Goal: Task Accomplishment & Management: Manage account settings

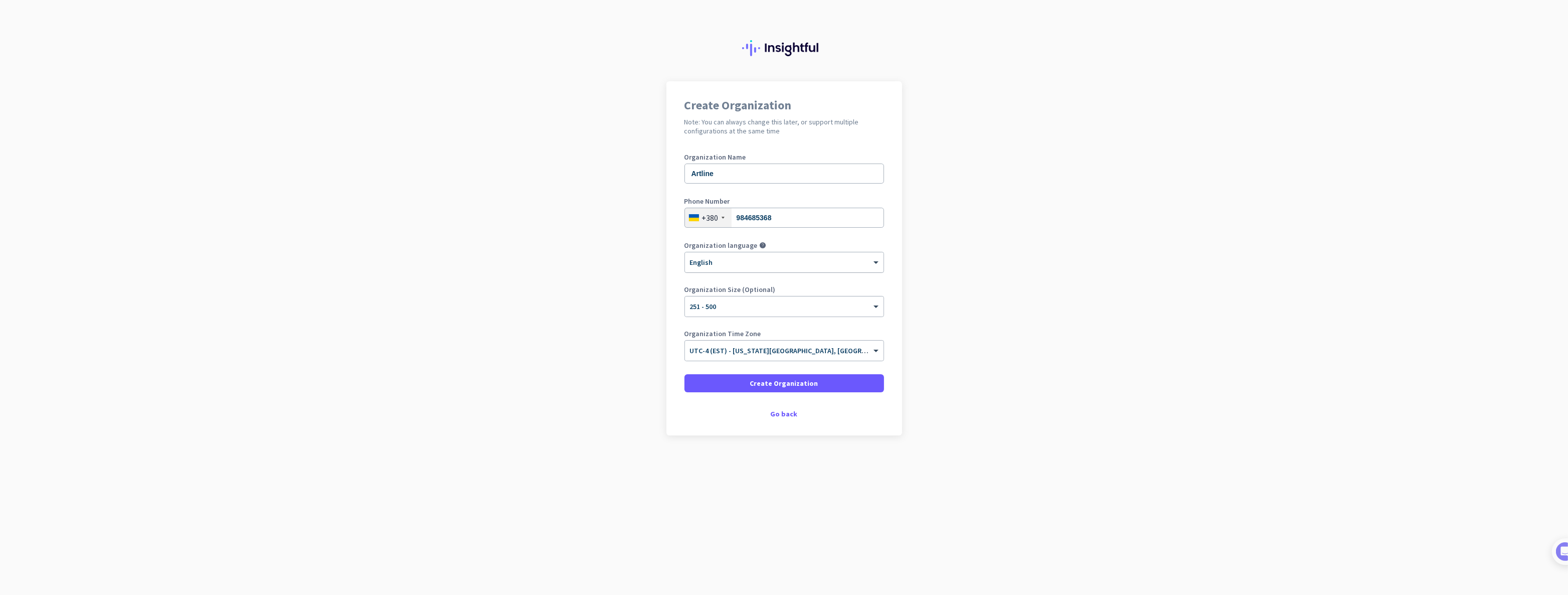
click at [767, 267] on div "× English" at bounding box center [784, 262] width 198 height 20
click at [822, 236] on div "Phone Number +380 984685368" at bounding box center [784, 218] width 200 height 40
click at [808, 349] on input "text" at bounding box center [774, 347] width 169 height 7
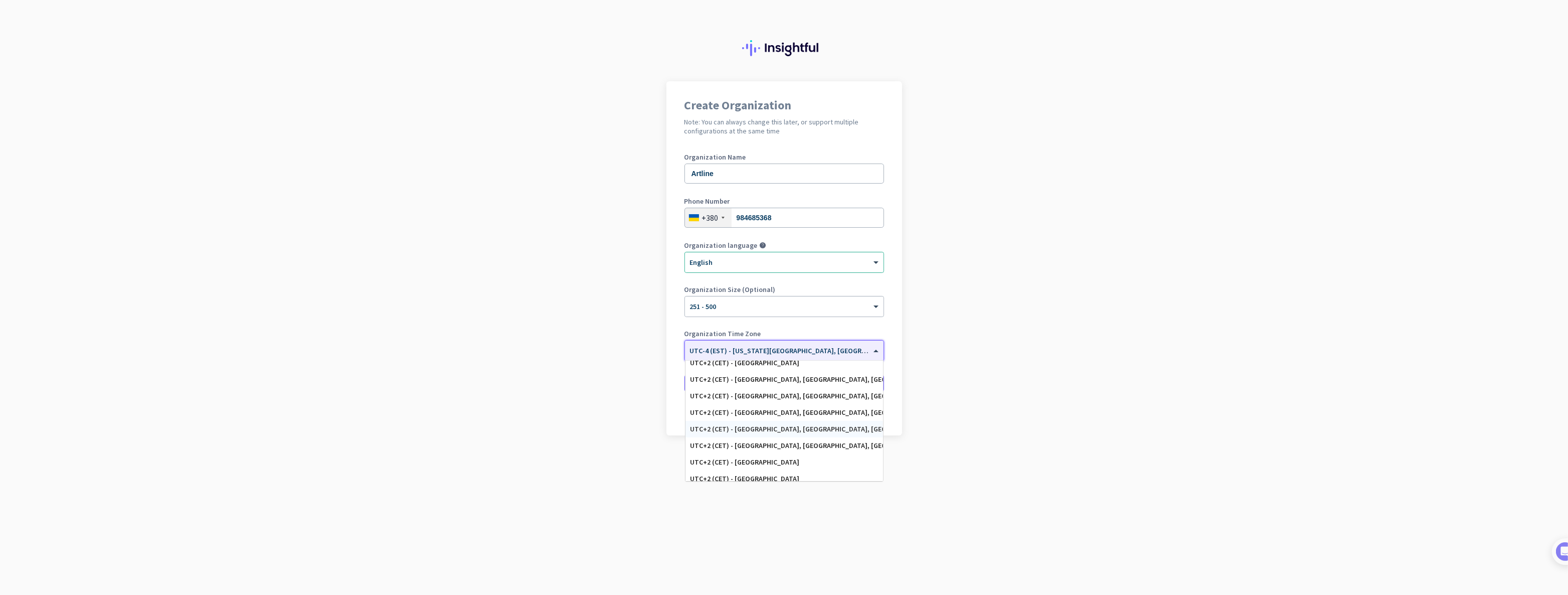
scroll to position [2736, 0]
click at [878, 283] on div "Organization Name Artline Phone Number +380 984685368 Organization language hel…" at bounding box center [784, 262] width 200 height 217
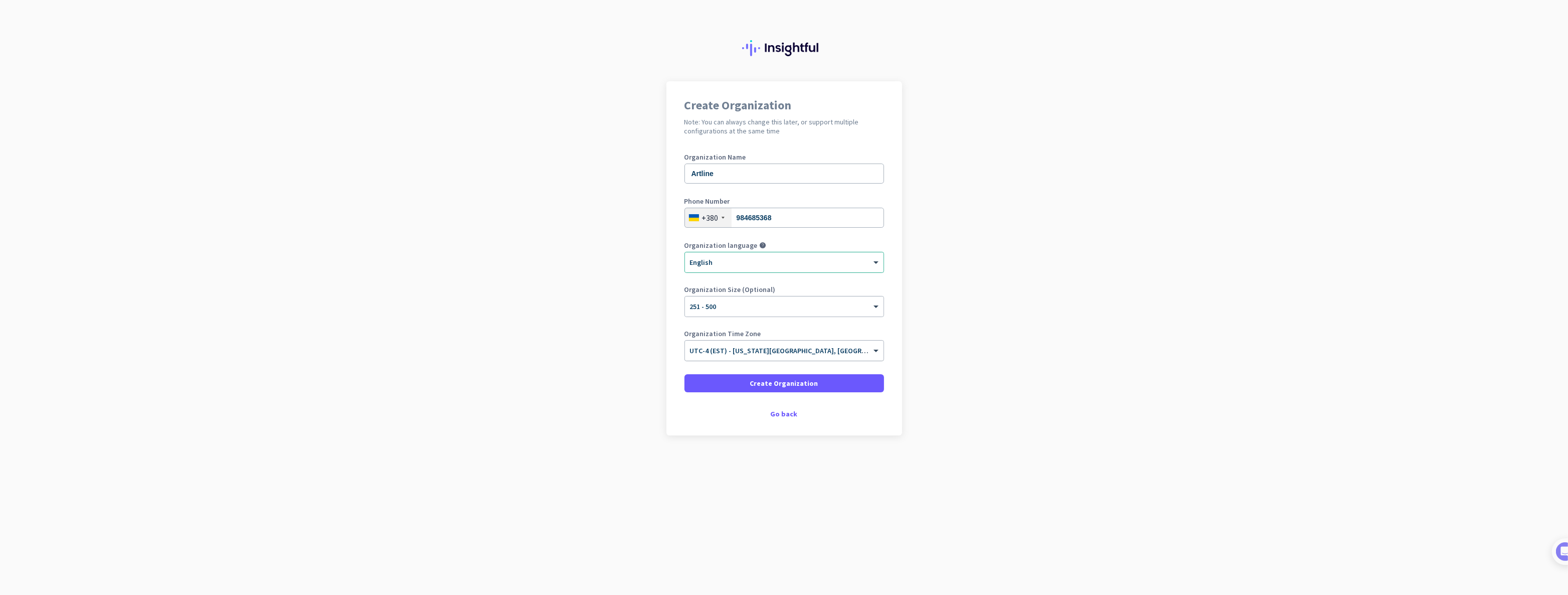
click at [792, 351] on input "text" at bounding box center [774, 347] width 169 height 7
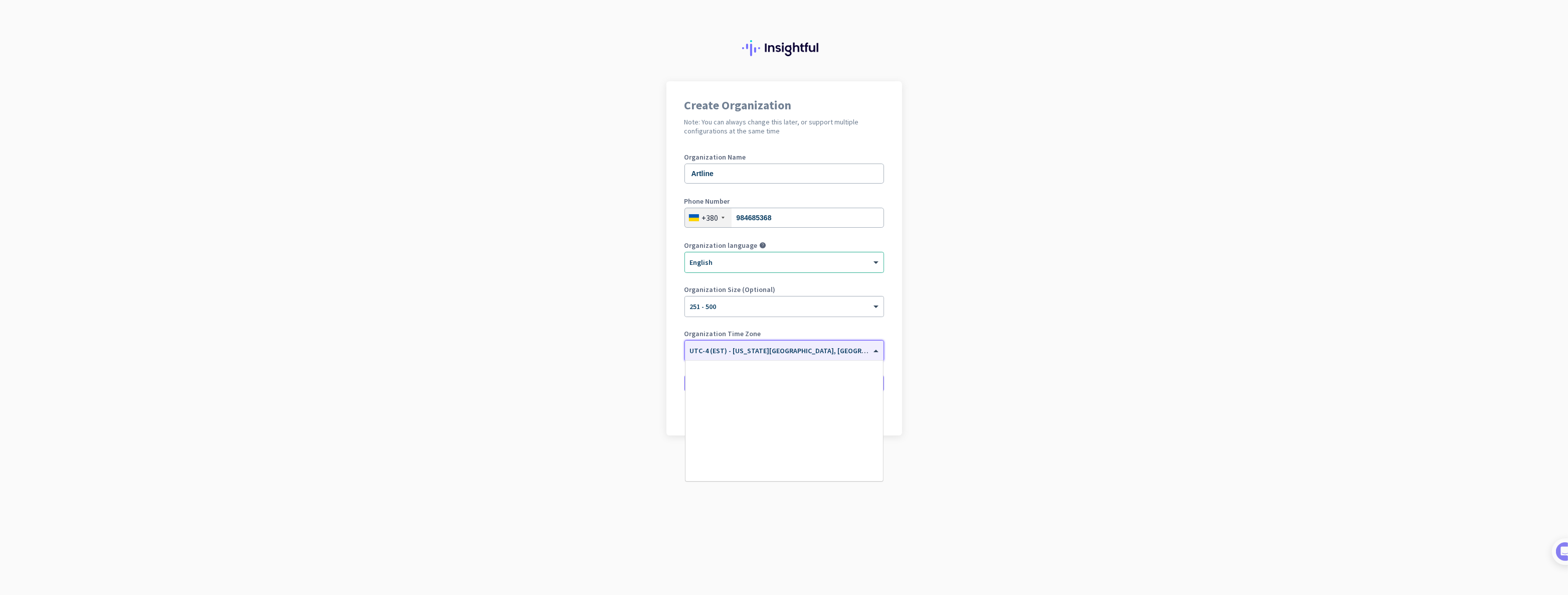
scroll to position [1175, 0]
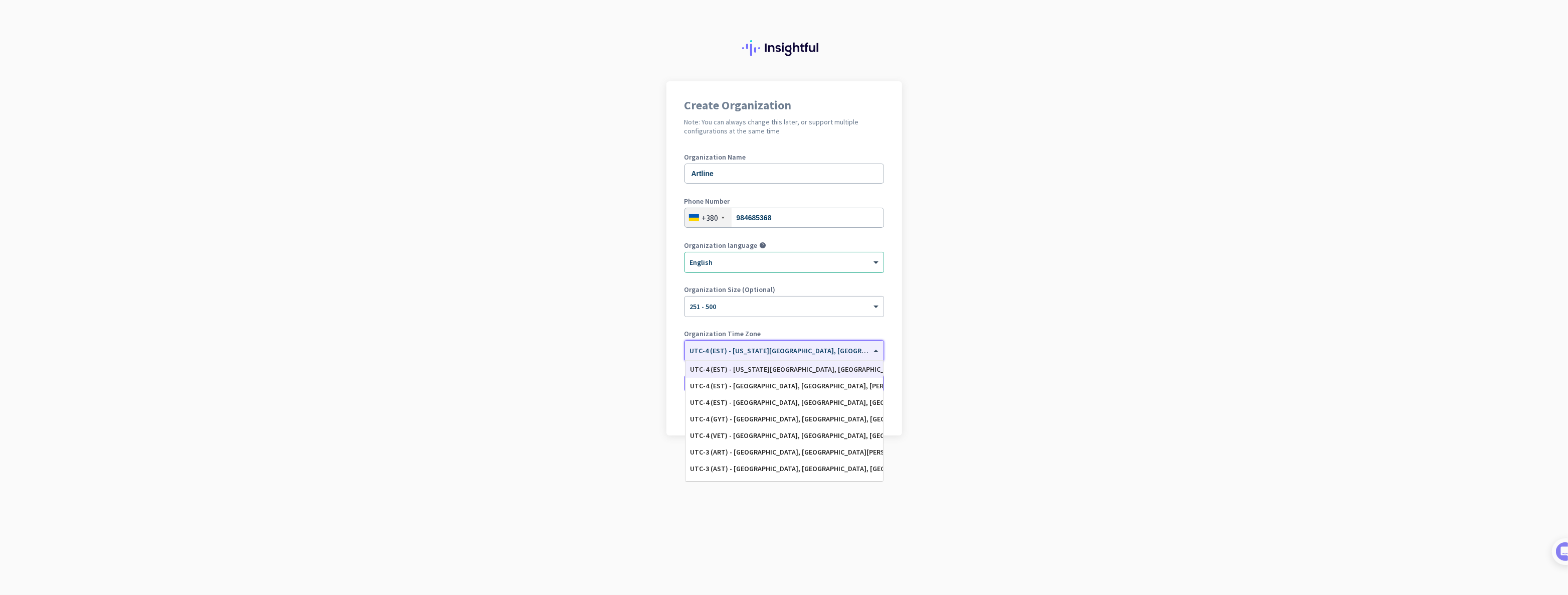
click at [834, 322] on div "Organization Size (Optional) × 251 - 500" at bounding box center [784, 306] width 200 height 40
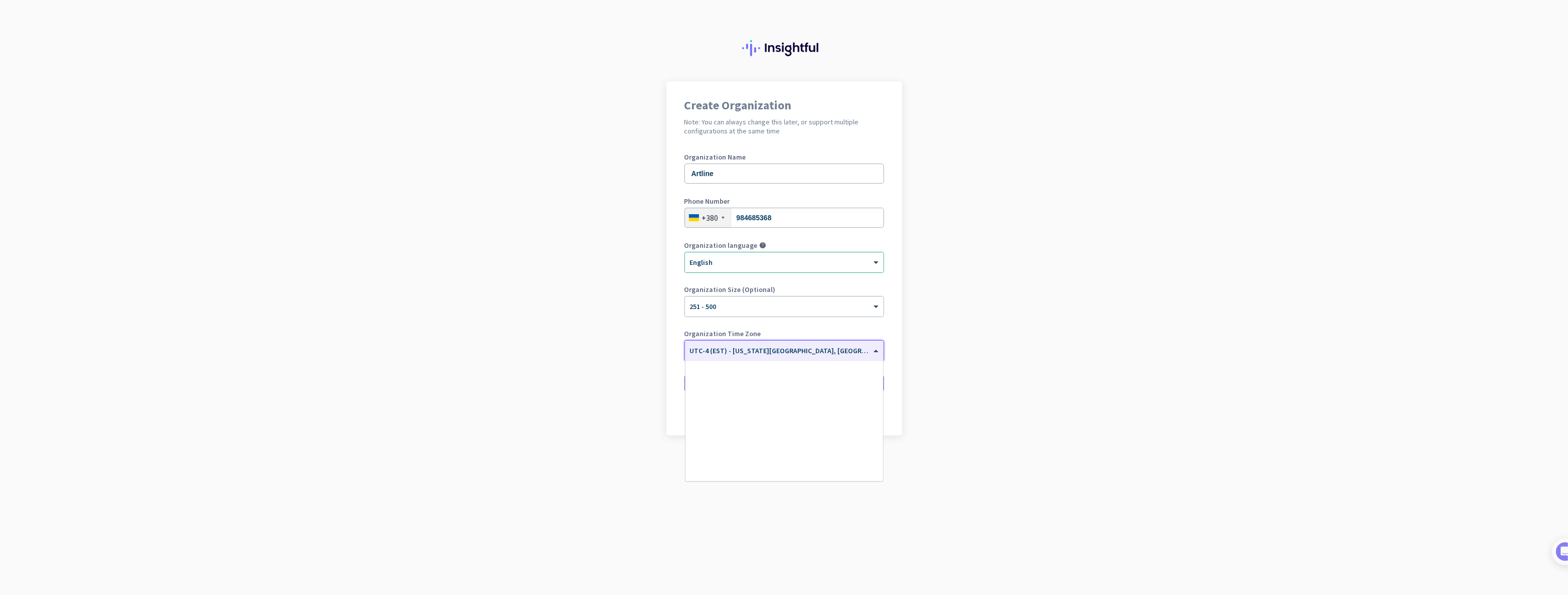
click at [768, 348] on input "text" at bounding box center [774, 347] width 169 height 7
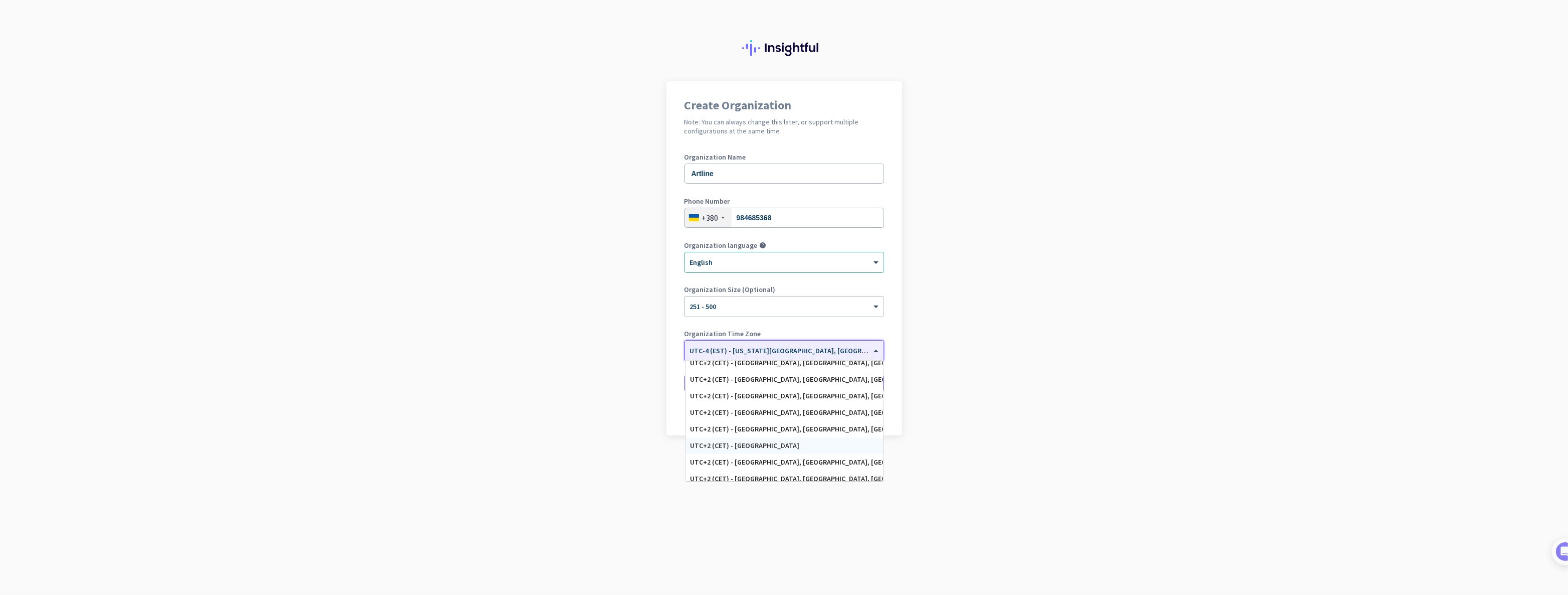
scroll to position [2635, 0]
click at [757, 449] on div "UTC+2 (CET) - Rome, Milan, Naples, Turin" at bounding box center [784, 450] width 187 height 9
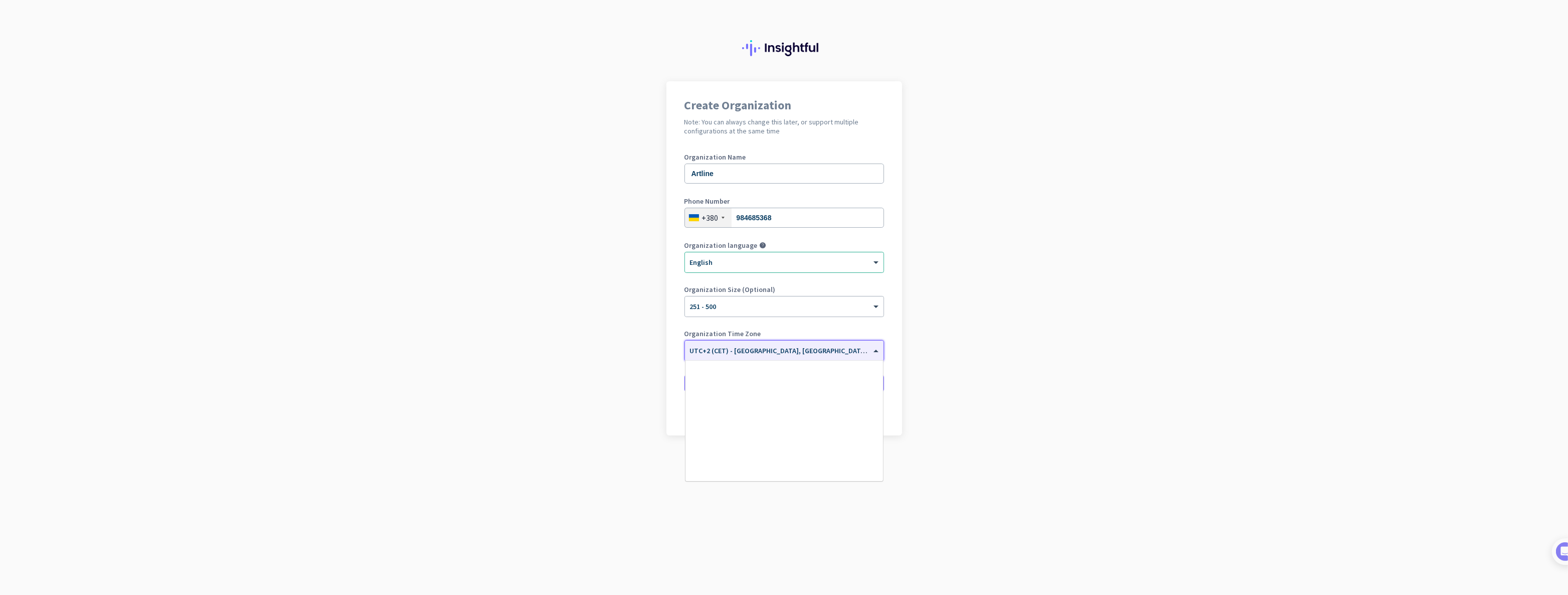
click at [807, 346] on input "text" at bounding box center [774, 347] width 169 height 7
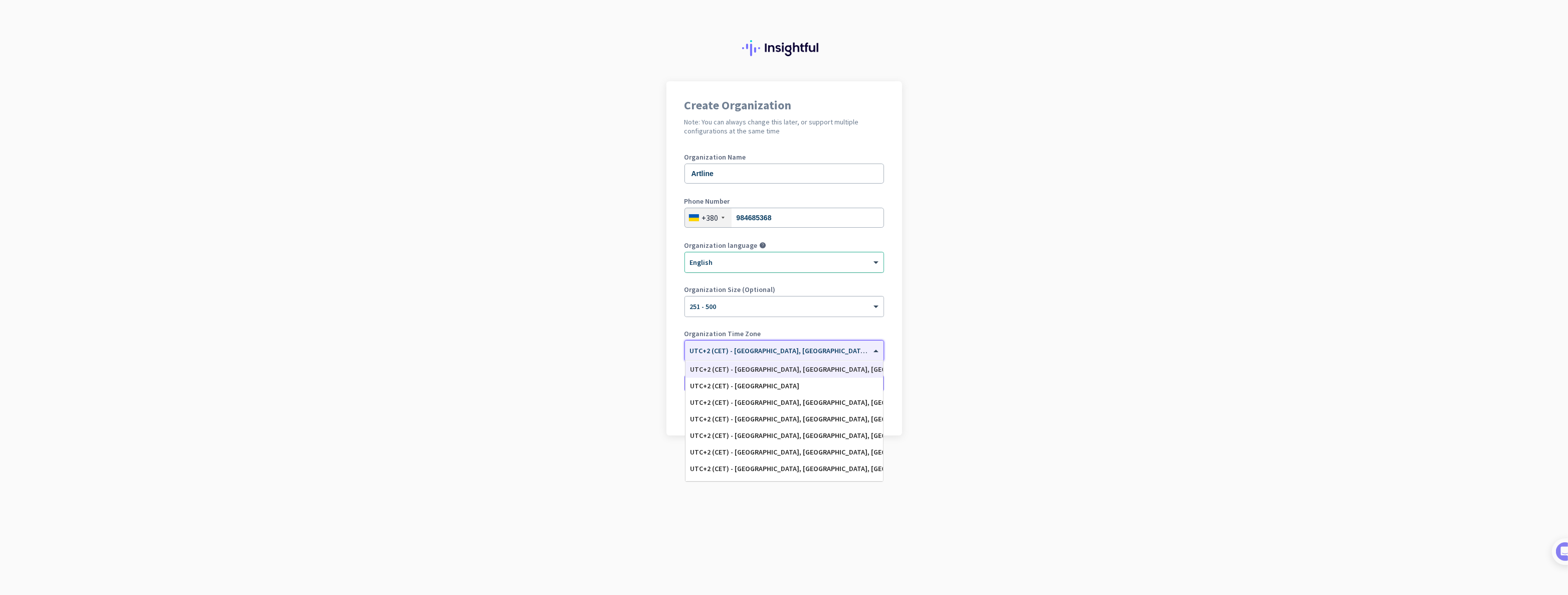
click at [807, 258] on div at bounding box center [784, 259] width 198 height 9
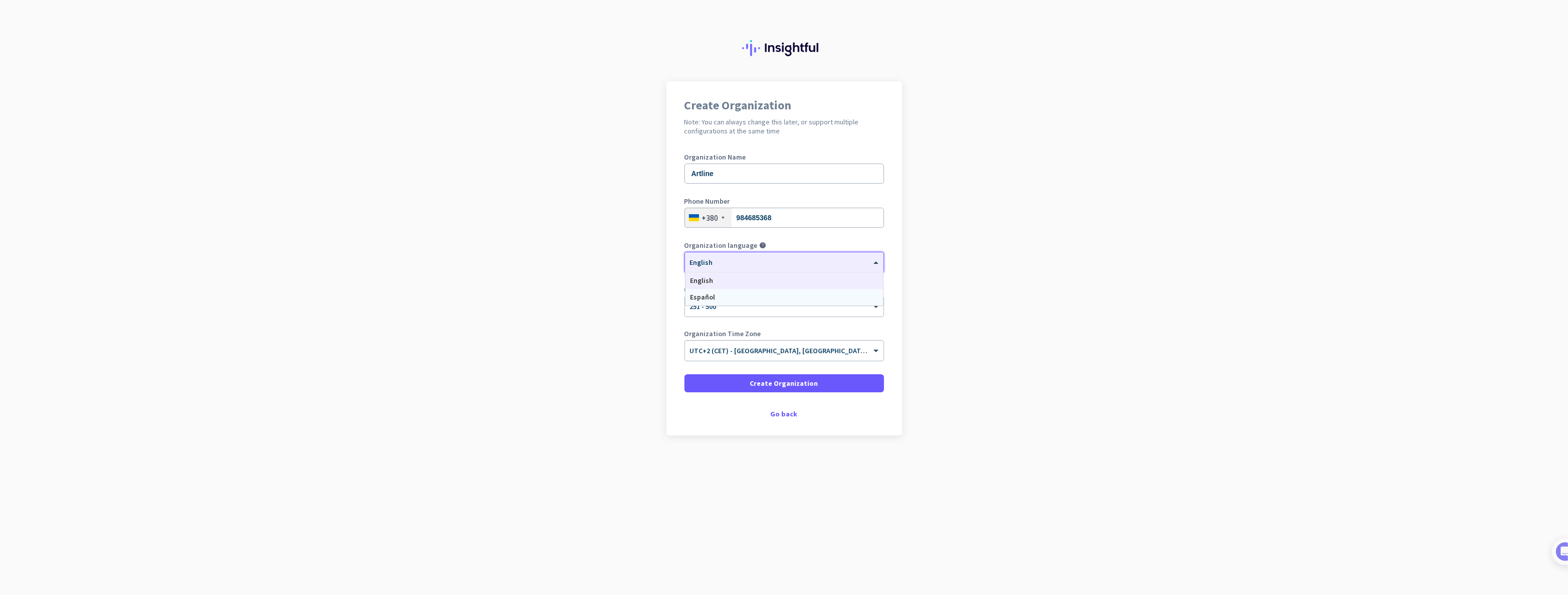
click at [710, 298] on span "Español" at bounding box center [702, 297] width 25 height 9
drag, startPoint x: 0, startPoint y: 0, endPoint x: 732, endPoint y: 262, distance: 777.5
click at [732, 262] on div at bounding box center [784, 259] width 198 height 9
click at [720, 283] on div "English" at bounding box center [784, 280] width 198 height 16
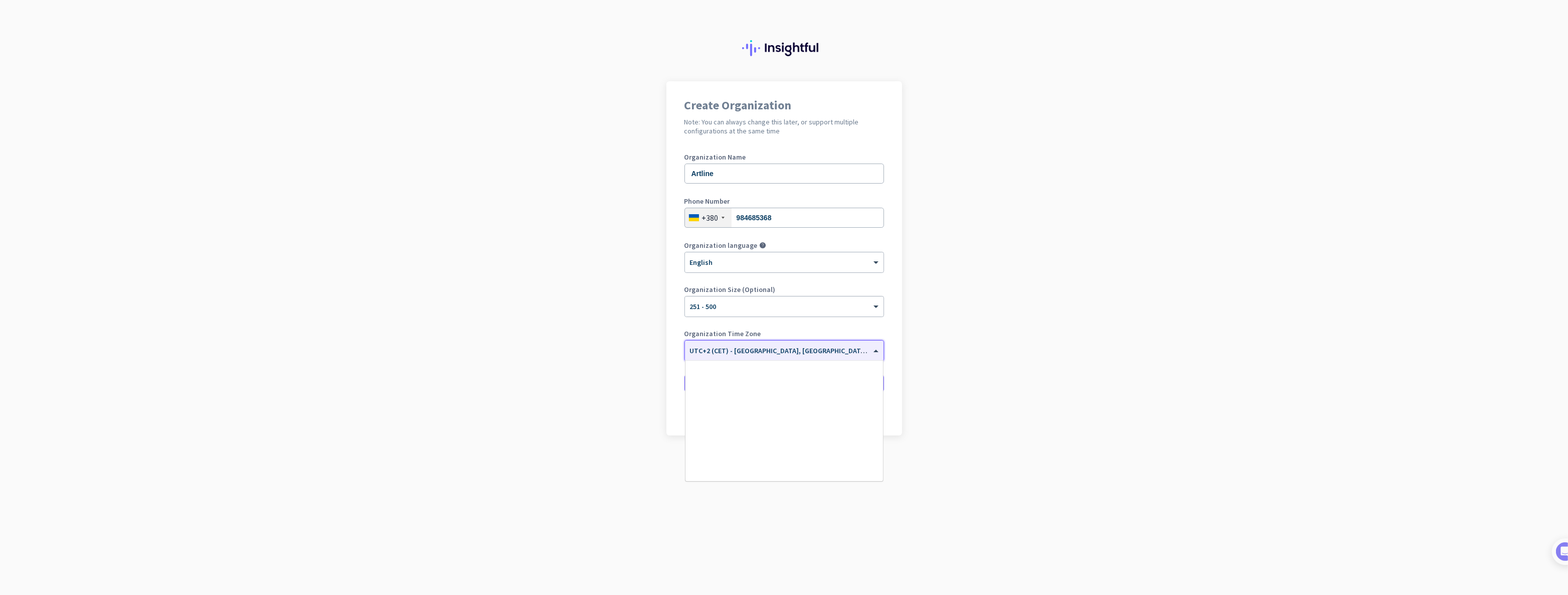
click at [828, 351] on div "× UTC+2 (CET) - [GEOGRAPHIC_DATA], [GEOGRAPHIC_DATA], [GEOGRAPHIC_DATA], [GEOGR…" at bounding box center [778, 351] width 186 height 9
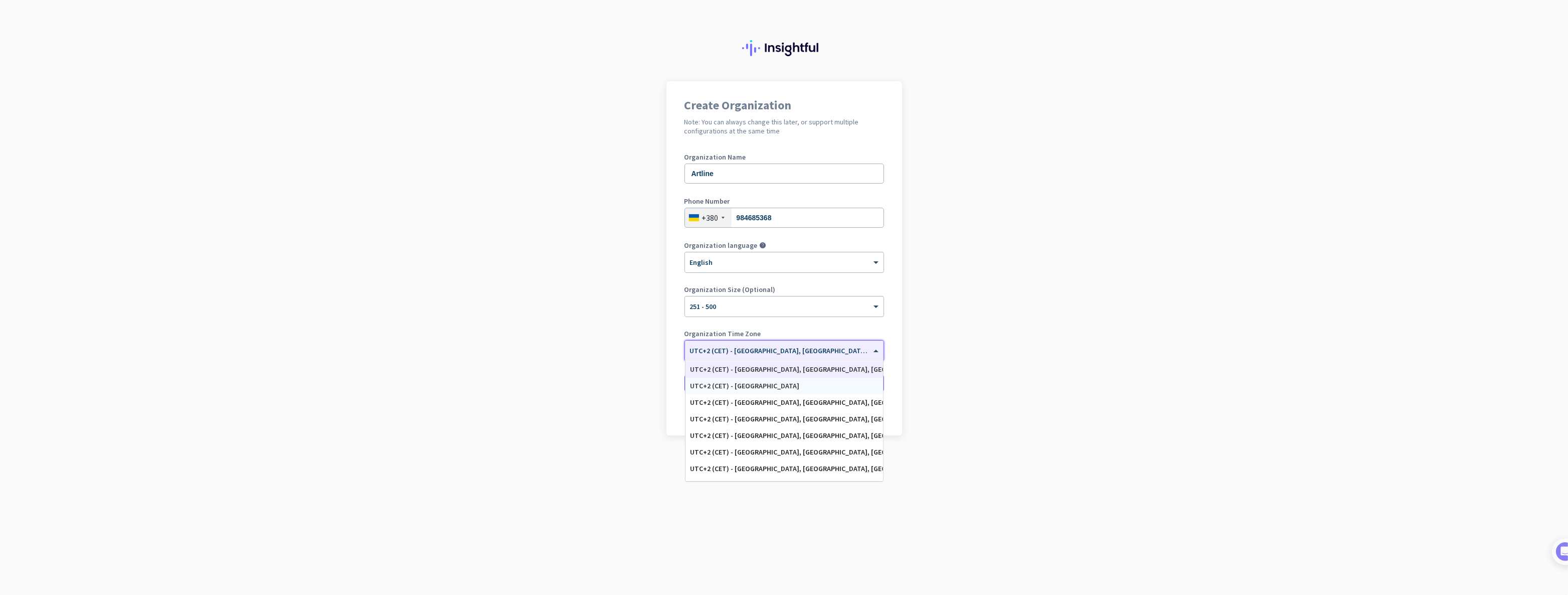
click at [752, 386] on div "UTC+2 (CET) - [GEOGRAPHIC_DATA]" at bounding box center [784, 386] width 187 height 9
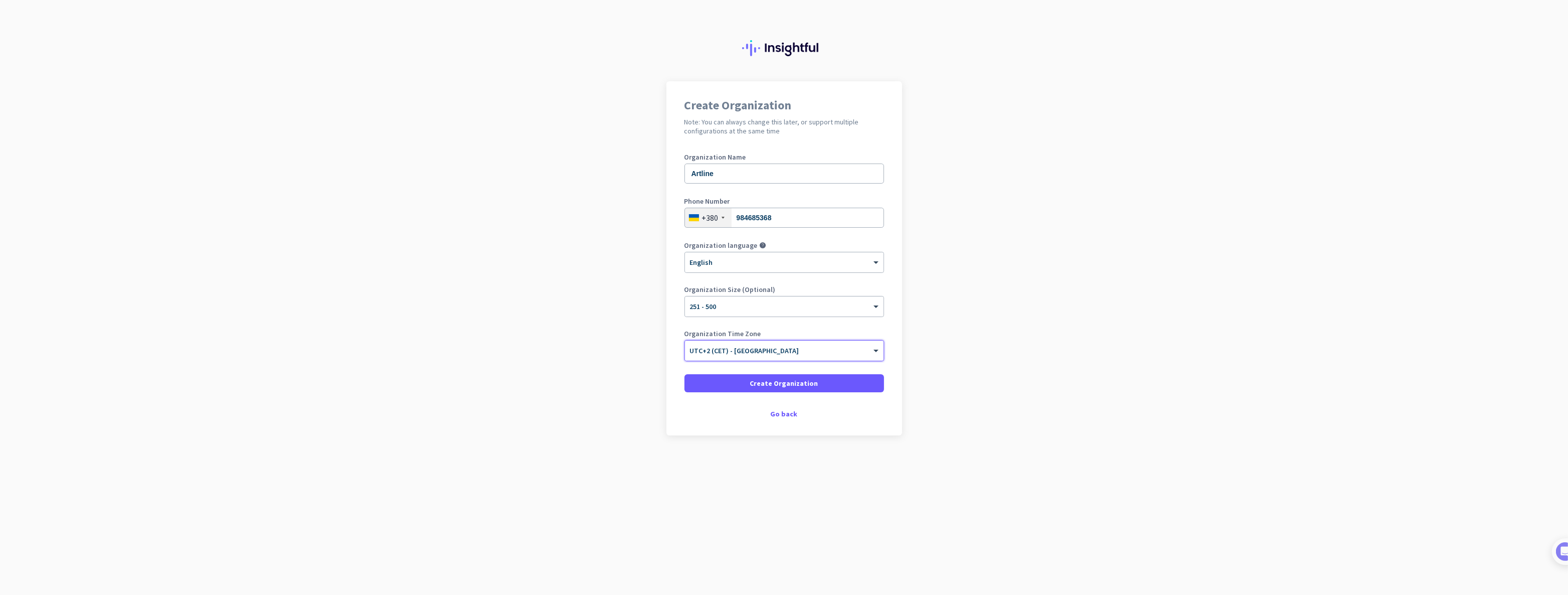
click at [807, 349] on input "text" at bounding box center [774, 347] width 169 height 7
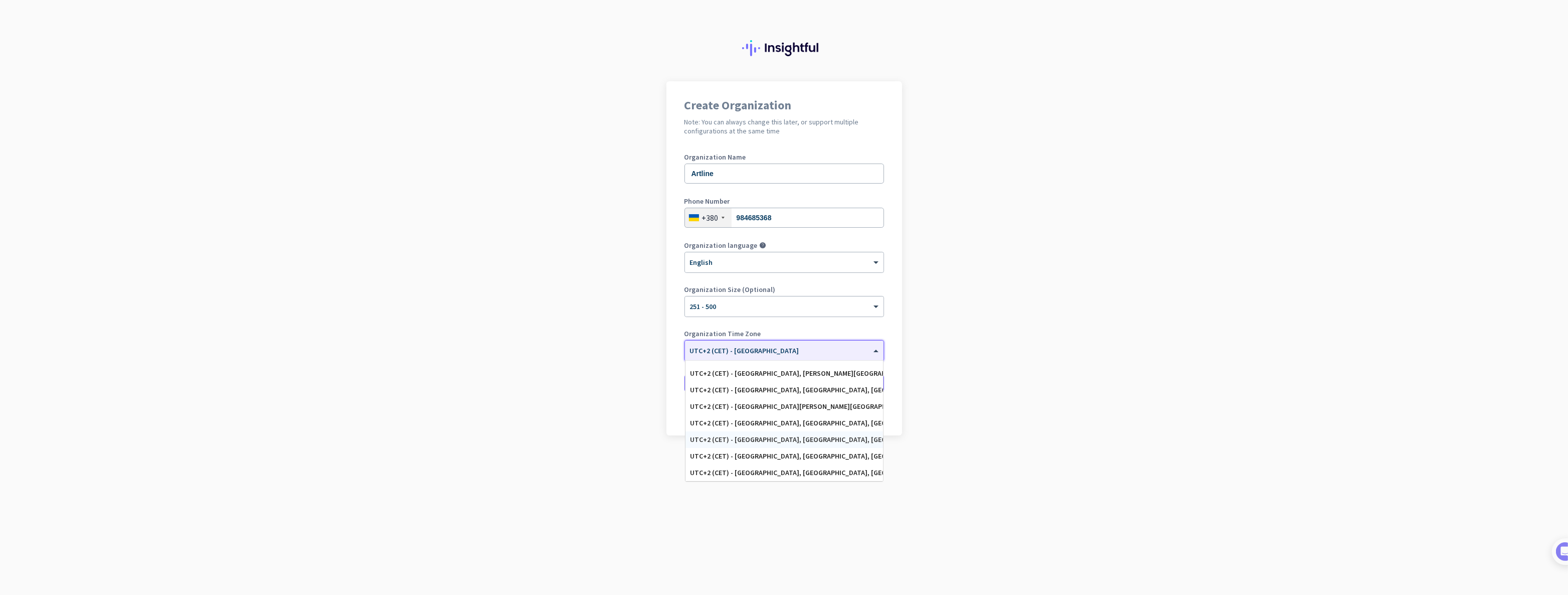
scroll to position [2549, 0]
click at [772, 419] on div "UTC+2 (CET) - [GEOGRAPHIC_DATA], [PERSON_NAME][GEOGRAPHIC_DATA], [GEOGRAPHIC_DA…" at bounding box center [784, 419] width 187 height 9
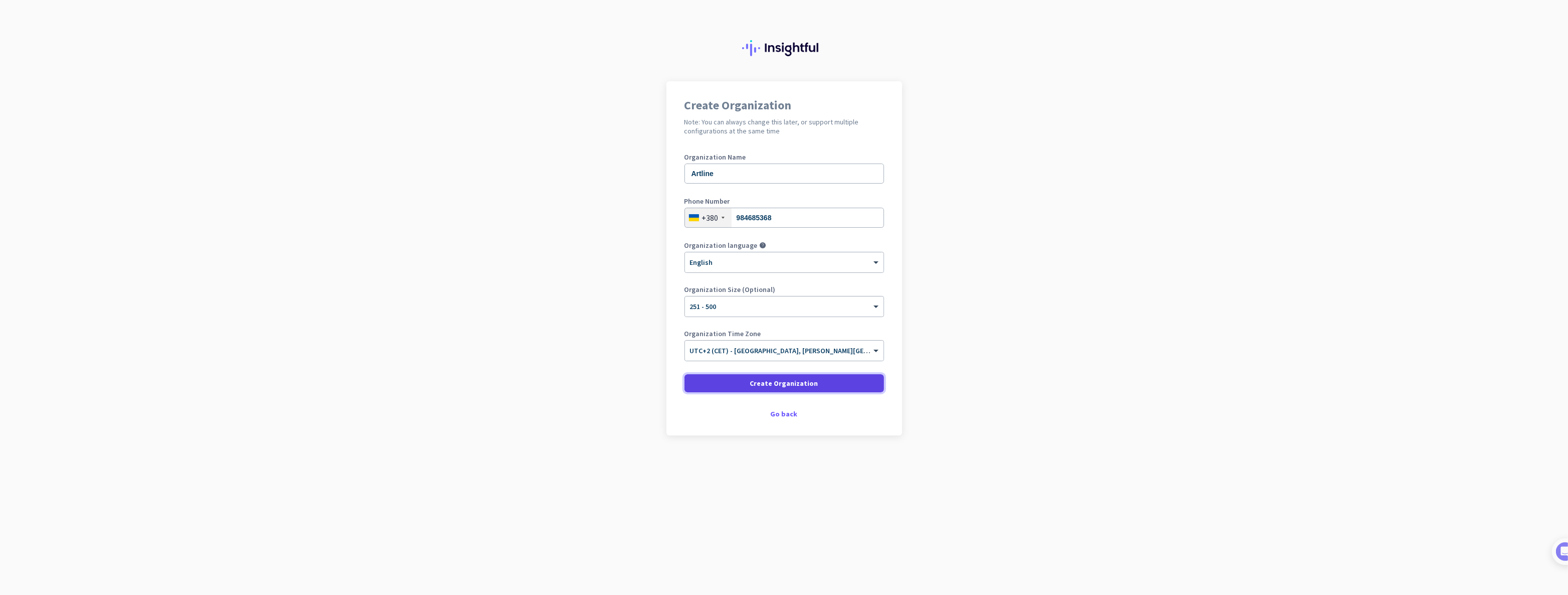
click at [804, 382] on span "Create Organization" at bounding box center [784, 383] width 68 height 10
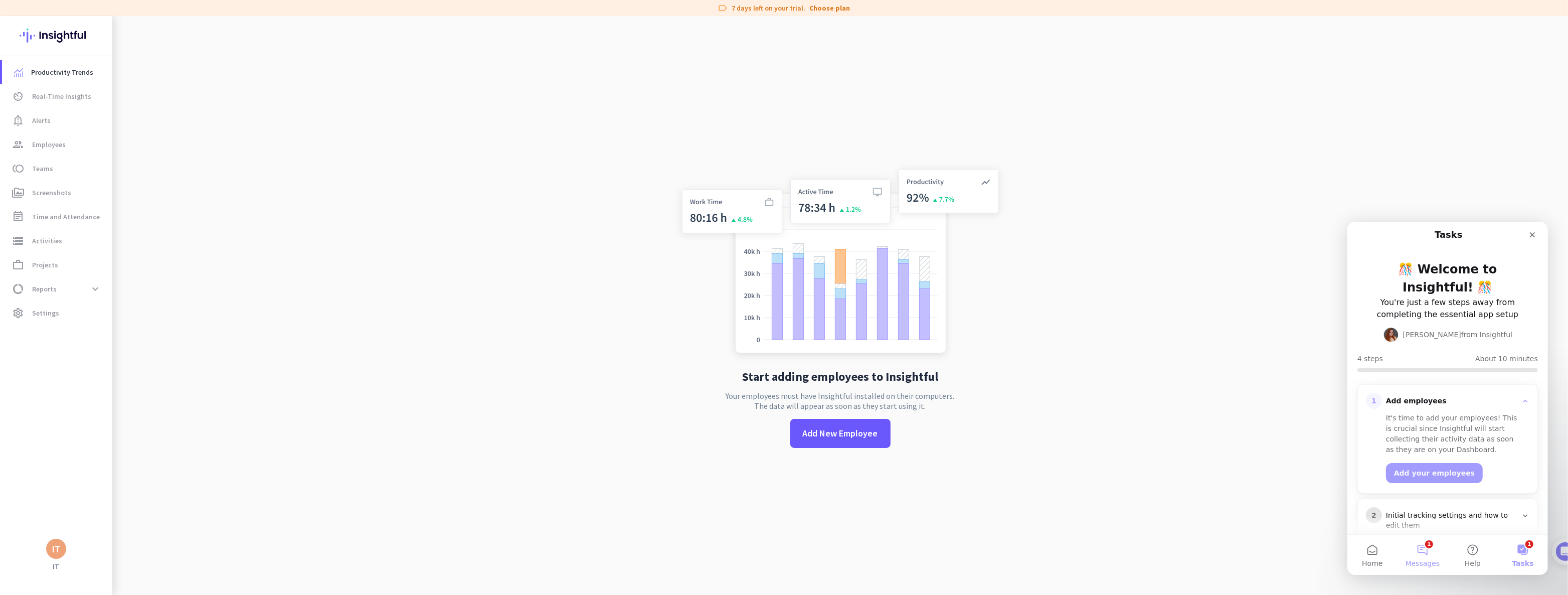
click at [1430, 547] on button "1 Messages" at bounding box center [1422, 554] width 50 height 40
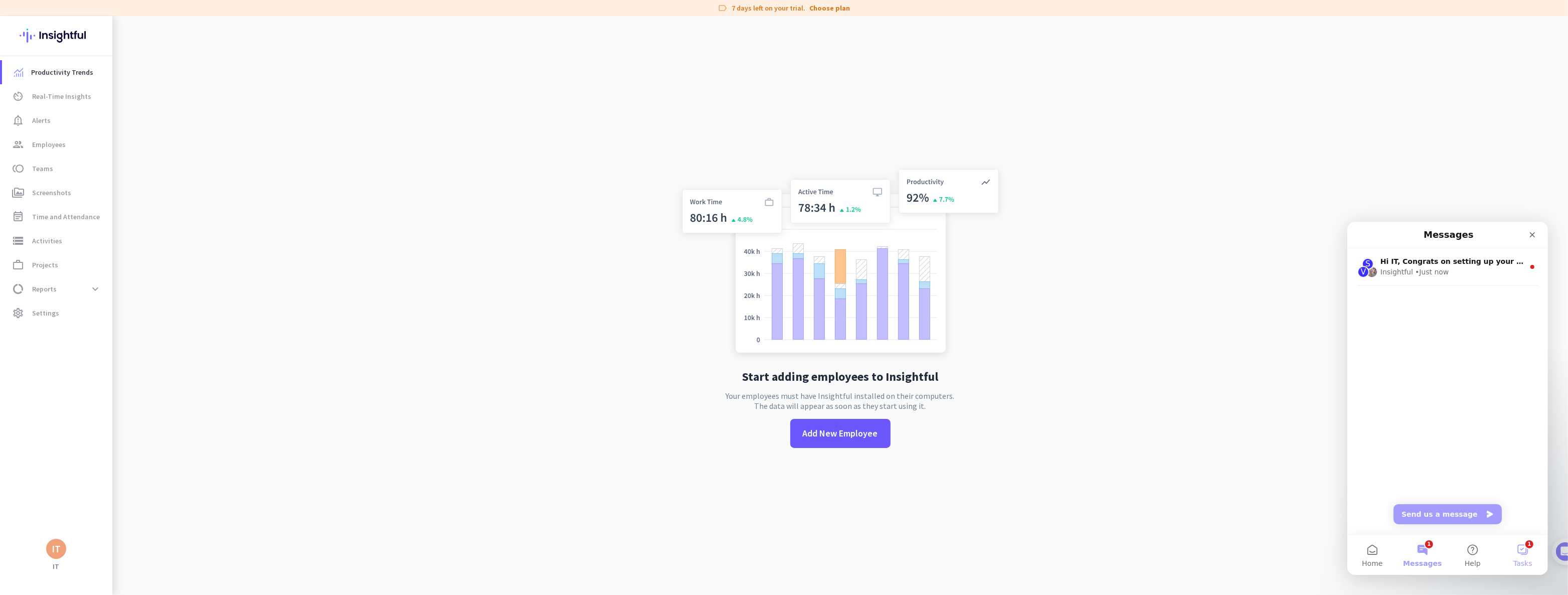
click at [1521, 549] on button "1 Tasks" at bounding box center [1522, 554] width 50 height 40
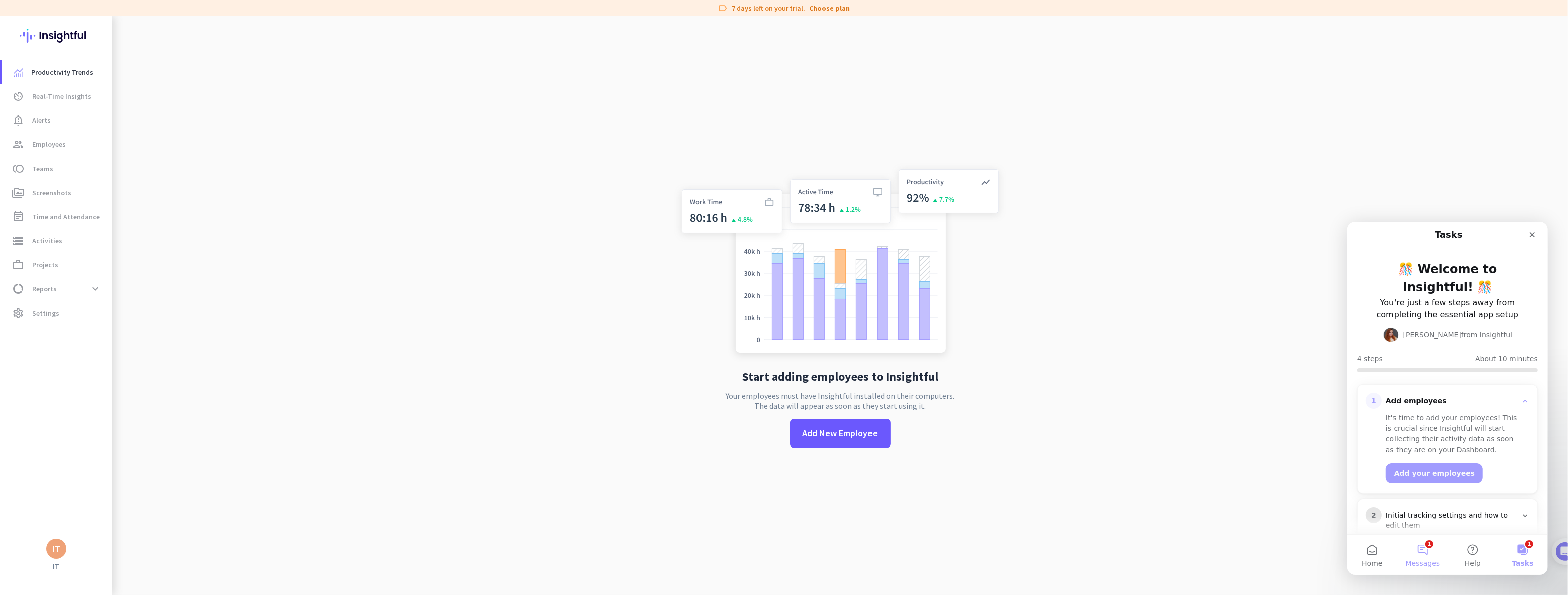
click at [1427, 547] on button "1 Messages" at bounding box center [1422, 554] width 50 height 40
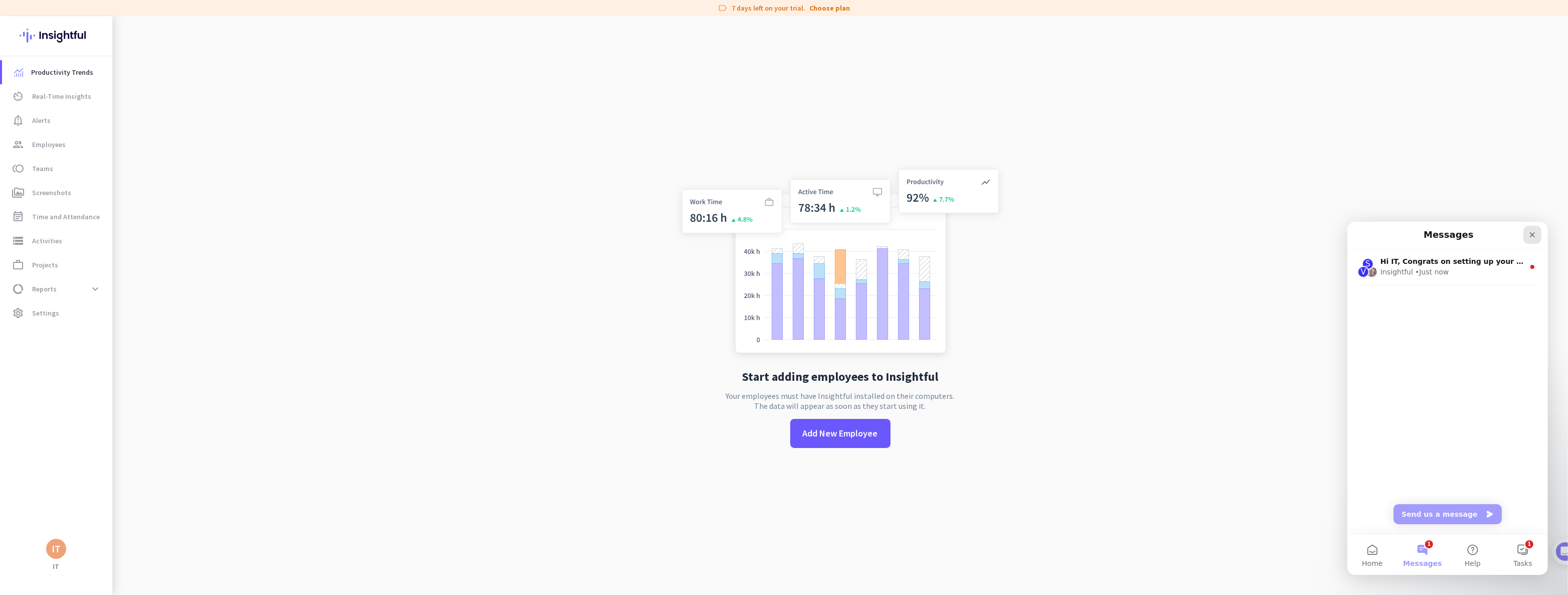
click at [1533, 238] on div "Close" at bounding box center [1532, 234] width 18 height 18
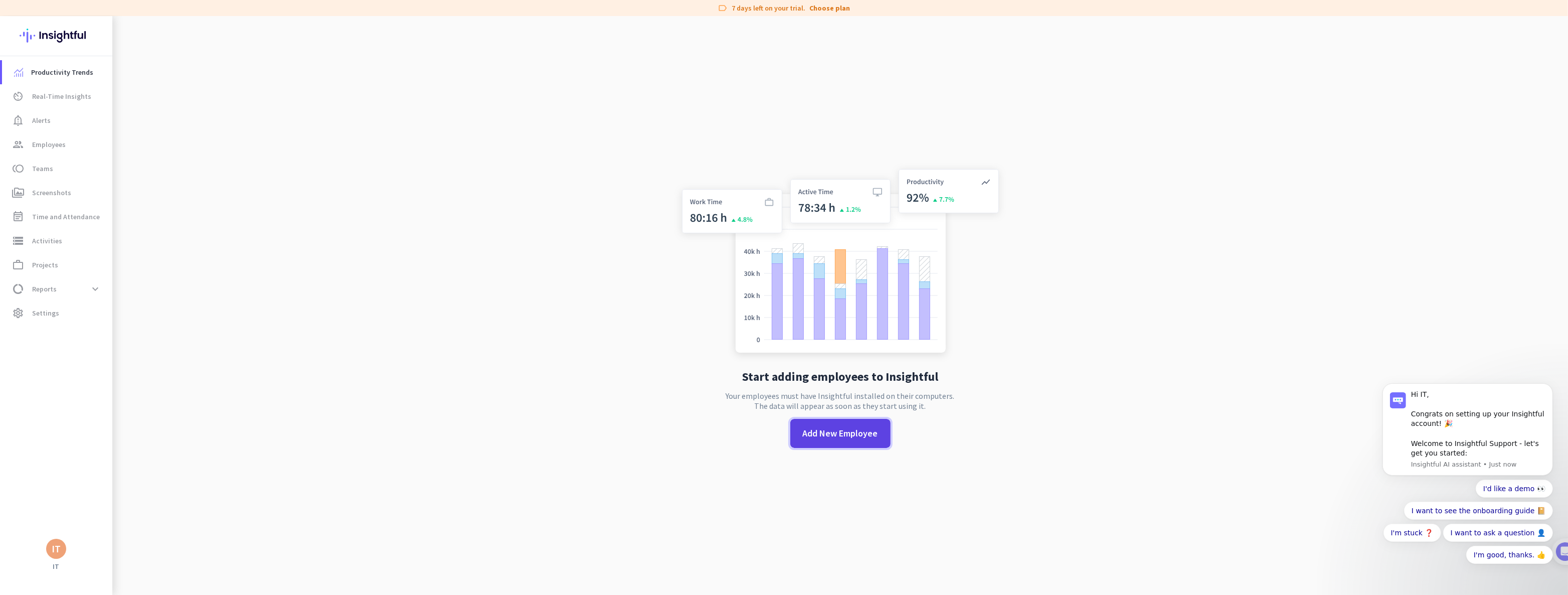
click at [818, 432] on span "Add New Employee" at bounding box center [841, 433] width 75 height 13
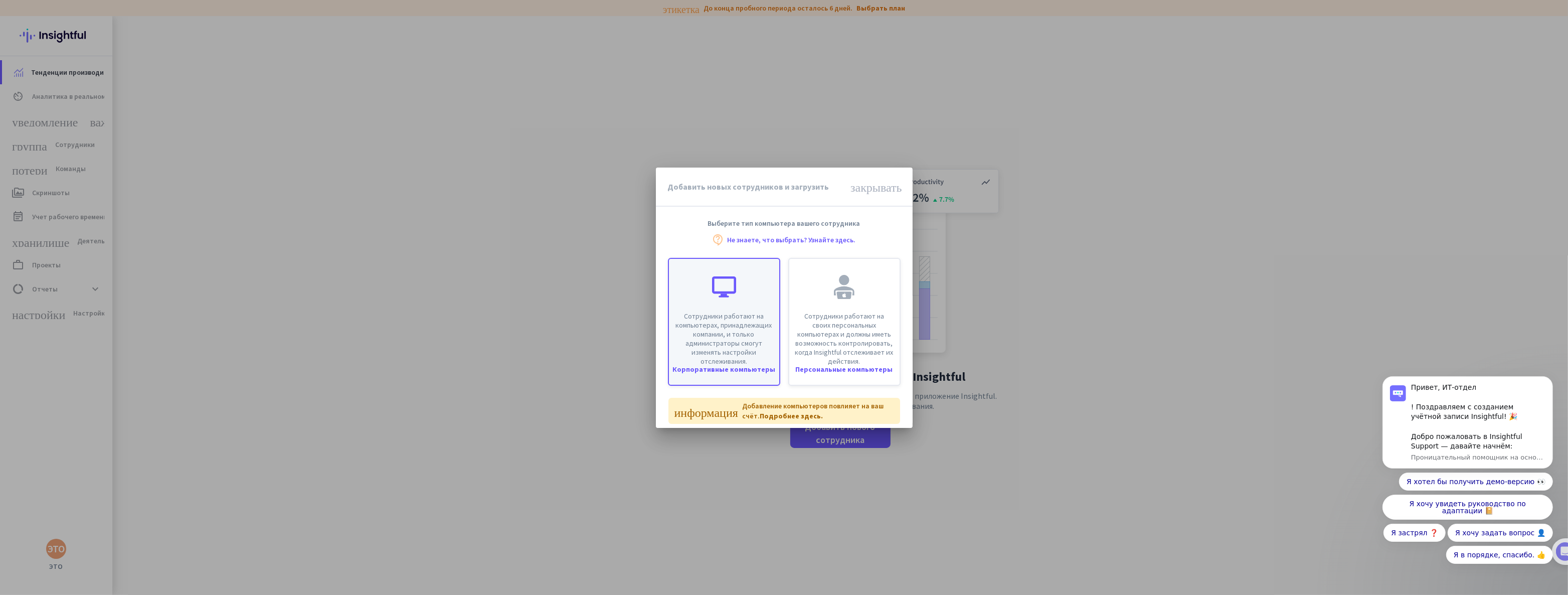
click at [742, 313] on font "Сотрудники работают на компьютерах, принадлежащих компании, и только администра…" at bounding box center [724, 339] width 96 height 54
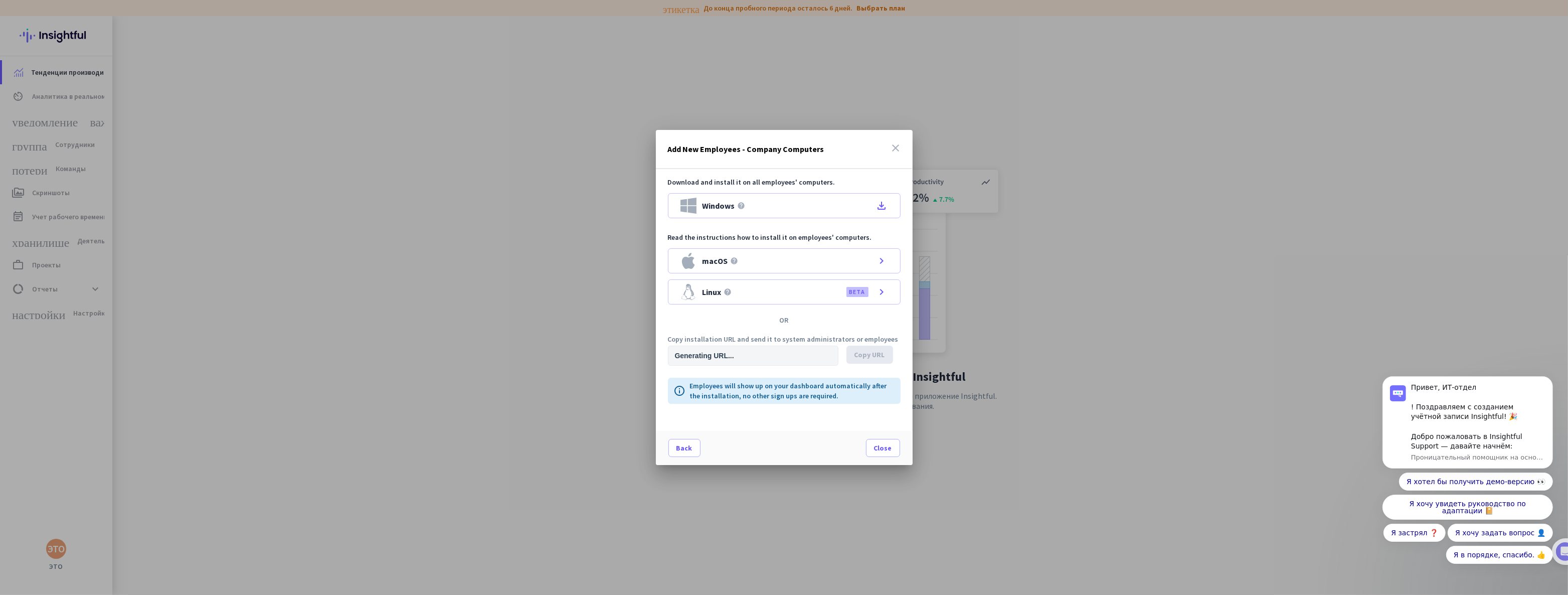
type input "https://app.insightful.io/#/installation/company?token=eyJhbGciOiJIUzI1NiIsInR5…"
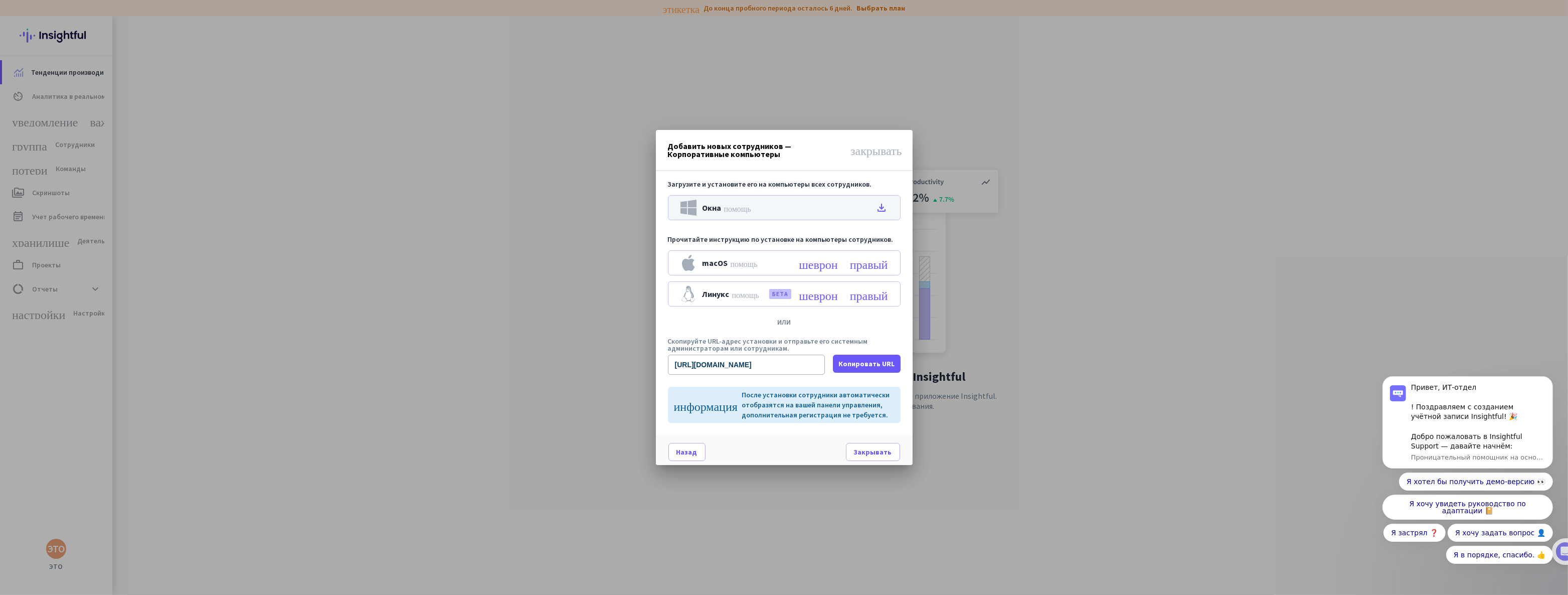
click at [877, 206] on font "file_download" at bounding box center [882, 208] width 12 height 12
click at [868, 454] on font "Закрывать" at bounding box center [873, 452] width 38 height 9
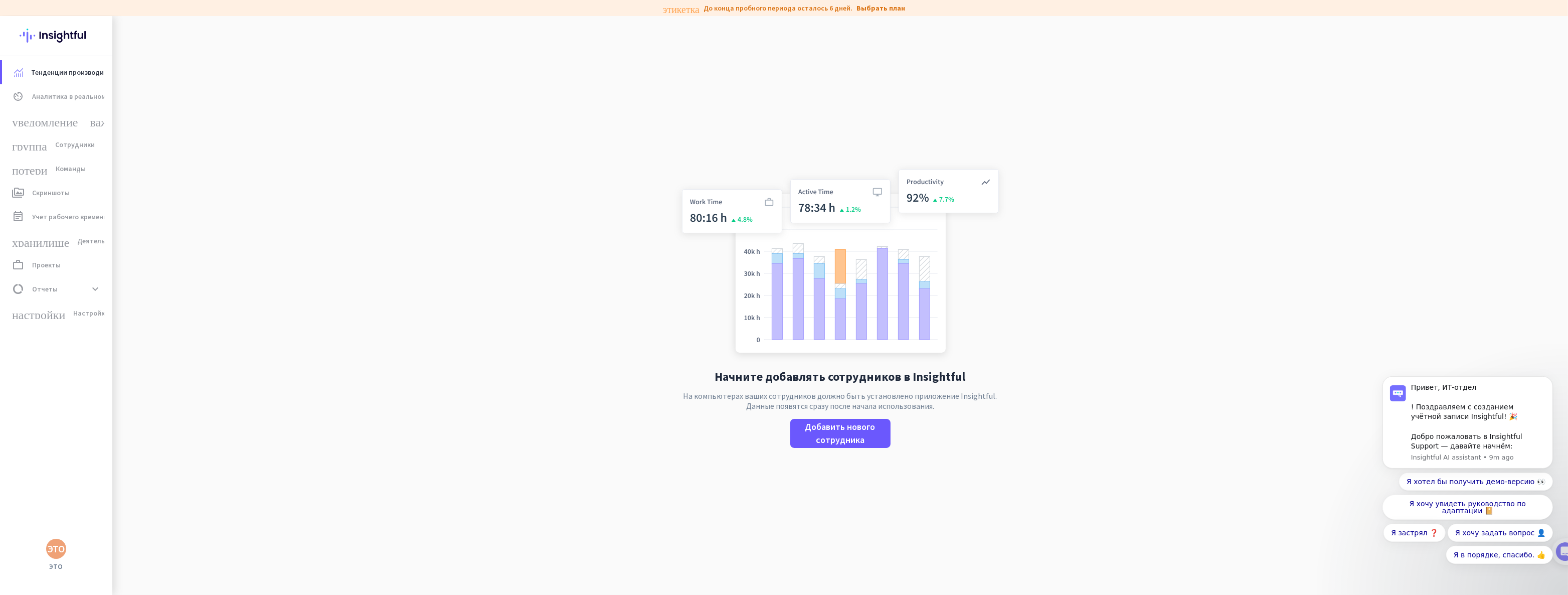
click at [1350, 171] on app-no-employees "Начните добавлять сотрудников в Insightful На компьютерах ваших сотрудников дол…" at bounding box center [840, 313] width 1455 height 595
click at [1531, 110] on app-no-employees "Начните добавлять сотрудников в Insightful На компьютерах ваших сотрудников дол…" at bounding box center [840, 313] width 1455 height 595
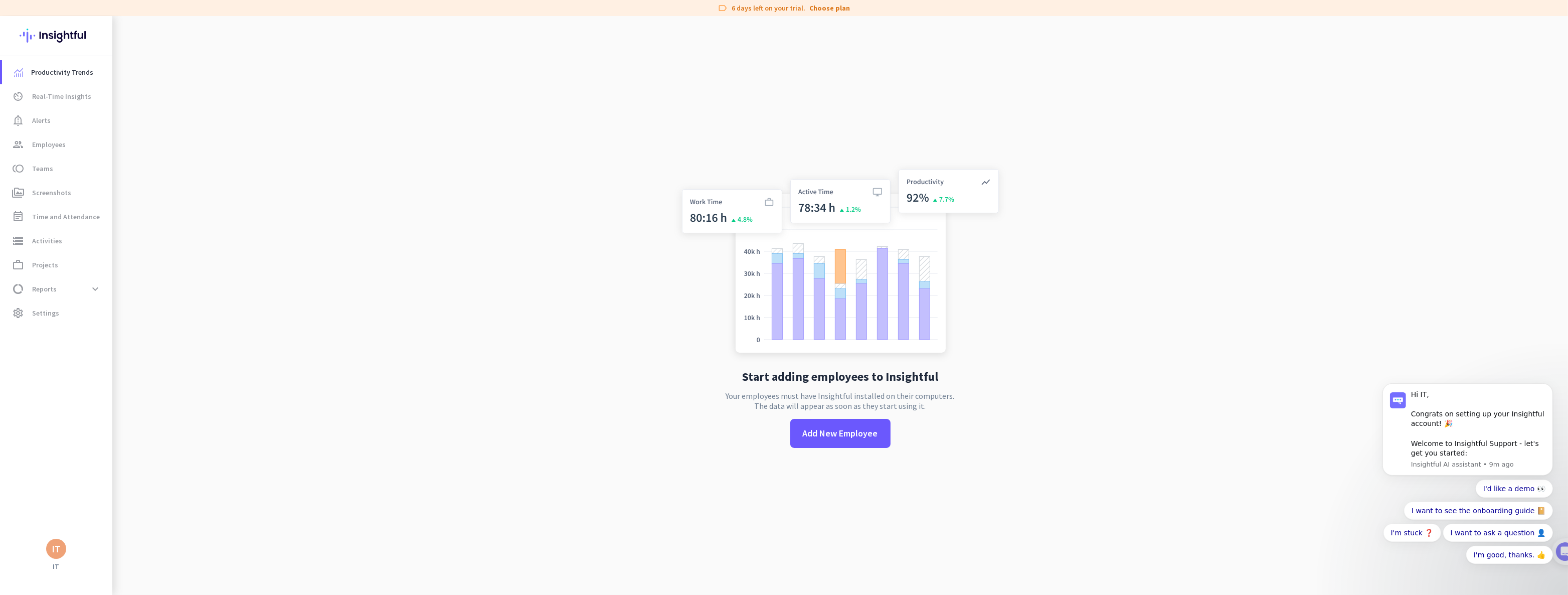
click at [1118, 123] on app-no-employees "Start adding employees to Insightful Your employees must have Insightful instal…" at bounding box center [840, 313] width 1455 height 595
click at [64, 94] on span "Real-Time Insights" at bounding box center [61, 96] width 59 height 12
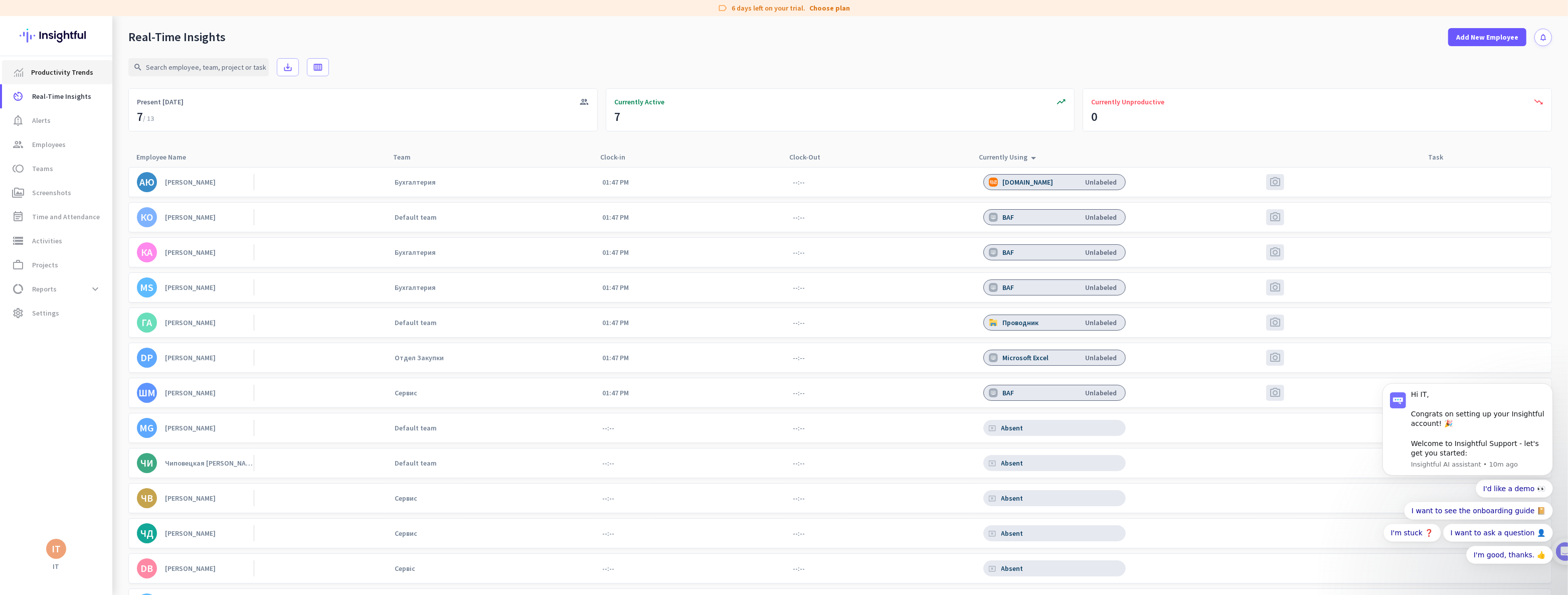
click at [73, 74] on span "Productivity Trends" at bounding box center [62, 72] width 62 height 12
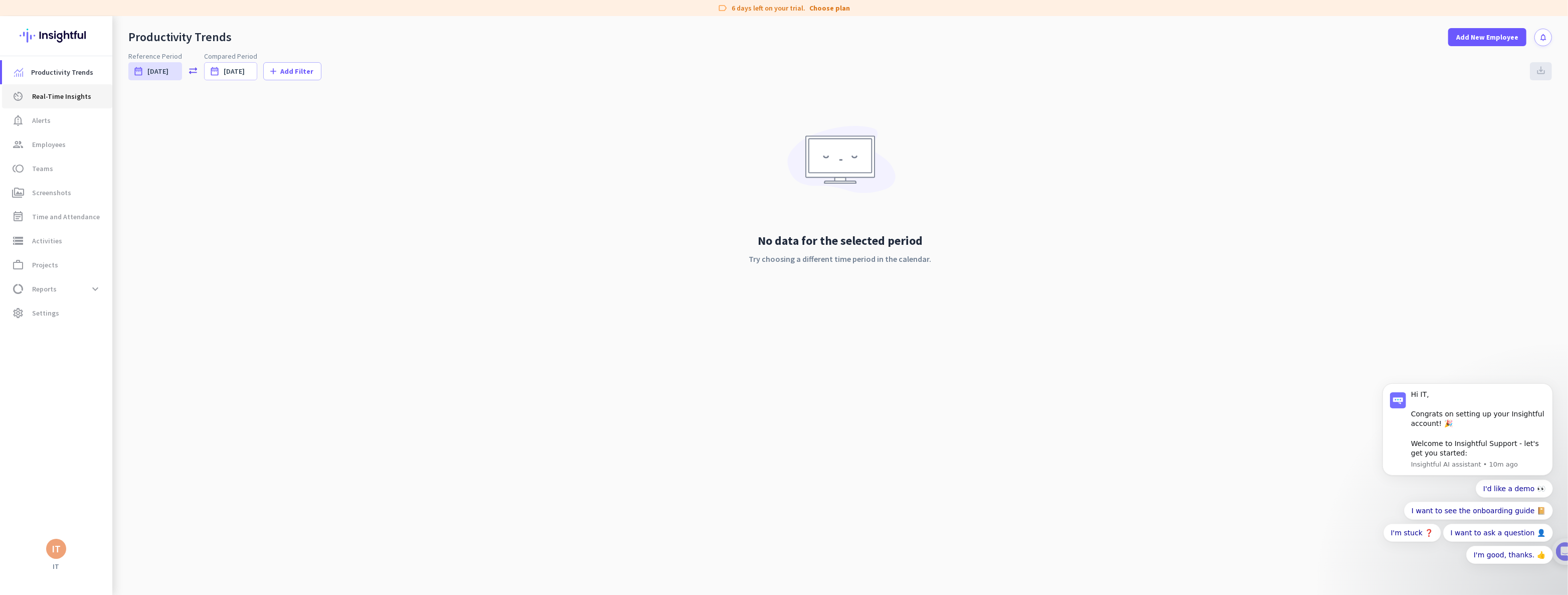
click at [39, 96] on span "Real-Time Insights" at bounding box center [61, 96] width 59 height 12
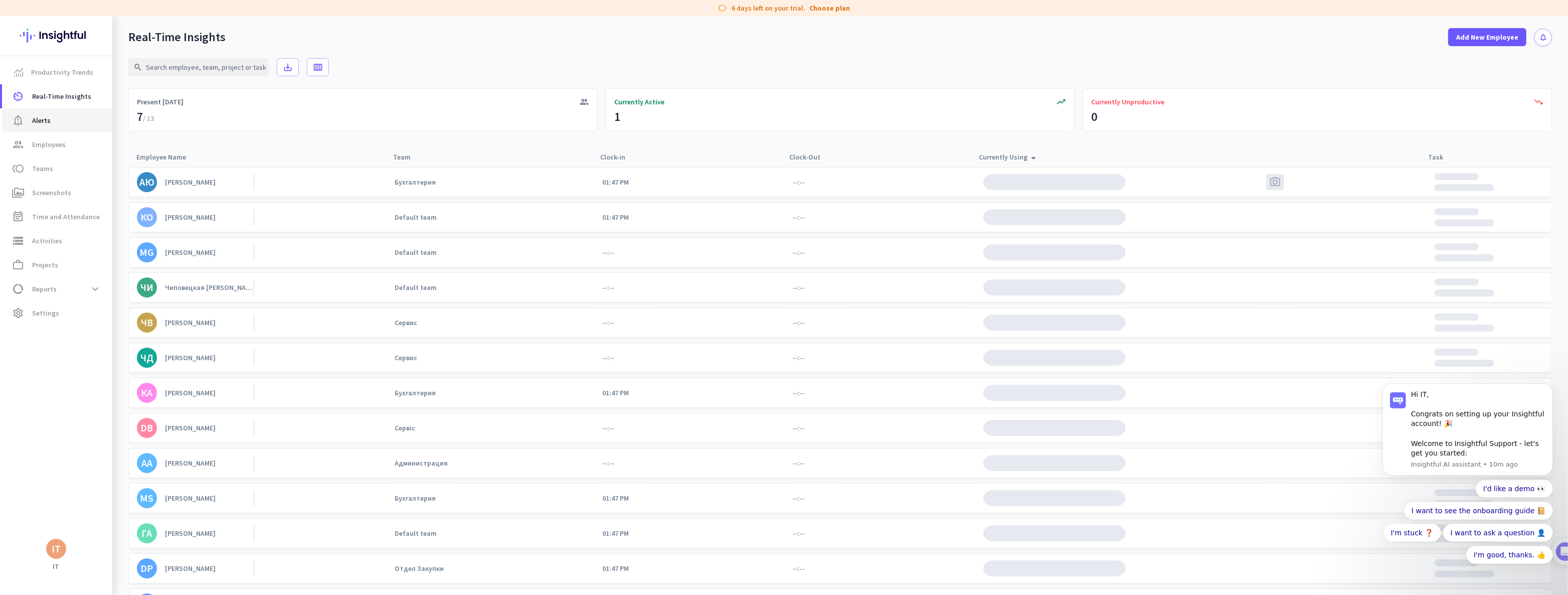
click at [45, 117] on span "Alerts" at bounding box center [41, 121] width 18 height 12
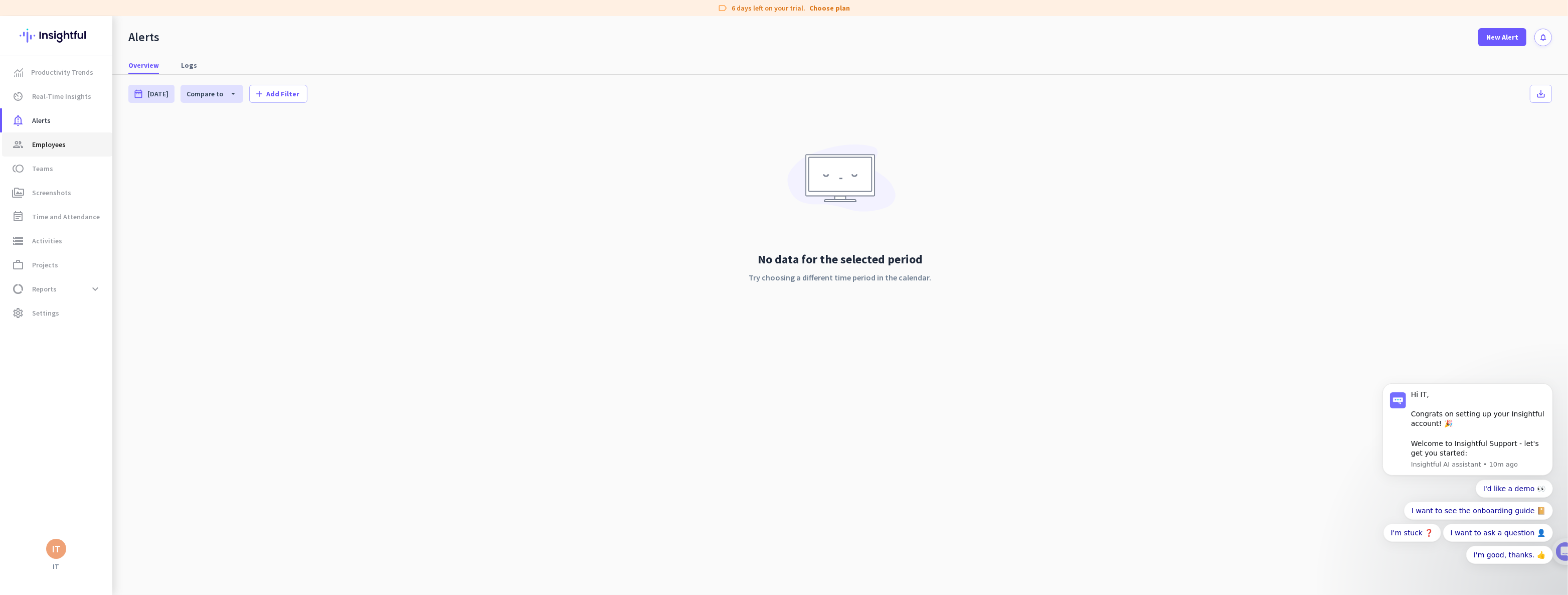
click at [44, 143] on span "Employees" at bounding box center [49, 144] width 33 height 12
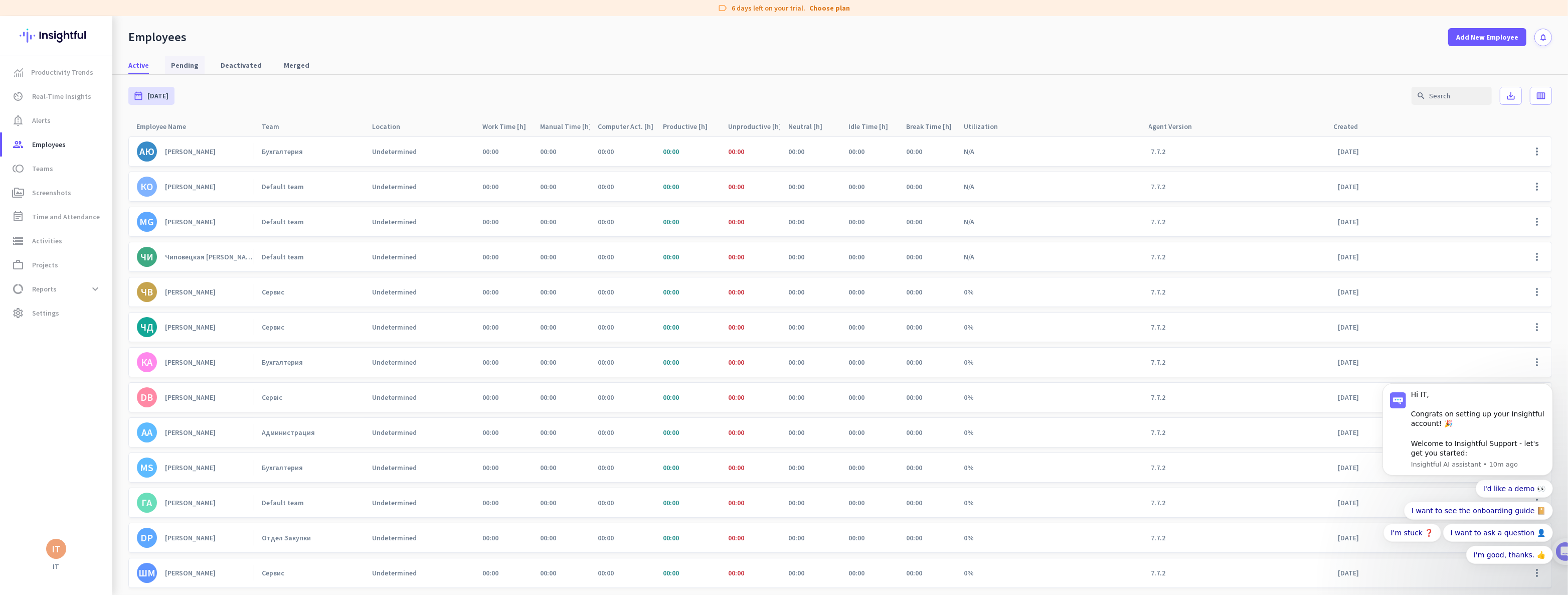
click at [184, 60] on span "Pending" at bounding box center [184, 65] width 27 height 10
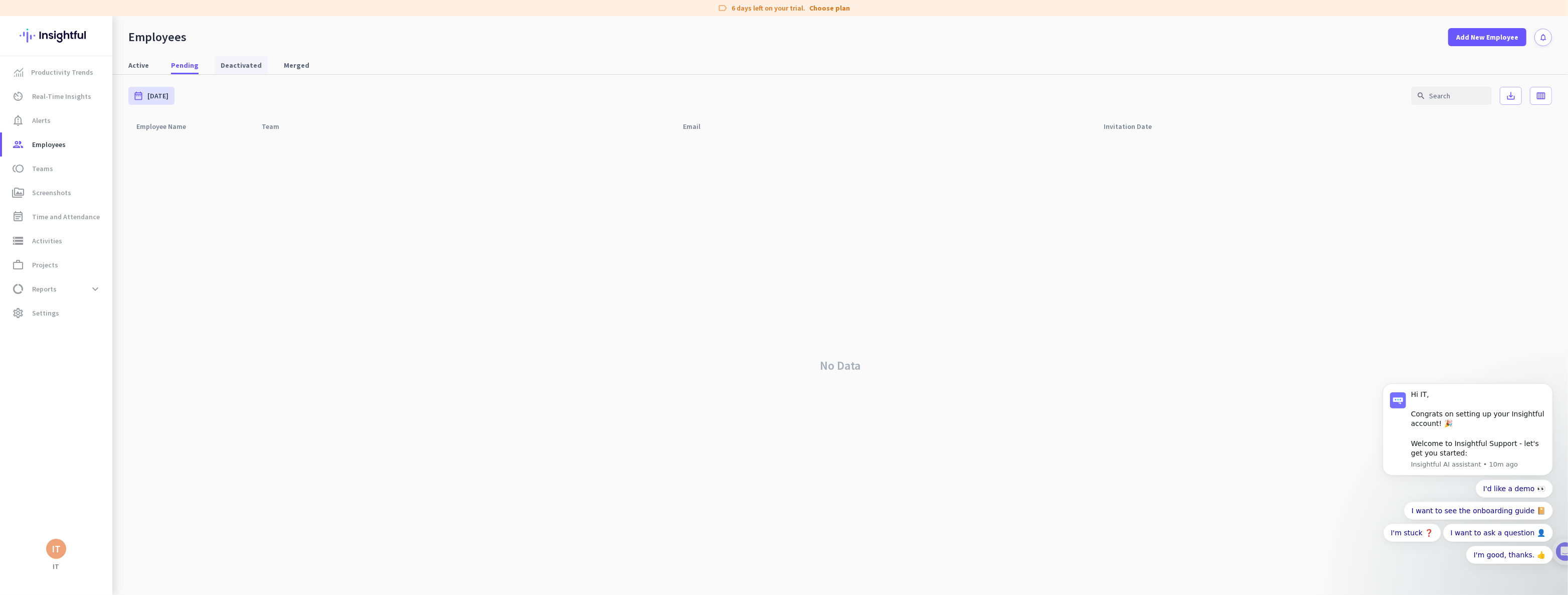
click at [231, 66] on span "Deactivated" at bounding box center [241, 65] width 41 height 10
click at [49, 171] on span "Teams" at bounding box center [43, 169] width 21 height 12
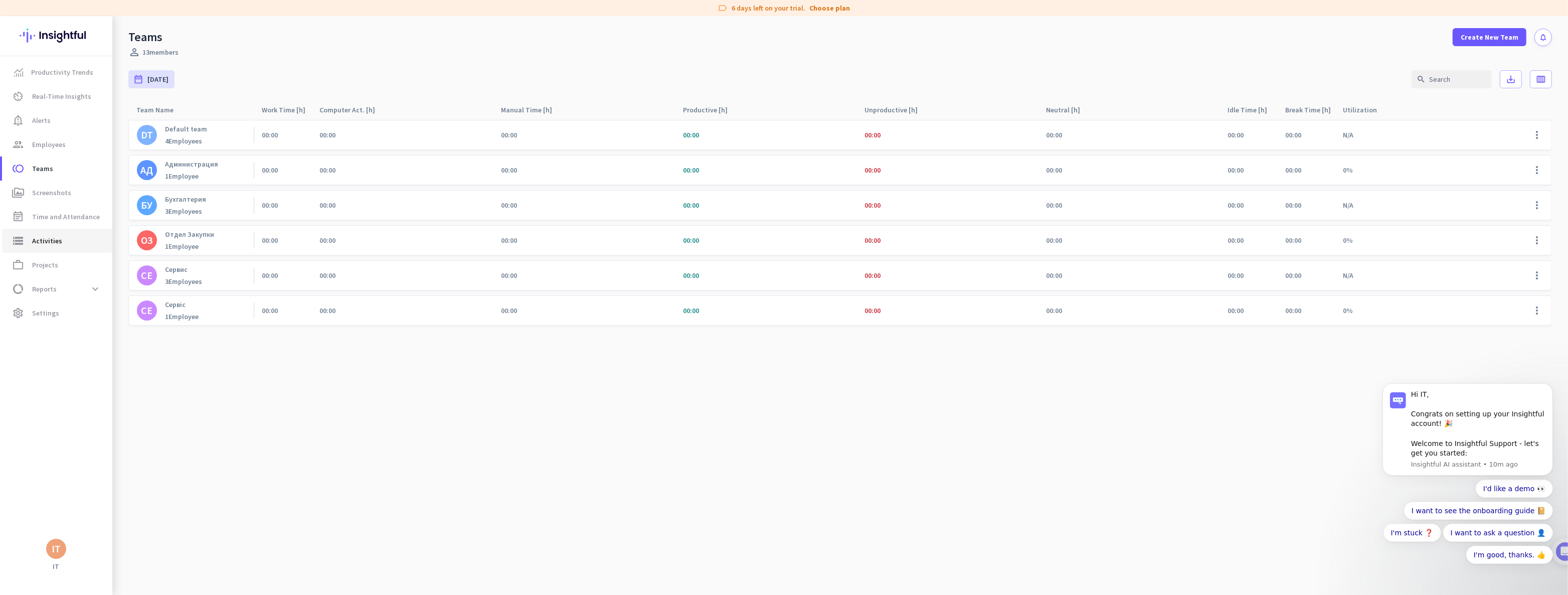
click at [55, 235] on span "Activities" at bounding box center [47, 241] width 30 height 12
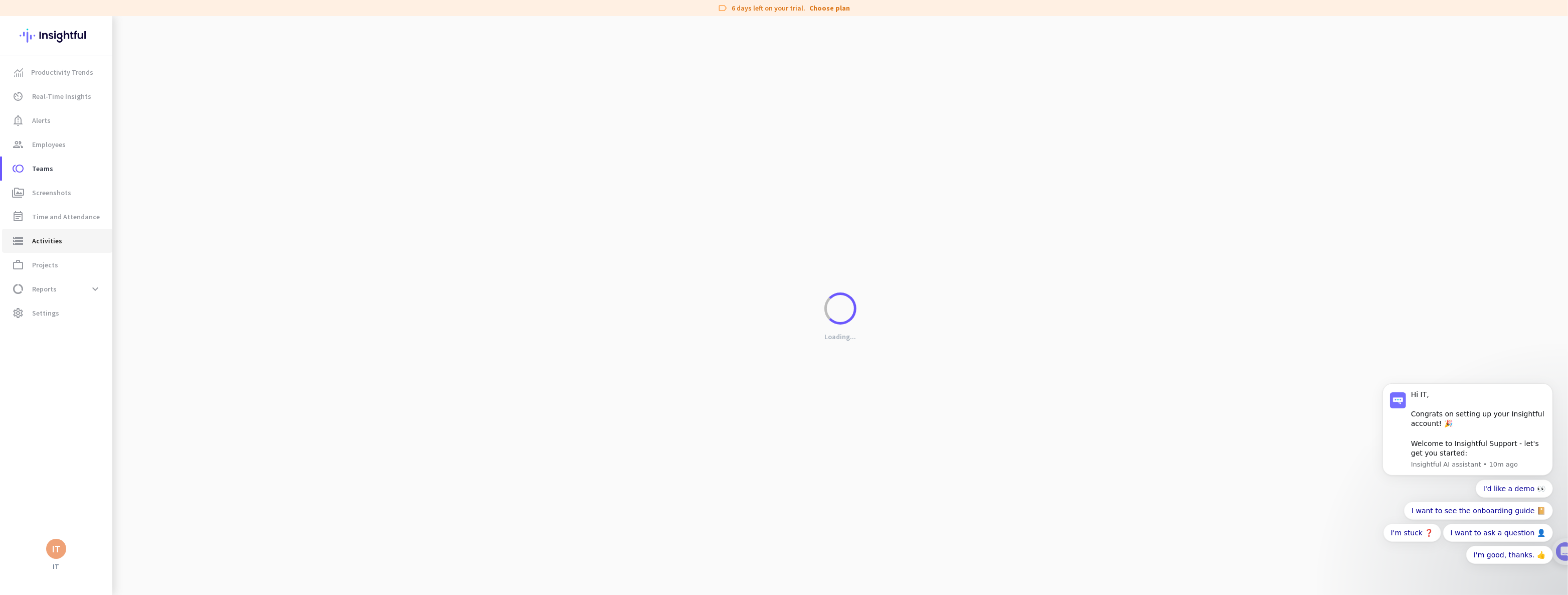
type input "[DATE]"
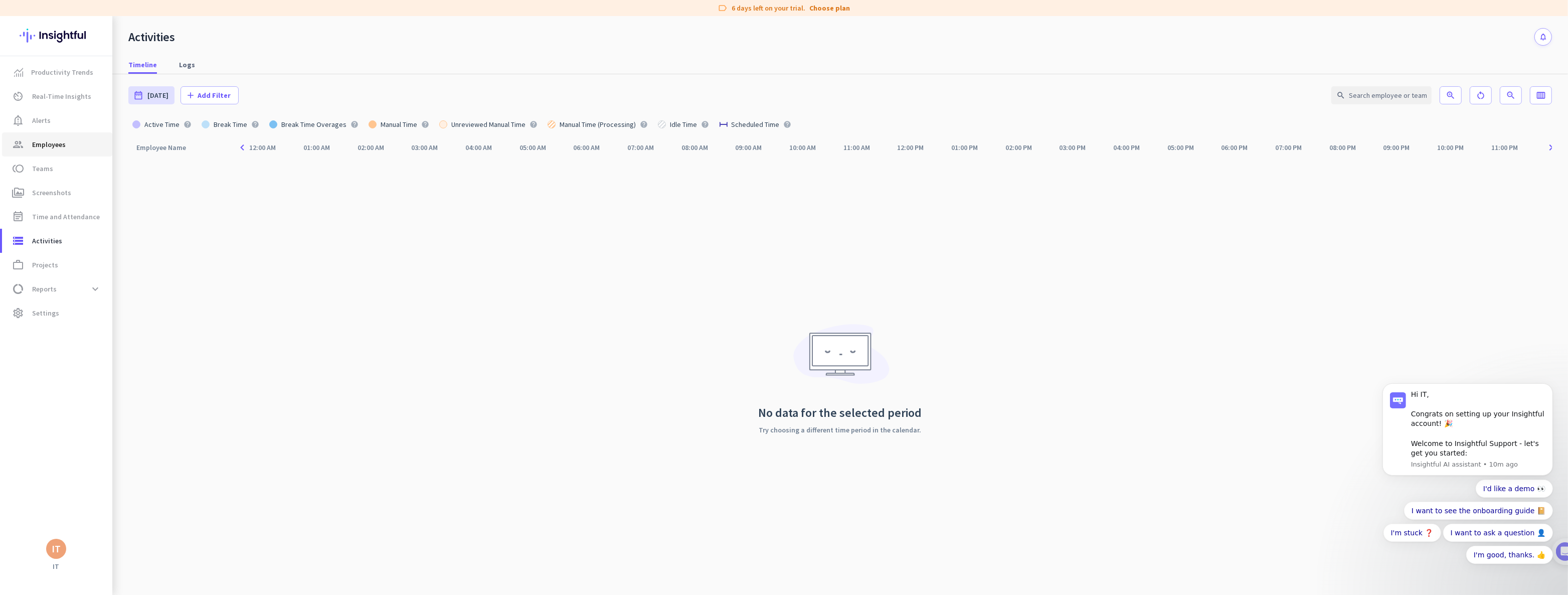
click at [57, 147] on span "Employees" at bounding box center [49, 144] width 33 height 12
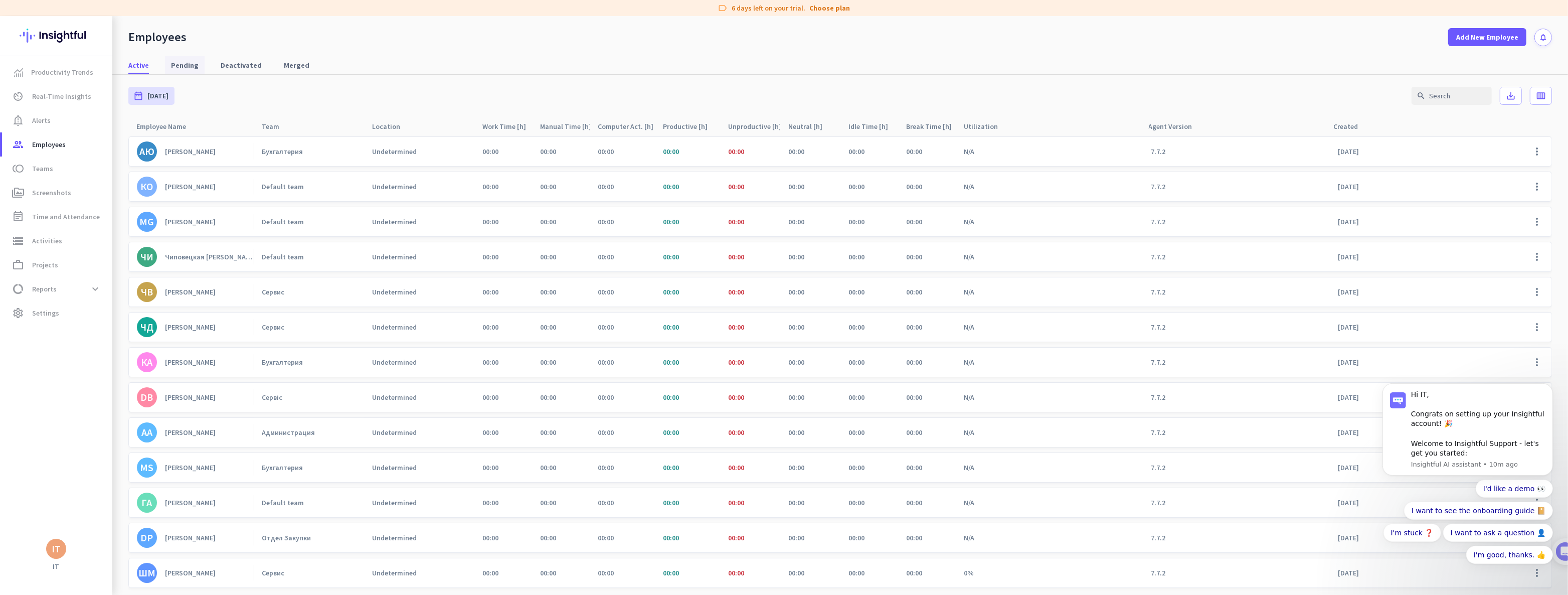
click at [184, 65] on span "Pending" at bounding box center [184, 65] width 27 height 10
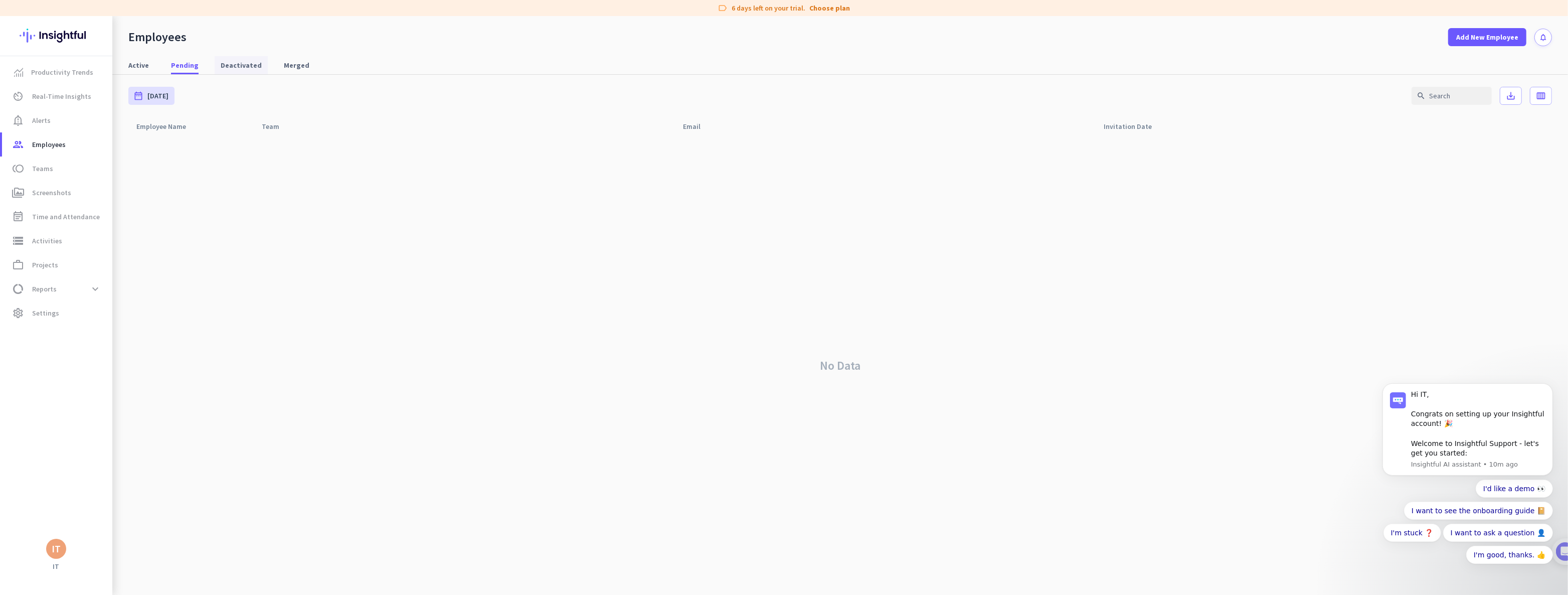
click at [242, 62] on span "Deactivated" at bounding box center [241, 65] width 41 height 10
click at [284, 64] on span "Merged" at bounding box center [296, 65] width 26 height 10
click at [135, 62] on span "Active" at bounding box center [139, 65] width 21 height 10
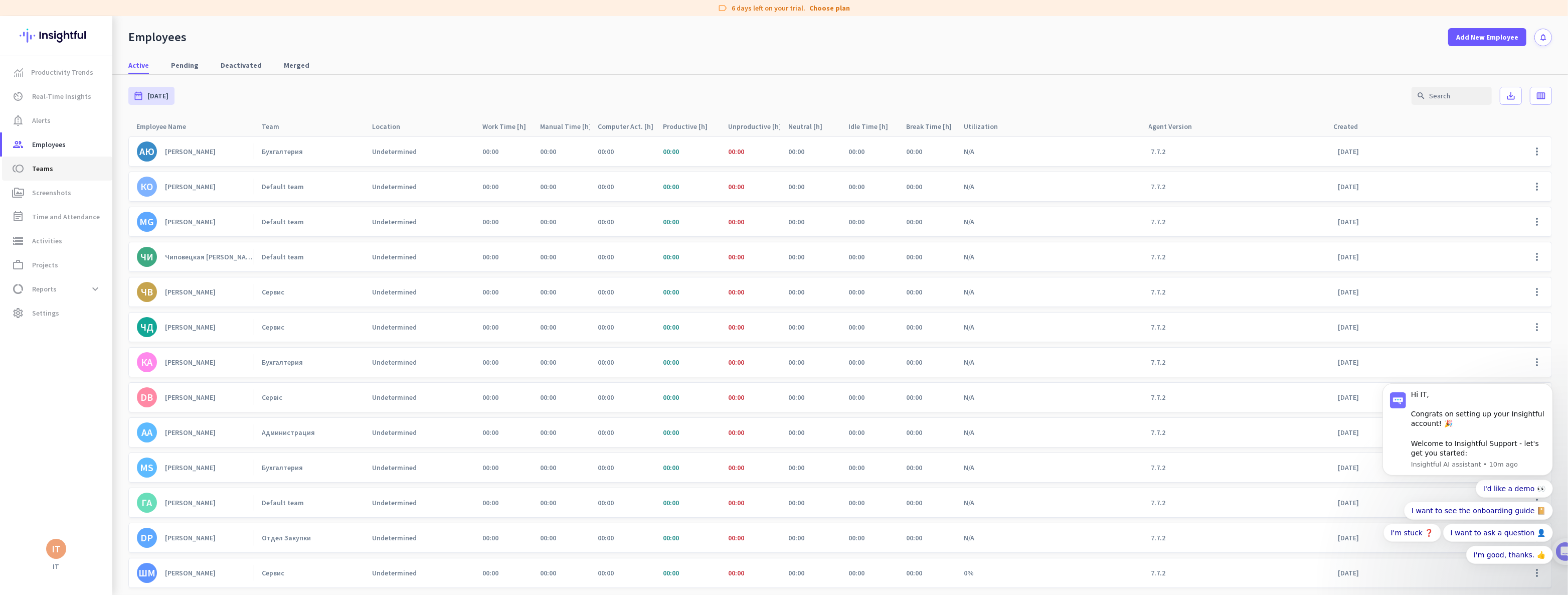
click at [49, 173] on span "Teams" at bounding box center [43, 169] width 21 height 12
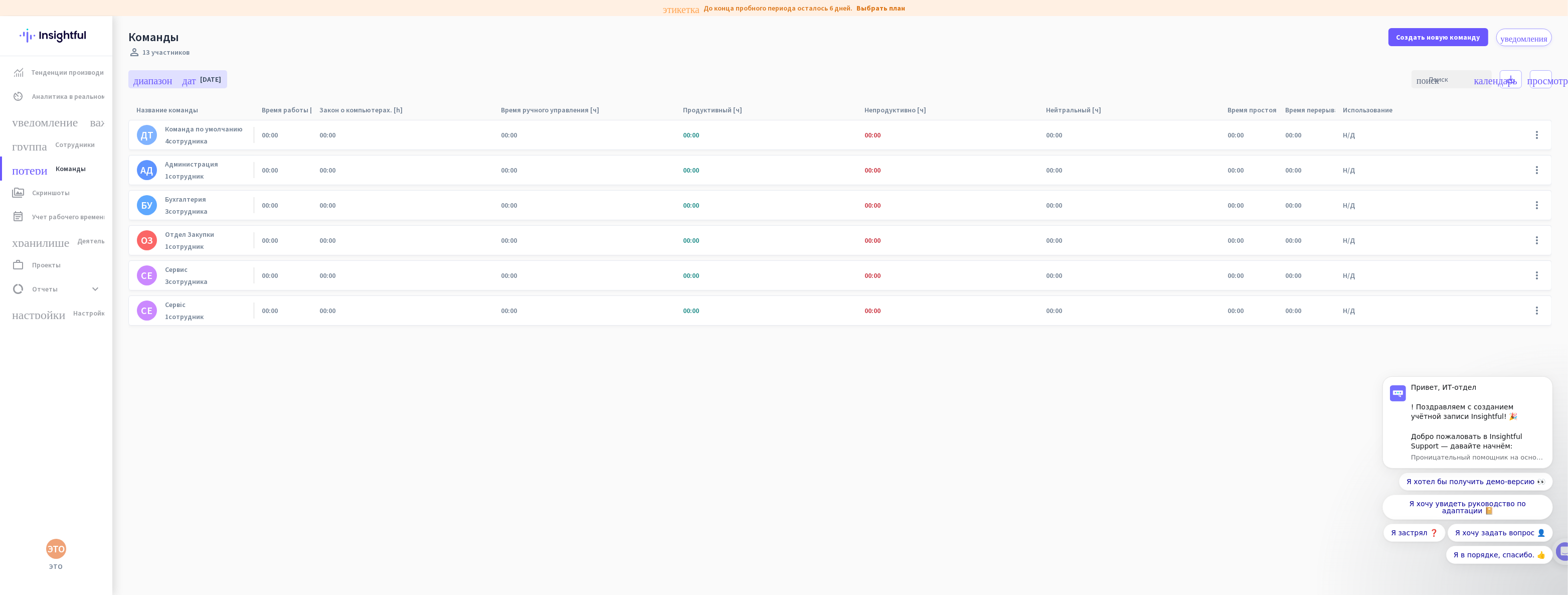
click at [181, 201] on font "Бухгалтерия" at bounding box center [186, 199] width 41 height 9
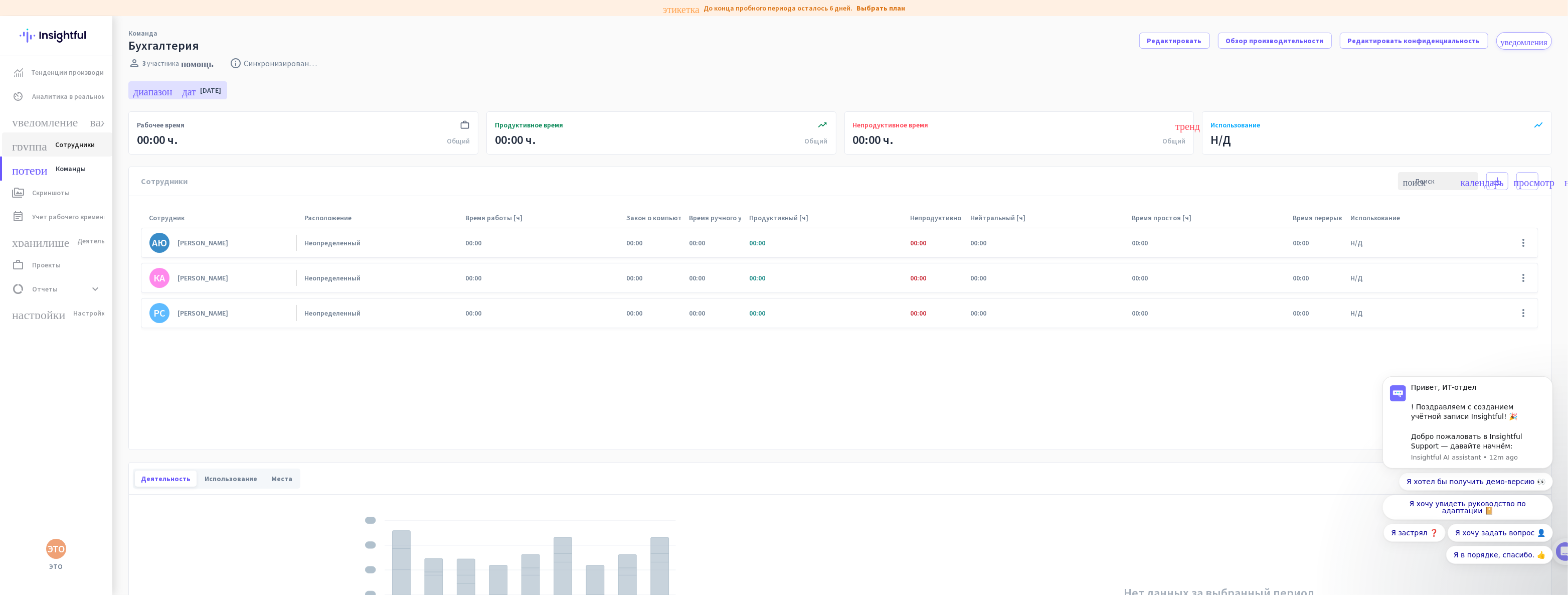
click at [35, 147] on font "группа" at bounding box center [30, 144] width 35 height 12
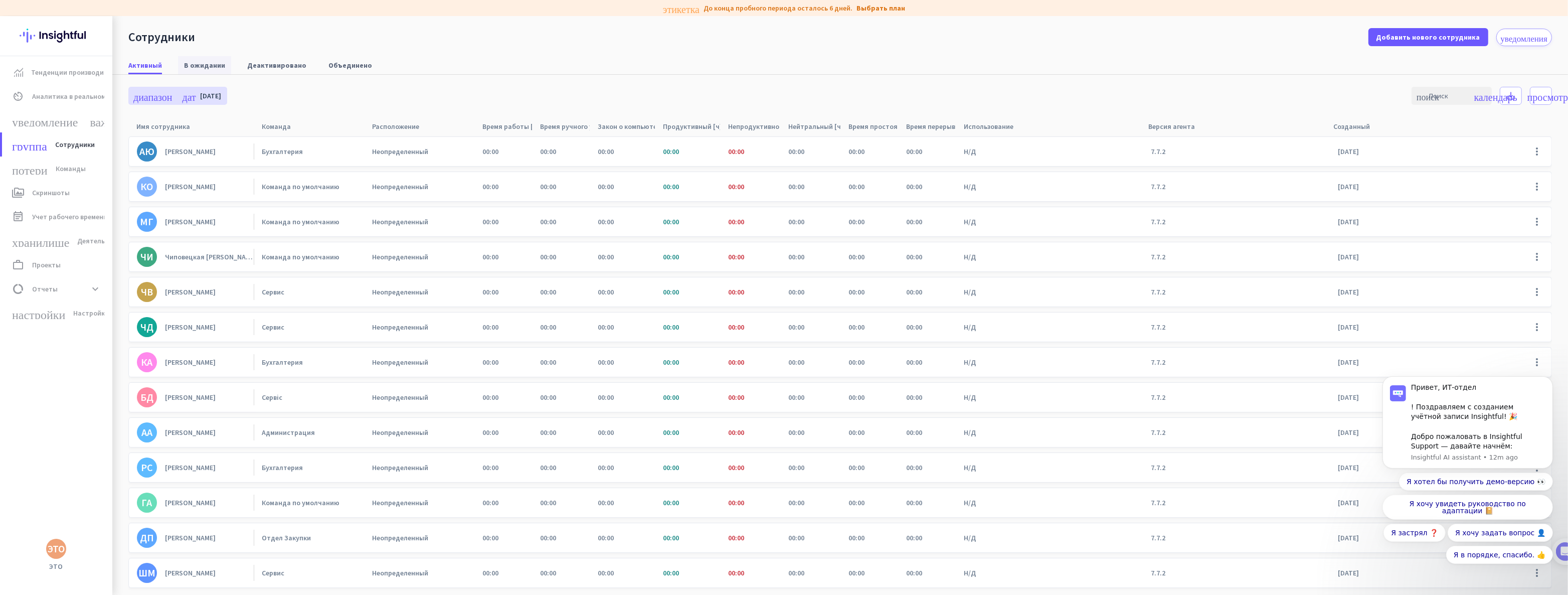
click at [199, 63] on font "В ожидании" at bounding box center [205, 65] width 41 height 9
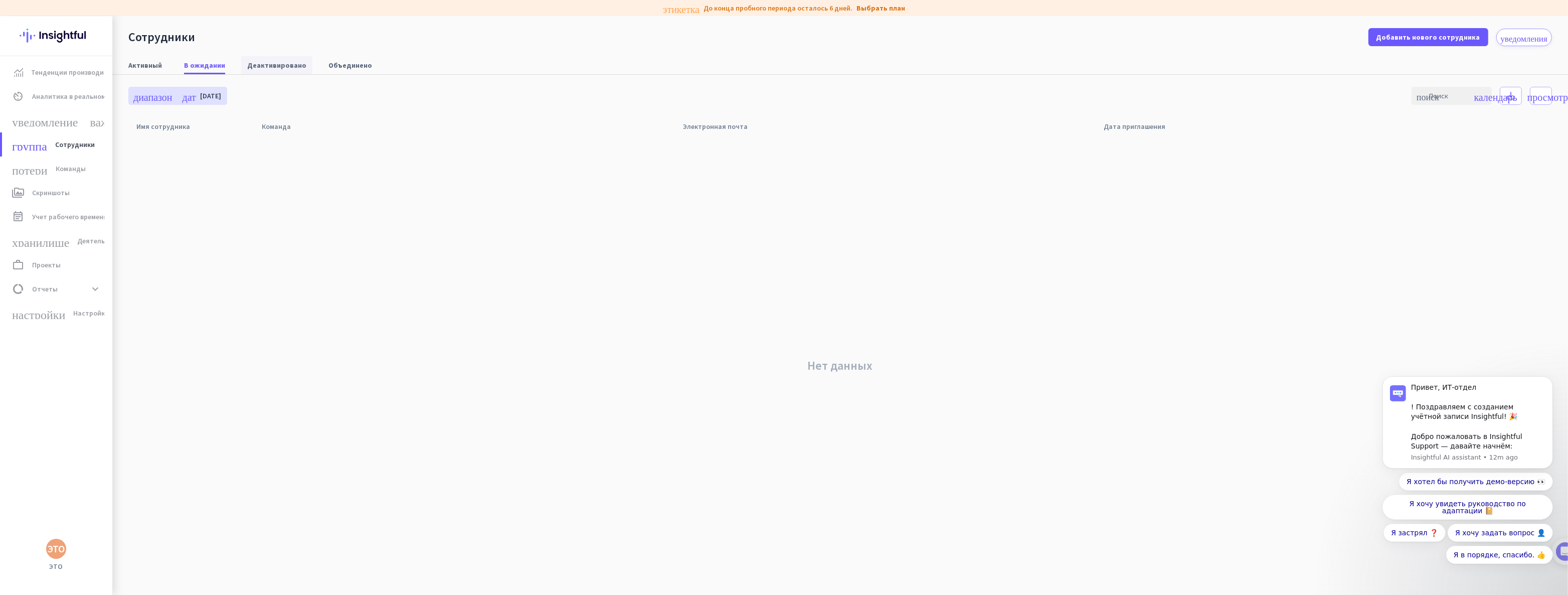
click at [256, 65] on font "Деактивировано" at bounding box center [276, 65] width 59 height 9
click at [331, 66] on font "Объединено" at bounding box center [351, 65] width 44 height 9
click at [61, 124] on font "уведомление_важно" at bounding box center [67, 121] width 110 height 12
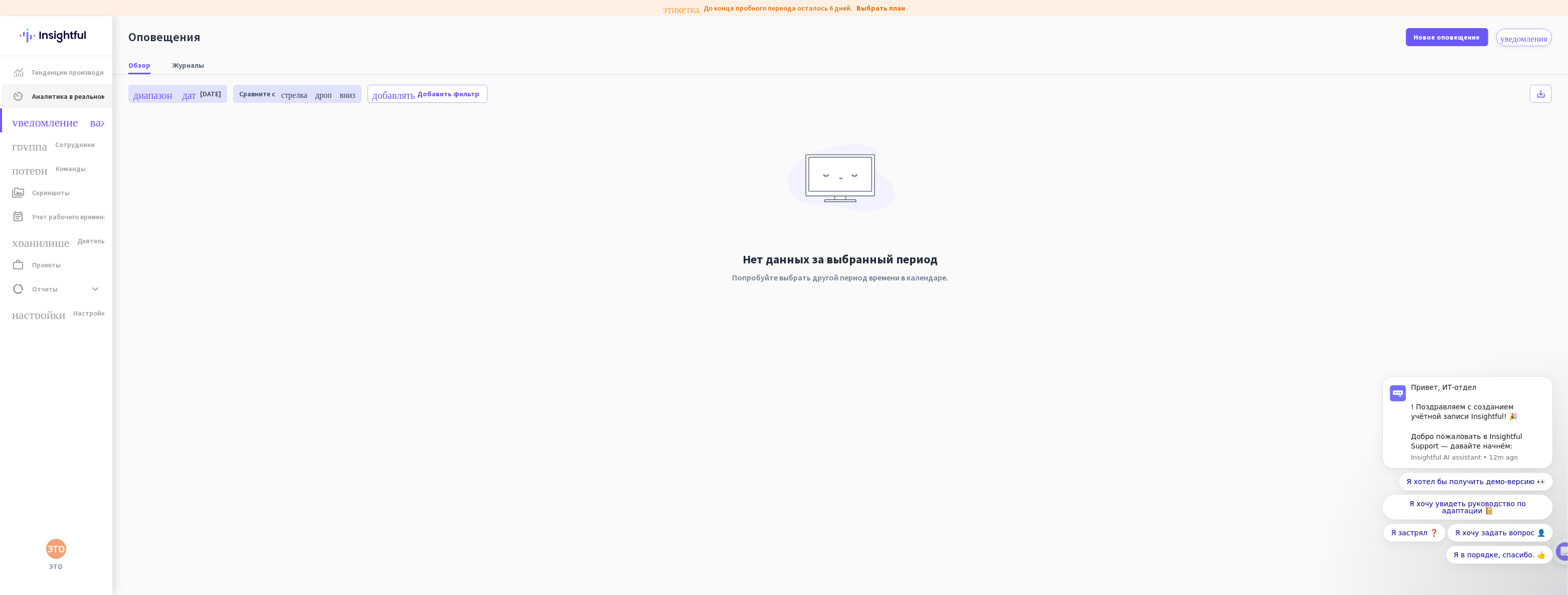
click at [61, 95] on font "Аналитика в реальном времени" at bounding box center [83, 96] width 102 height 9
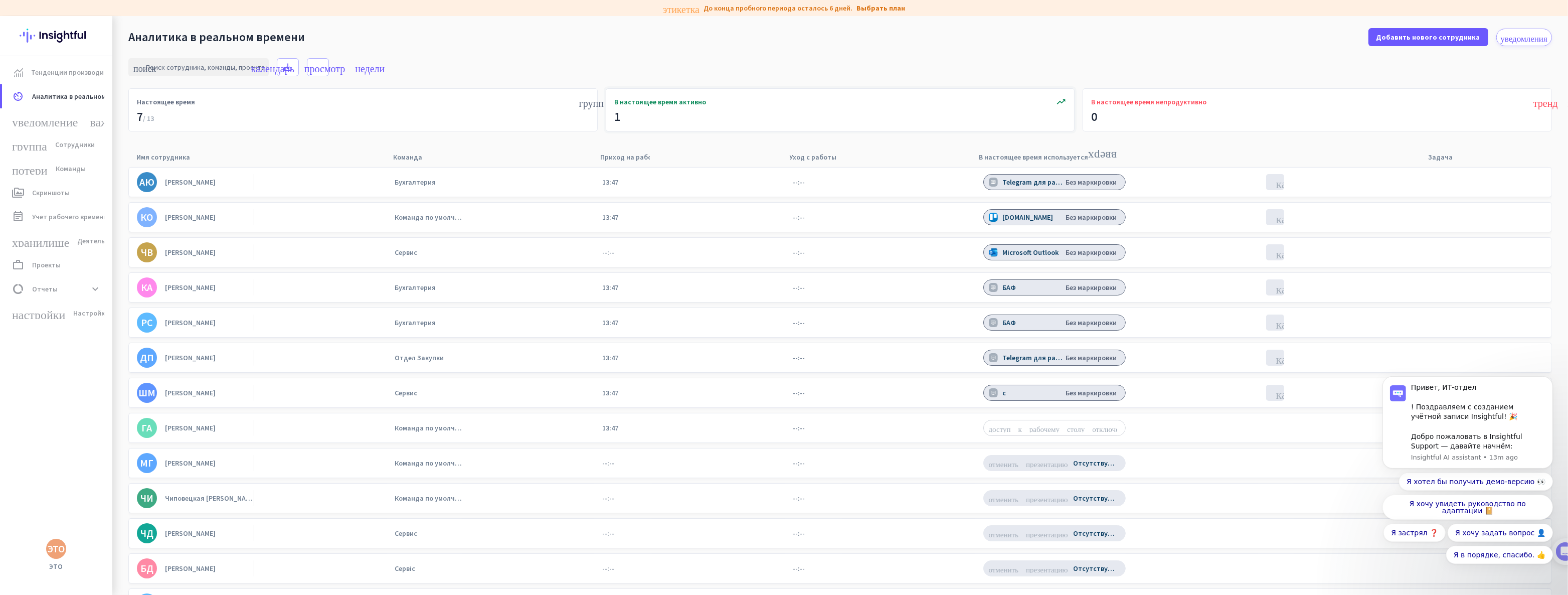
click at [667, 101] on font "В настоящее время активно" at bounding box center [660, 102] width 92 height 9
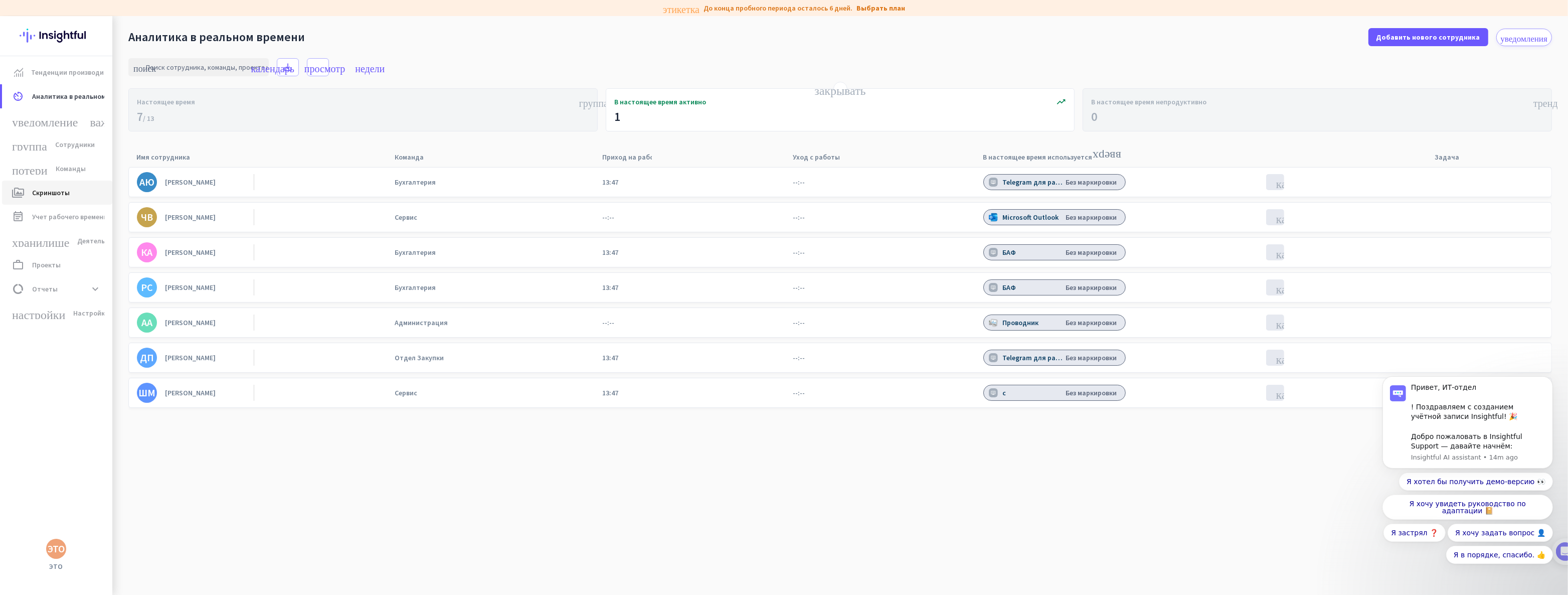
click at [57, 194] on font "Скриншоты" at bounding box center [51, 192] width 38 height 9
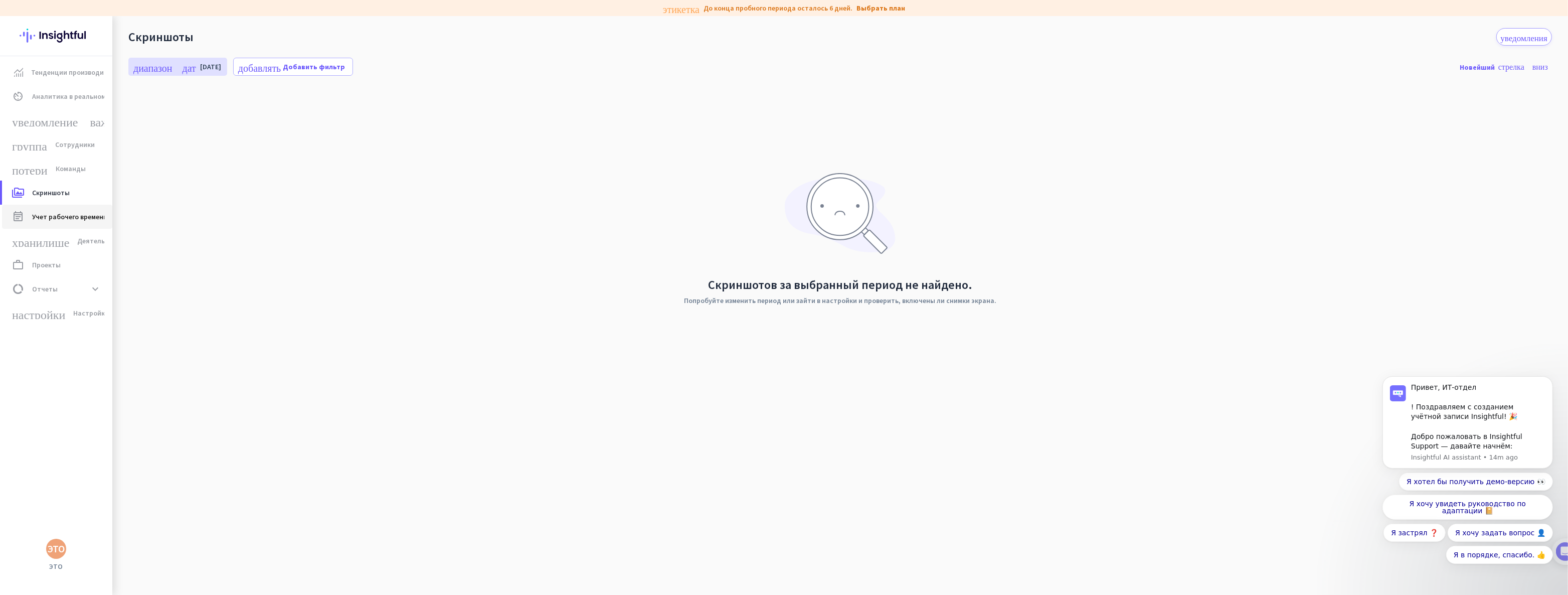
click at [64, 217] on font "Учет рабочего времени и посещаемости" at bounding box center [97, 216] width 131 height 9
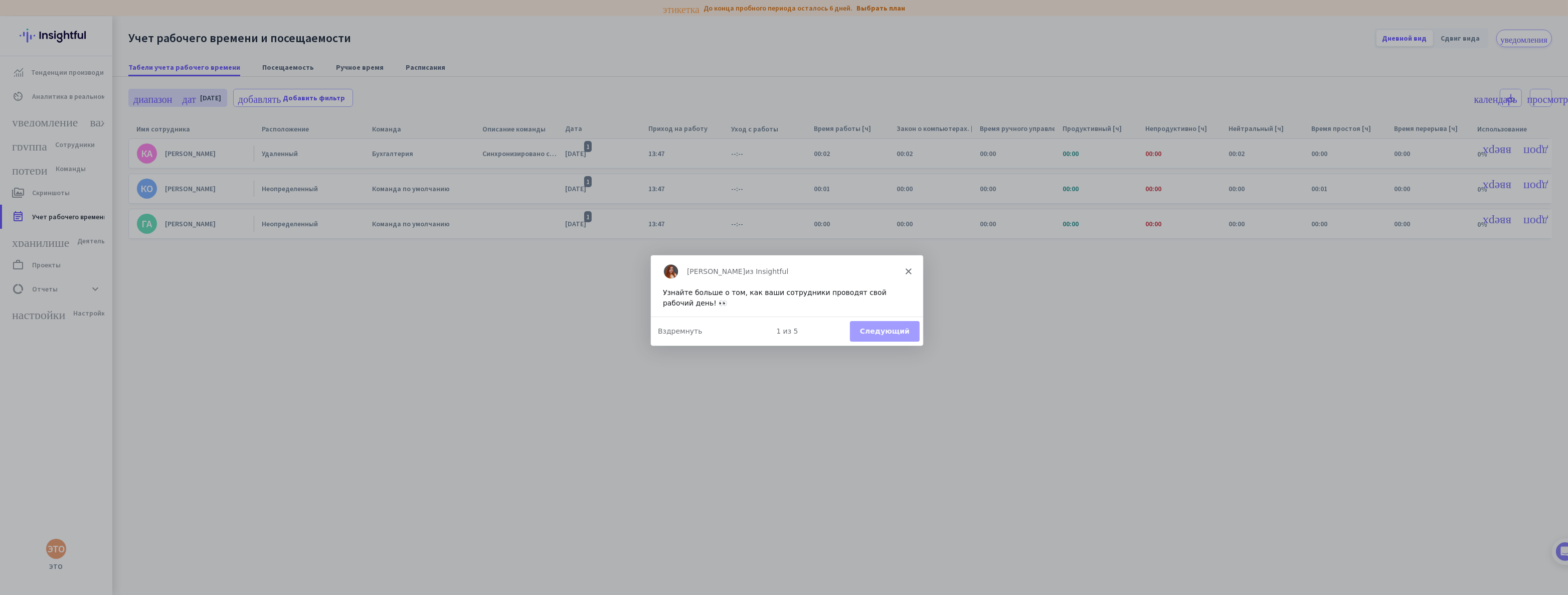
click at [894, 334] on font "Следующий" at bounding box center [884, 330] width 50 height 8
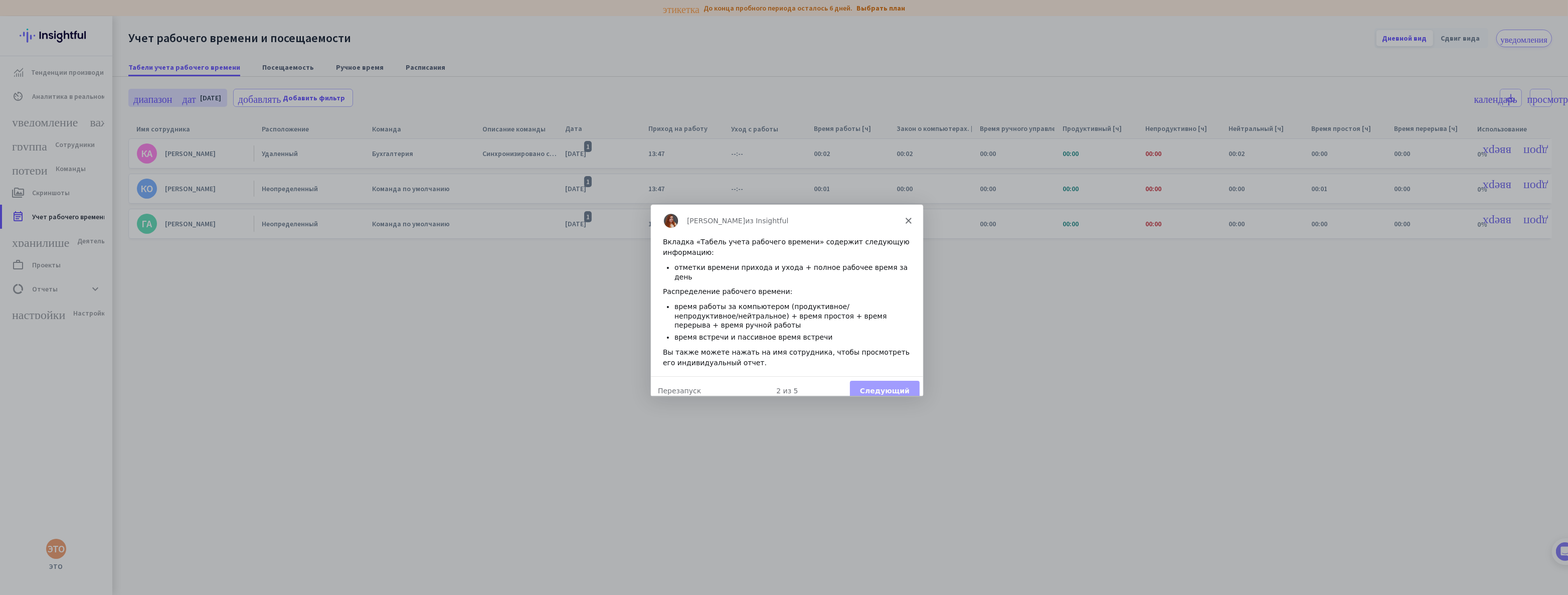
click at [899, 386] on font "Следующий" at bounding box center [884, 390] width 50 height 8
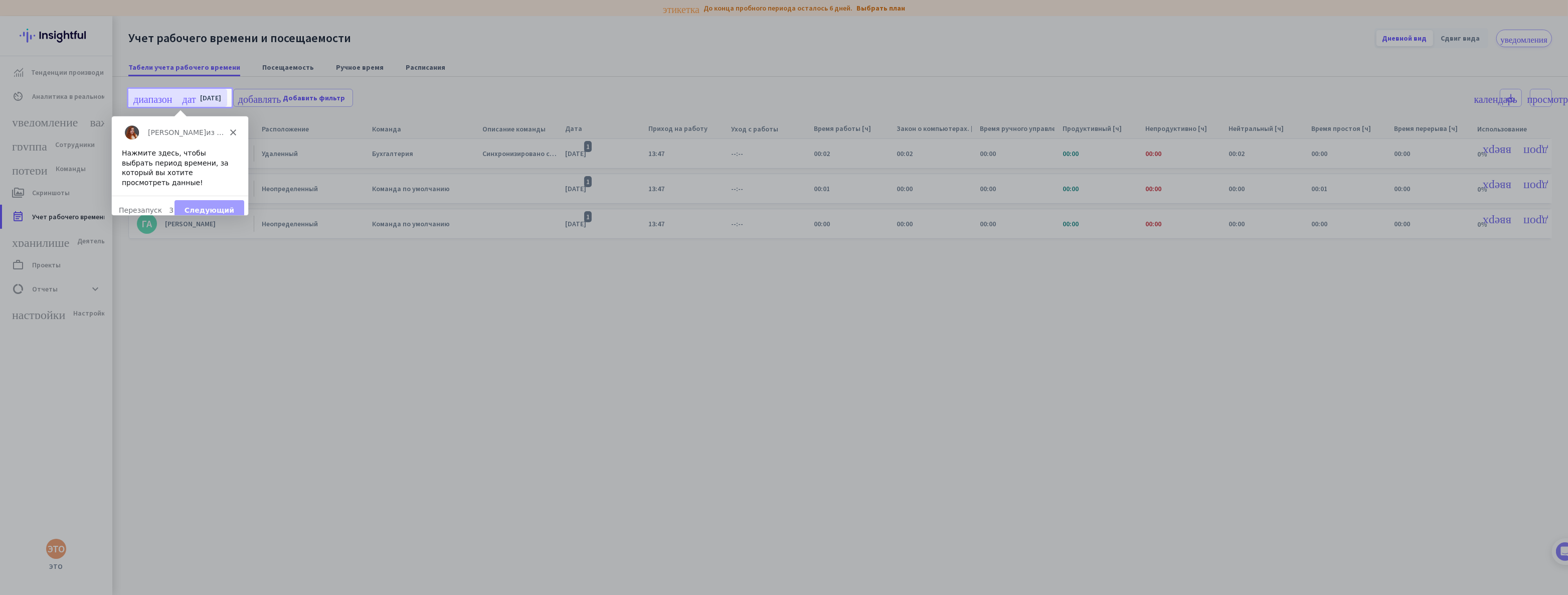
click at [184, 98] on div "Наложение обзора продукта" at bounding box center [784, 297] width 1568 height 595
click at [210, 205] on font "Следующий" at bounding box center [209, 209] width 50 height 8
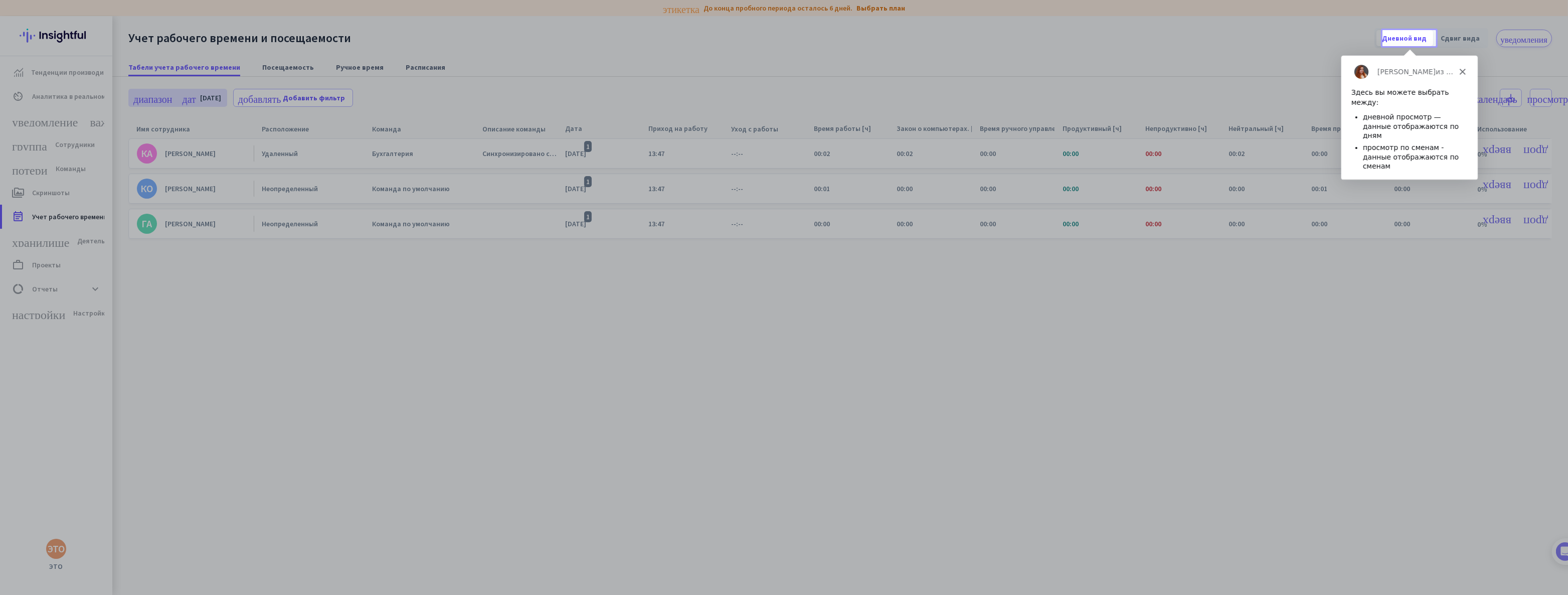
click at [1437, 189] on font "Следующий" at bounding box center [1438, 192] width 50 height 8
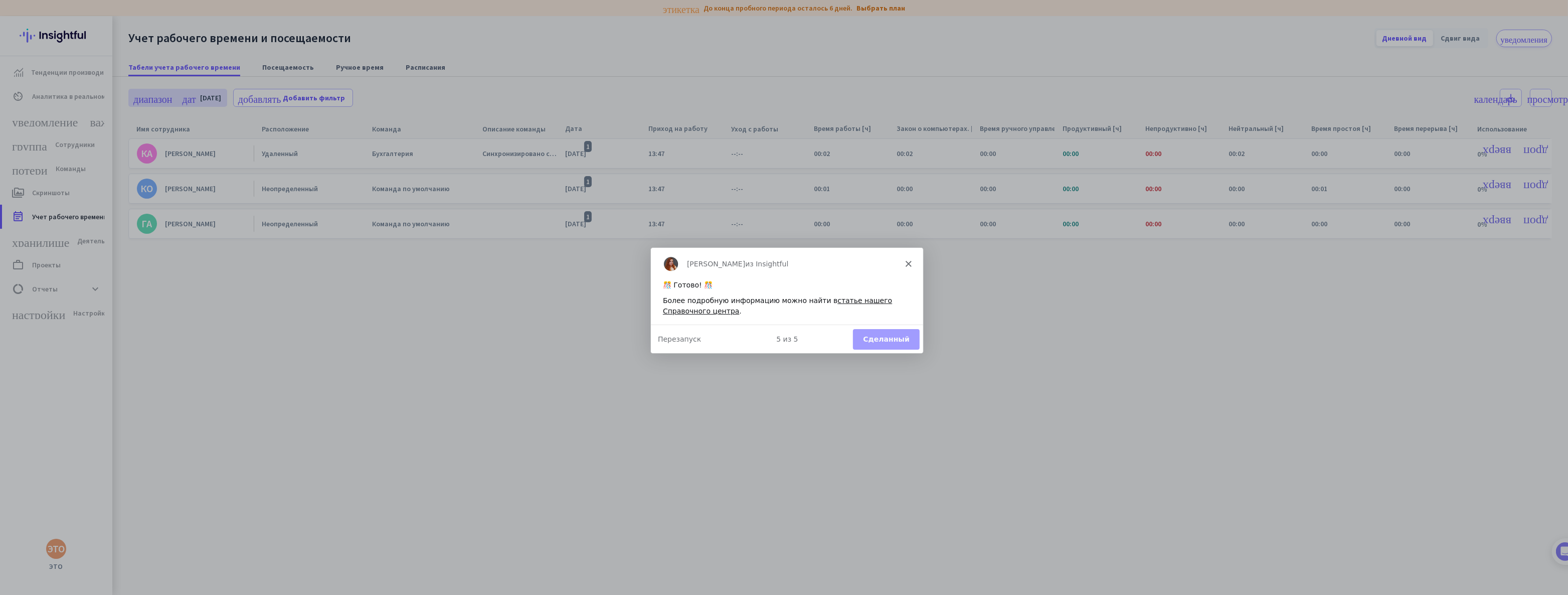
click at [880, 337] on font "Сделанный" at bounding box center [885, 338] width 47 height 8
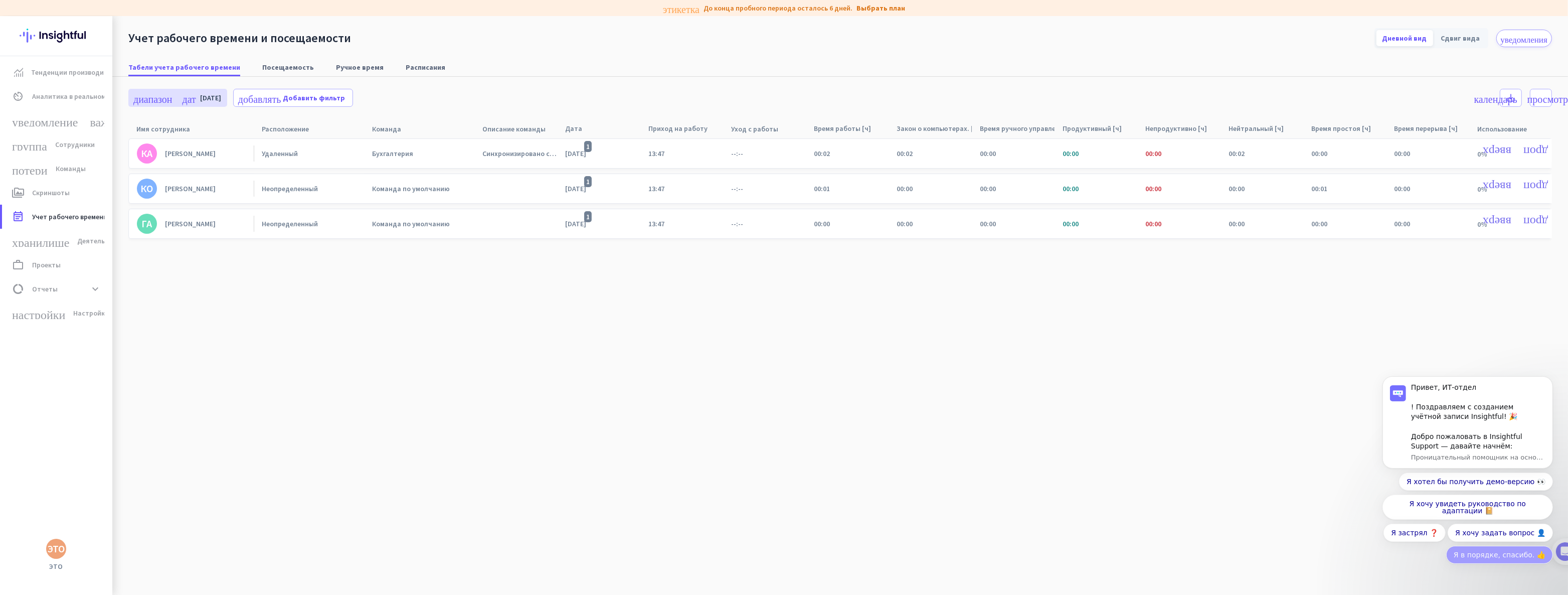
click at [1481, 554] on font "Я в порядке, спасибо. 👍" at bounding box center [1499, 554] width 92 height 8
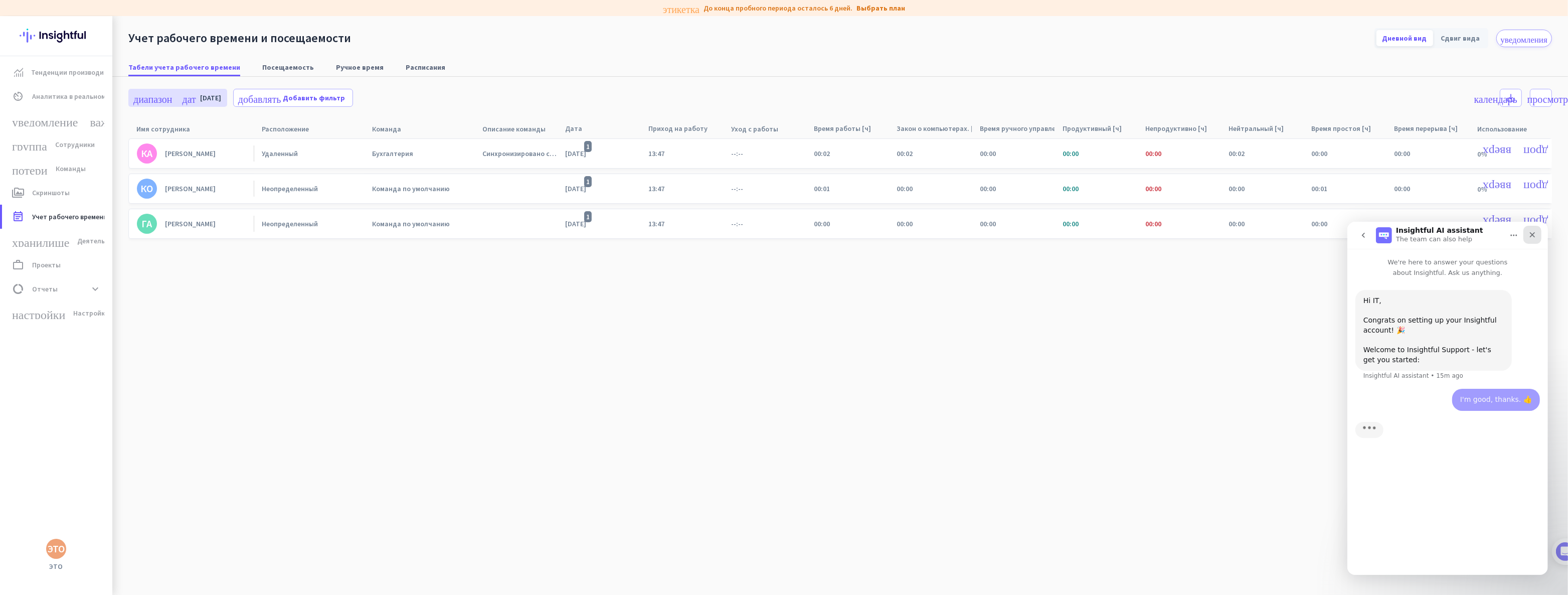
click at [1534, 235] on icon "Close" at bounding box center [1531, 234] width 8 height 8
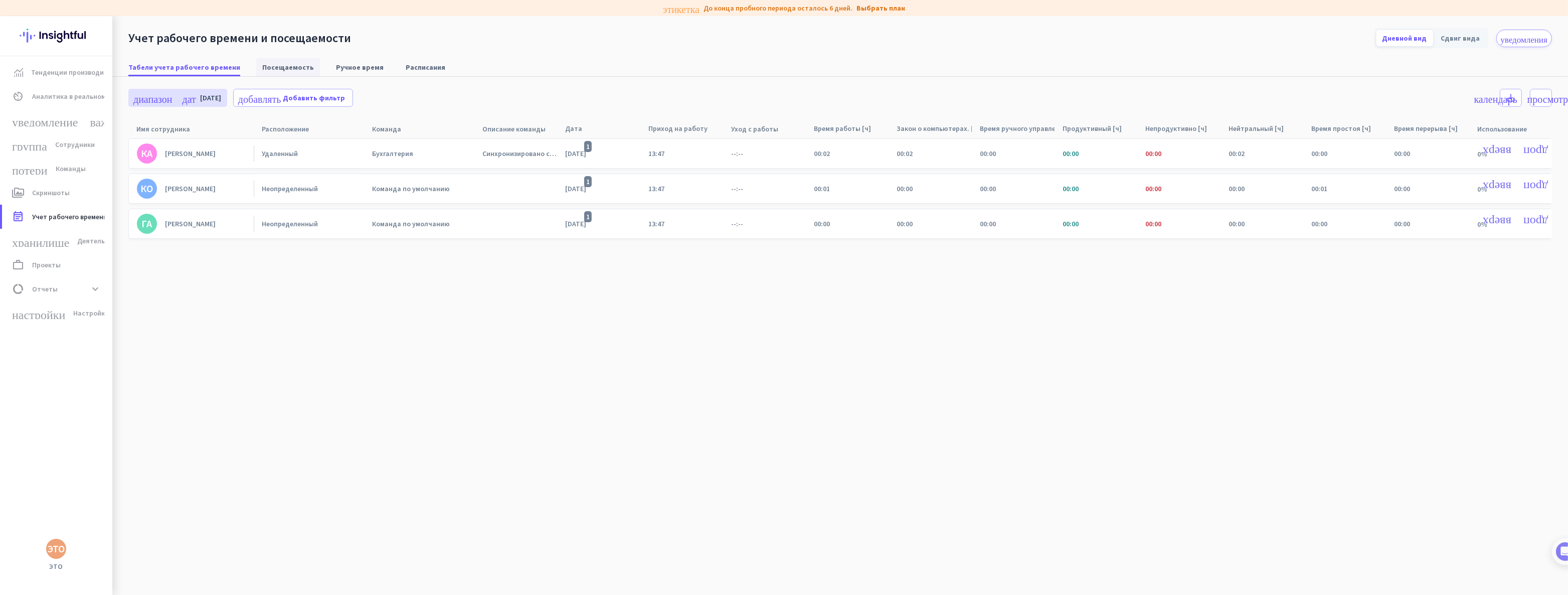
click at [278, 68] on font "Посещаемость" at bounding box center [288, 67] width 52 height 9
type input "Fri, Aug 1 - Sun, Aug 31"
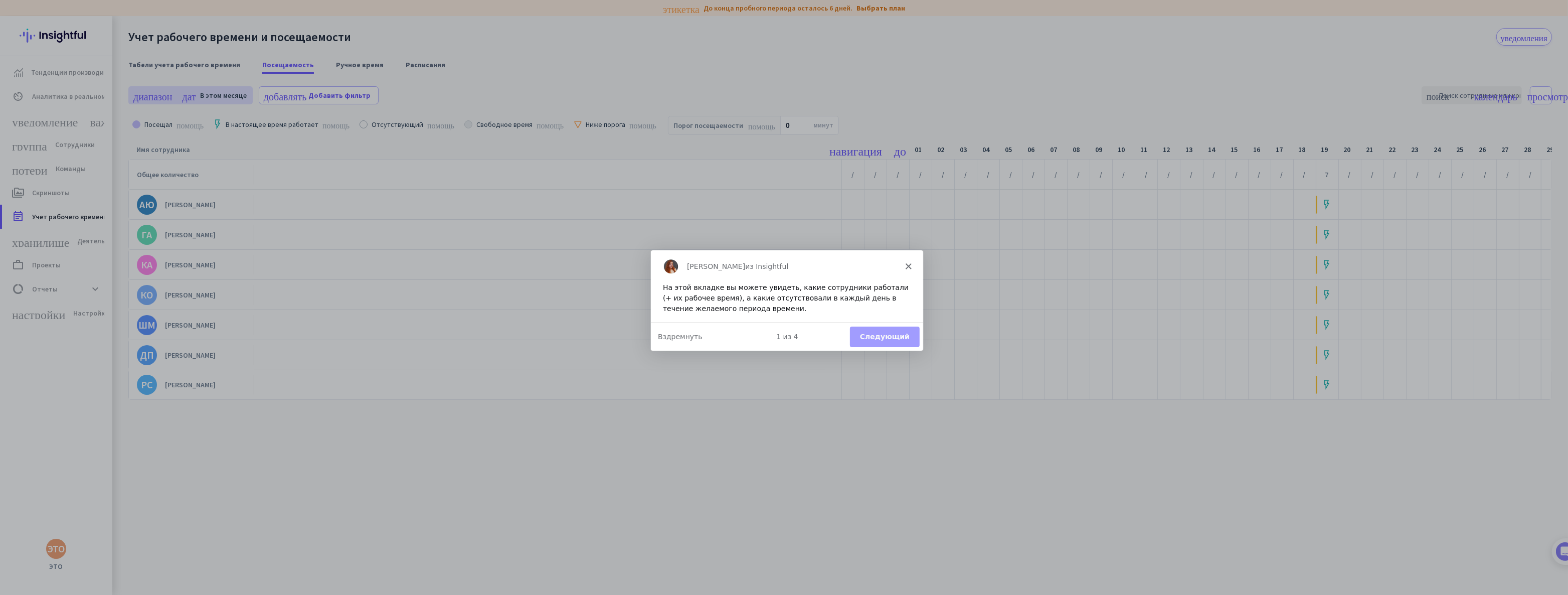
click at [907, 266] on polygon "Закрывать" at bounding box center [908, 266] width 6 height 6
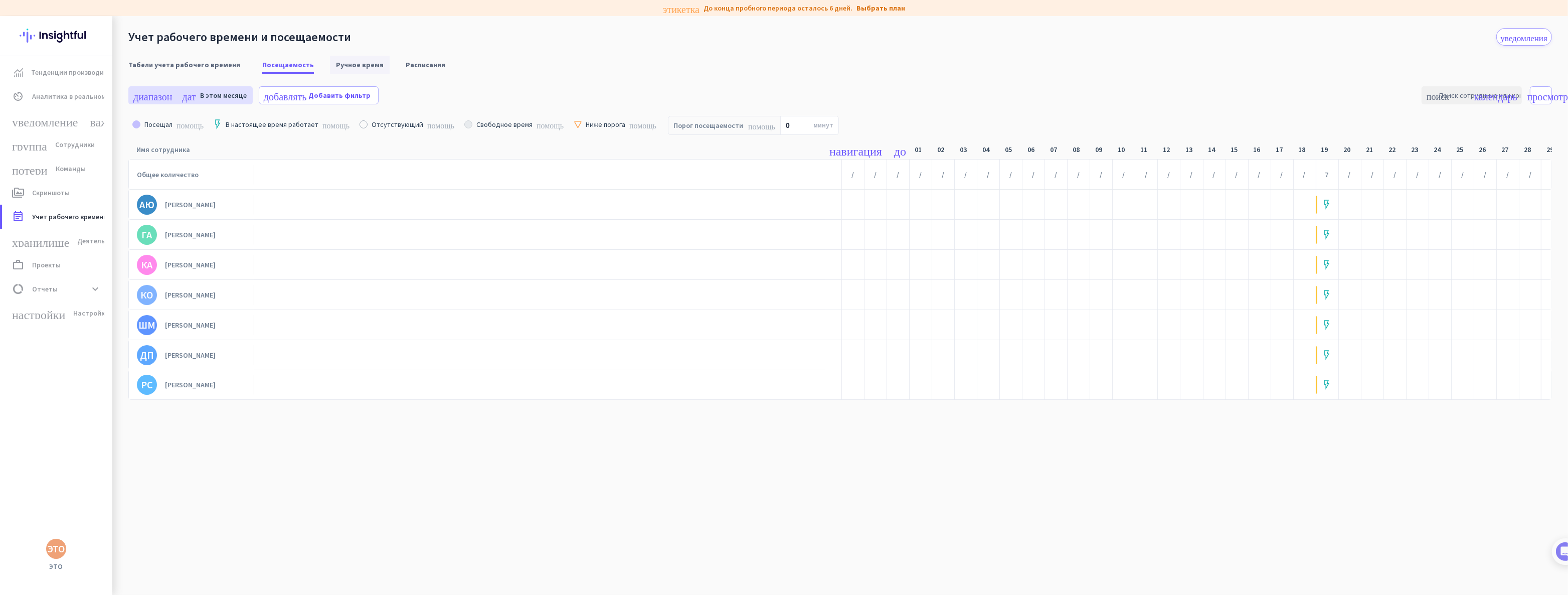
click at [351, 64] on font "Ручное время" at bounding box center [360, 65] width 47 height 9
type input "Mon, Aug 18 - Sun, Aug 24"
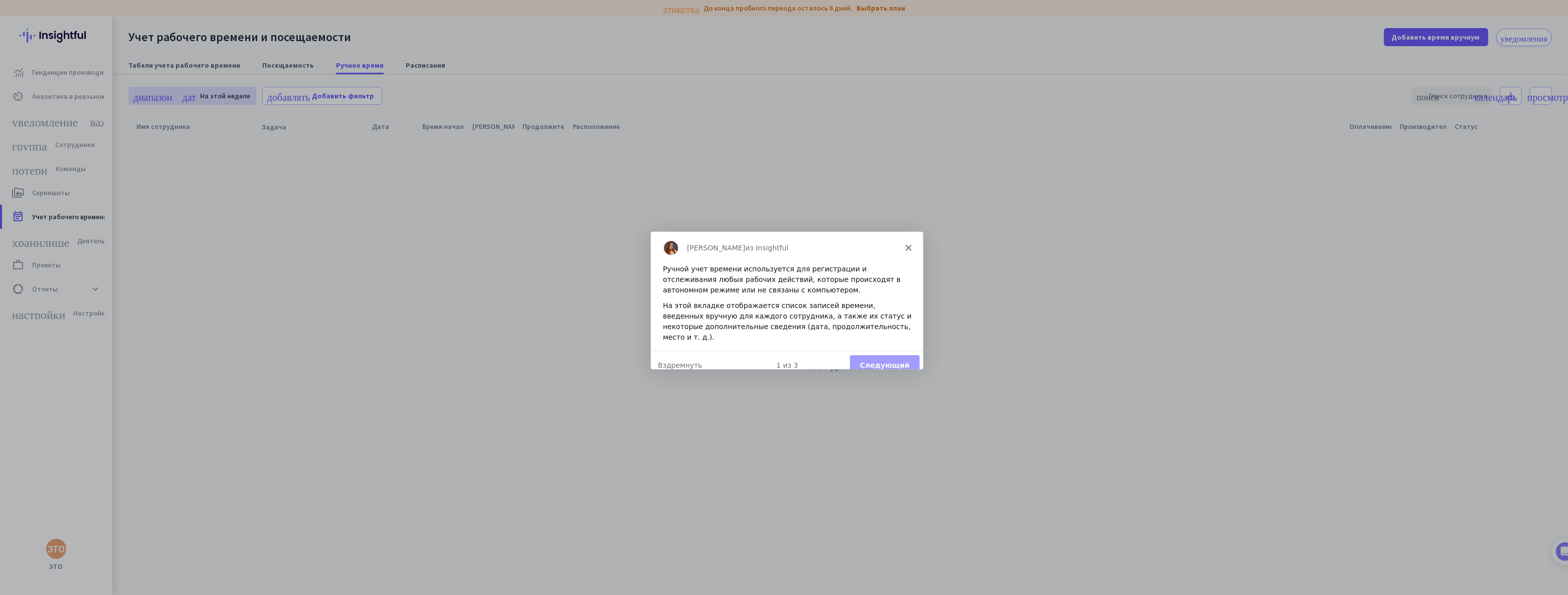
click at [907, 246] on polygon "Закрывать" at bounding box center [908, 247] width 6 height 6
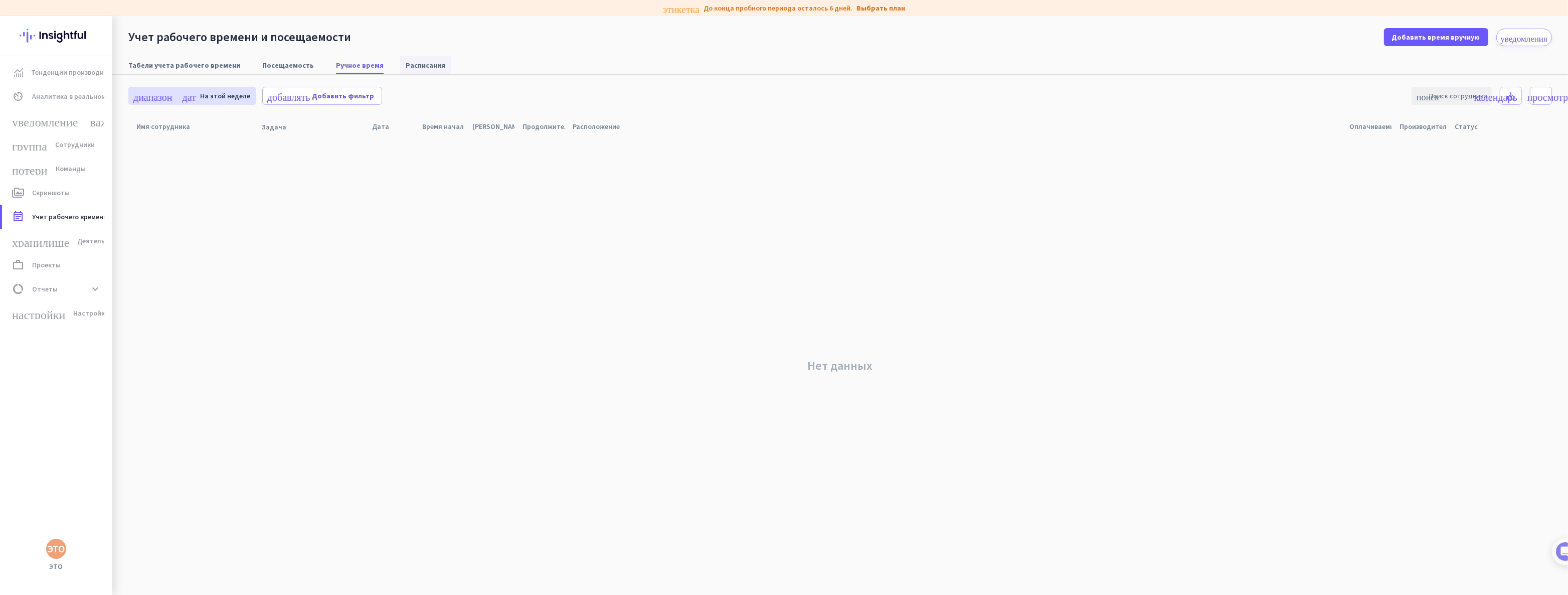
click at [411, 64] on font "Расписания" at bounding box center [425, 65] width 40 height 9
type input "[DATE] - [DATE]"
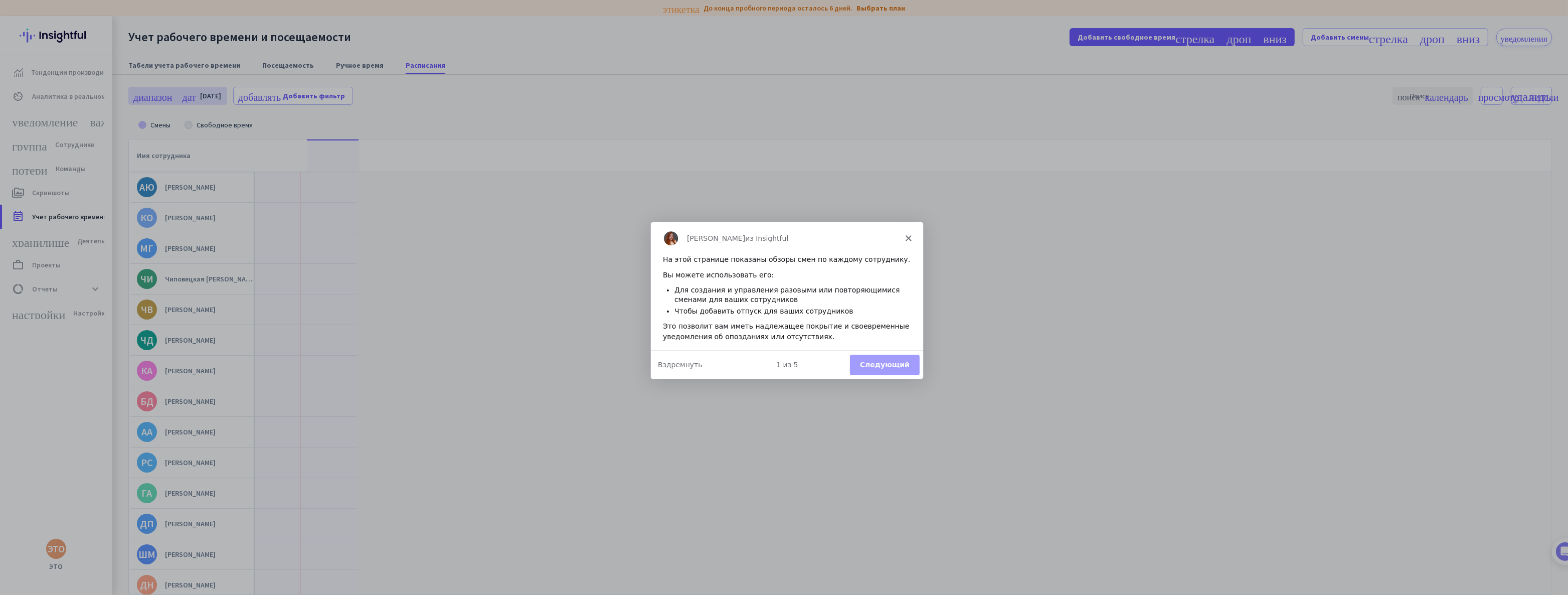
click at [908, 238] on icon "Закрывать" at bounding box center [908, 238] width 6 height 6
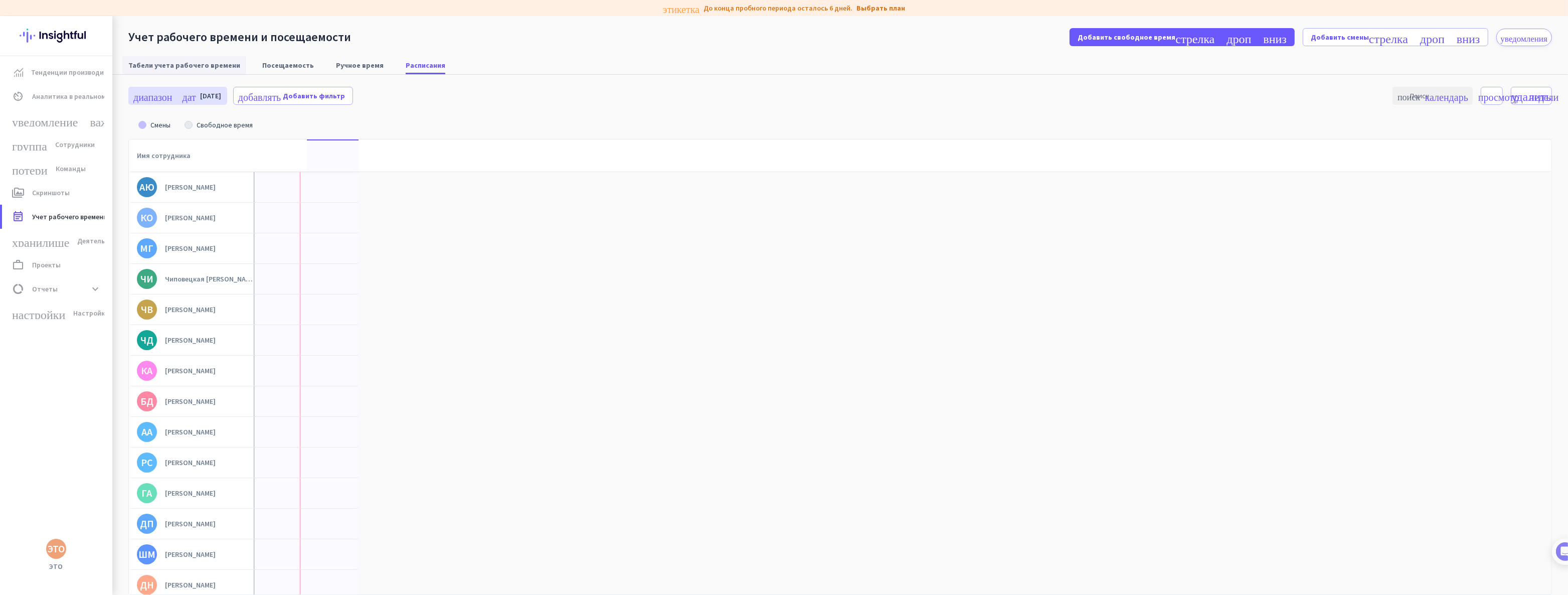
click at [177, 62] on font "Табели учета рабочего времени" at bounding box center [184, 65] width 112 height 9
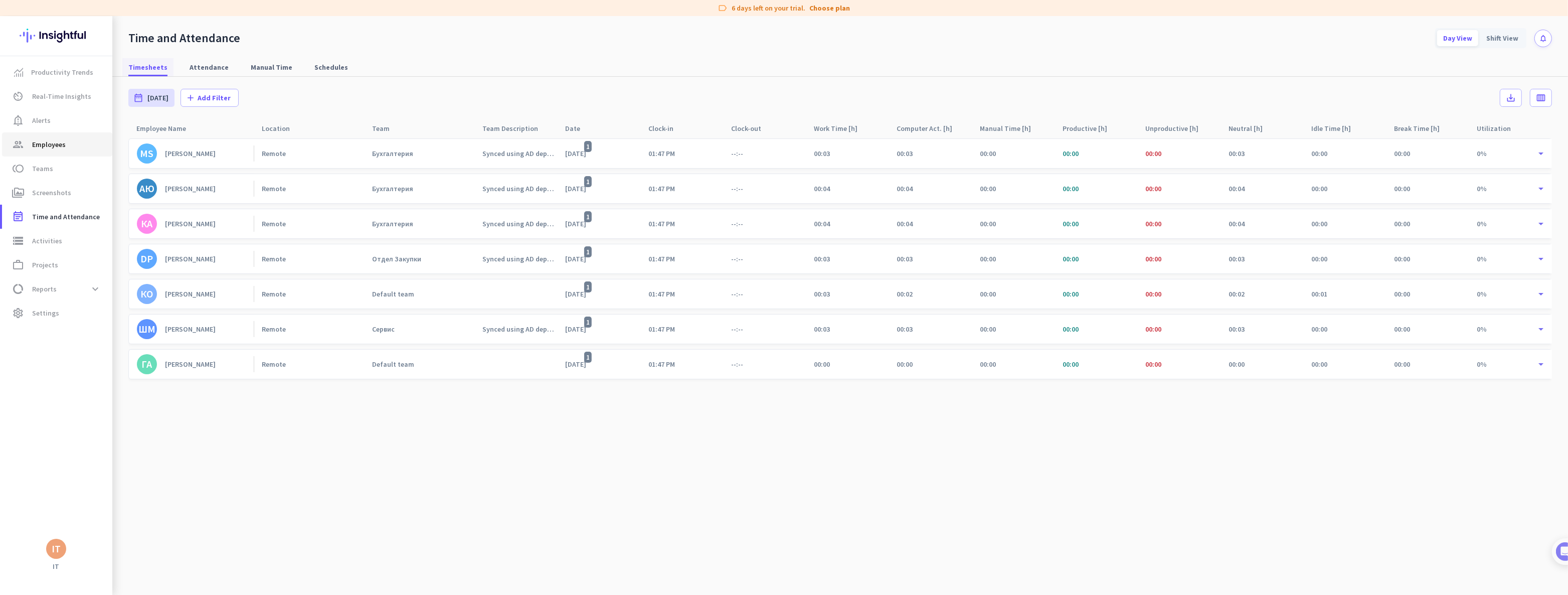
click at [47, 145] on span "Employees" at bounding box center [49, 144] width 33 height 12
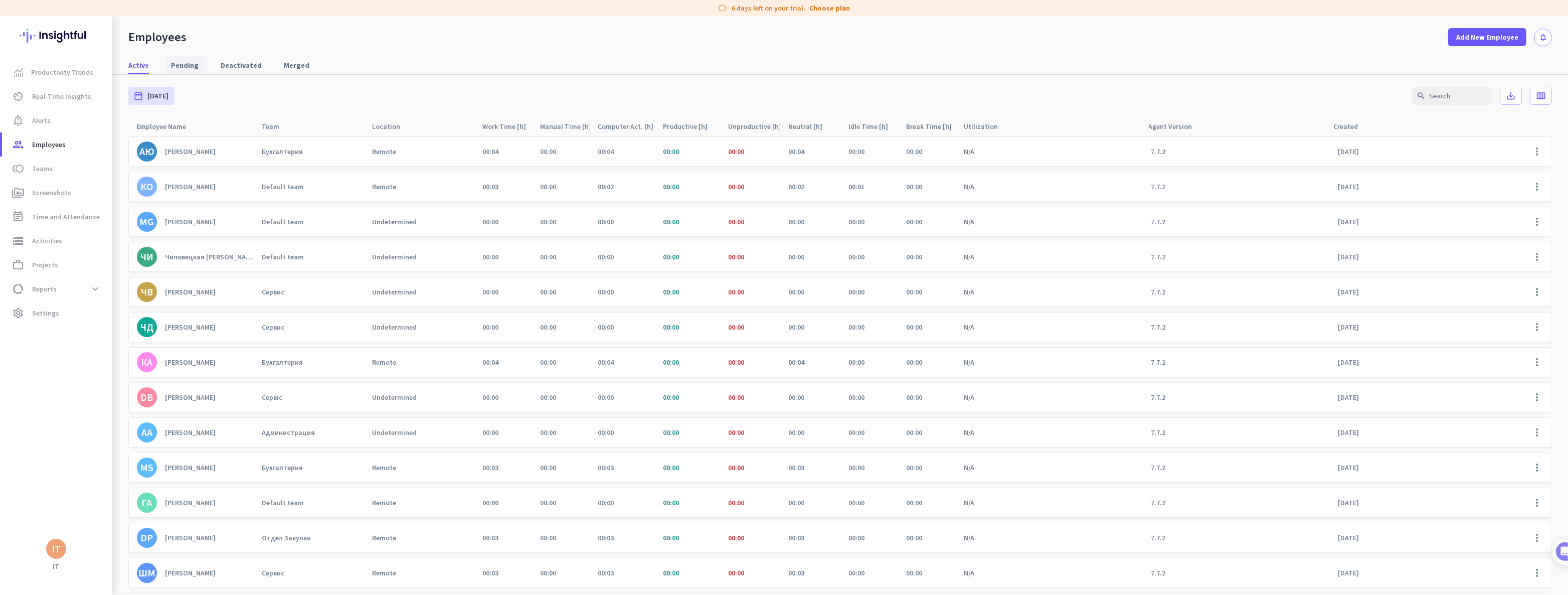
click at [183, 63] on span "Pending" at bounding box center [184, 65] width 27 height 10
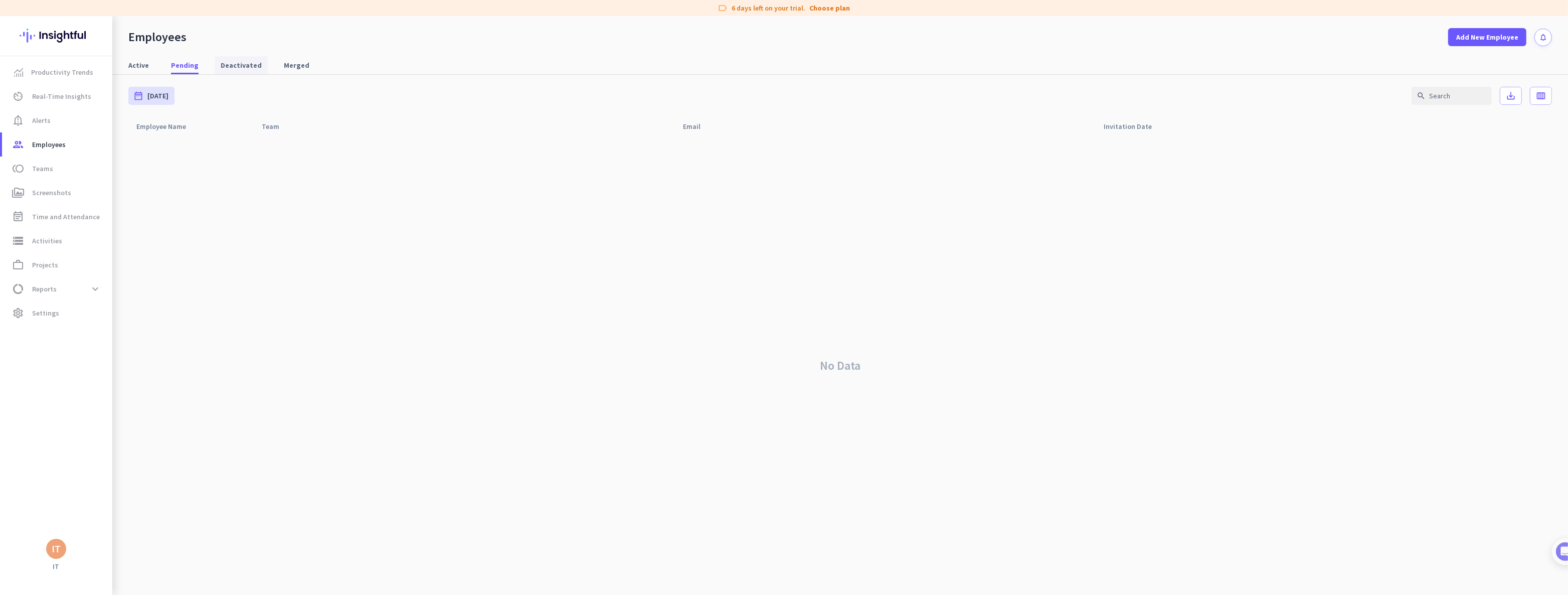
click at [235, 62] on span "Deactivated" at bounding box center [241, 65] width 41 height 10
click at [292, 65] on span "Merged" at bounding box center [296, 65] width 26 height 10
click at [226, 63] on span "Deactivated" at bounding box center [241, 65] width 41 height 10
click at [181, 64] on span "Pending" at bounding box center [184, 65] width 27 height 10
click at [141, 65] on span "Active" at bounding box center [139, 65] width 21 height 10
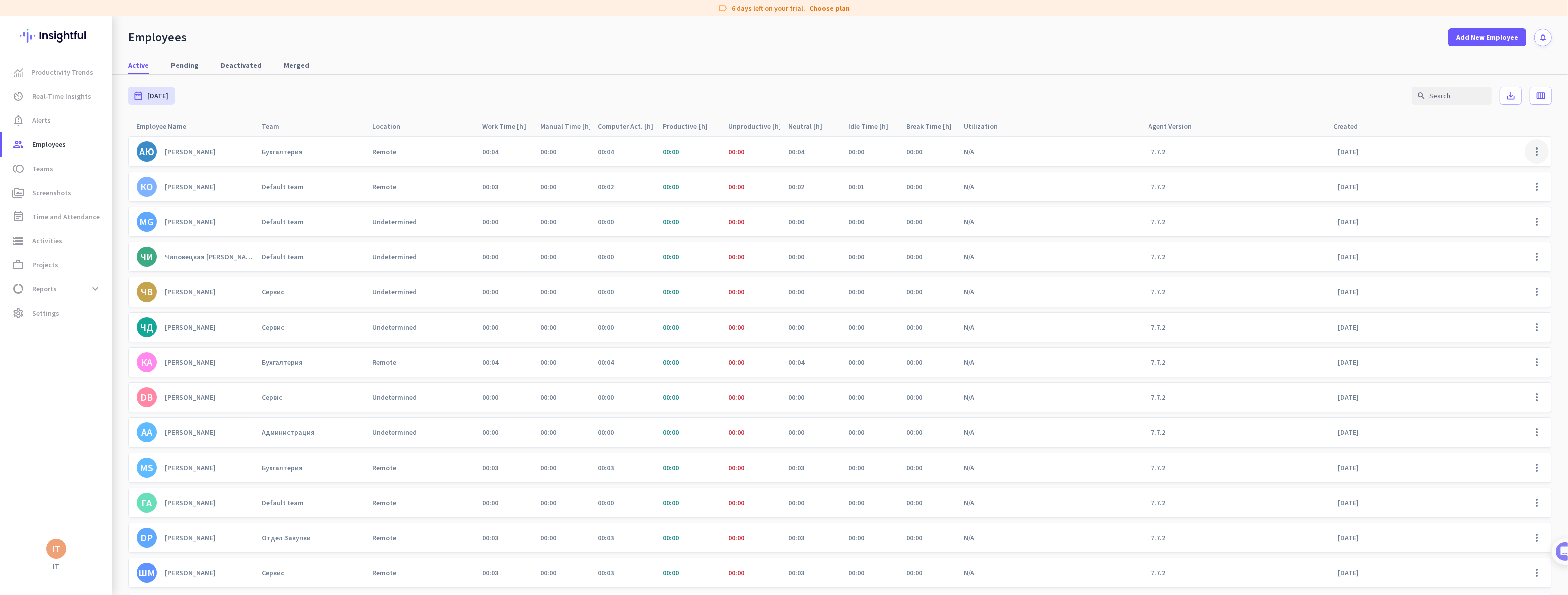
click at [1528, 154] on span at bounding box center [1537, 152] width 24 height 24
click at [1479, 171] on span "Edit" at bounding box center [1474, 172] width 13 height 9
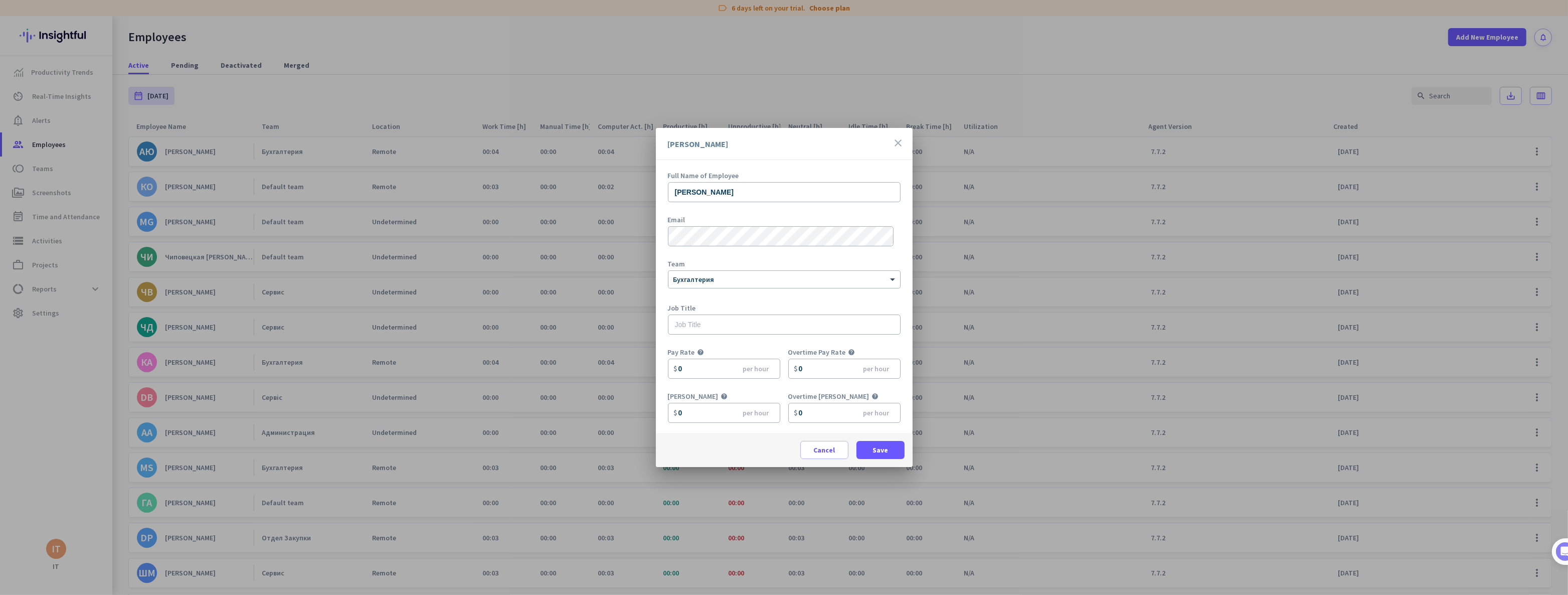
click at [897, 143] on icon "close" at bounding box center [898, 143] width 12 height 12
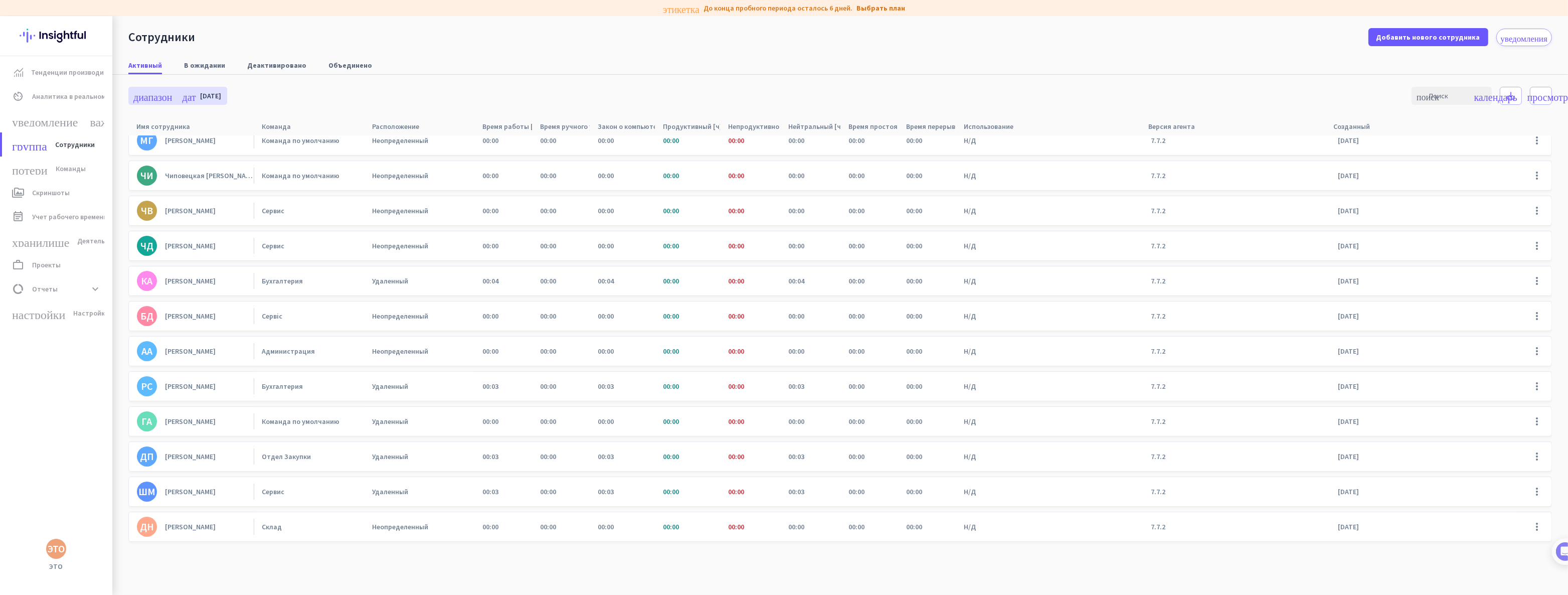
scroll to position [91, 0]
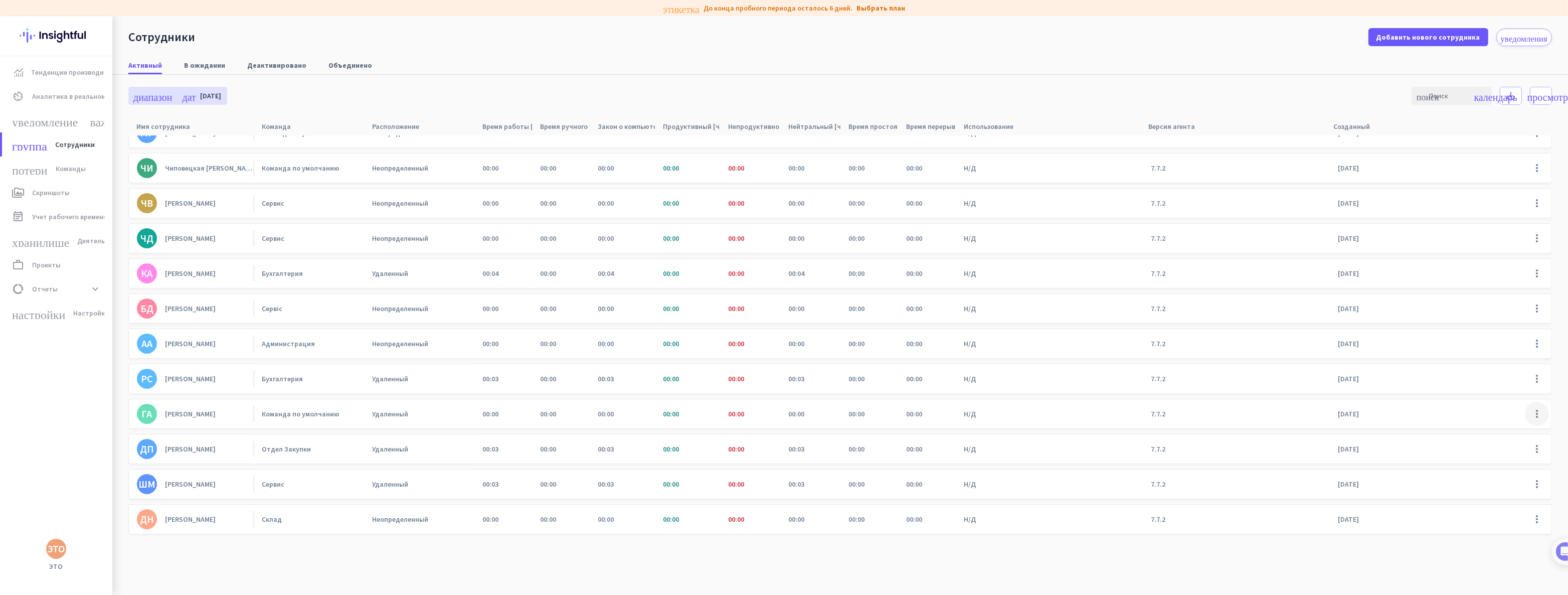
click at [1528, 406] on span at bounding box center [1537, 414] width 24 height 24
click at [1484, 451] on font "Деактивировать сотрудника" at bounding box center [1486, 451] width 96 height 9
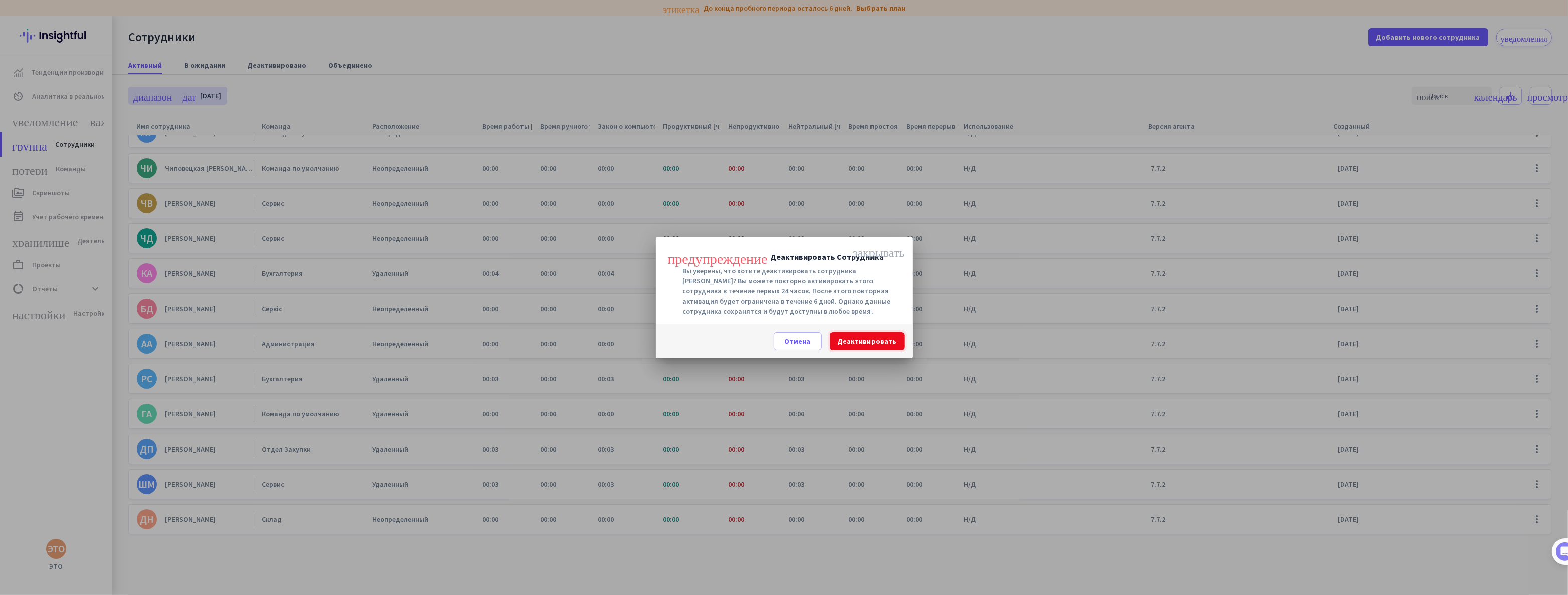
click at [855, 337] on font "Деактивировать" at bounding box center [867, 341] width 58 height 9
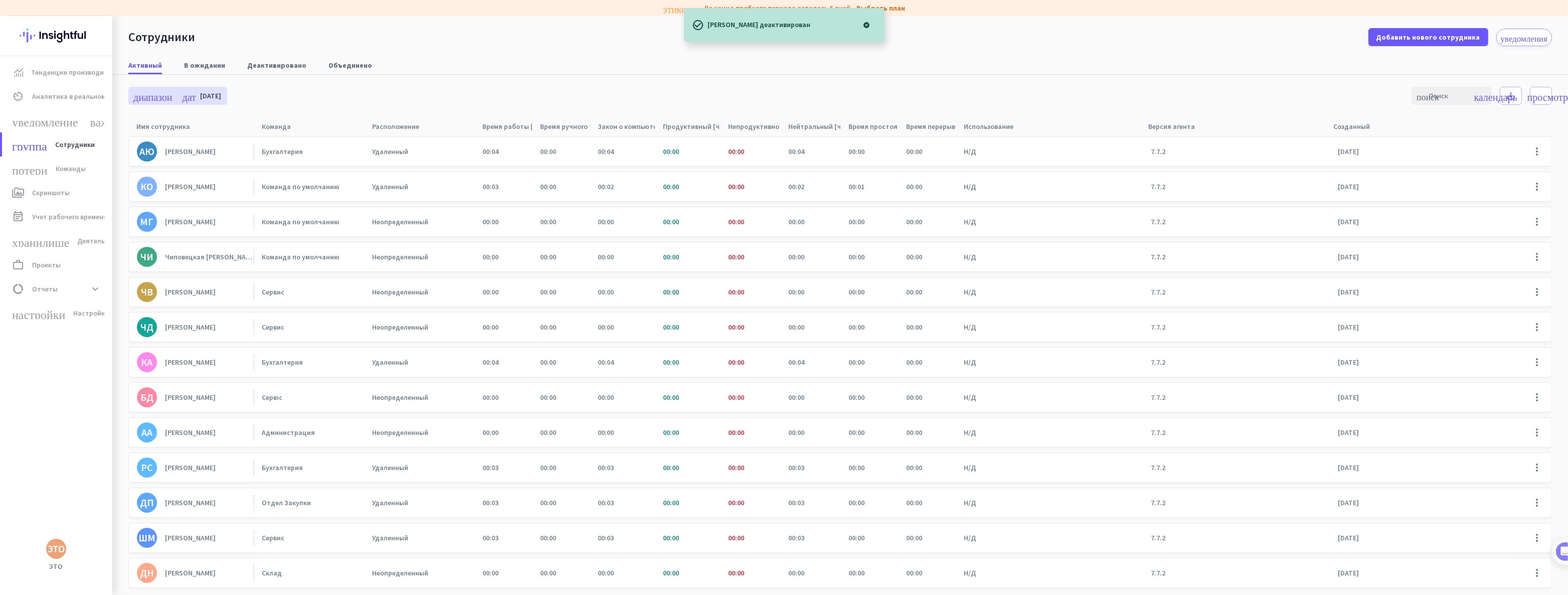
scroll to position [0, 0]
click at [201, 224] on font "[PERSON_NAME]" at bounding box center [190, 222] width 51 height 9
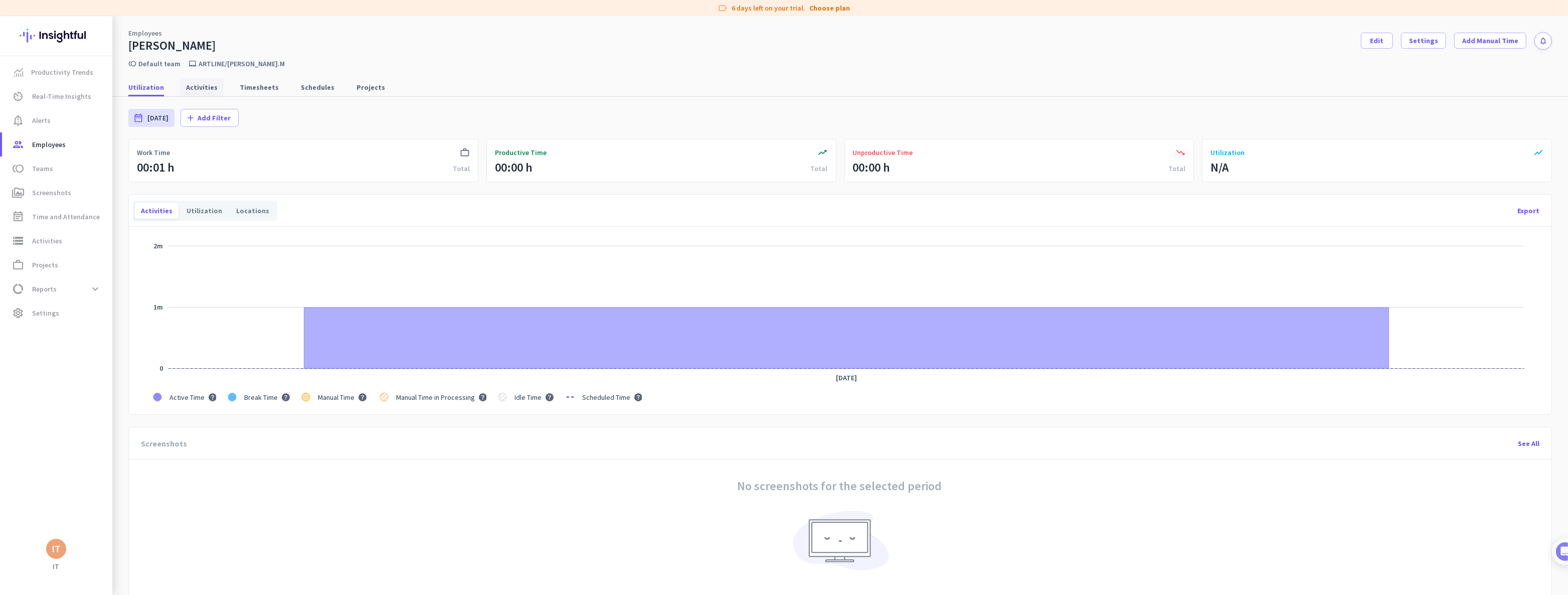
click at [201, 89] on span "Activities" at bounding box center [202, 87] width 32 height 10
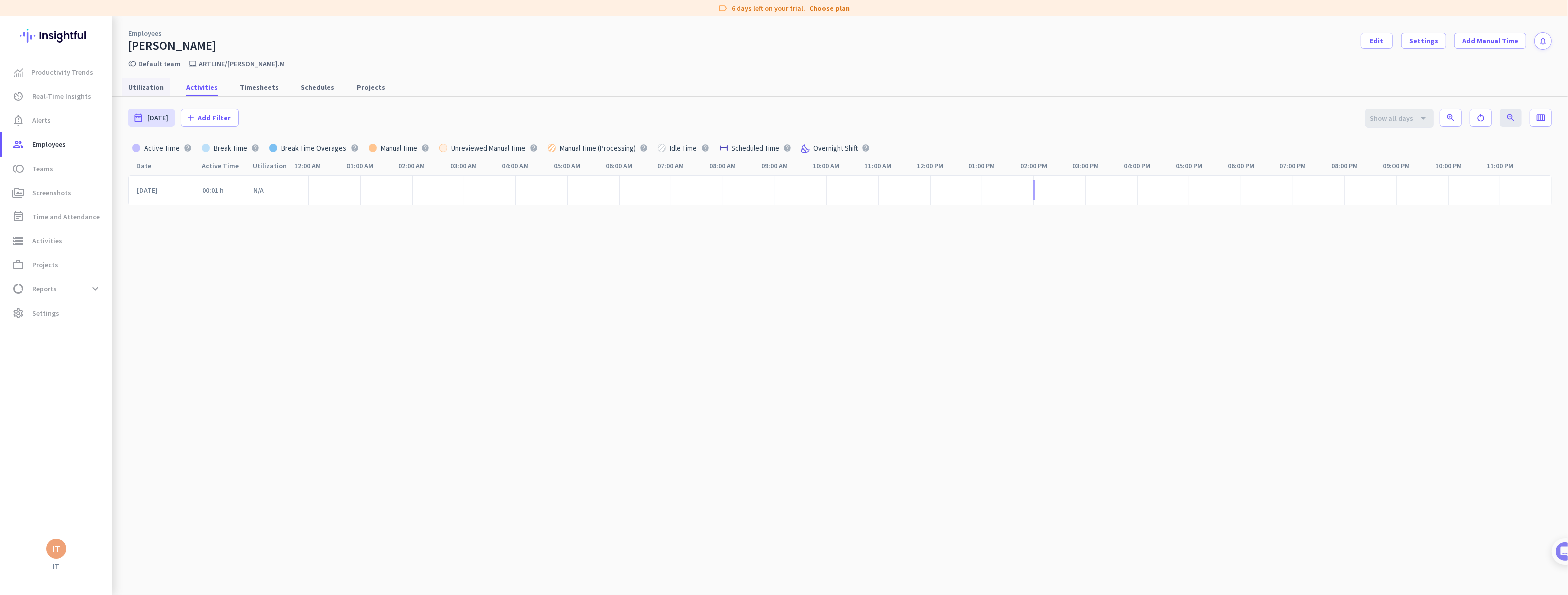
click at [141, 87] on span "Utilization" at bounding box center [146, 87] width 35 height 10
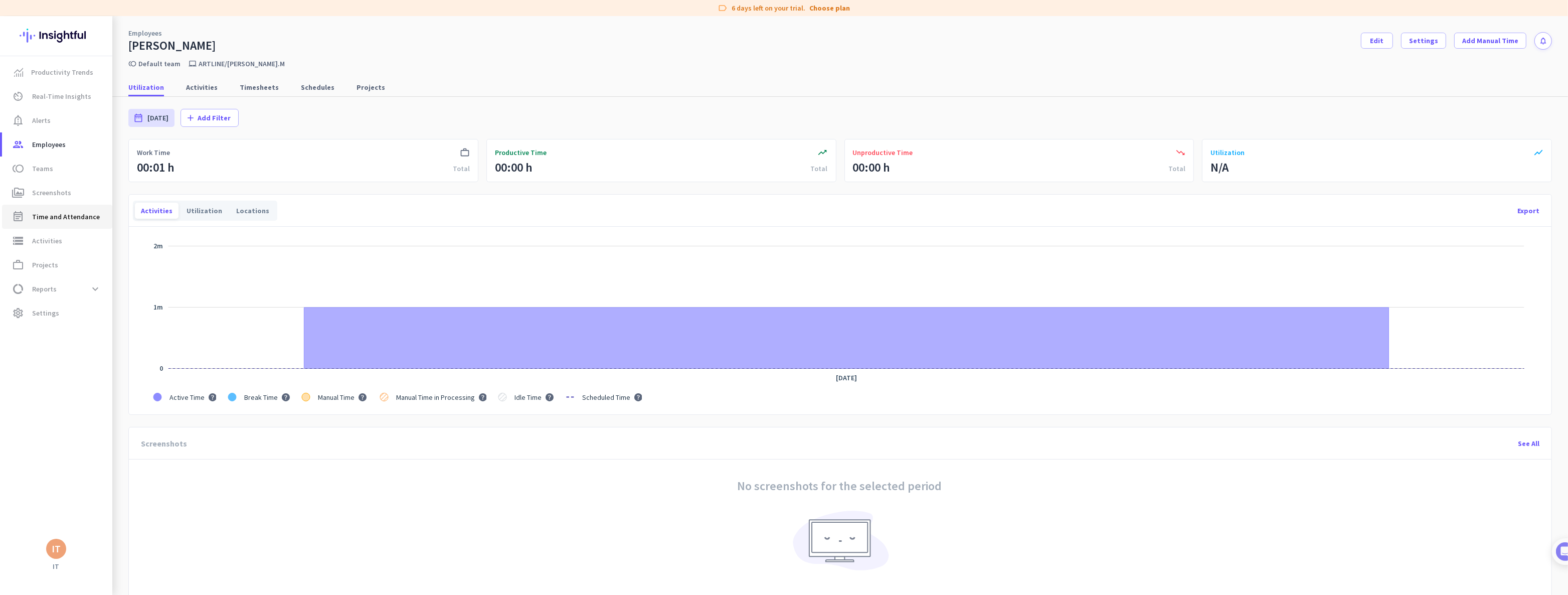
click at [60, 218] on span "Time and Attendance" at bounding box center [66, 217] width 68 height 12
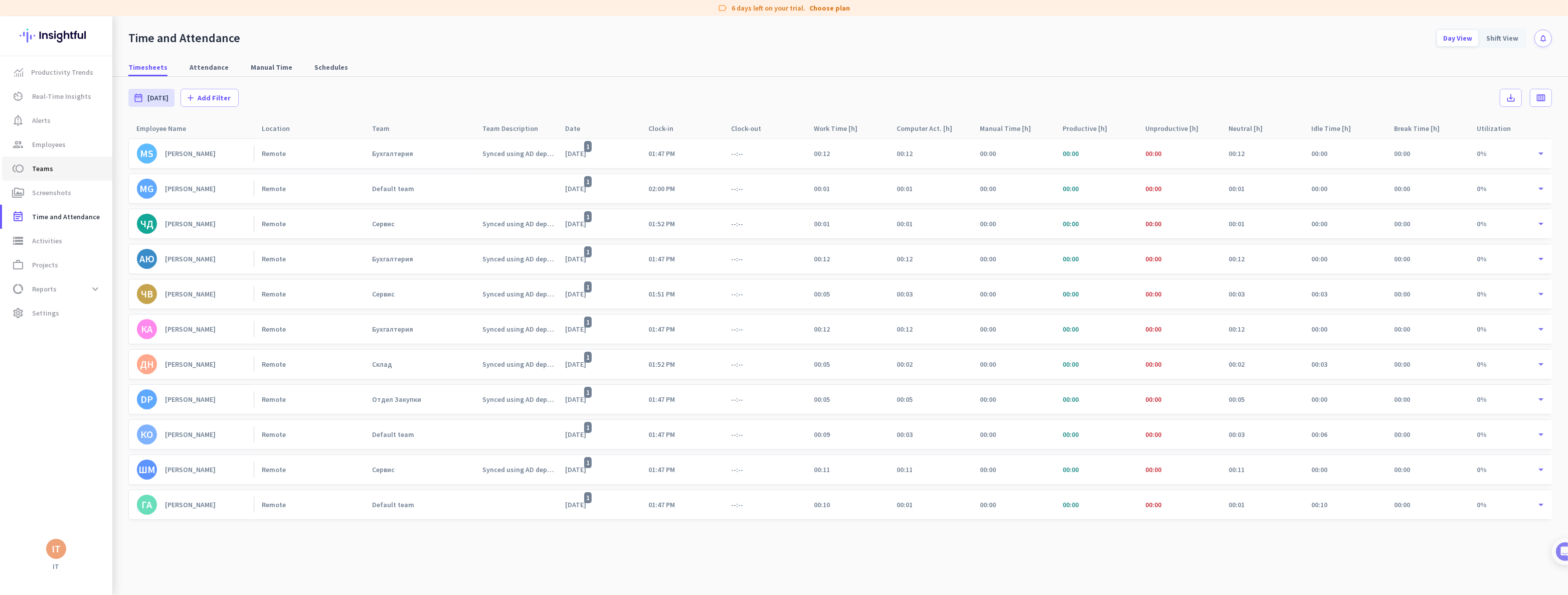
click at [48, 171] on span "Teams" at bounding box center [43, 169] width 21 height 12
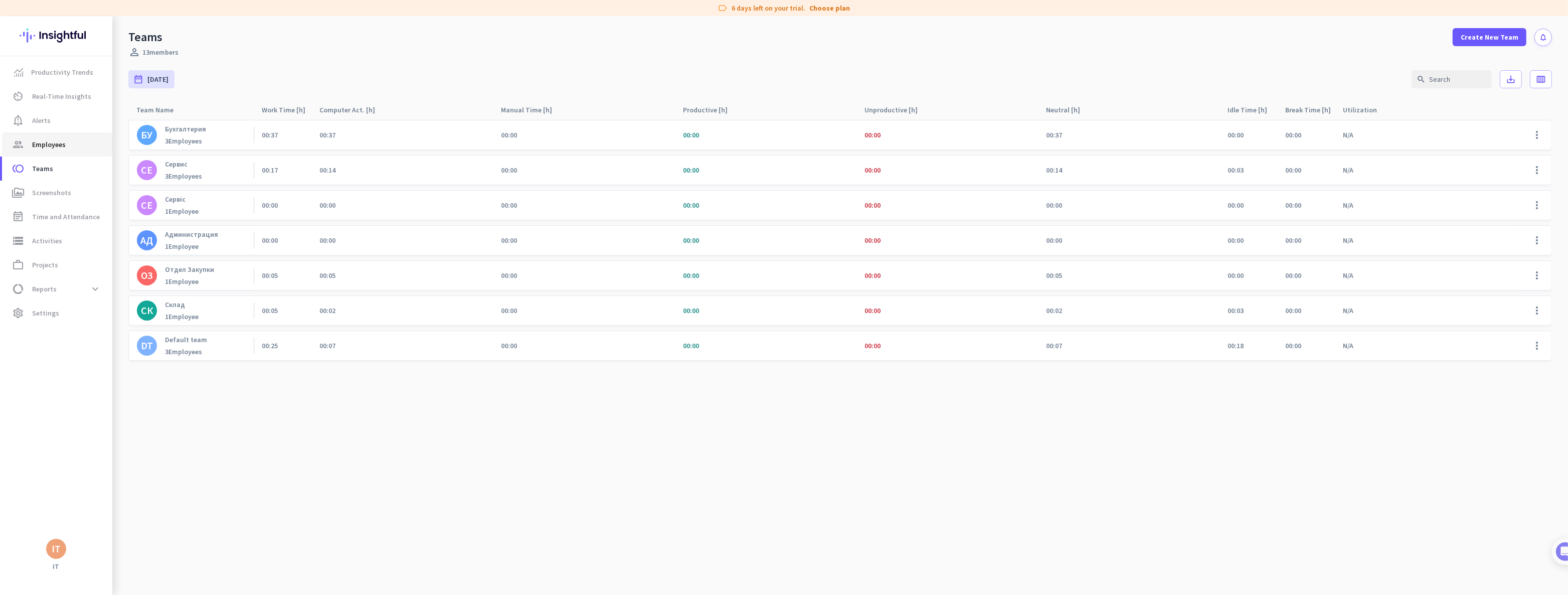
click at [50, 147] on span "Employees" at bounding box center [49, 144] width 33 height 12
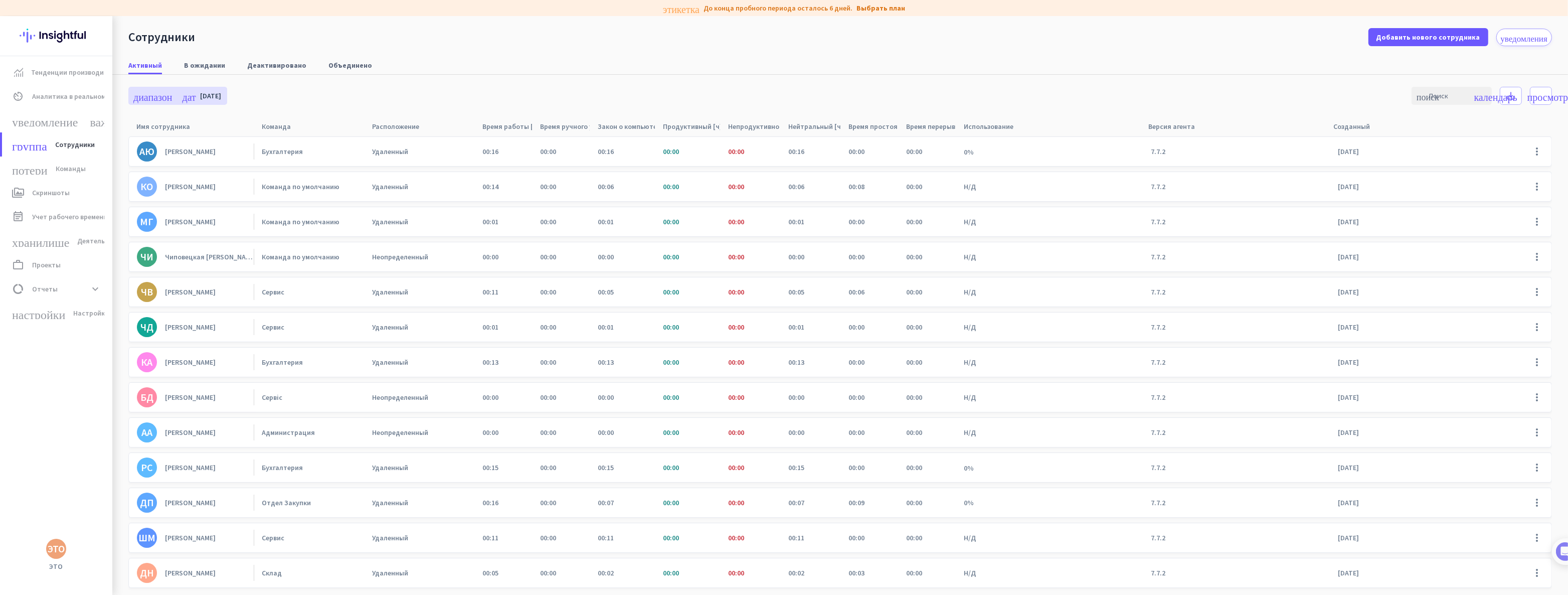
click at [333, 105] on div "диапазон_дат Сегодня Fri, Aug 22 - Fri, Aug 22 поиск save_alt календарь_просмот…" at bounding box center [840, 96] width 1424 height 42
click at [211, 64] on font "В ожидании" at bounding box center [205, 65] width 41 height 9
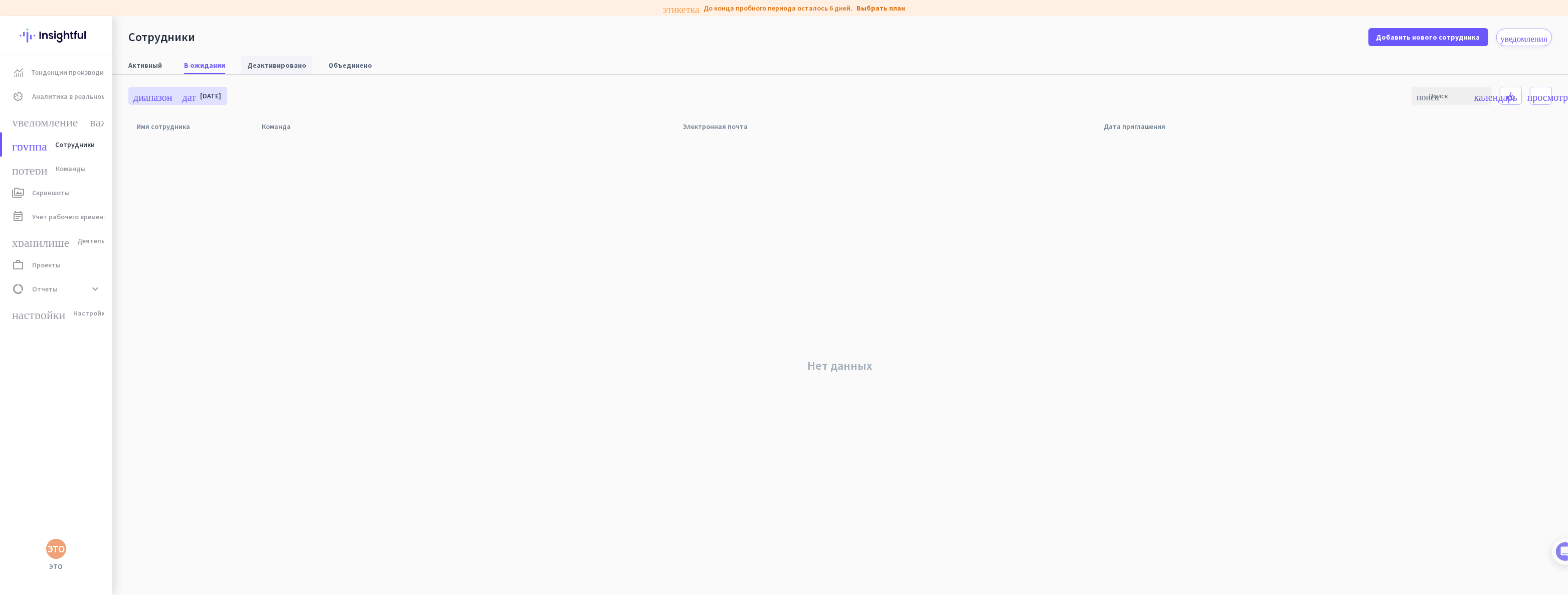
click at [287, 62] on font "Деактивировано" at bounding box center [276, 65] width 59 height 9
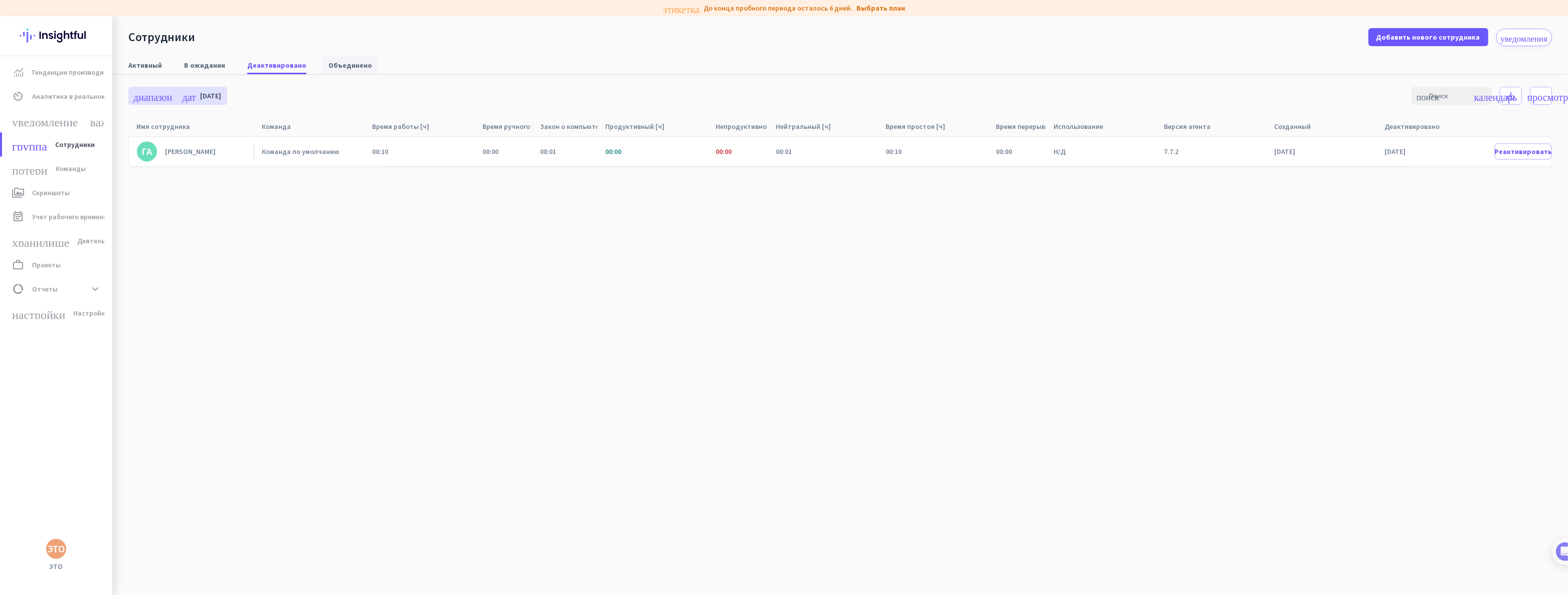
click at [356, 66] on font "Объединено" at bounding box center [351, 65] width 44 height 9
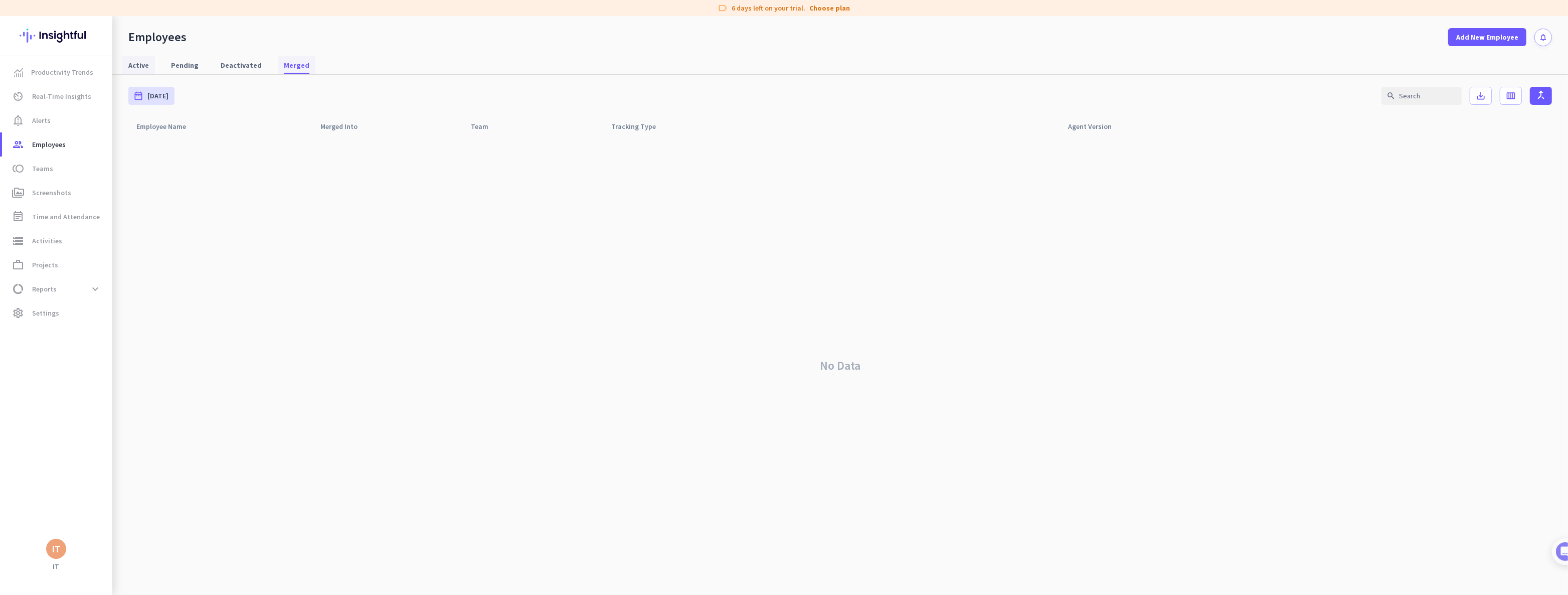
click at [144, 67] on span "Active" at bounding box center [139, 65] width 21 height 10
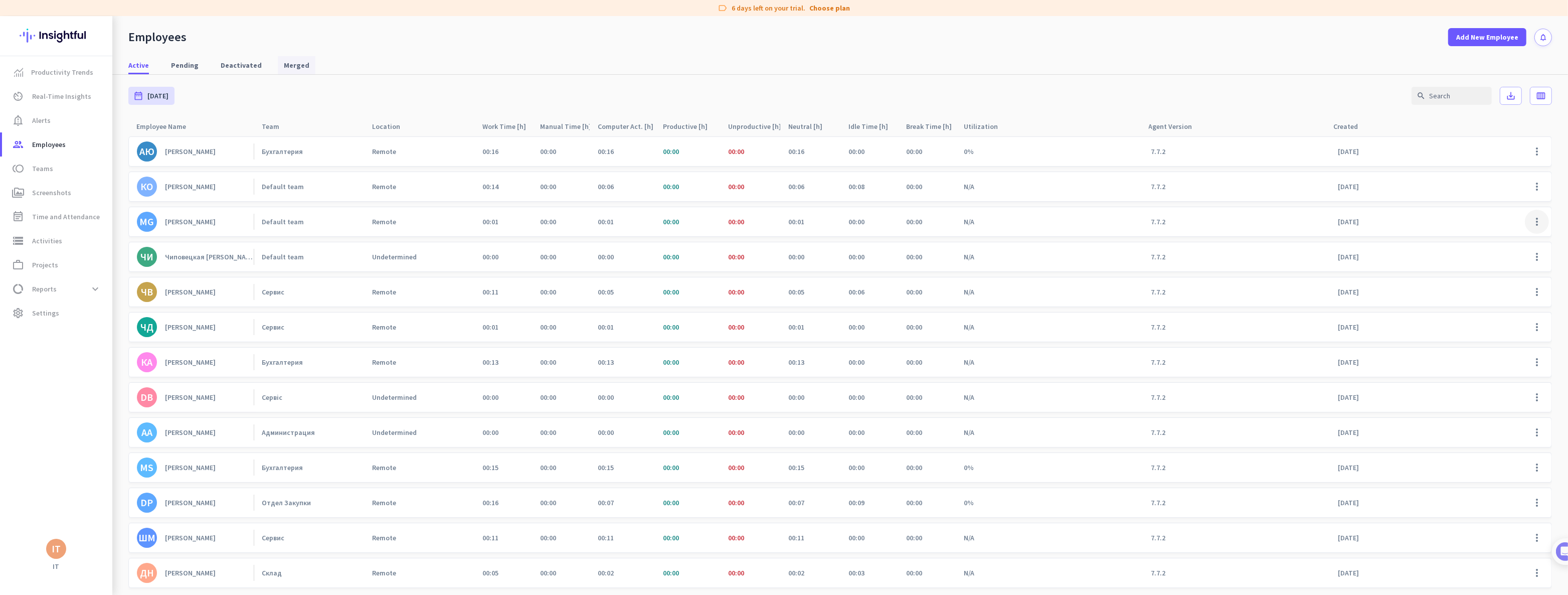
click at [1534, 224] on span at bounding box center [1537, 222] width 24 height 24
click at [1534, 224] on div at bounding box center [784, 297] width 1568 height 595
click at [47, 121] on span "Alerts" at bounding box center [41, 121] width 18 height 12
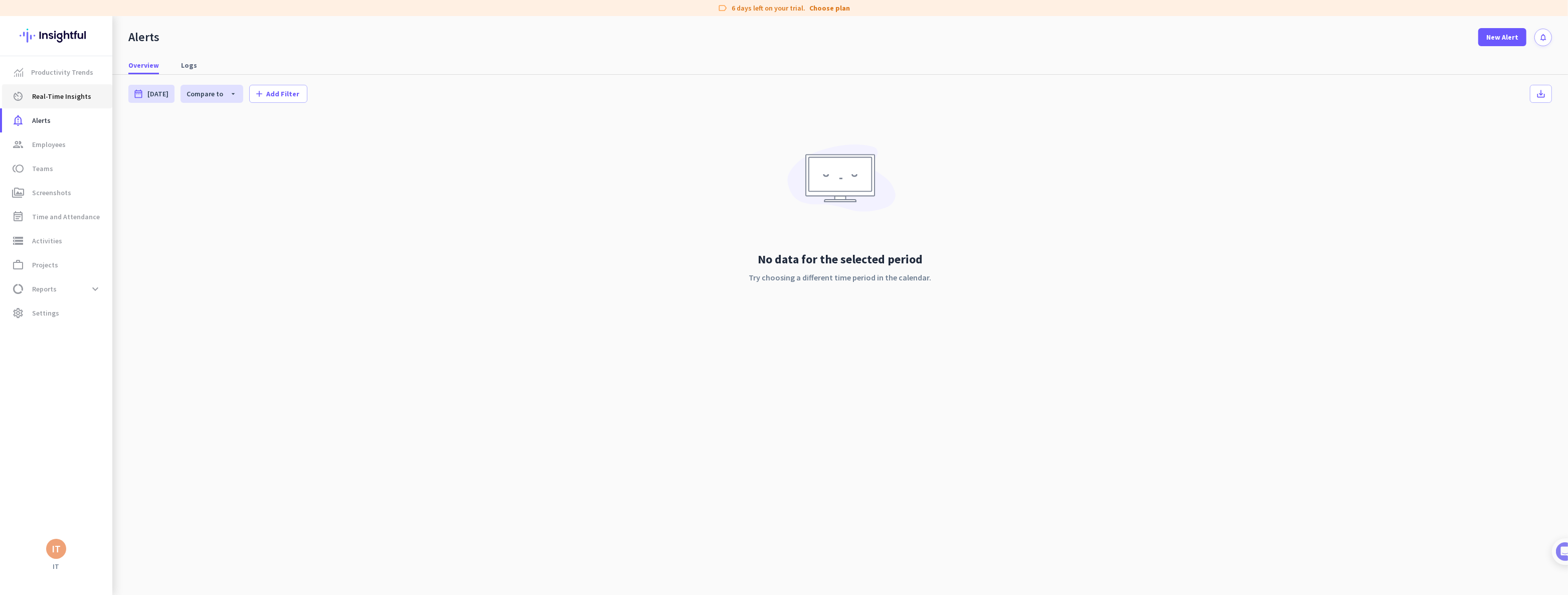
click at [48, 97] on span "Real-Time Insights" at bounding box center [61, 96] width 59 height 12
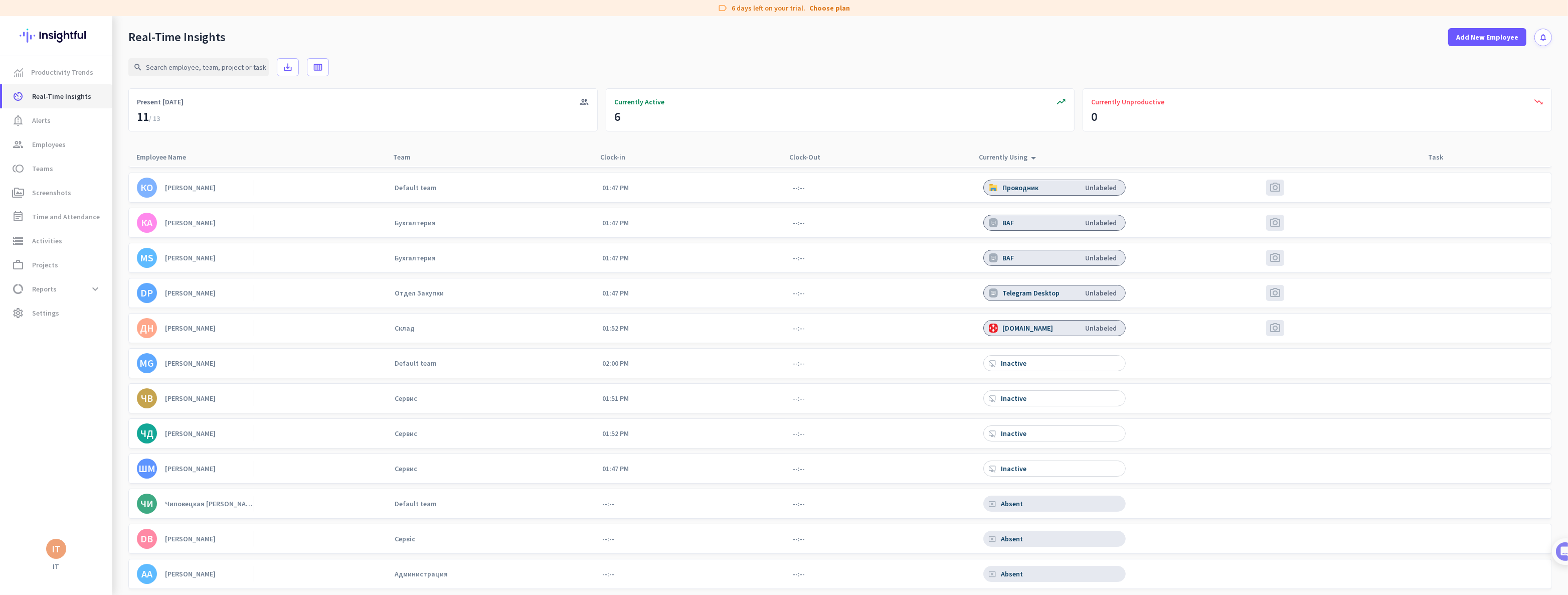
scroll to position [45, 0]
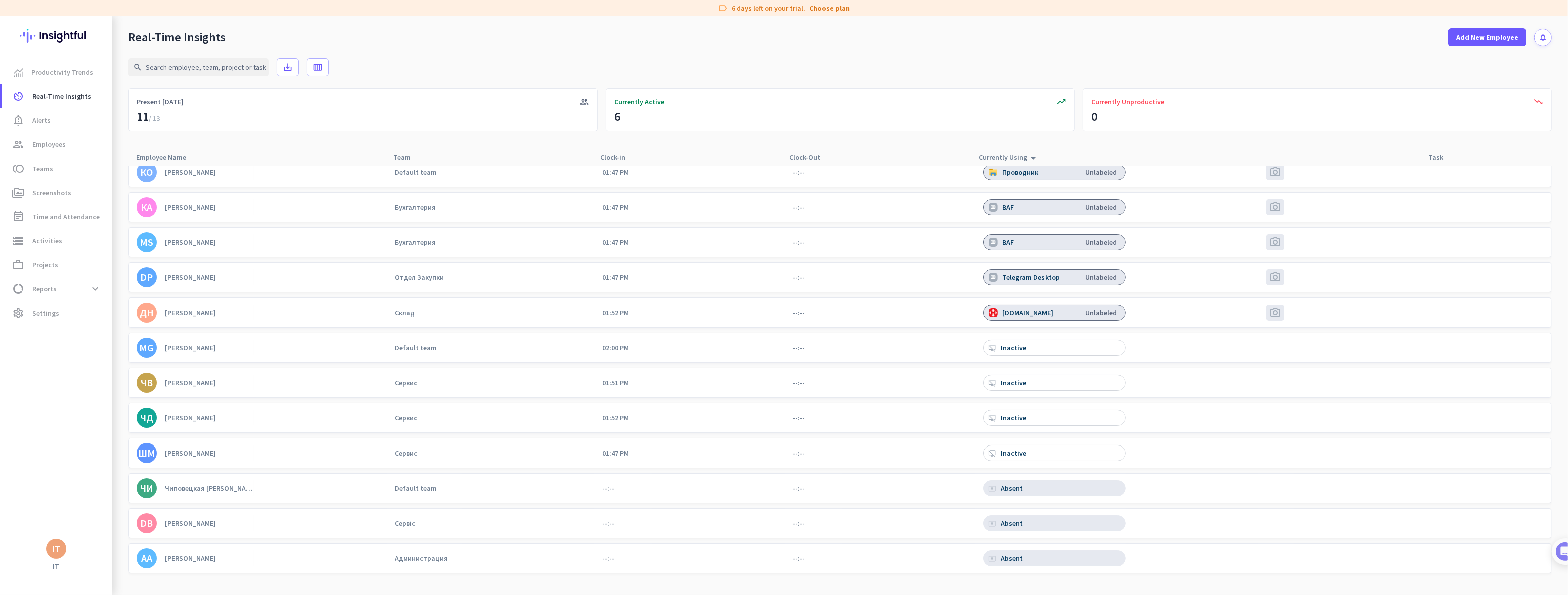
click at [200, 347] on div "[PERSON_NAME]" at bounding box center [190, 347] width 51 height 9
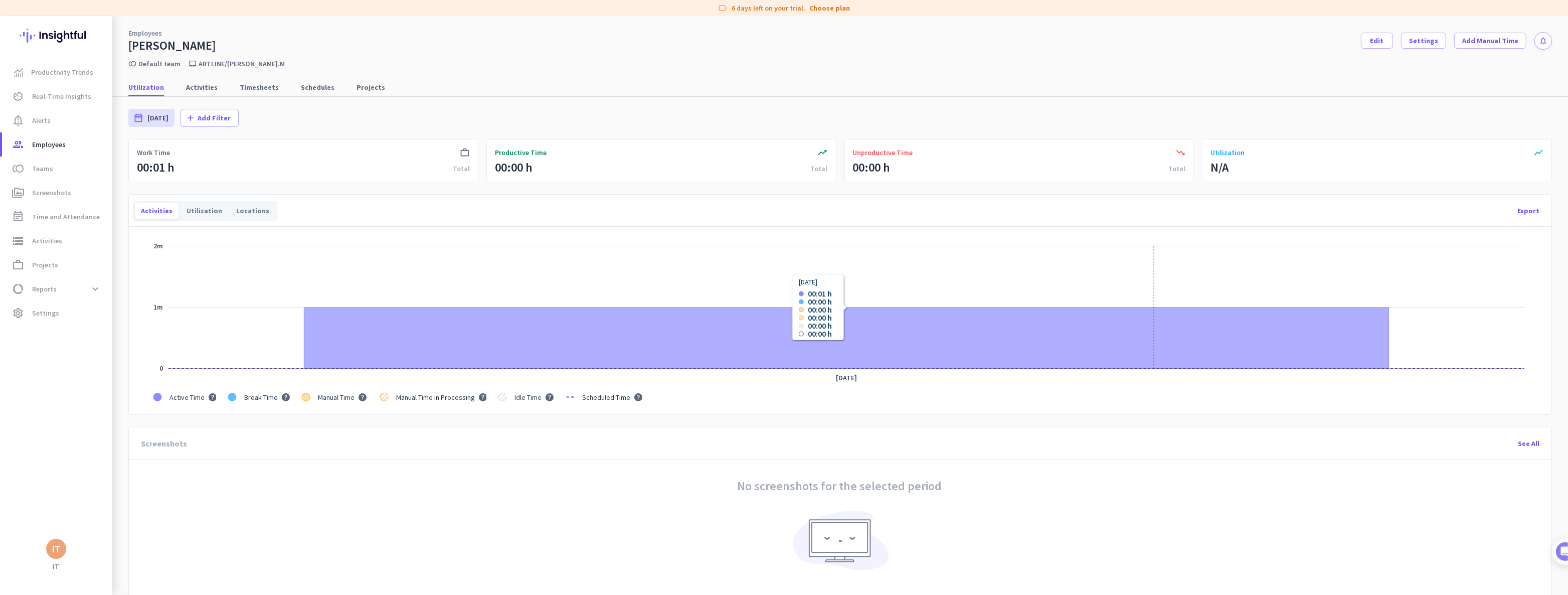
click at [1153, 344] on icon "Series" at bounding box center [846, 338] width 1085 height 62
click at [660, 335] on icon "Series" at bounding box center [846, 338] width 1085 height 62
click at [565, 335] on icon "Series" at bounding box center [846, 338] width 1085 height 62
click at [249, 337] on rect "Chart" at bounding box center [847, 307] width 1356 height 122
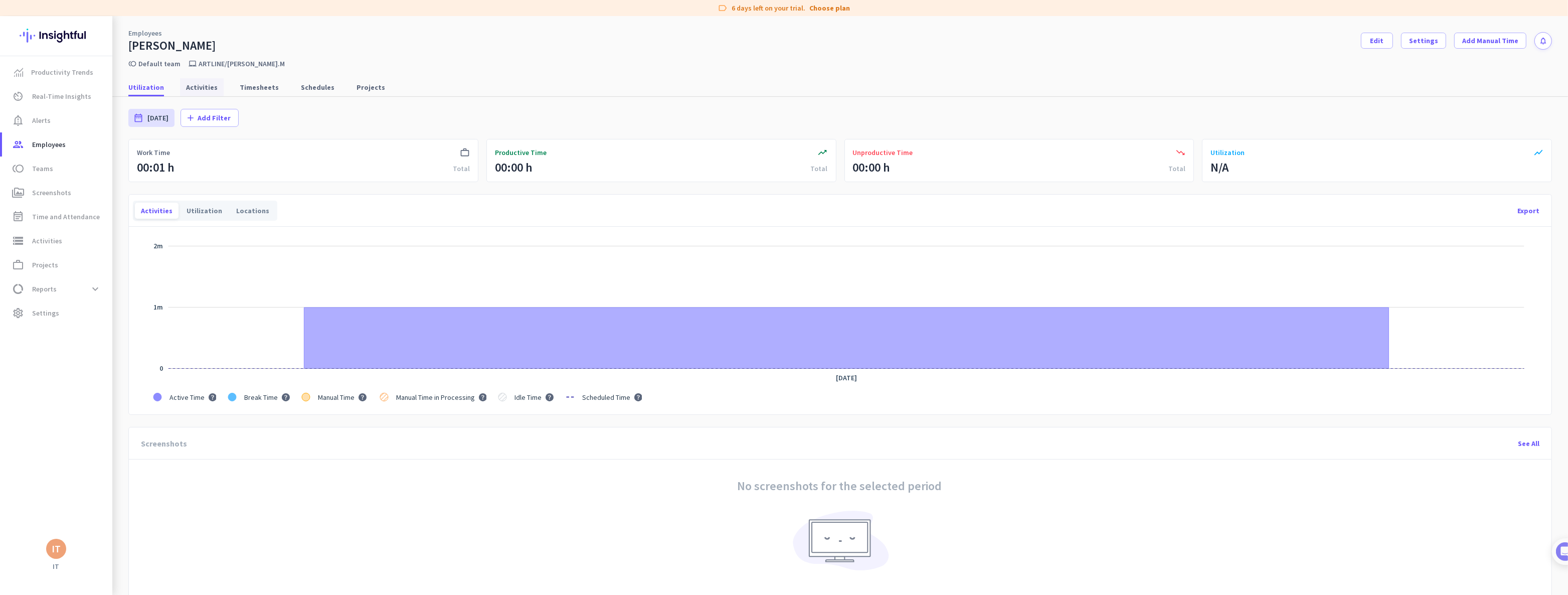
click at [205, 87] on span "Activities" at bounding box center [202, 87] width 32 height 10
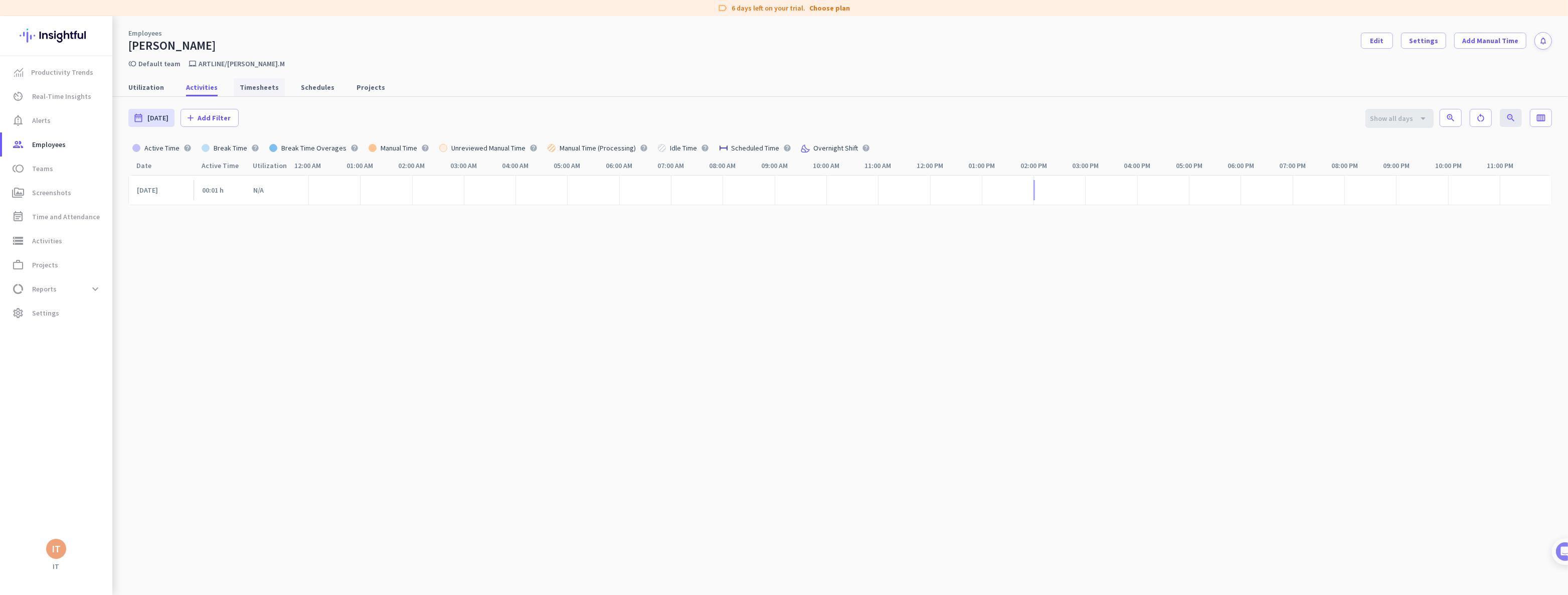
click at [240, 87] on span "Timesheets" at bounding box center [259, 87] width 39 height 10
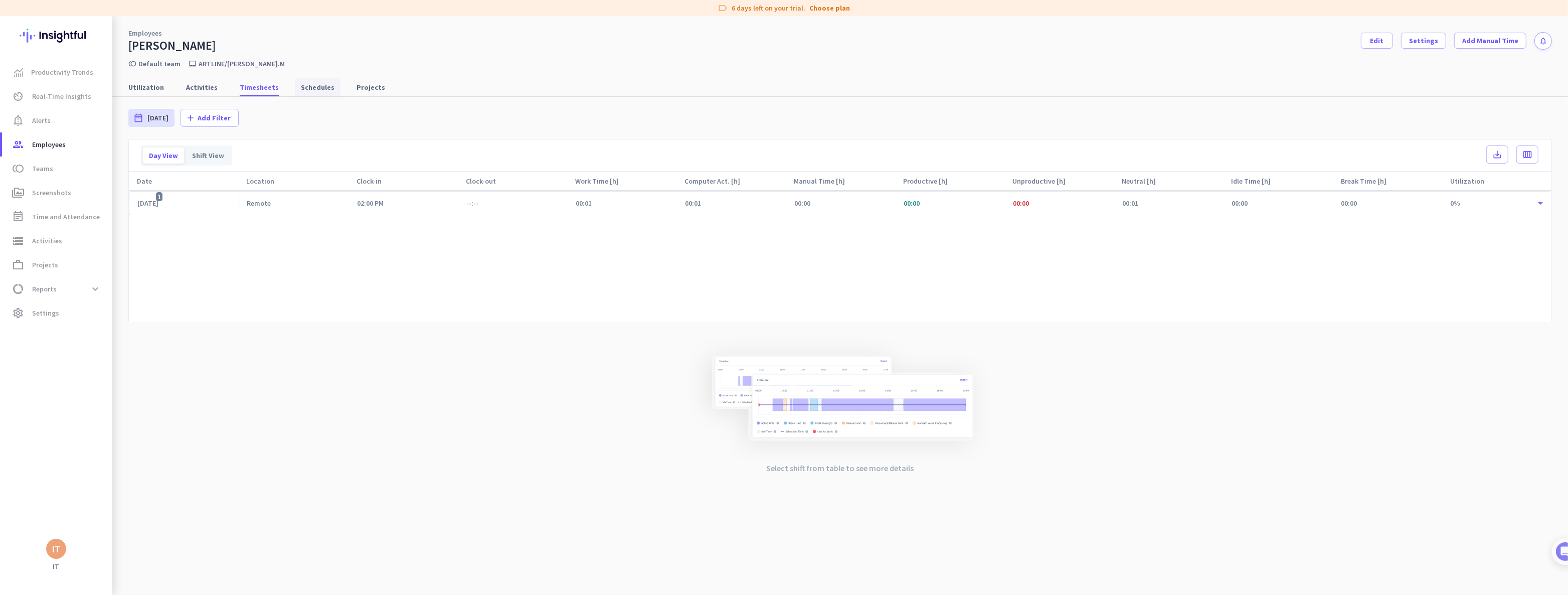
click at [303, 89] on span "Schedules" at bounding box center [317, 87] width 33 height 10
type input "Fri, Aug 1 - Sun, Aug 31"
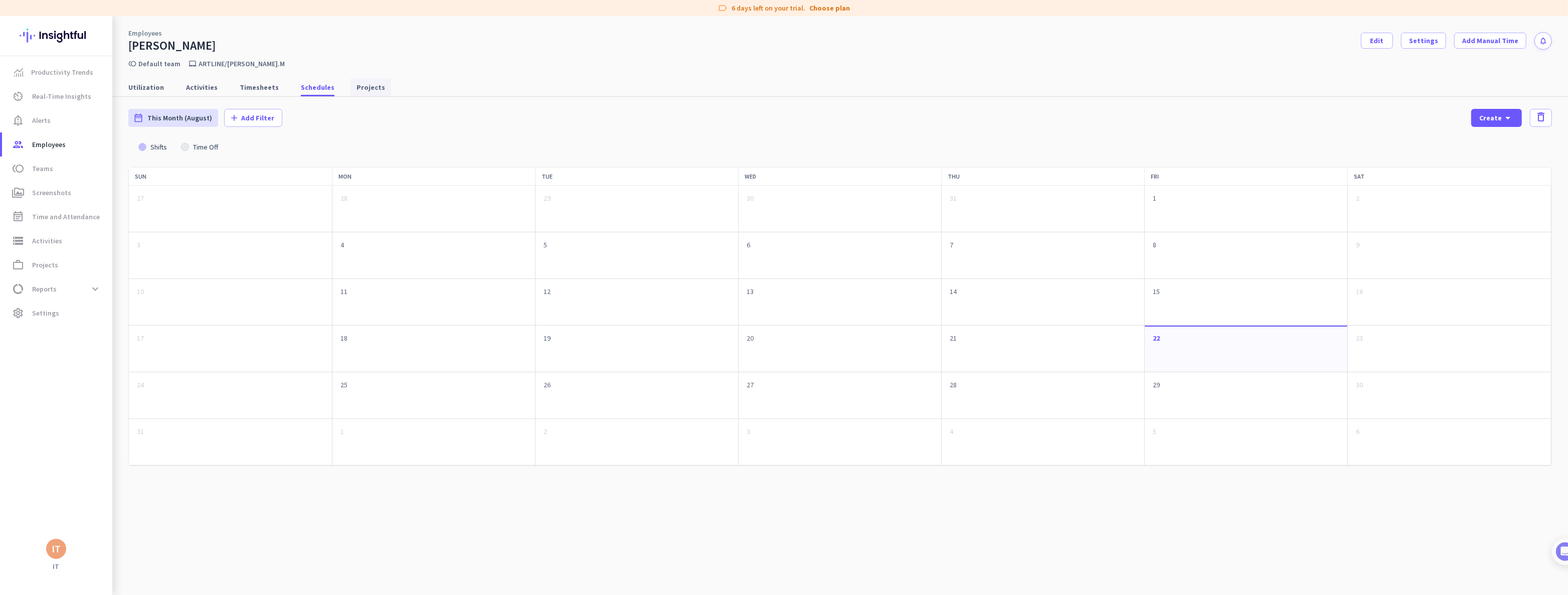
click at [357, 89] on span "Projects" at bounding box center [371, 87] width 29 height 10
type input "[DATE] - [DATE]"
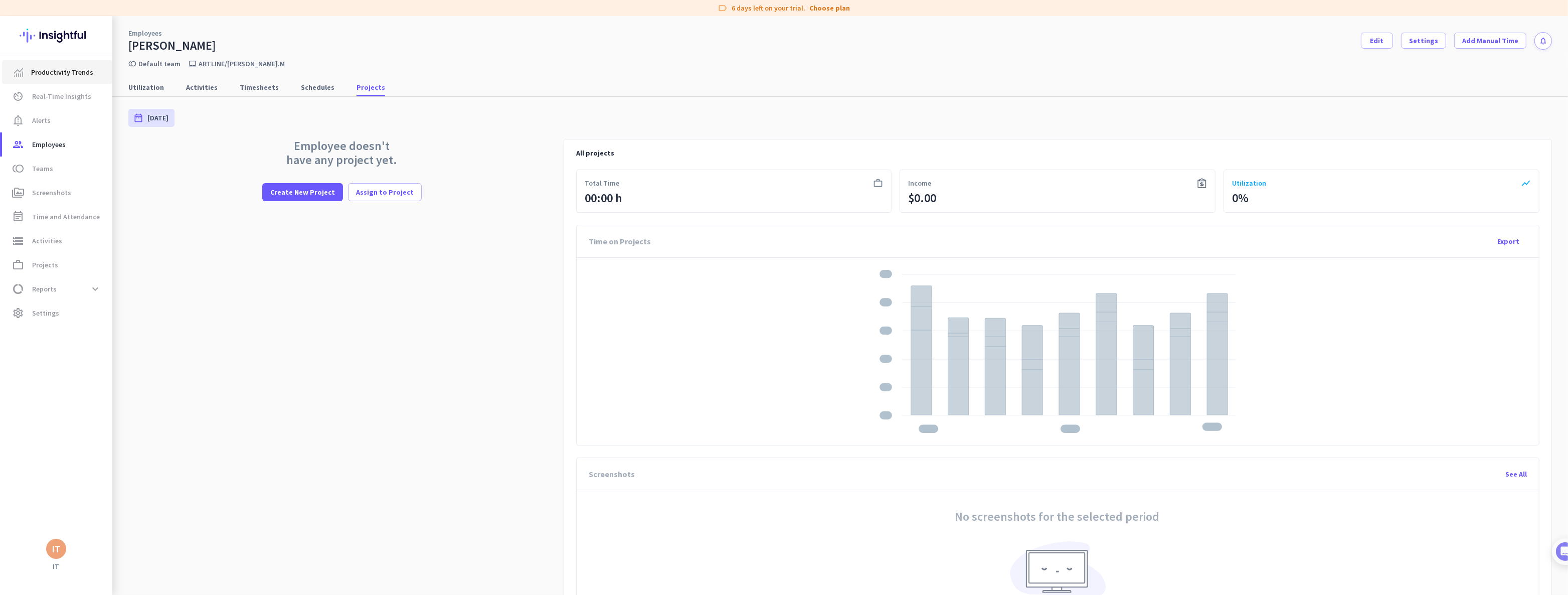
click at [61, 77] on span "Productivity Trends" at bounding box center [62, 72] width 62 height 12
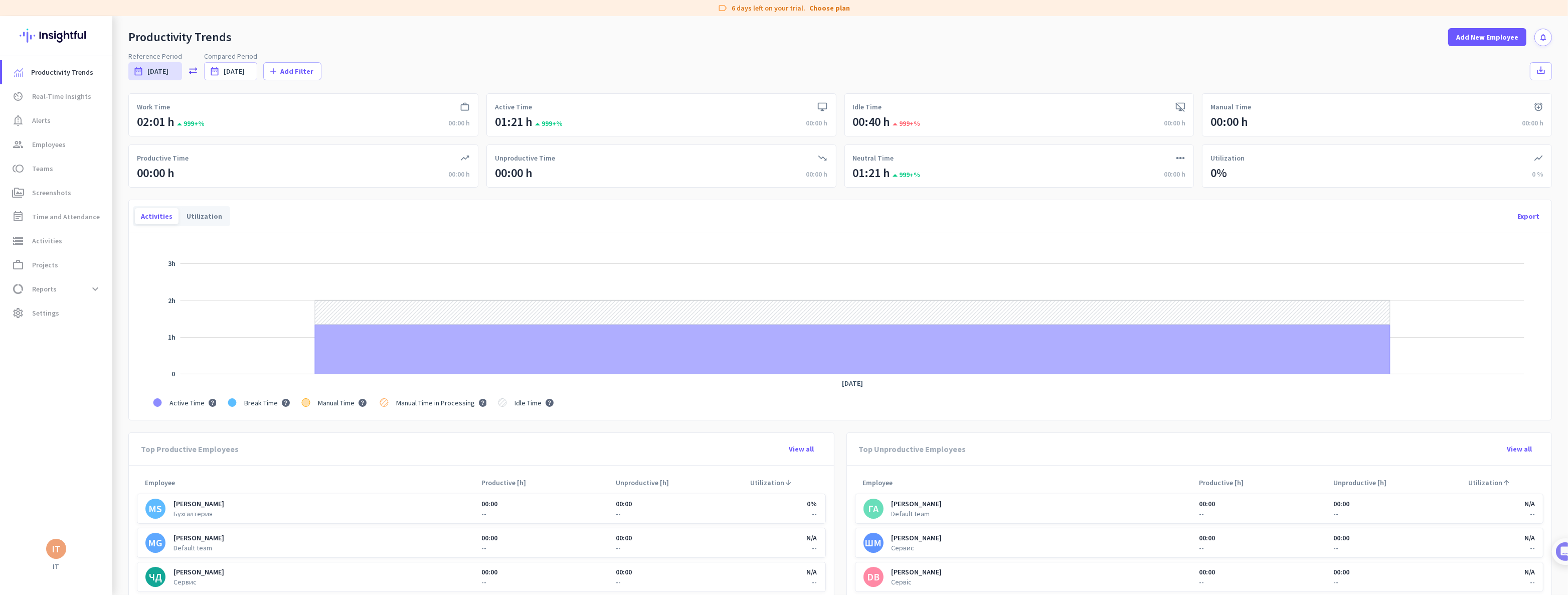
click at [133, 248] on div "Zoom Out 1h 30m -1h 4h 40m 0 4h 3h 20m 6h 2h 5h 3h 1h -2h L Aug 22 Aug 23 Aug 2…" at bounding box center [840, 326] width 1423 height 188
click at [471, 43] on div "Productivity Trends Add New Employee notifications" at bounding box center [840, 30] width 1455 height 30
click at [82, 224] on link "event_note Time and Attendance" at bounding box center [57, 217] width 110 height 24
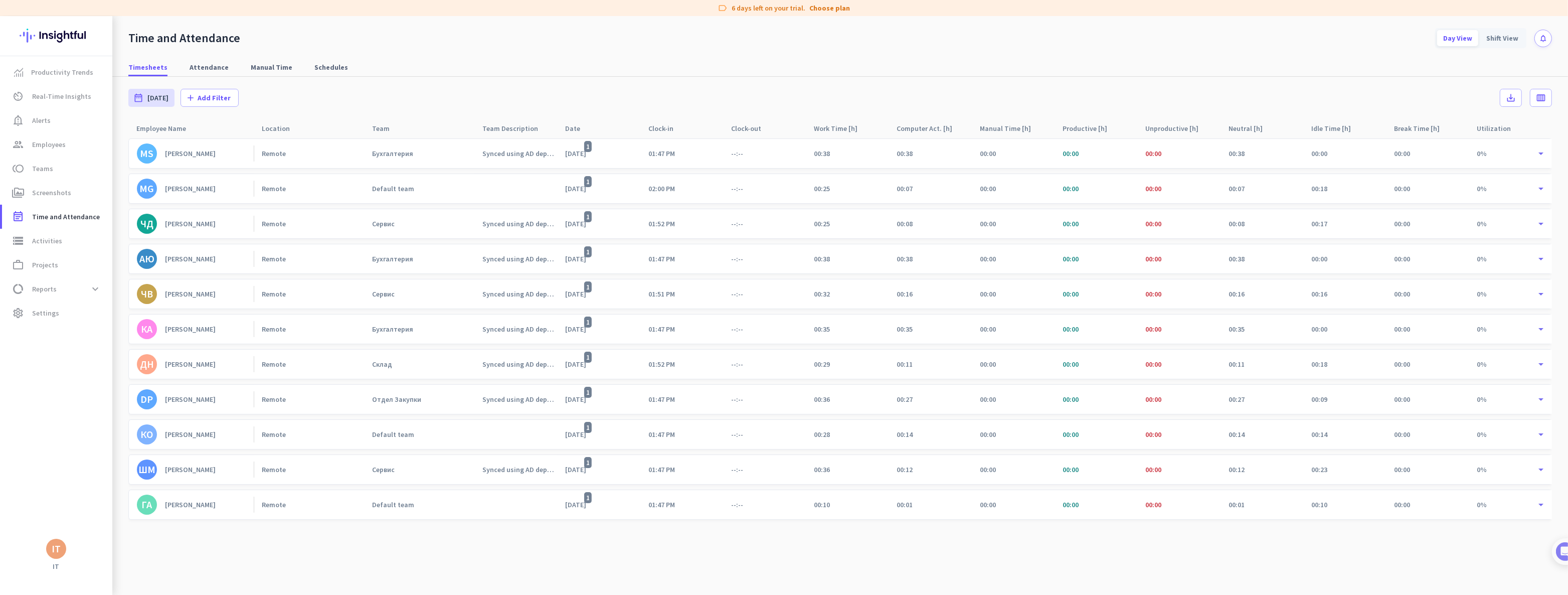
click at [194, 505] on div "[PERSON_NAME]" at bounding box center [190, 504] width 51 height 9
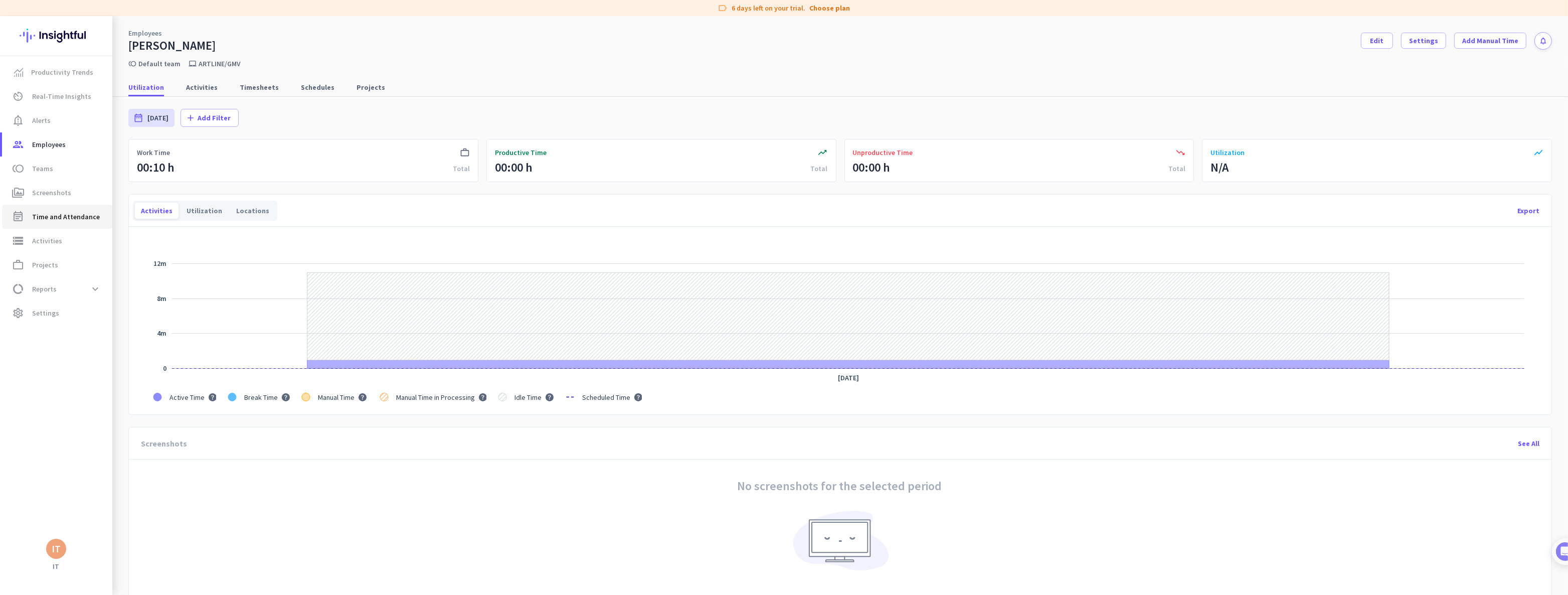
click at [44, 211] on span "Time and Attendance" at bounding box center [66, 217] width 68 height 12
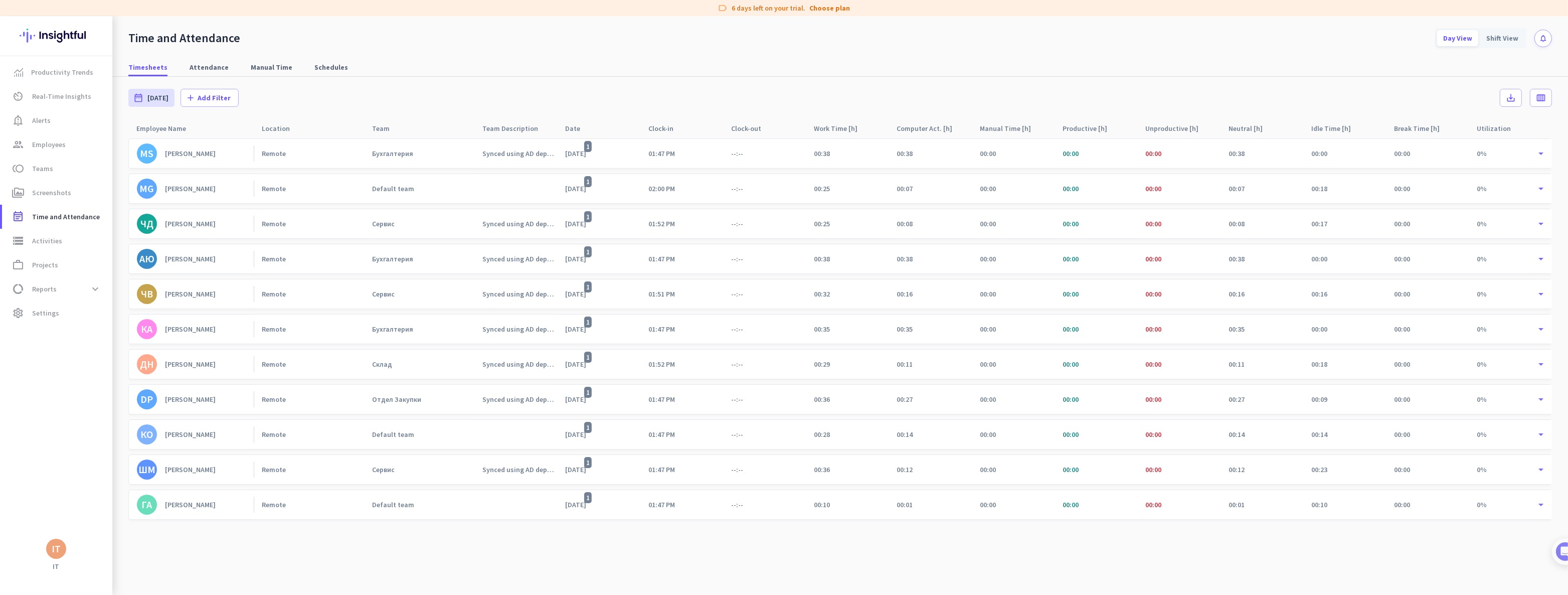
click at [209, 190] on div "[PERSON_NAME]" at bounding box center [190, 188] width 51 height 9
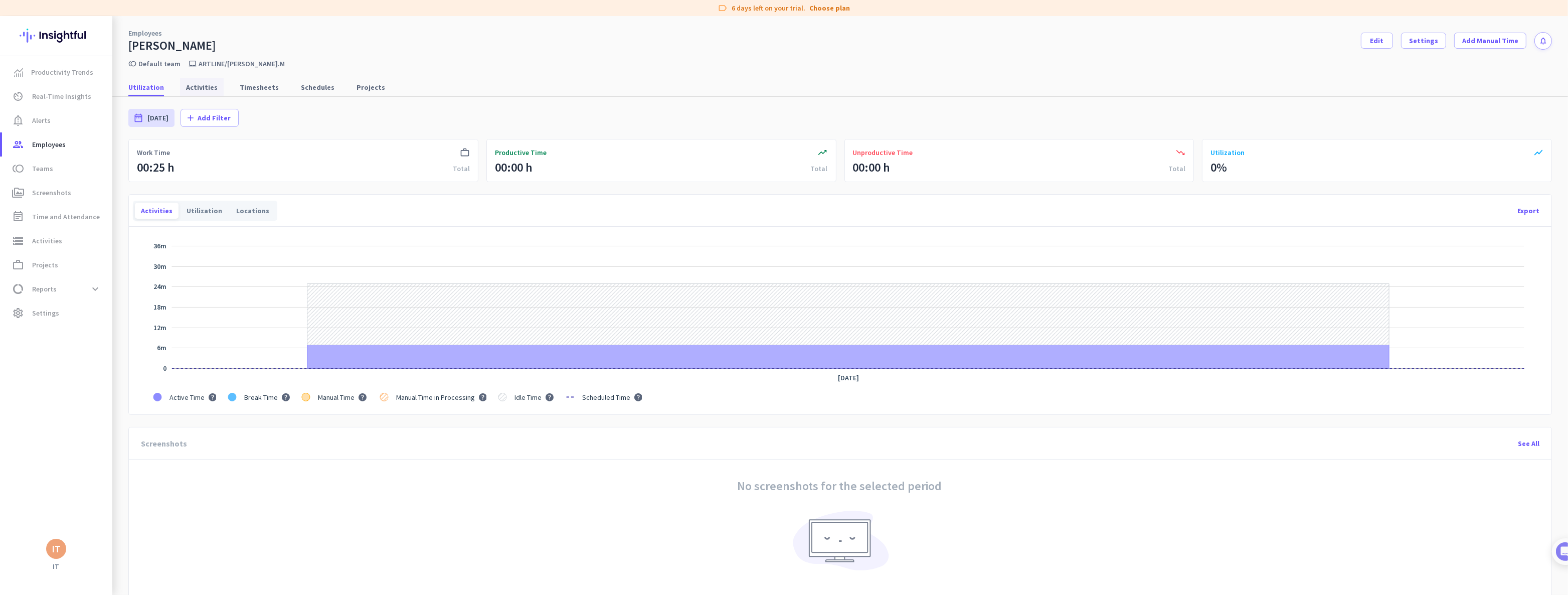
click at [193, 87] on span "Activities" at bounding box center [202, 87] width 32 height 10
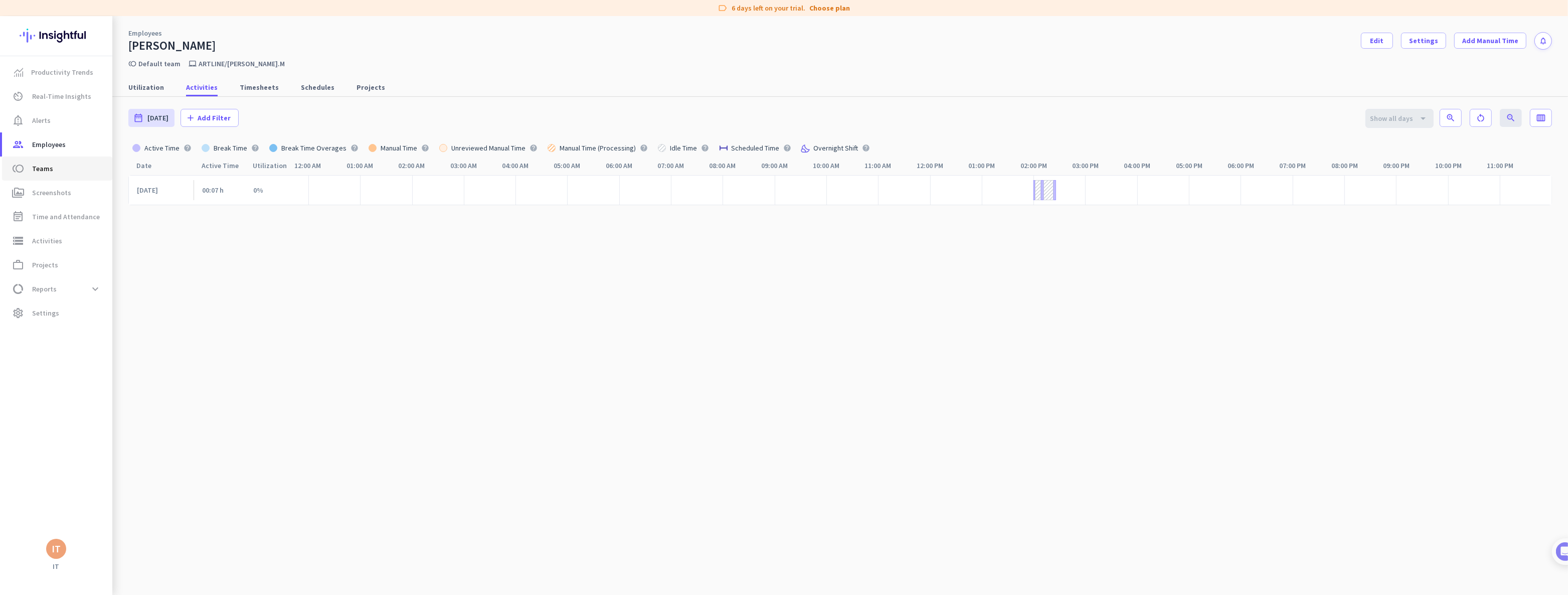
click at [44, 171] on span "Teams" at bounding box center [43, 169] width 21 height 12
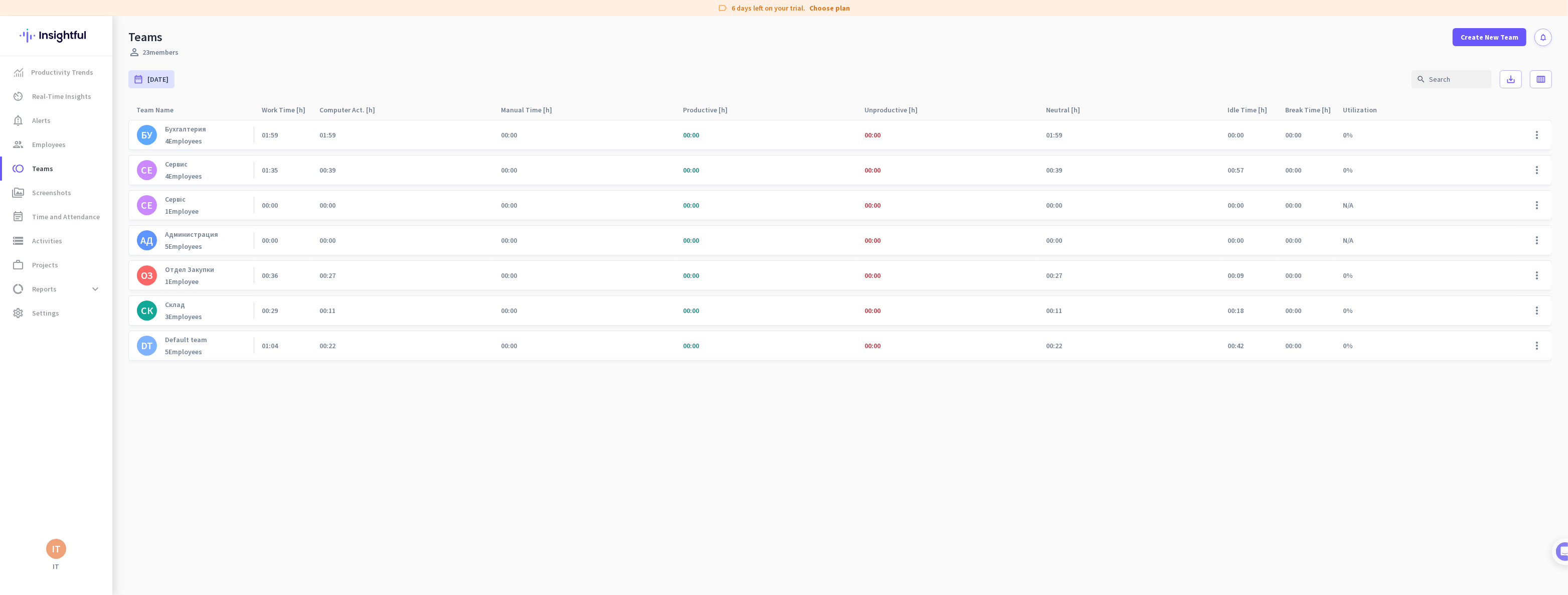
click at [213, 54] on div "perm_identity 23 members" at bounding box center [840, 52] width 1424 height 12
click at [35, 146] on span "Employees" at bounding box center [49, 144] width 33 height 12
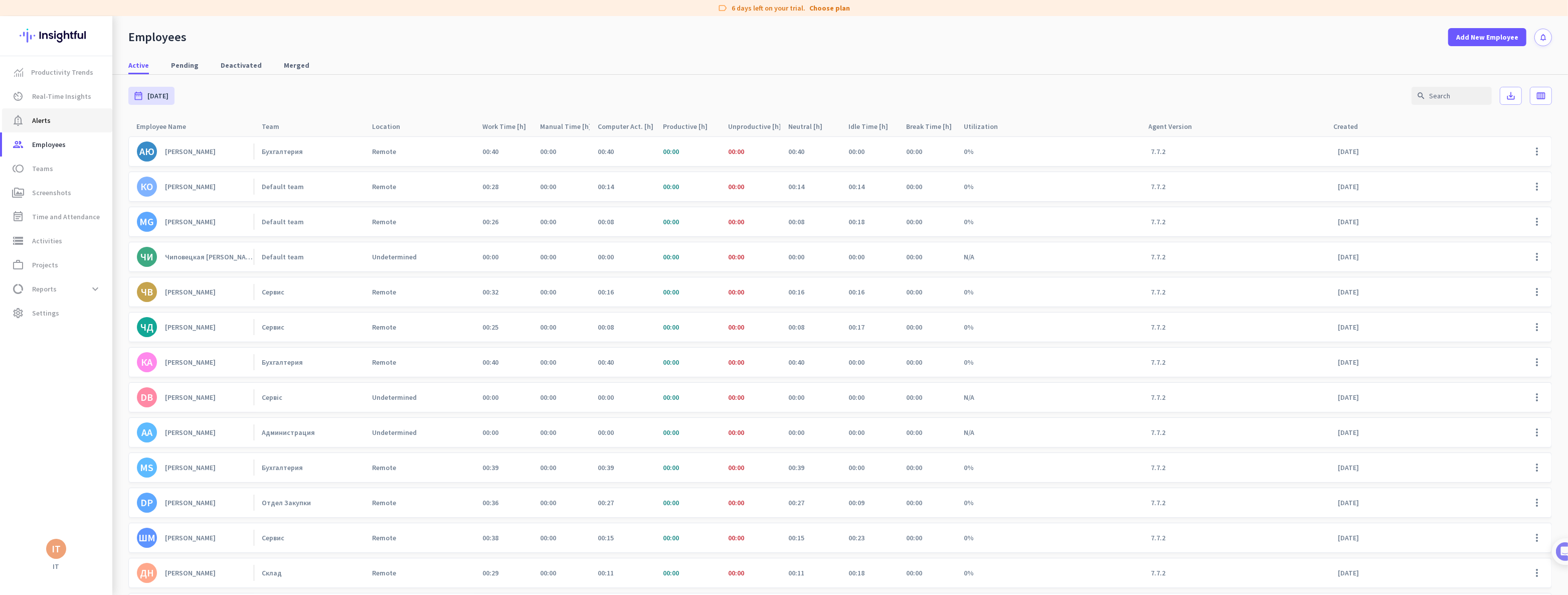
click at [52, 120] on span "notification_important Alerts" at bounding box center [57, 121] width 94 height 12
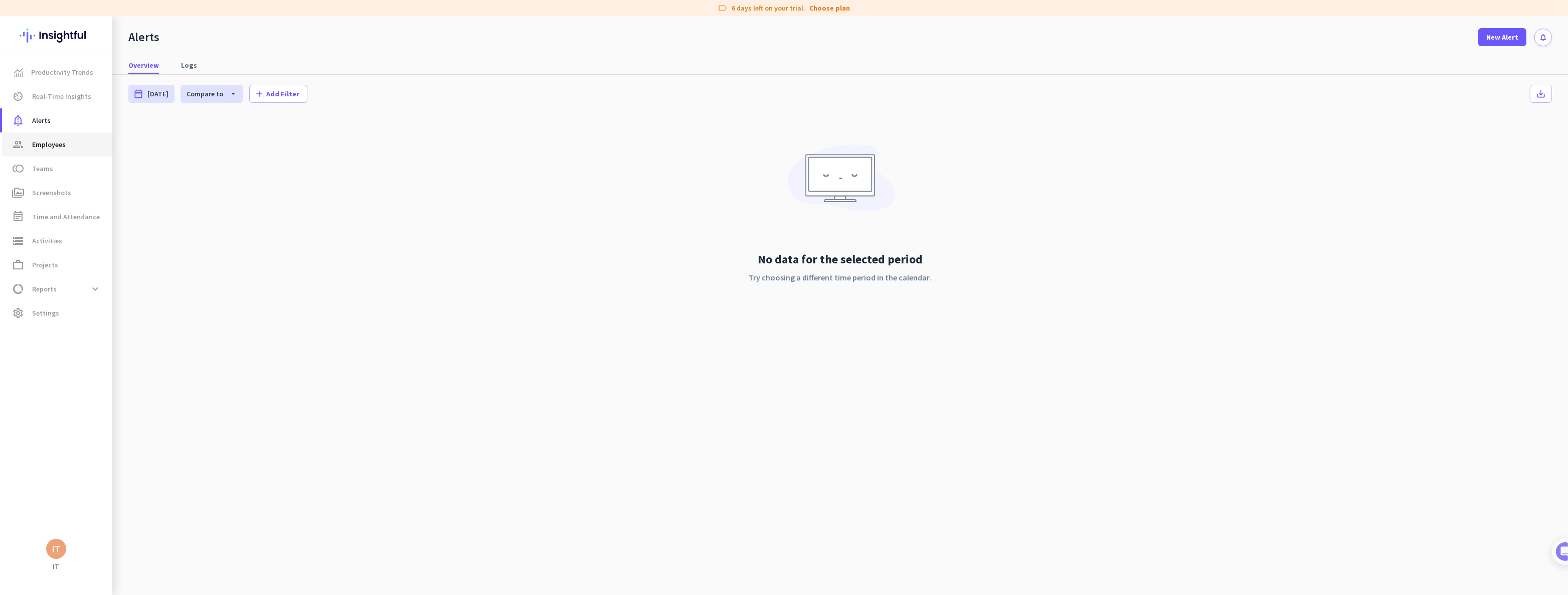
click at [60, 147] on span "Employees" at bounding box center [49, 144] width 33 height 12
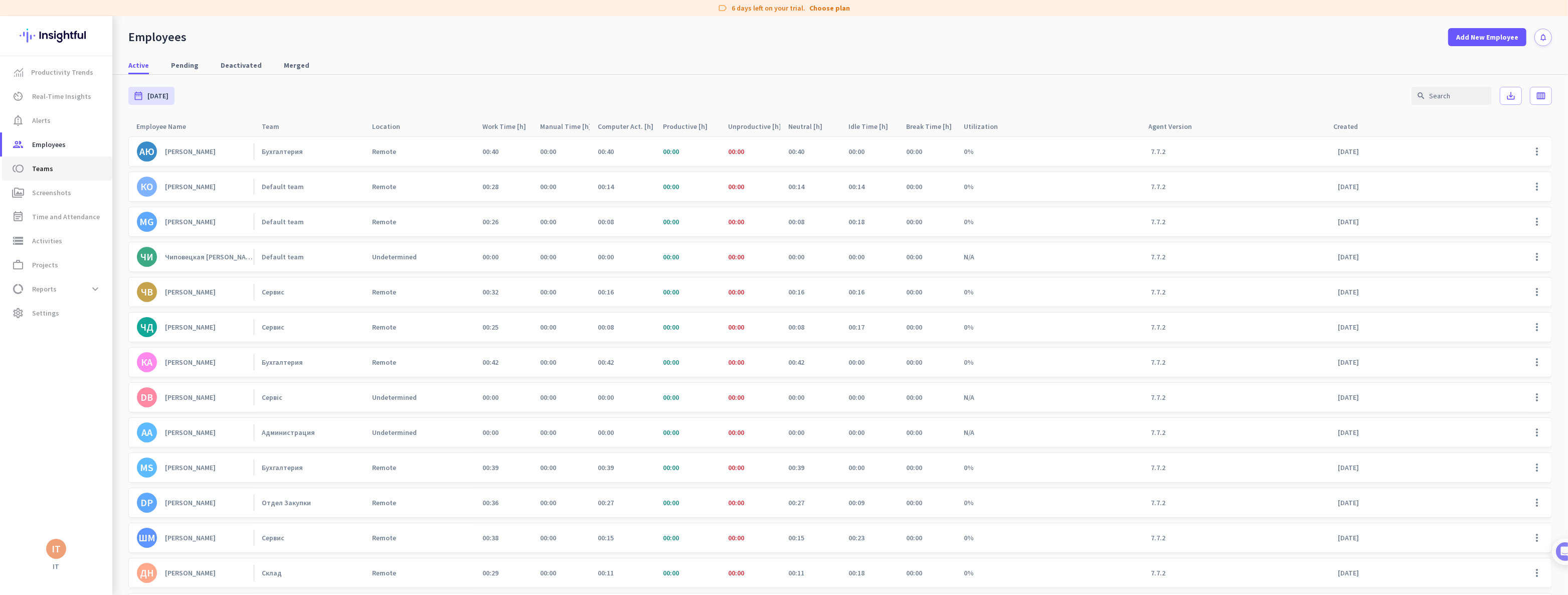
click at [52, 170] on span "toll Teams" at bounding box center [57, 169] width 94 height 12
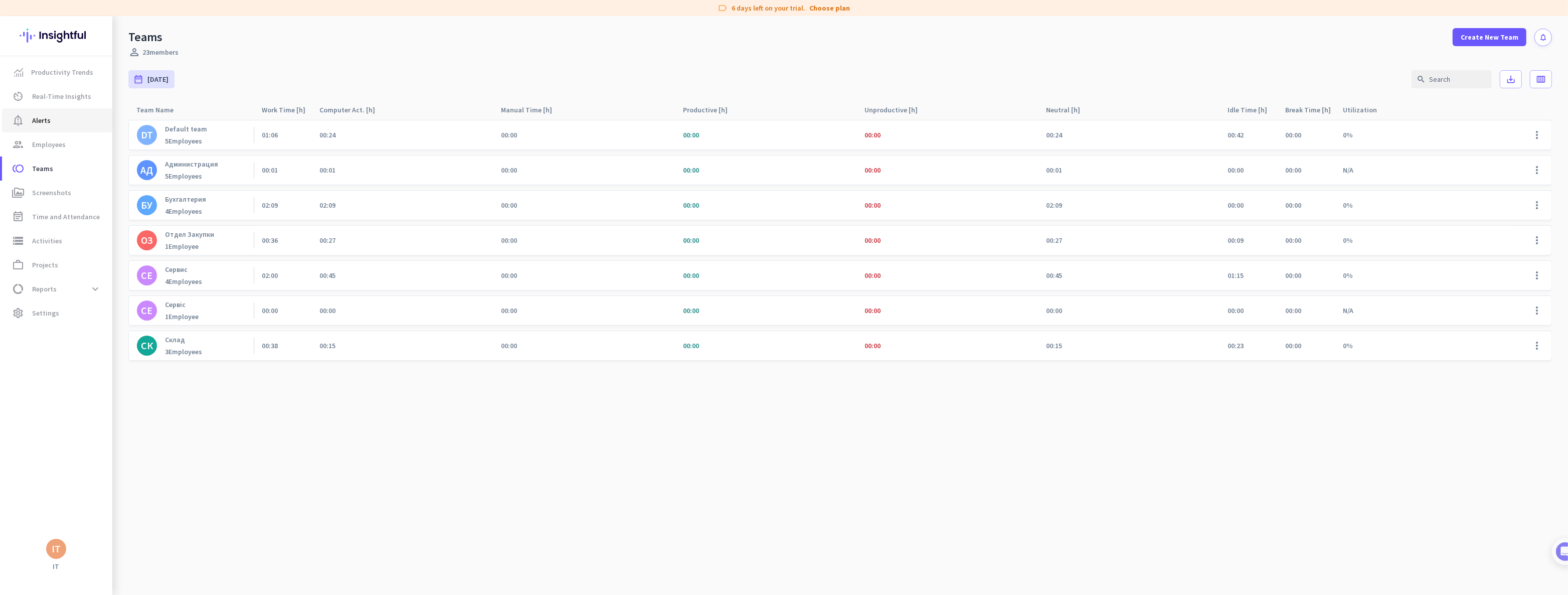
click at [47, 115] on span "Alerts" at bounding box center [41, 121] width 18 height 12
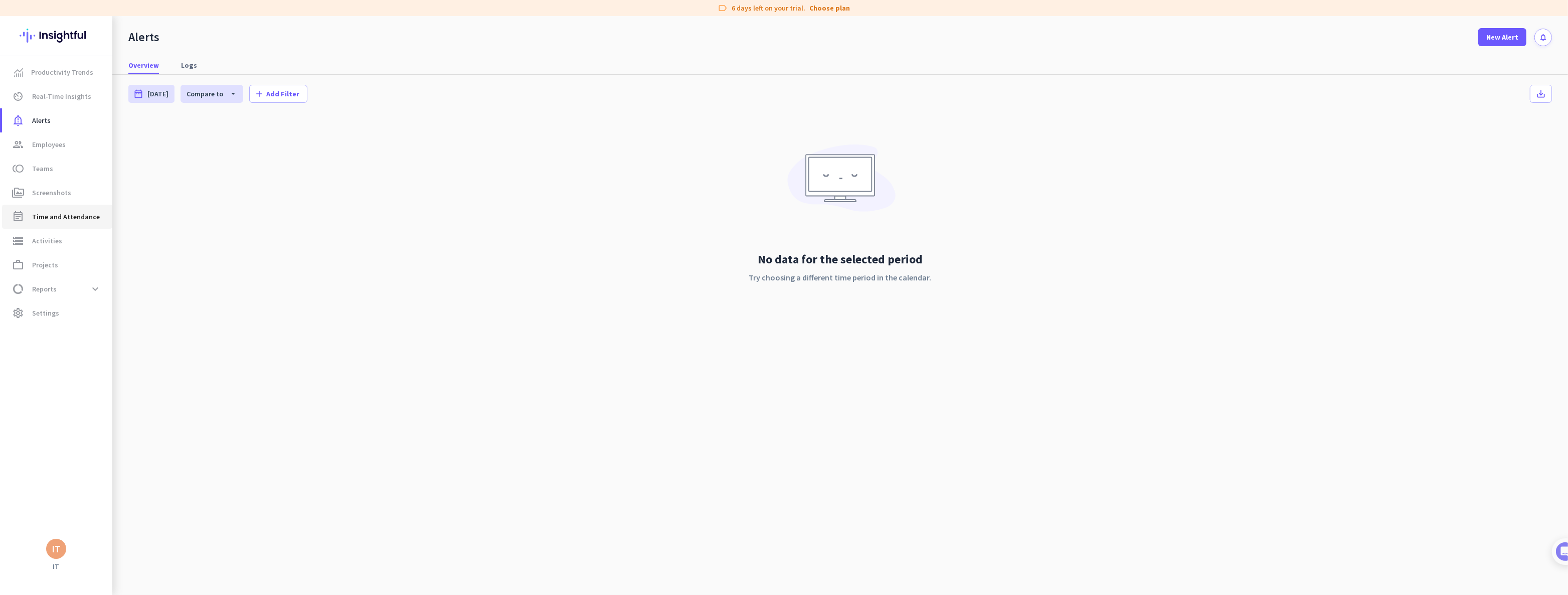
click at [66, 214] on span "Time and Attendance" at bounding box center [66, 217] width 68 height 12
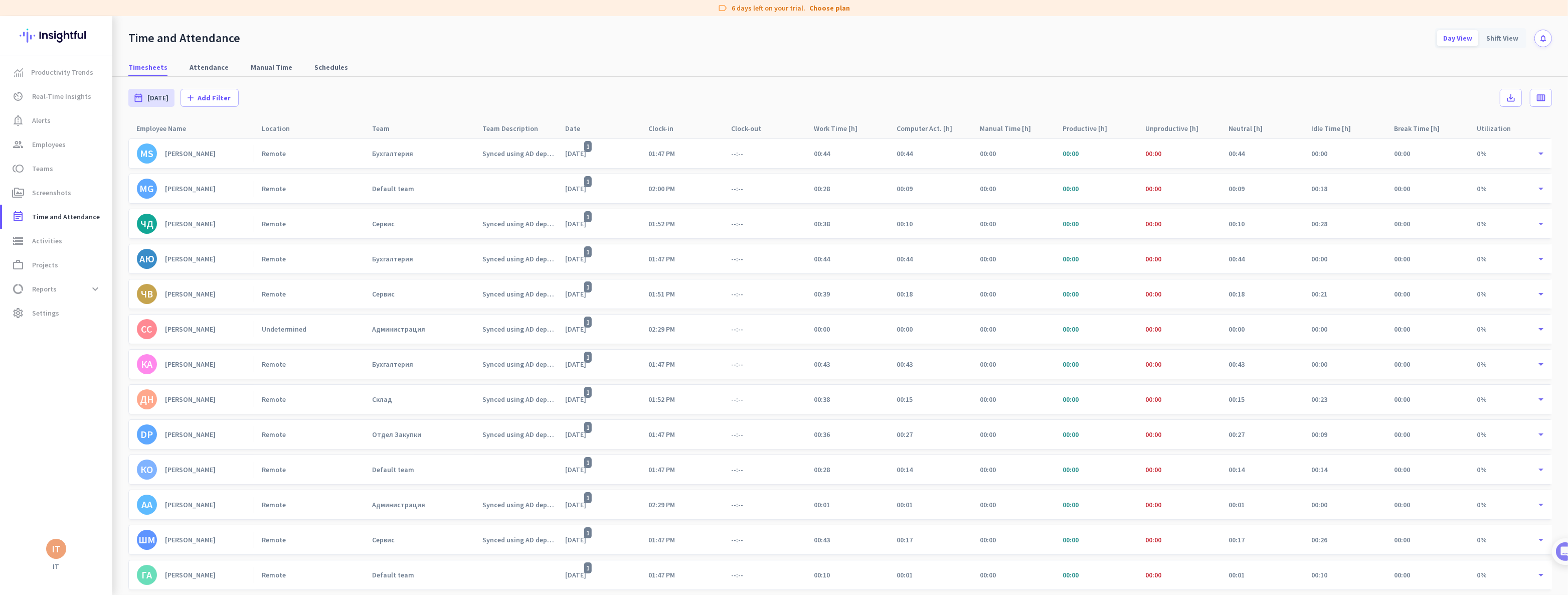
click at [402, 62] on div "Timesheets Attendance Manual Time Schedules" at bounding box center [840, 68] width 1455 height 18
click at [201, 68] on span "Attendance" at bounding box center [209, 67] width 39 height 10
type input "Fri, Aug 1 - Sun, Aug 31"
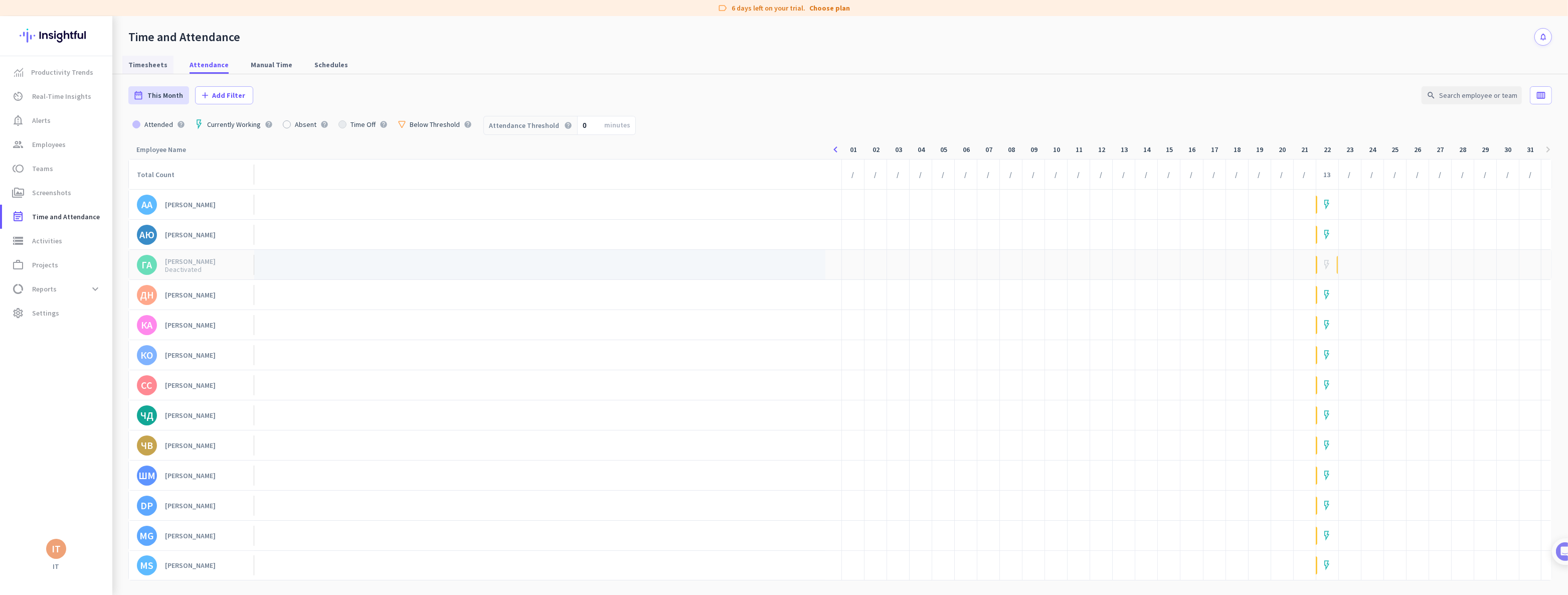
click at [135, 64] on span "Timesheets" at bounding box center [148, 65] width 39 height 10
type input "[DATE] - [DATE]"
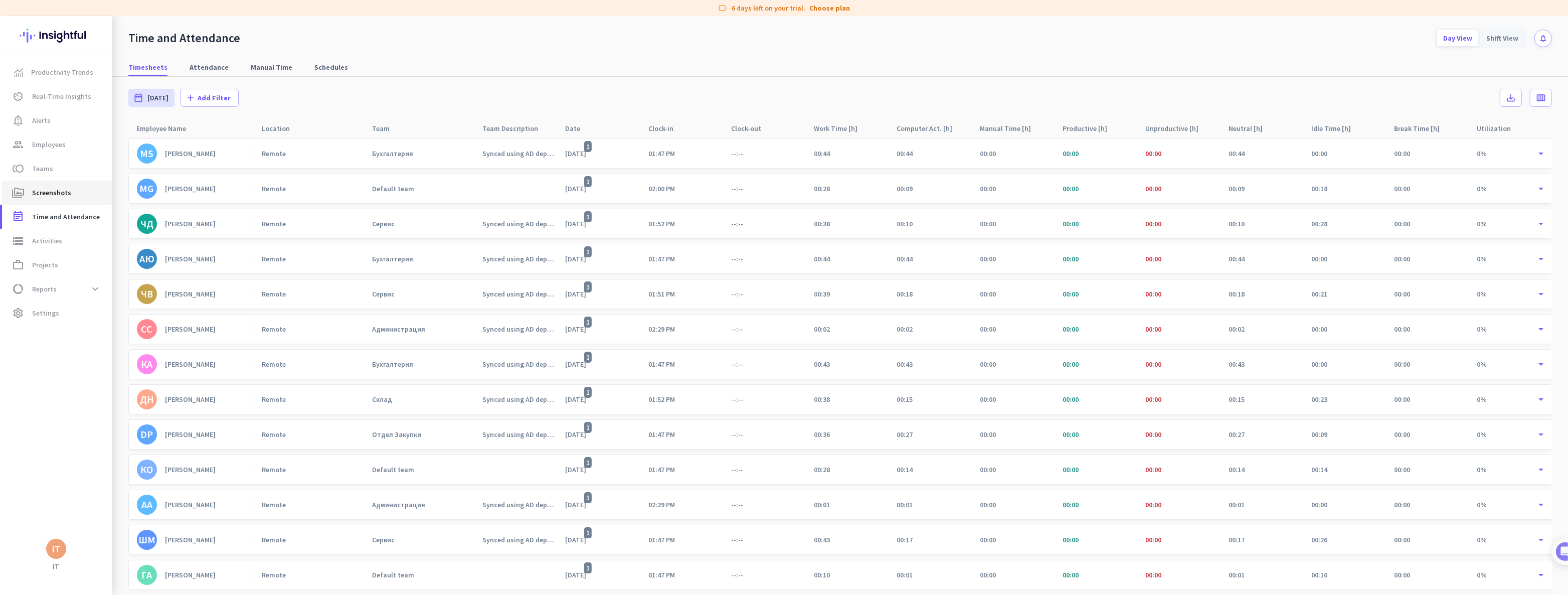
click at [51, 191] on span "Screenshots" at bounding box center [52, 192] width 39 height 12
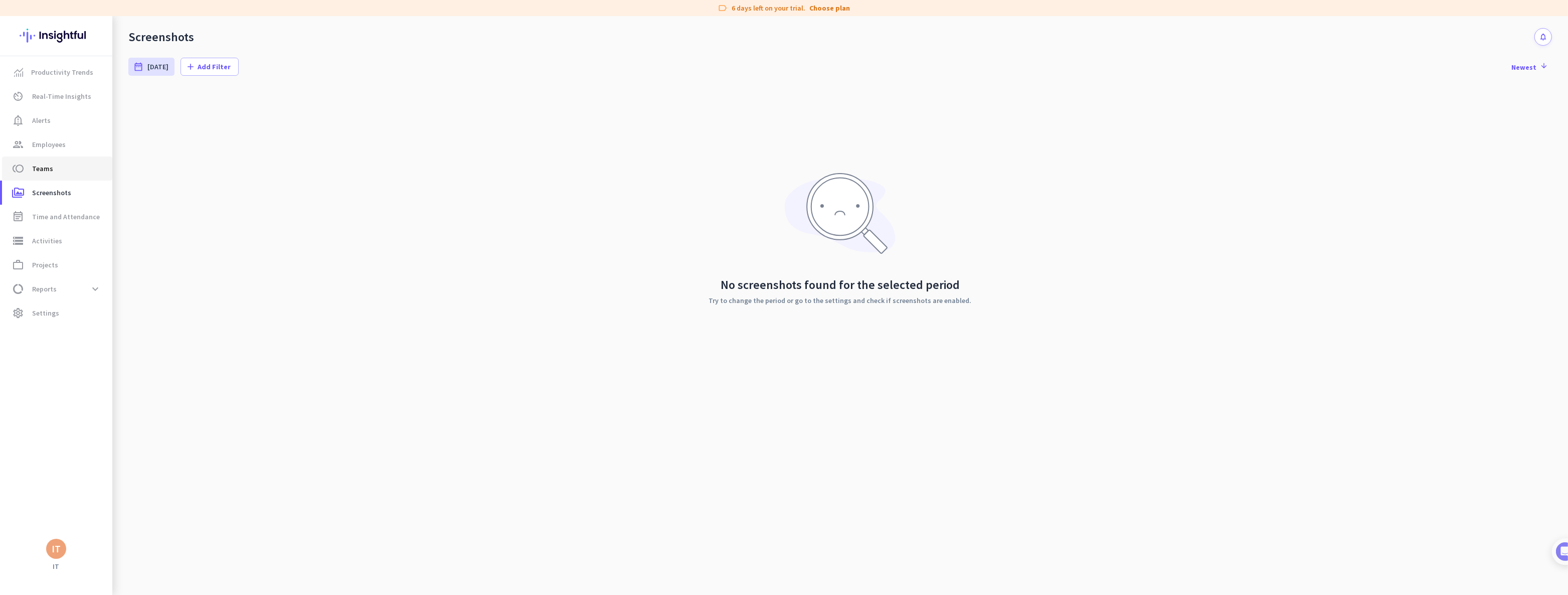
click at [52, 167] on span "toll Teams" at bounding box center [57, 169] width 94 height 12
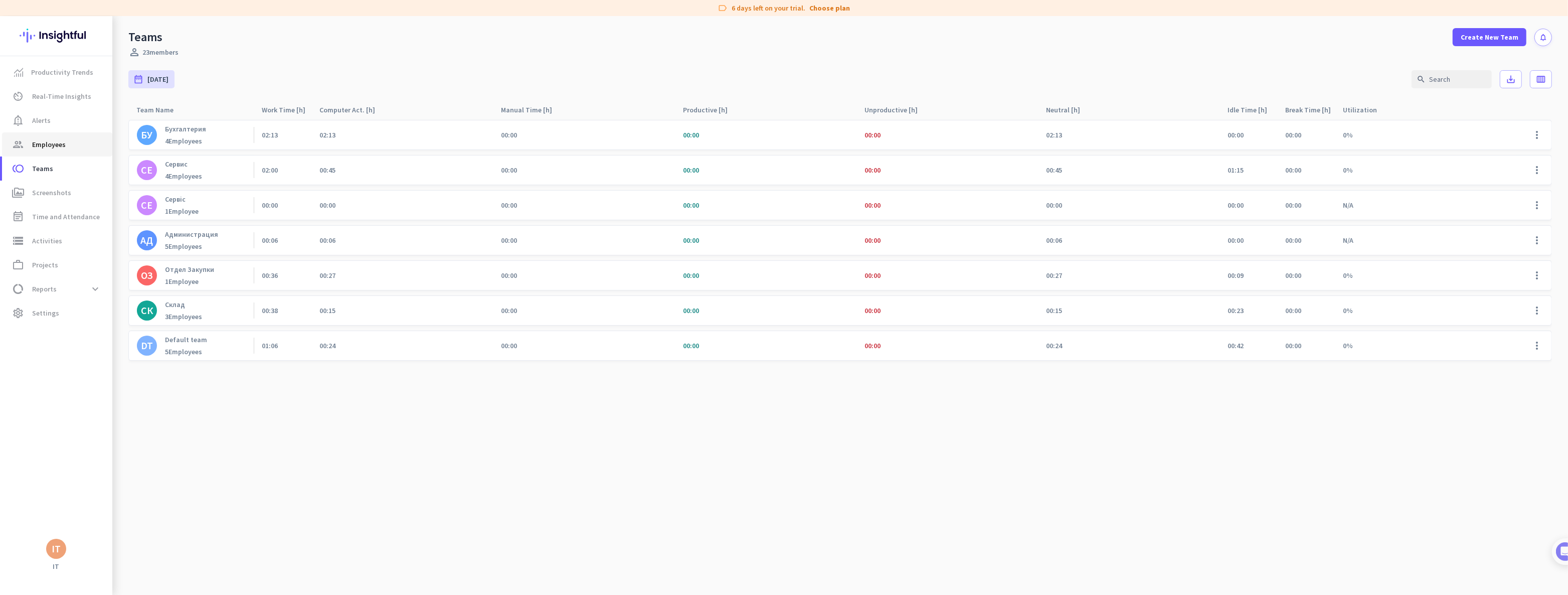
click at [43, 142] on span "Employees" at bounding box center [49, 144] width 33 height 12
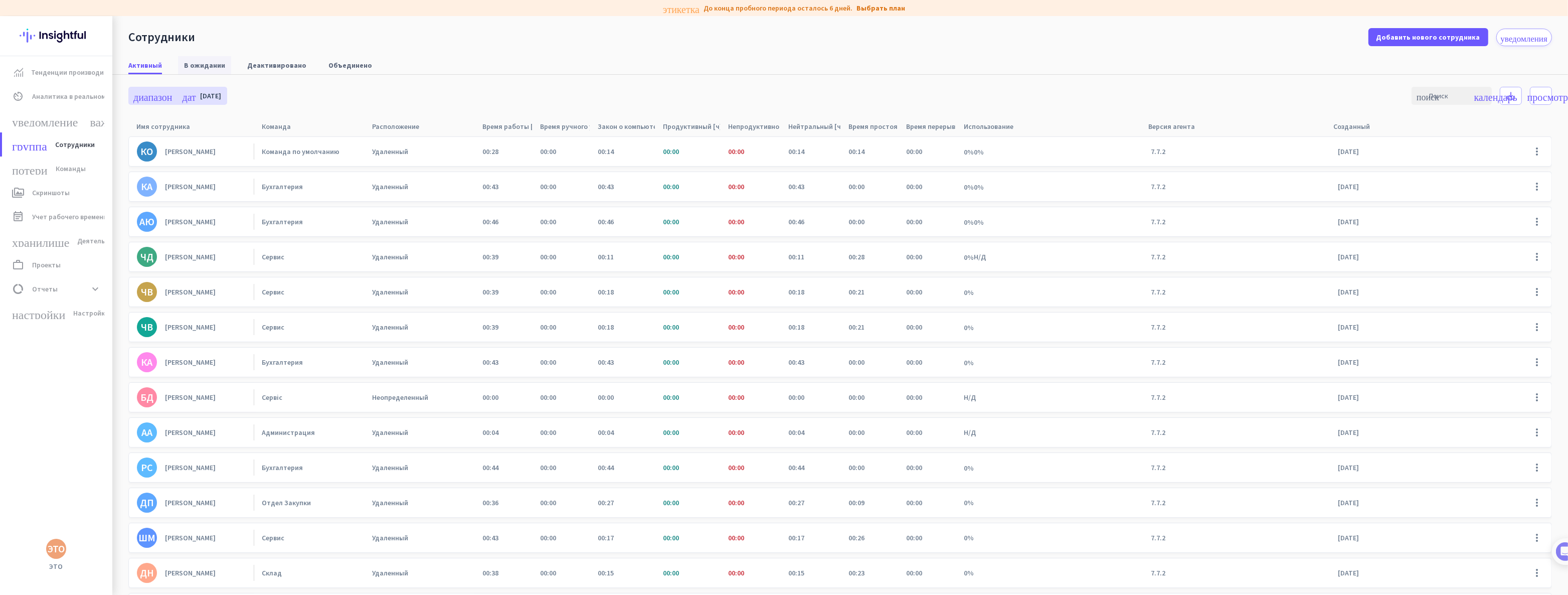
click at [196, 63] on font "В ожидании" at bounding box center [205, 65] width 41 height 9
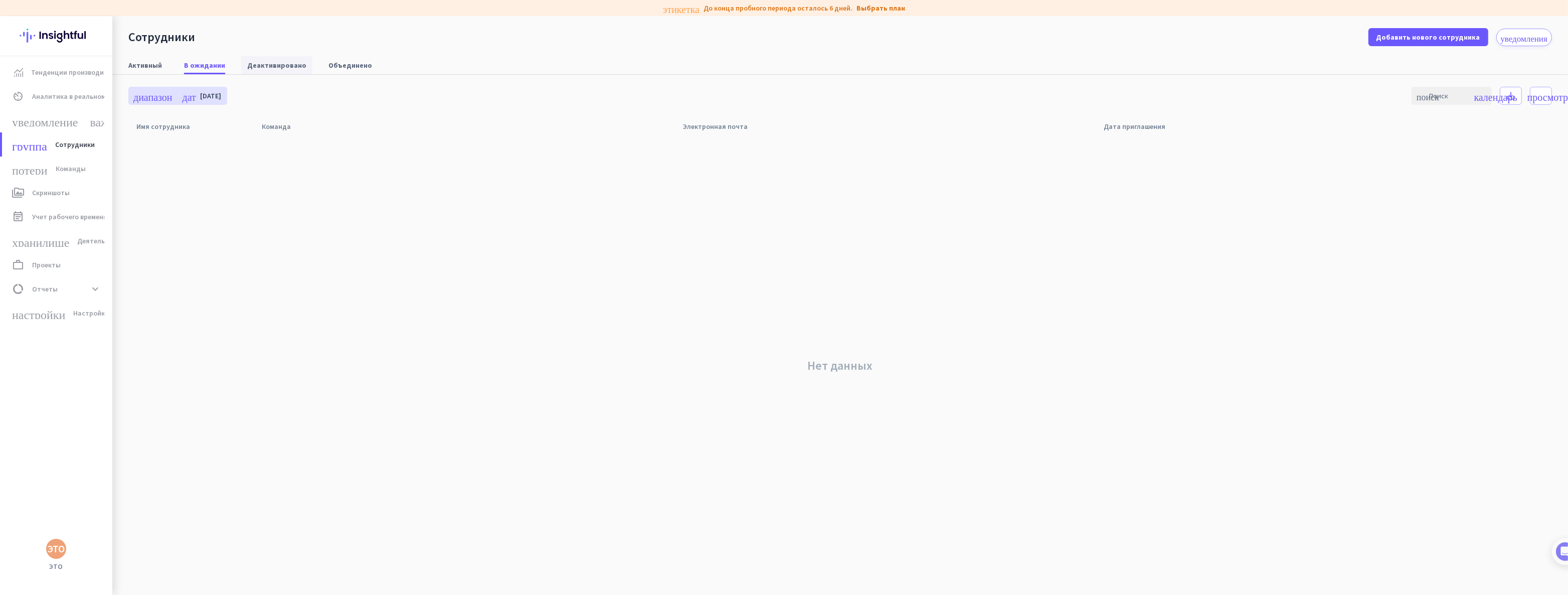
click at [288, 64] on font "Деактивировано" at bounding box center [276, 65] width 59 height 9
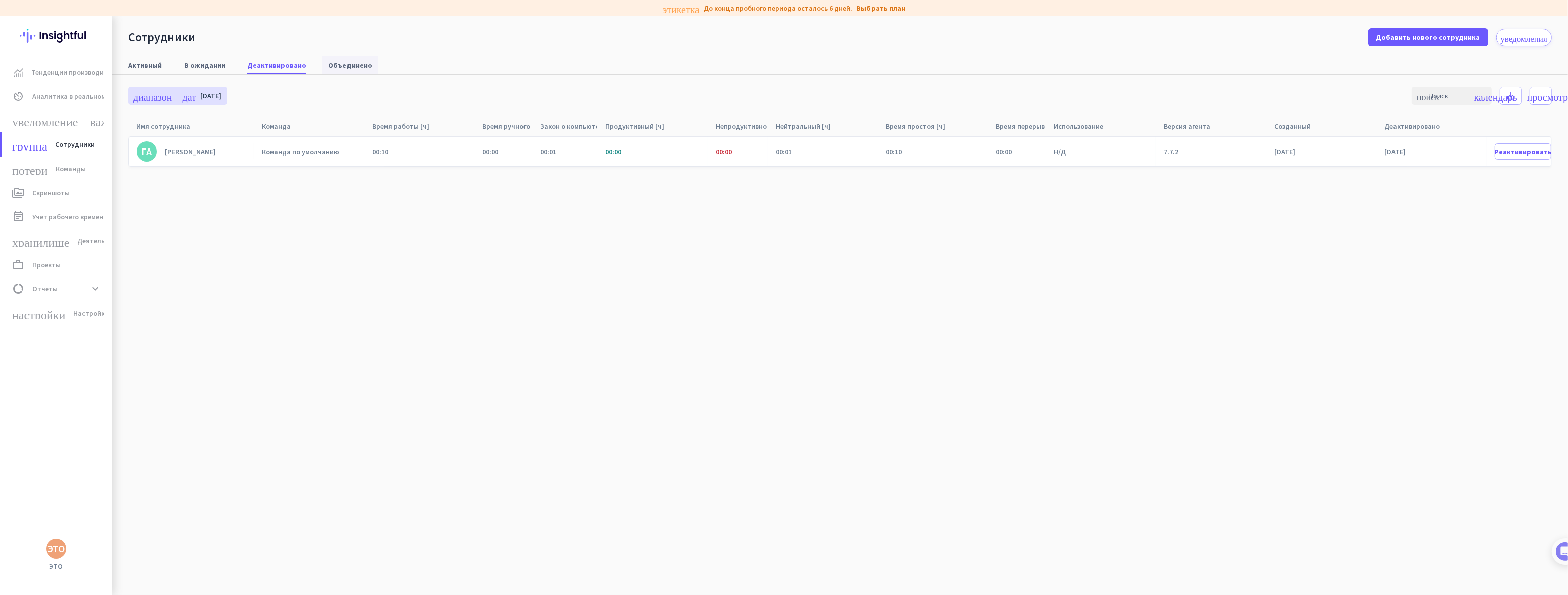
click at [339, 66] on font "Объединено" at bounding box center [351, 65] width 44 height 9
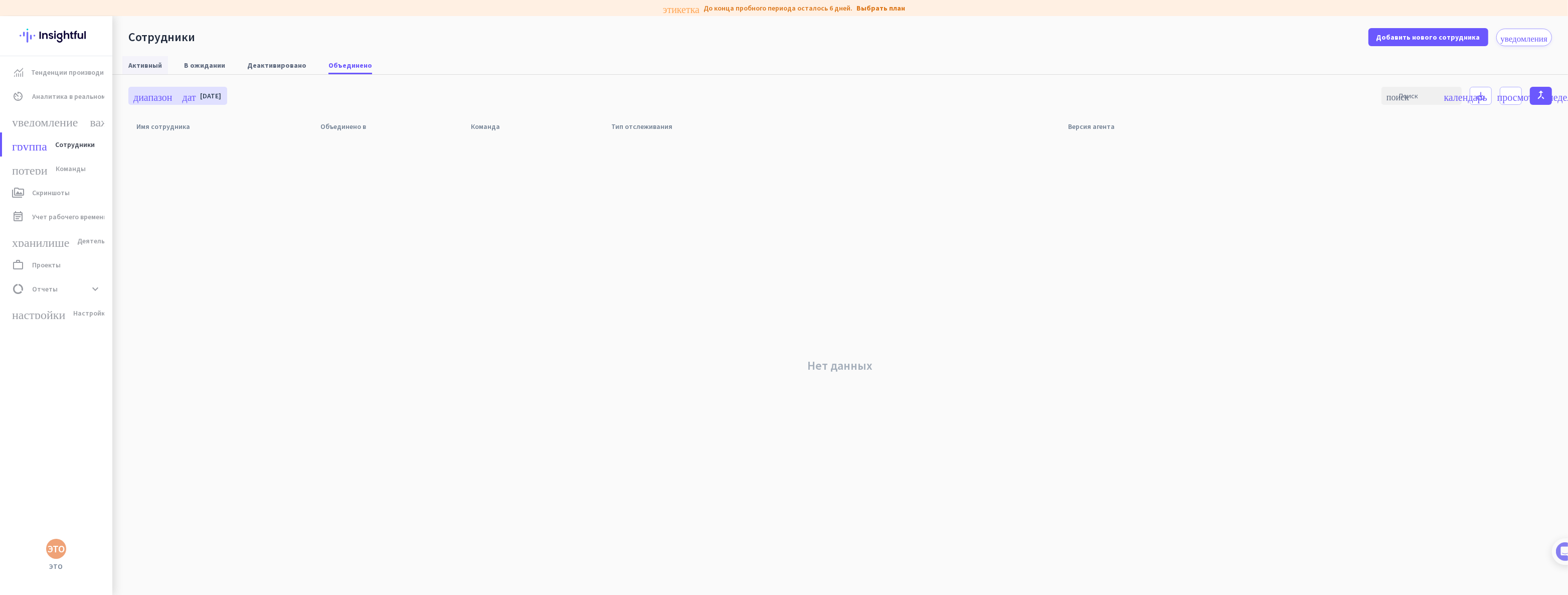
click at [140, 62] on font "Активный" at bounding box center [145, 65] width 33 height 9
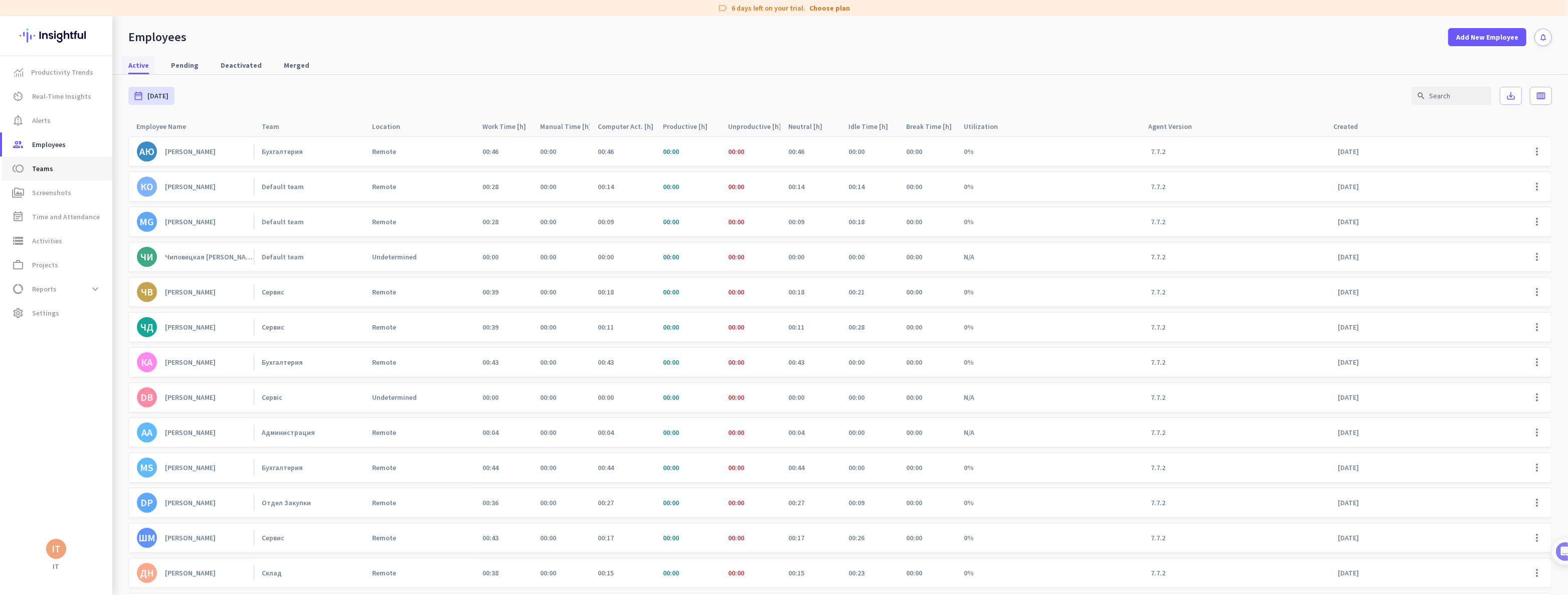
click at [50, 168] on span "Teams" at bounding box center [43, 169] width 21 height 12
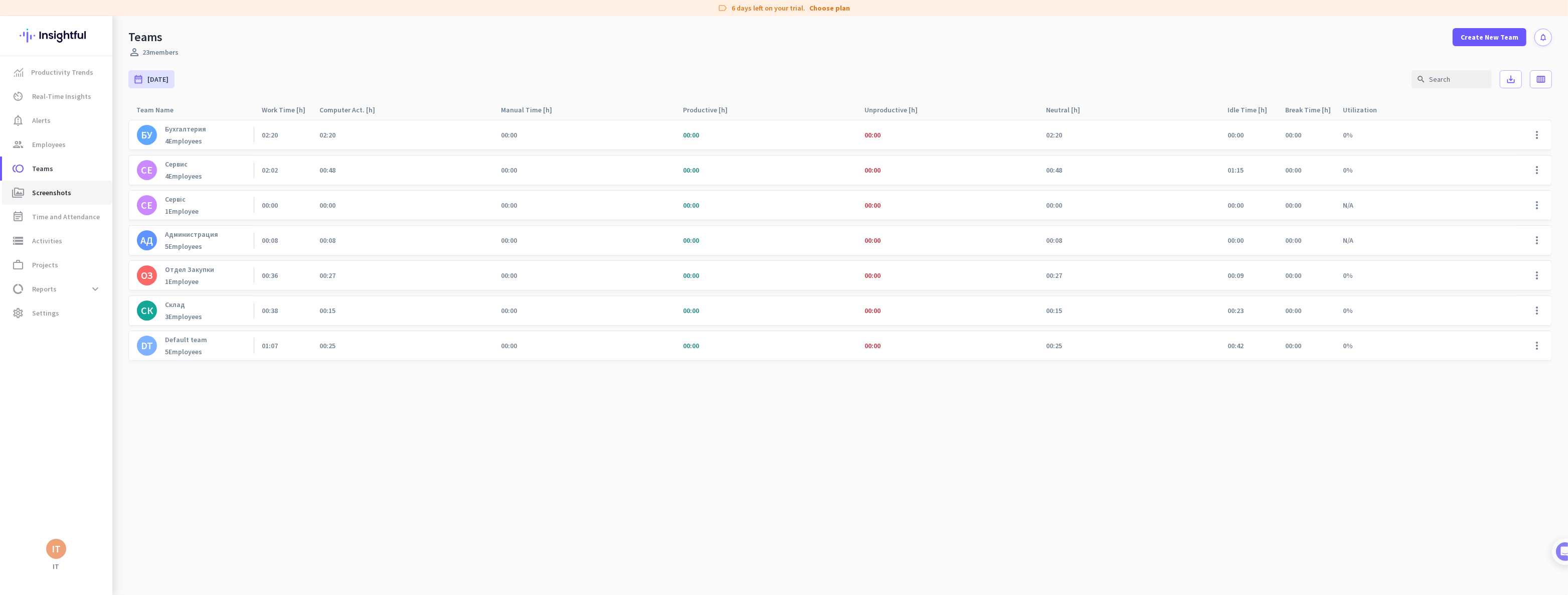
click at [51, 192] on span "Screenshots" at bounding box center [52, 192] width 39 height 12
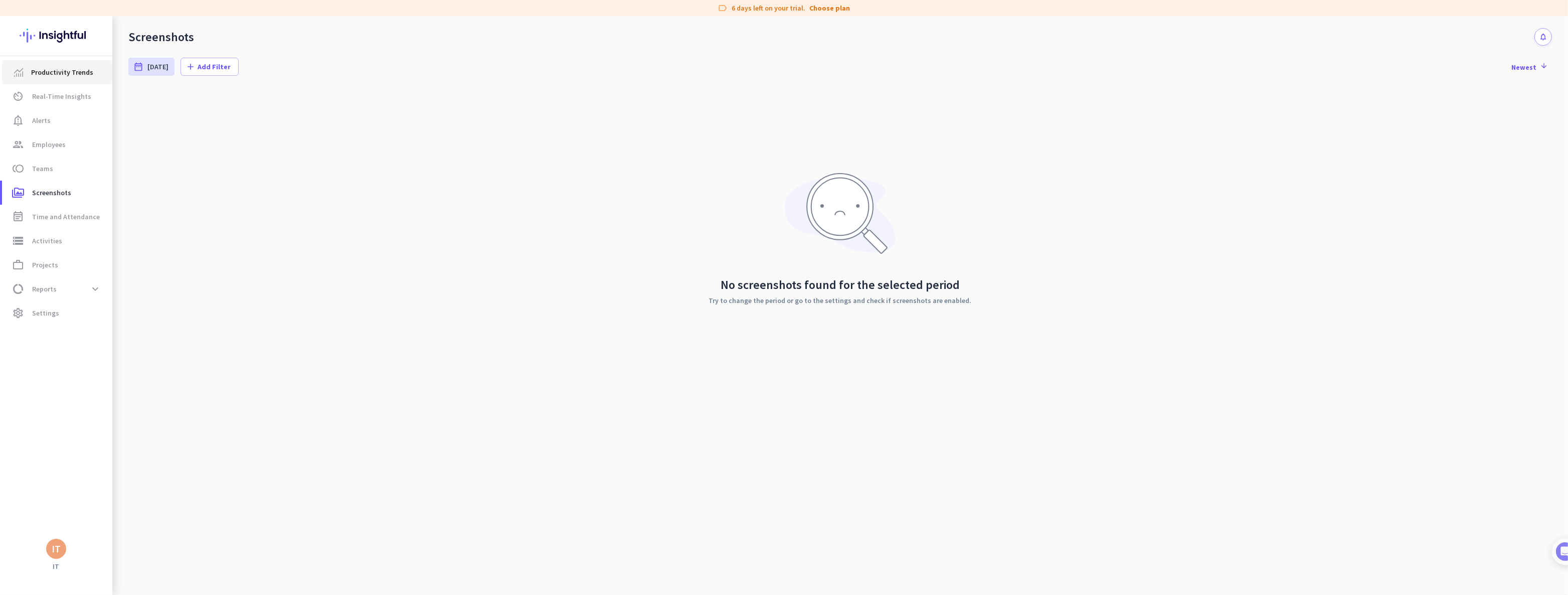
click at [65, 74] on span "Productivity Trends" at bounding box center [62, 72] width 62 height 12
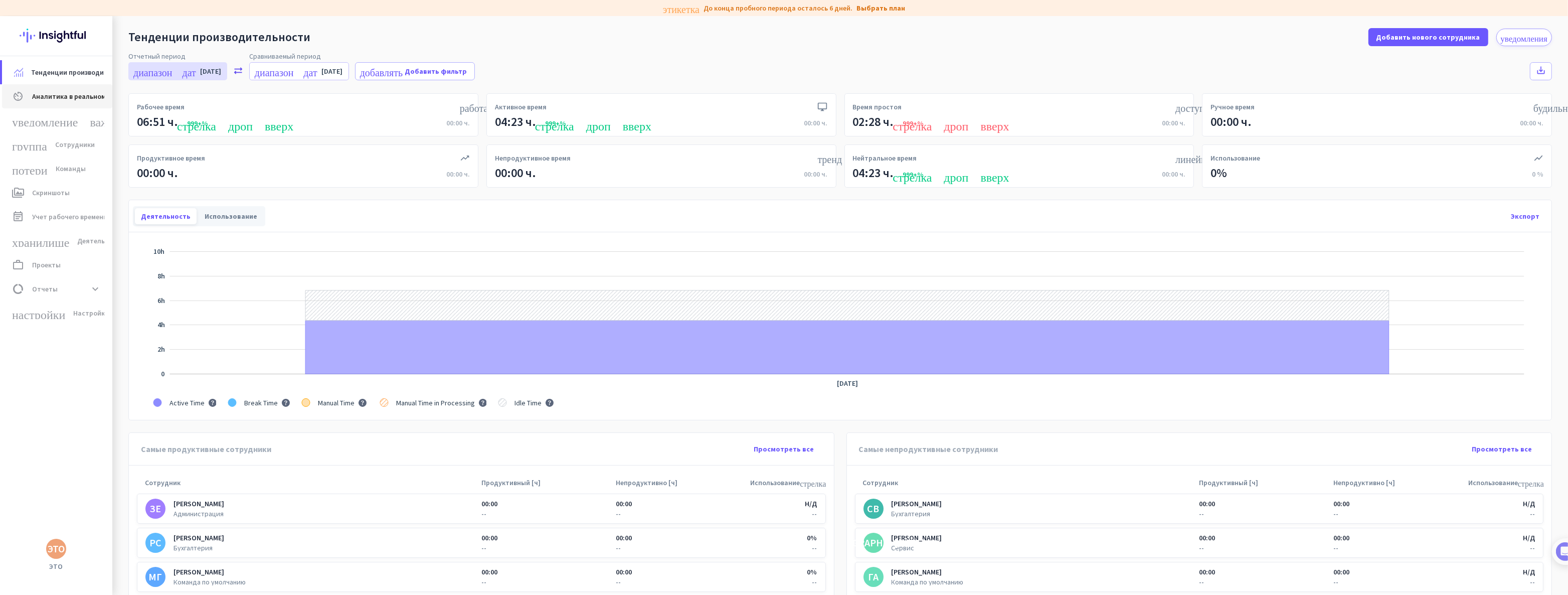
click at [65, 96] on font "Аналитика в реальном времени" at bounding box center [83, 96] width 102 height 9
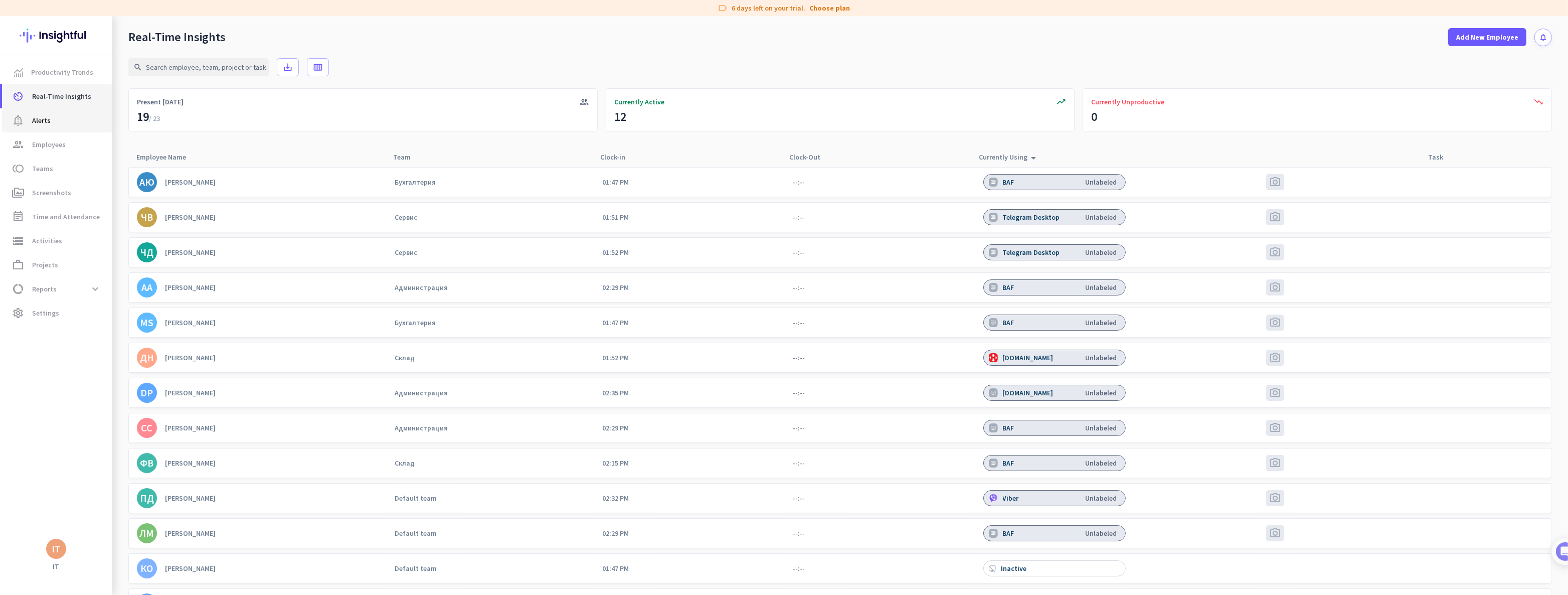
click at [47, 120] on span "Alerts" at bounding box center [41, 121] width 18 height 12
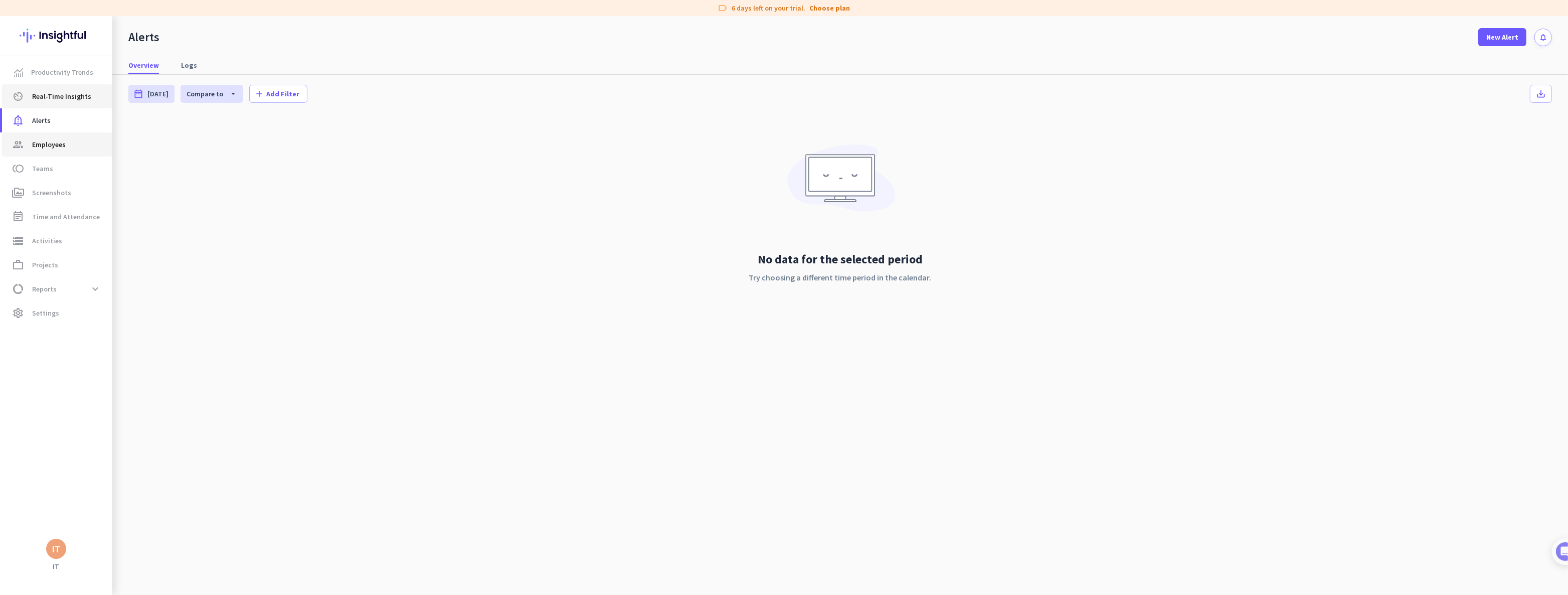
click at [54, 142] on span "Employees" at bounding box center [49, 144] width 33 height 12
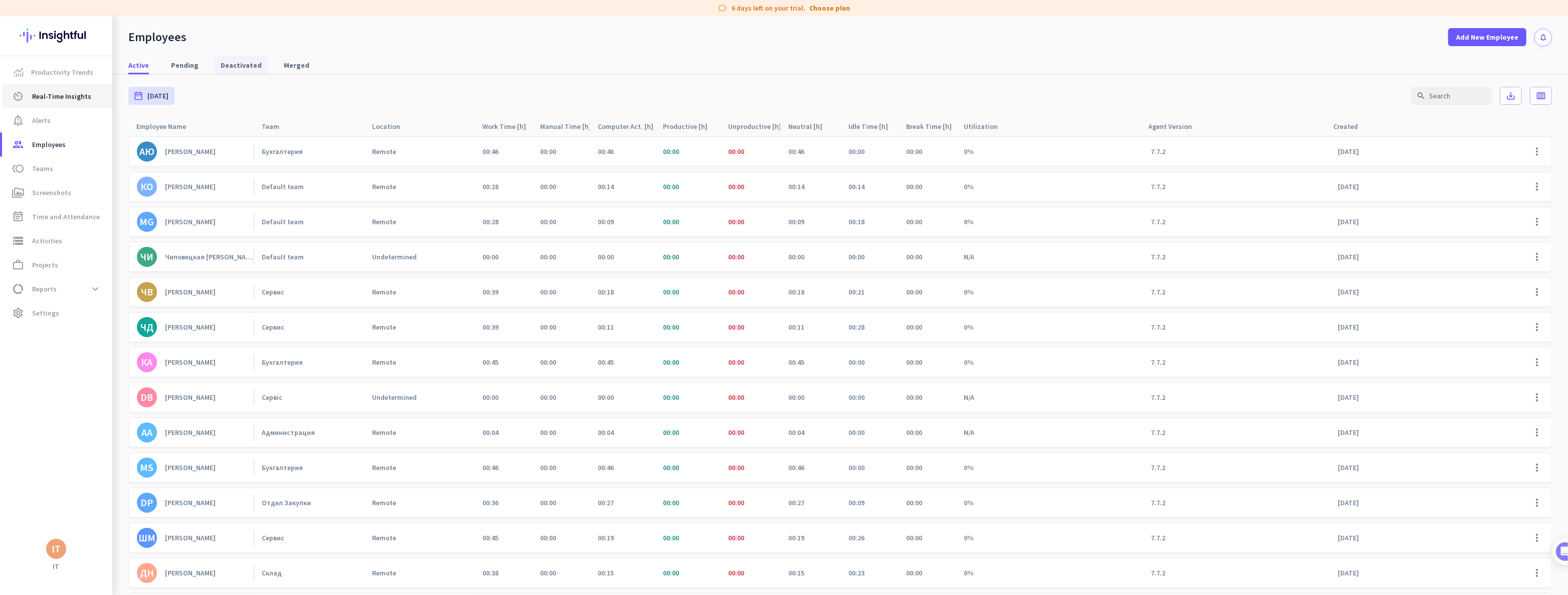
click at [240, 64] on span "Deactivated" at bounding box center [241, 65] width 41 height 10
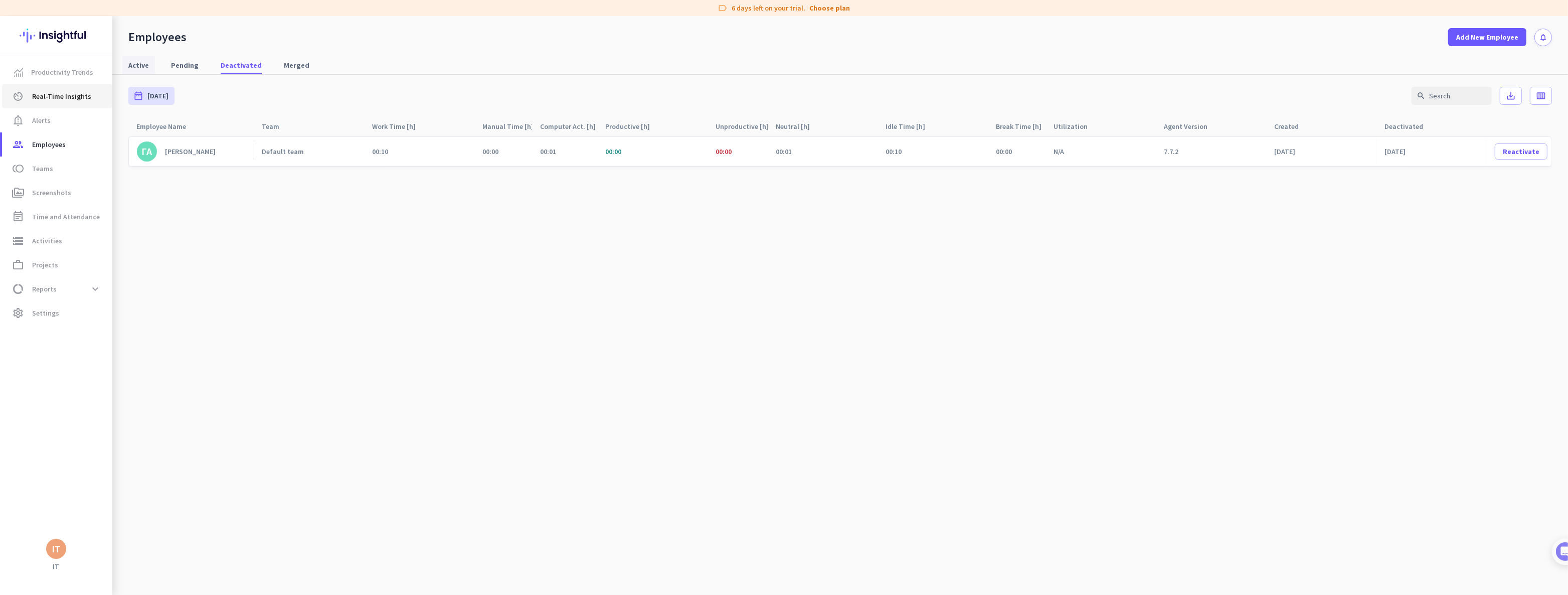
click at [138, 63] on span "Active" at bounding box center [139, 65] width 21 height 10
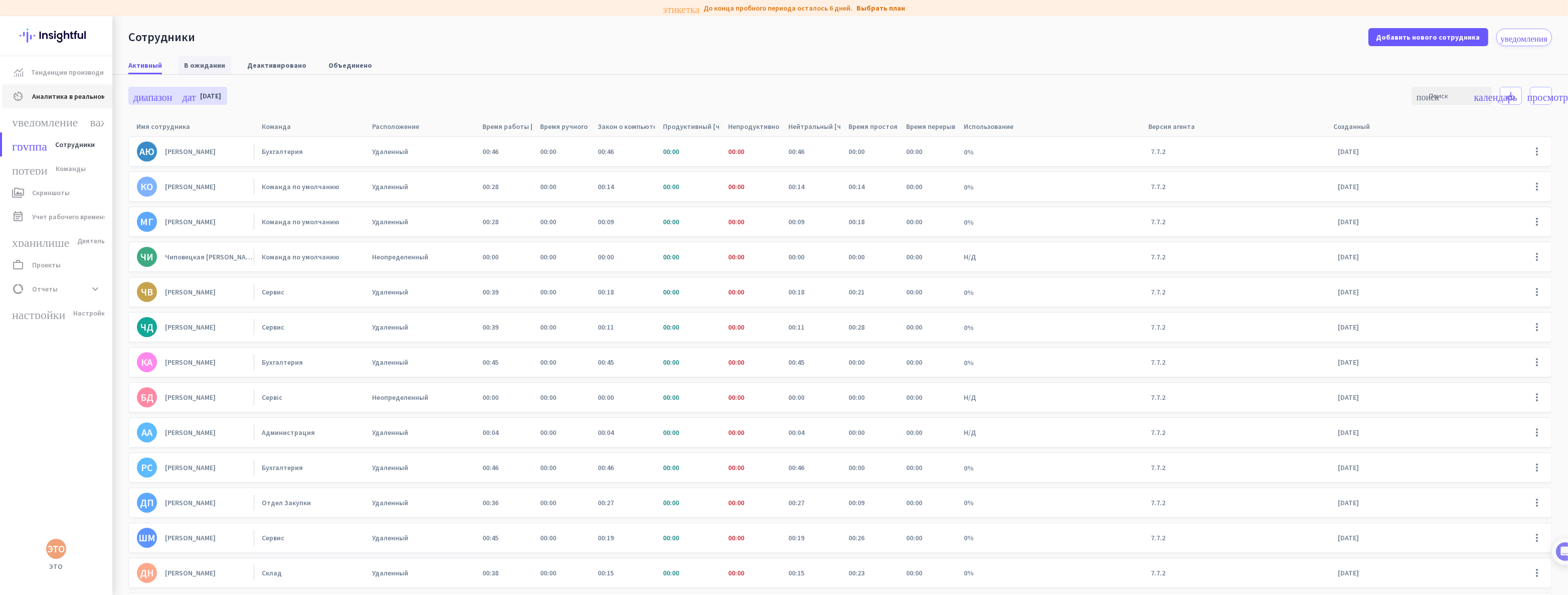
click at [205, 67] on font "В ожидании" at bounding box center [205, 65] width 41 height 9
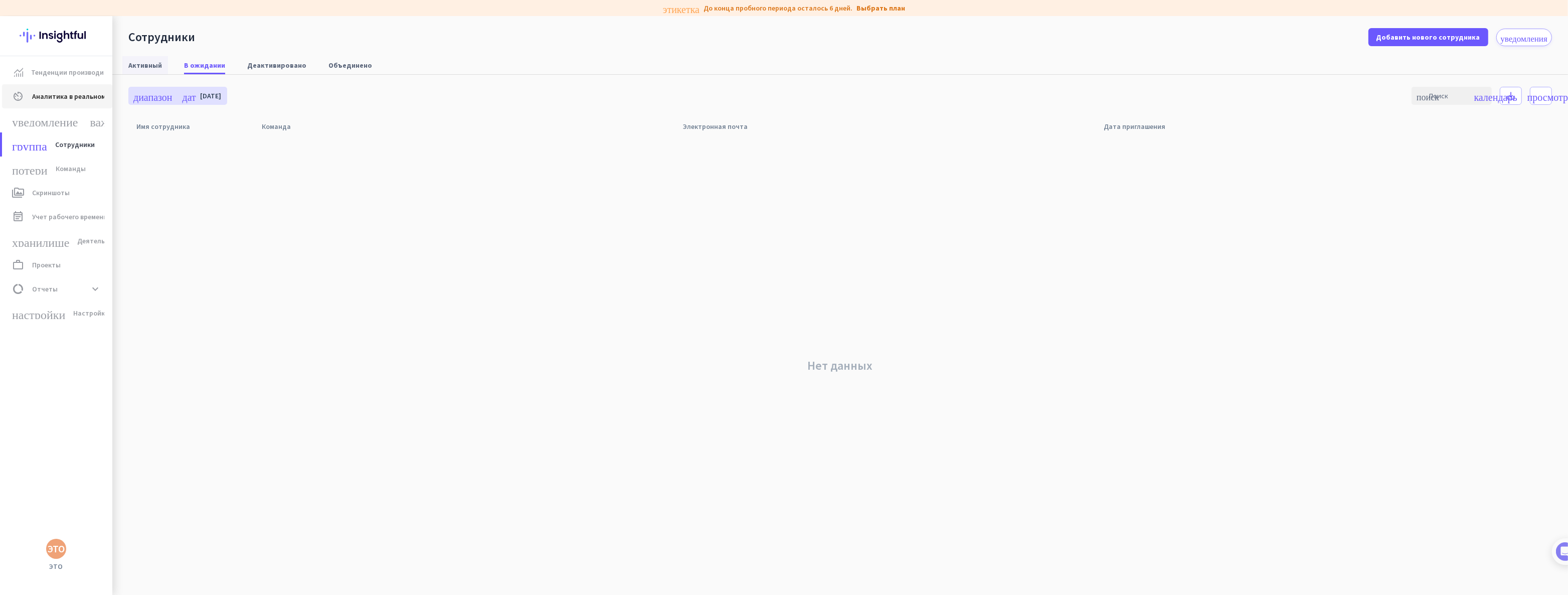
click at [144, 63] on font "Активный" at bounding box center [145, 65] width 33 height 9
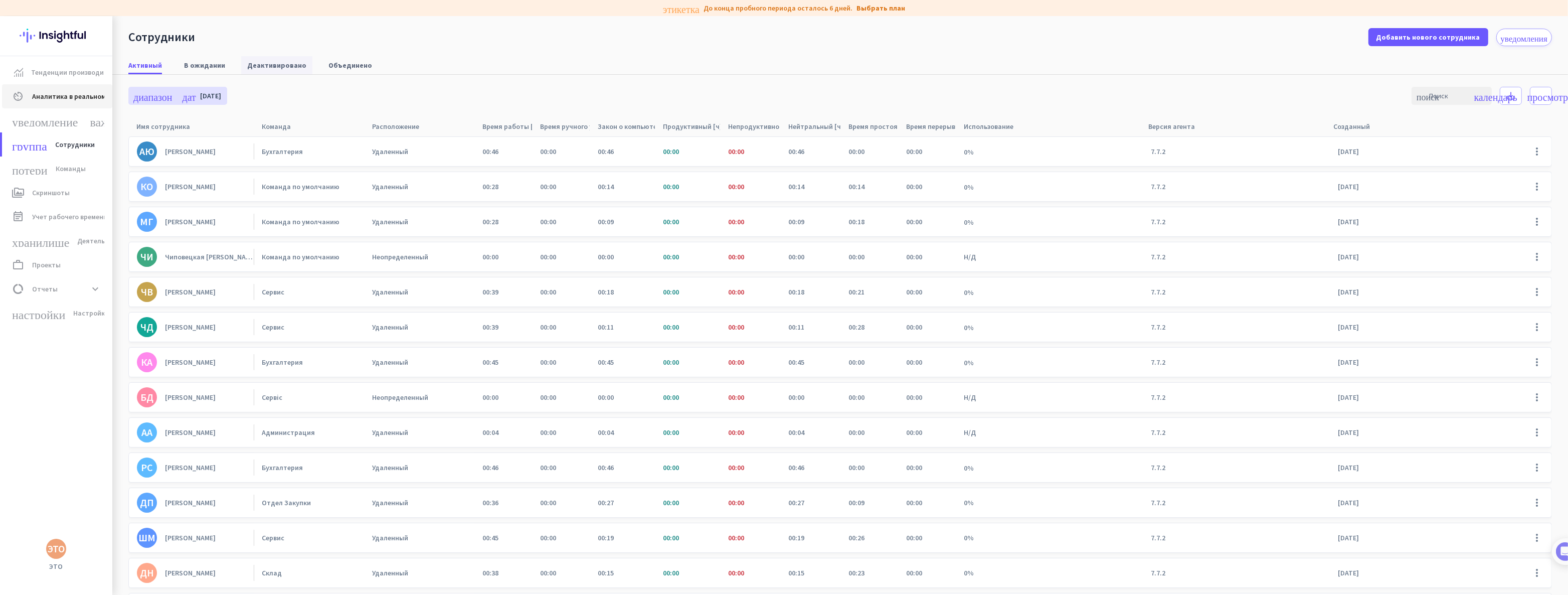
click at [262, 65] on font "Деактивировано" at bounding box center [276, 65] width 59 height 9
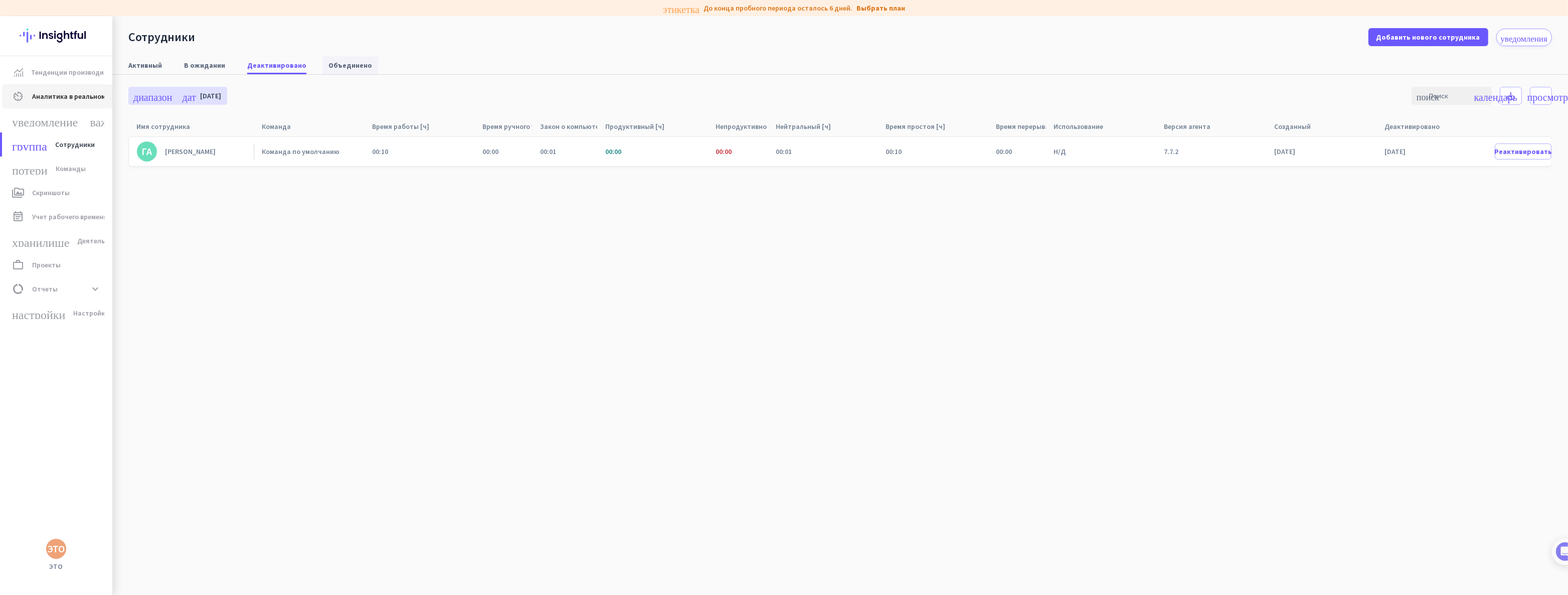
click at [340, 67] on font "Объединено" at bounding box center [351, 65] width 44 height 9
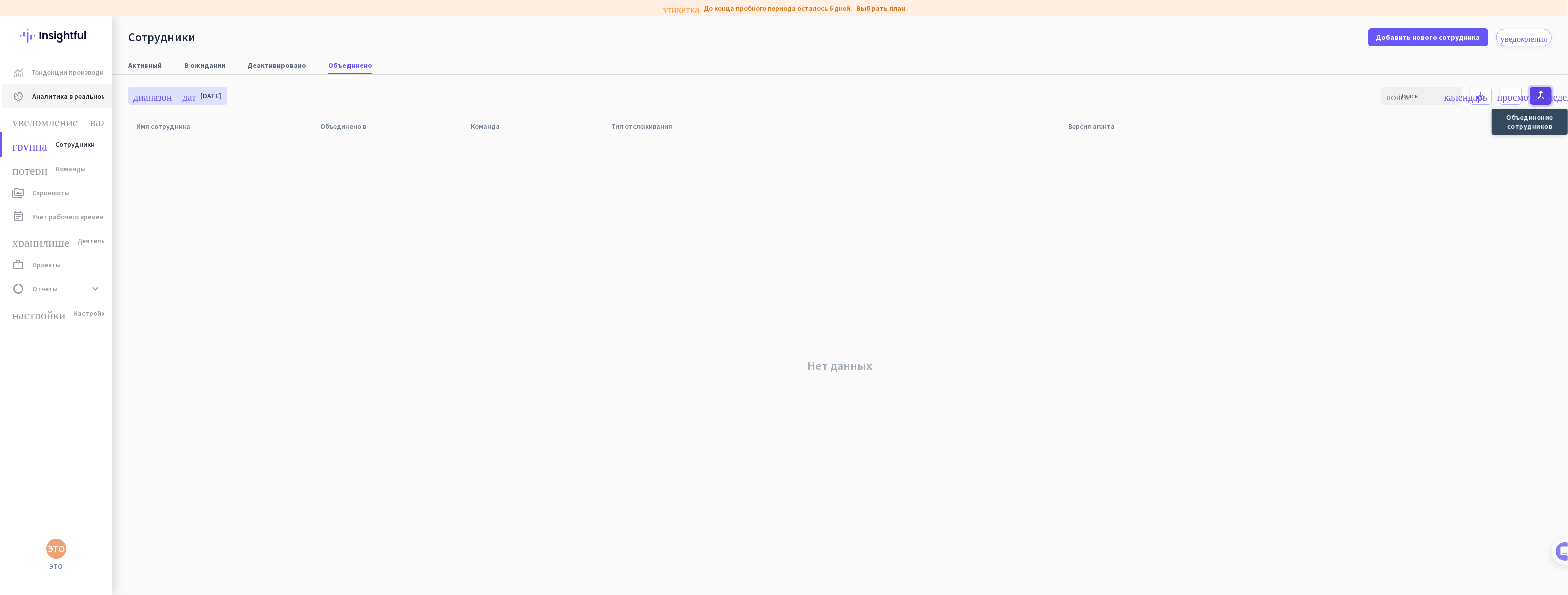
click at [1542, 90] on font "call_merge" at bounding box center [1541, 95] width 12 height 12
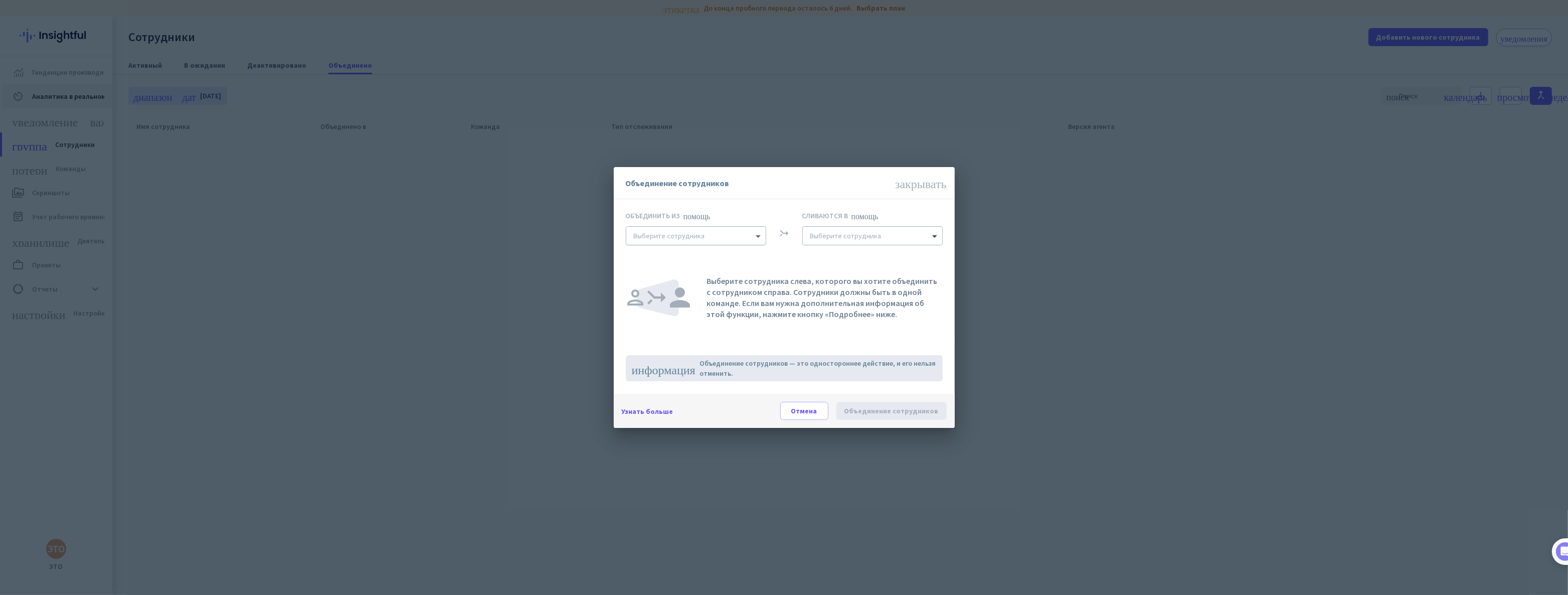
click at [757, 235] on span at bounding box center [759, 236] width 13 height 10
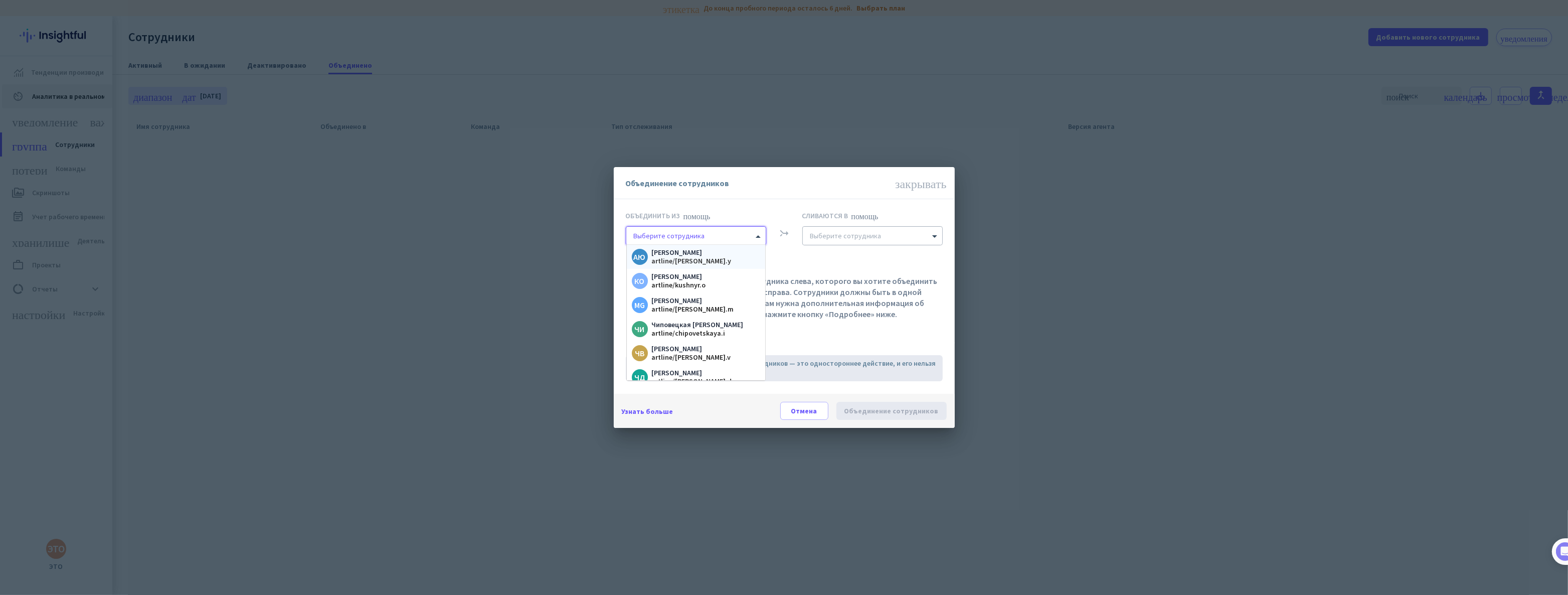
click at [756, 233] on span at bounding box center [759, 236] width 13 height 10
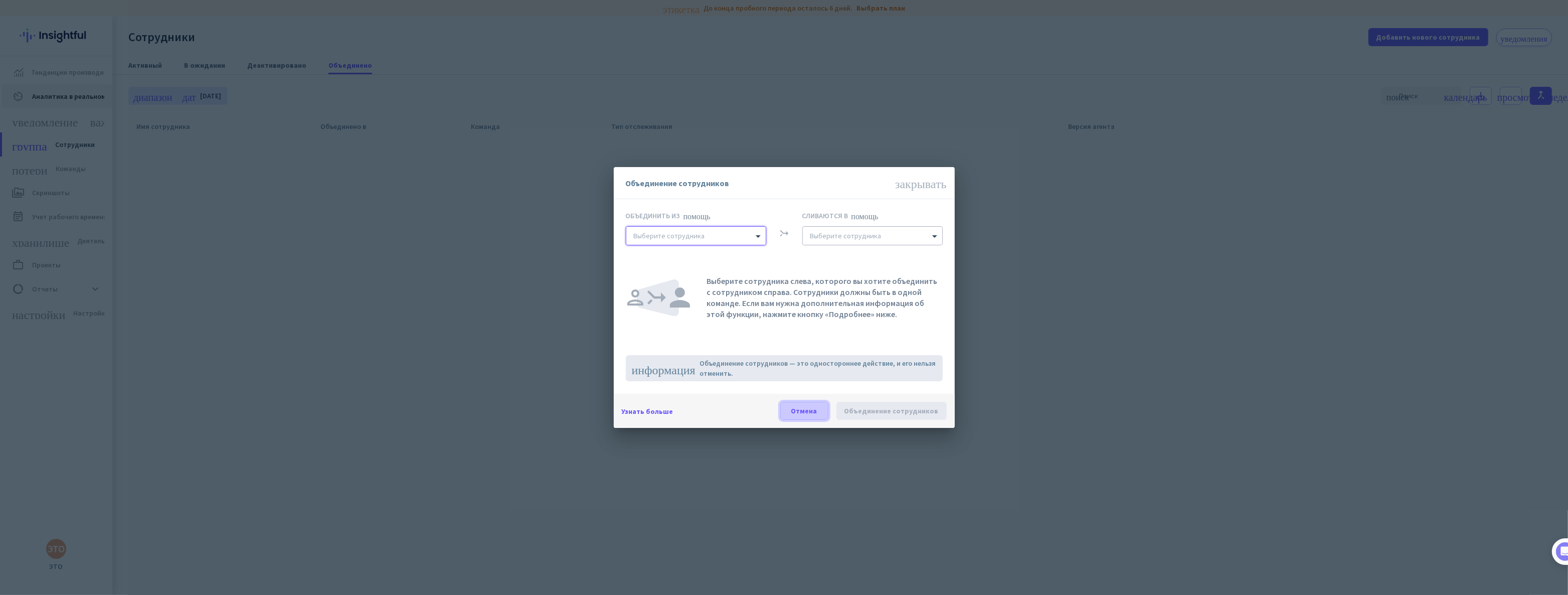
click at [814, 409] on font "Отмена" at bounding box center [804, 410] width 26 height 9
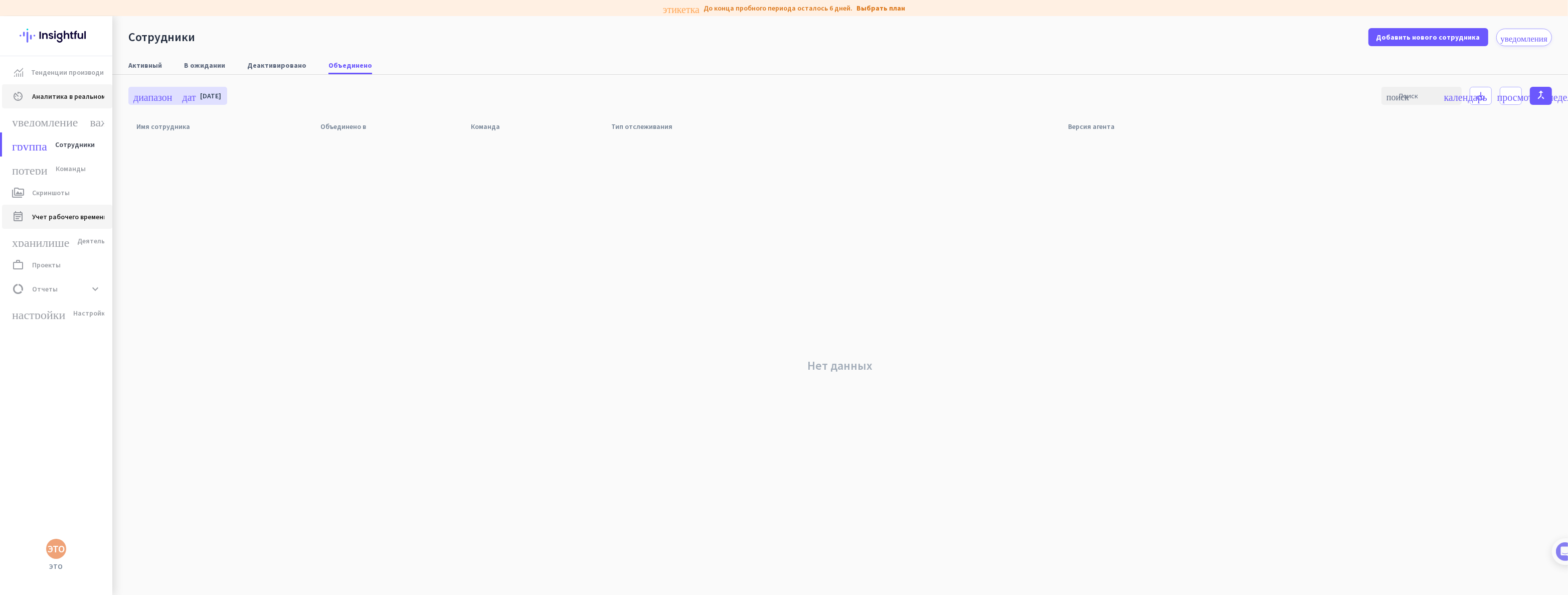
click at [82, 217] on font "Учет рабочего времени и посещаемости" at bounding box center [97, 216] width 131 height 9
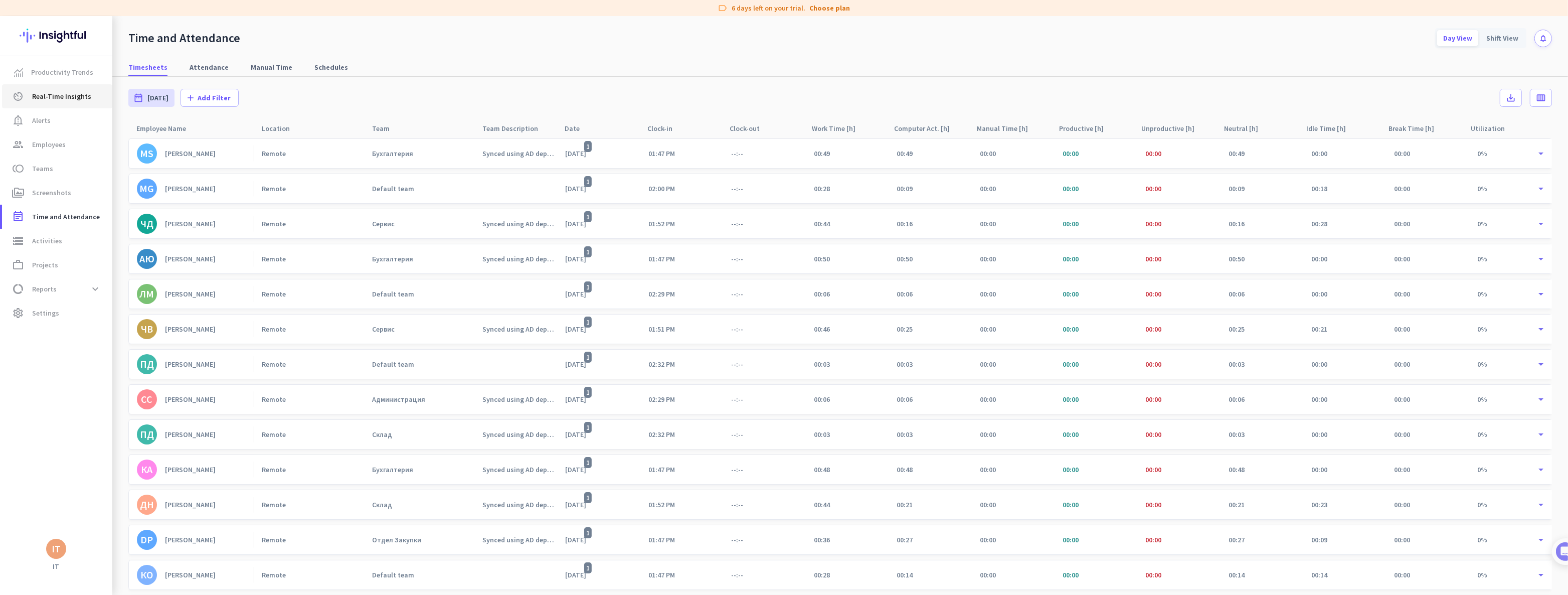
click at [401, 53] on nav "Timesheets Attendance Manual Time Schedules" at bounding box center [840, 62] width 1455 height 29
click at [195, 66] on span "Attendance" at bounding box center [209, 67] width 39 height 10
type input "Fri, Aug 1 - Sun, Aug 31"
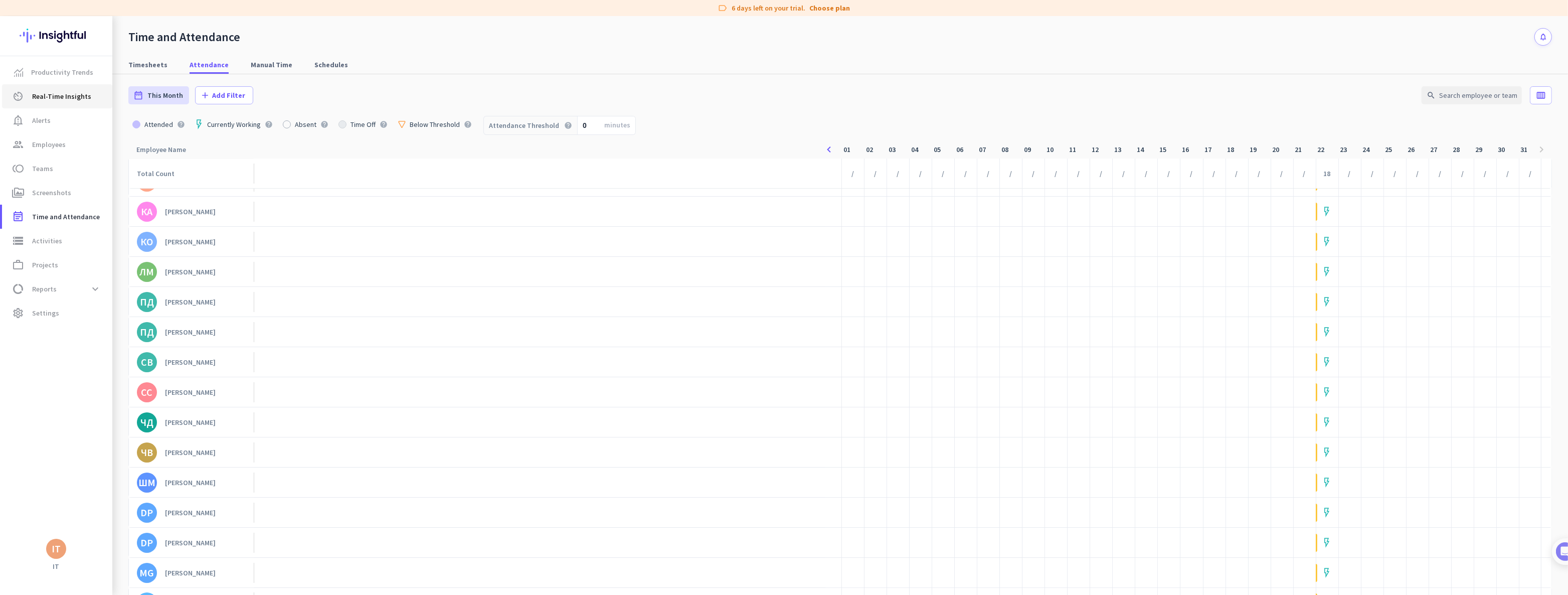
scroll to position [132, 0]
click at [38, 242] on span "Activities" at bounding box center [47, 241] width 30 height 12
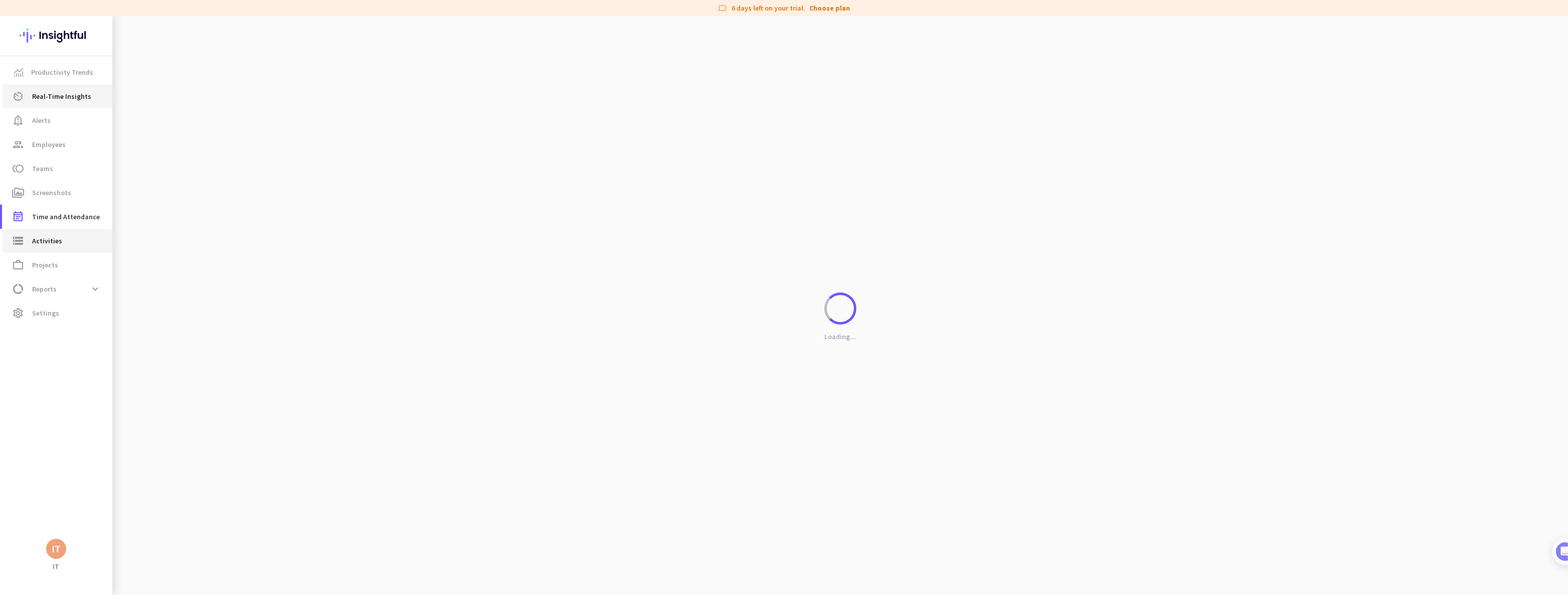
type input "[DATE]"
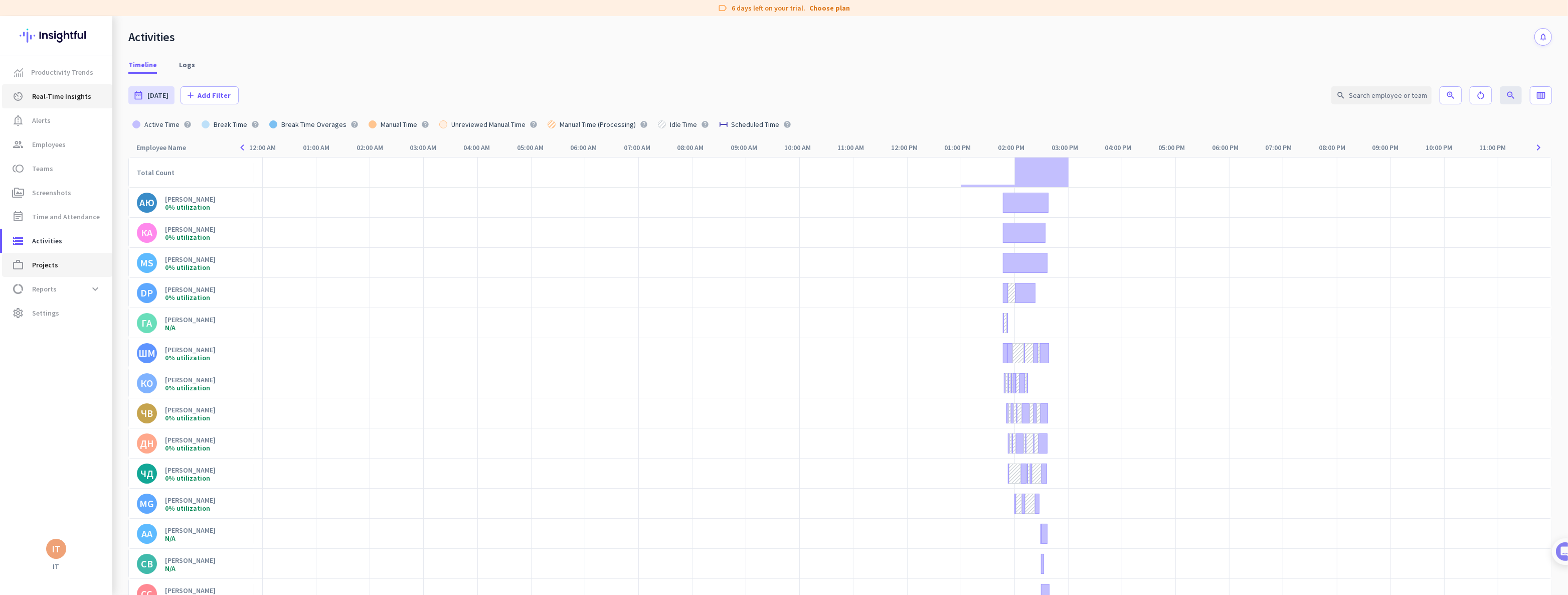
click at [48, 266] on span "Projects" at bounding box center [45, 265] width 26 height 12
type input "[DATE] - [DATE]"
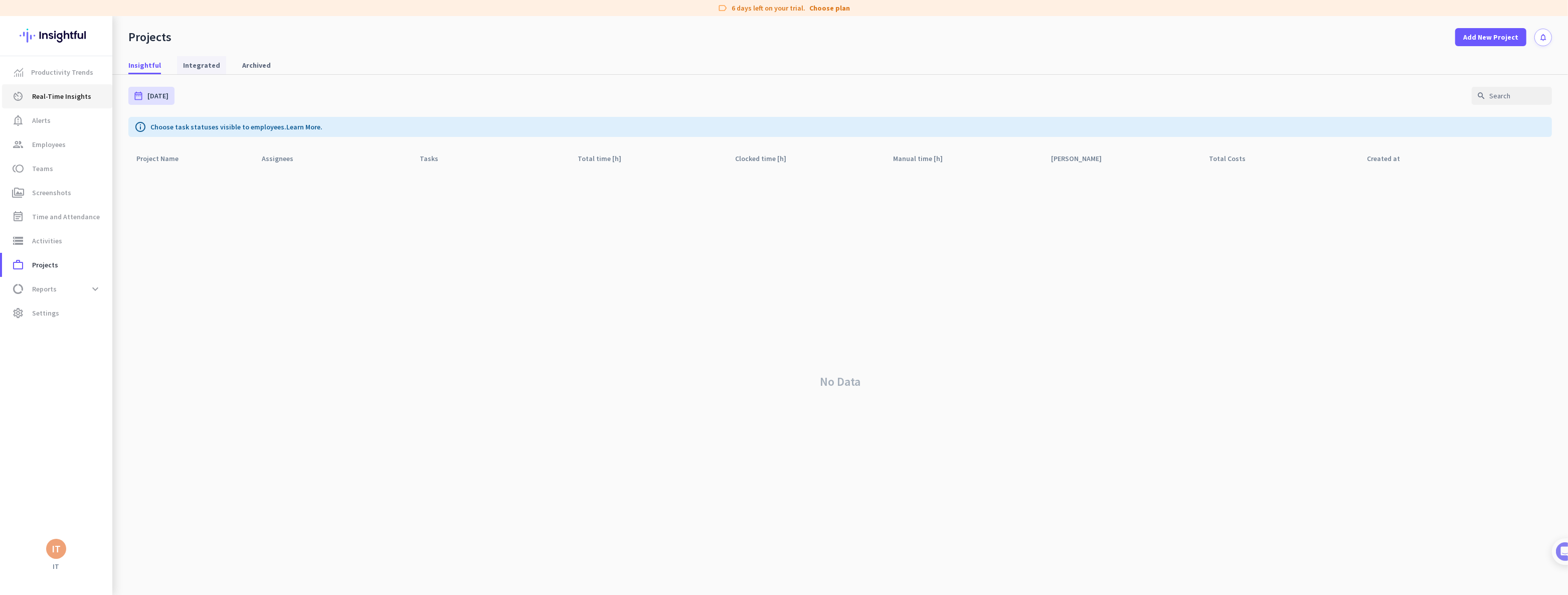
click at [203, 64] on span "Integrated" at bounding box center [201, 65] width 37 height 10
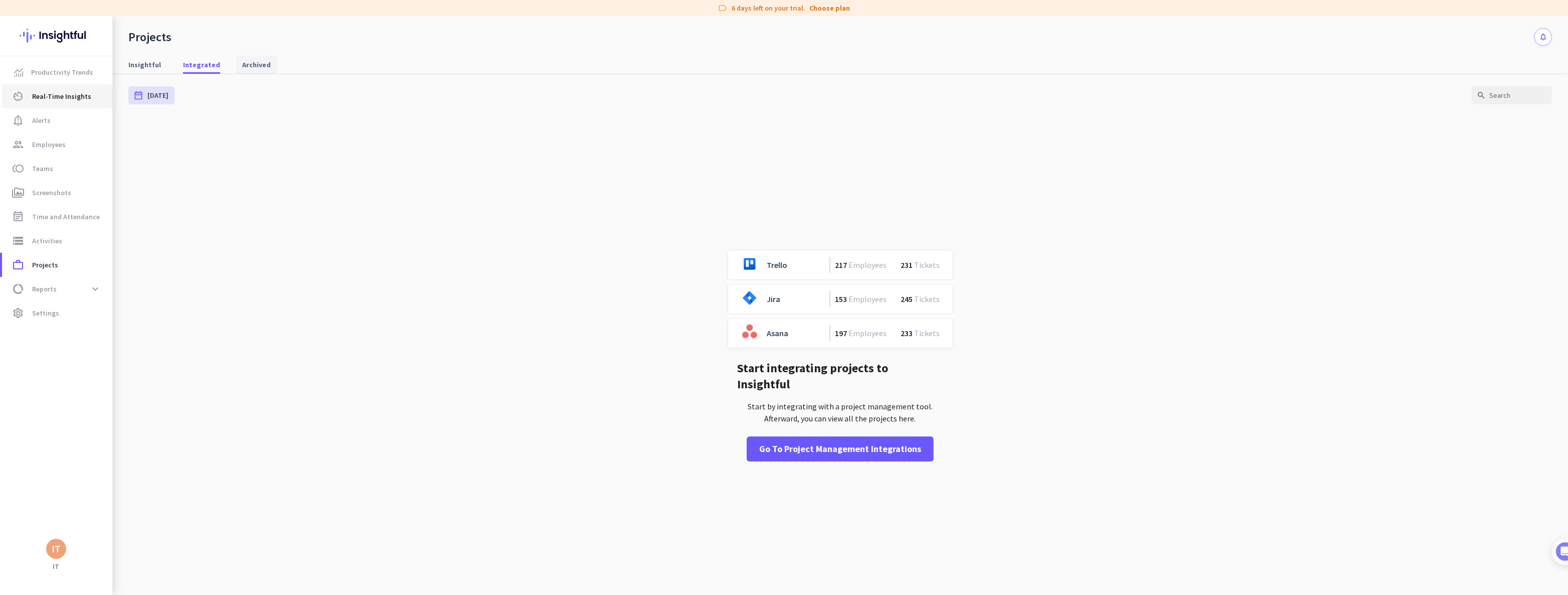
click at [246, 65] on span "Archived" at bounding box center [256, 65] width 29 height 10
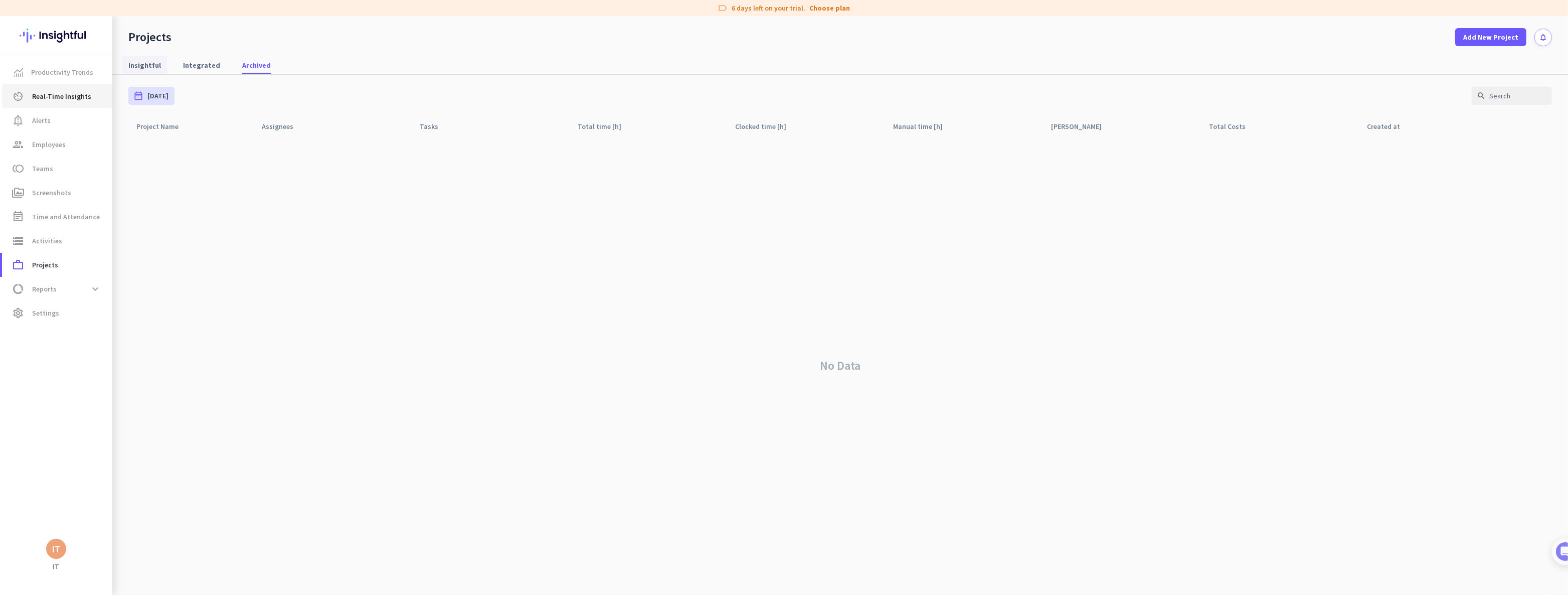
click at [147, 67] on span "Insightful" at bounding box center [145, 65] width 33 height 10
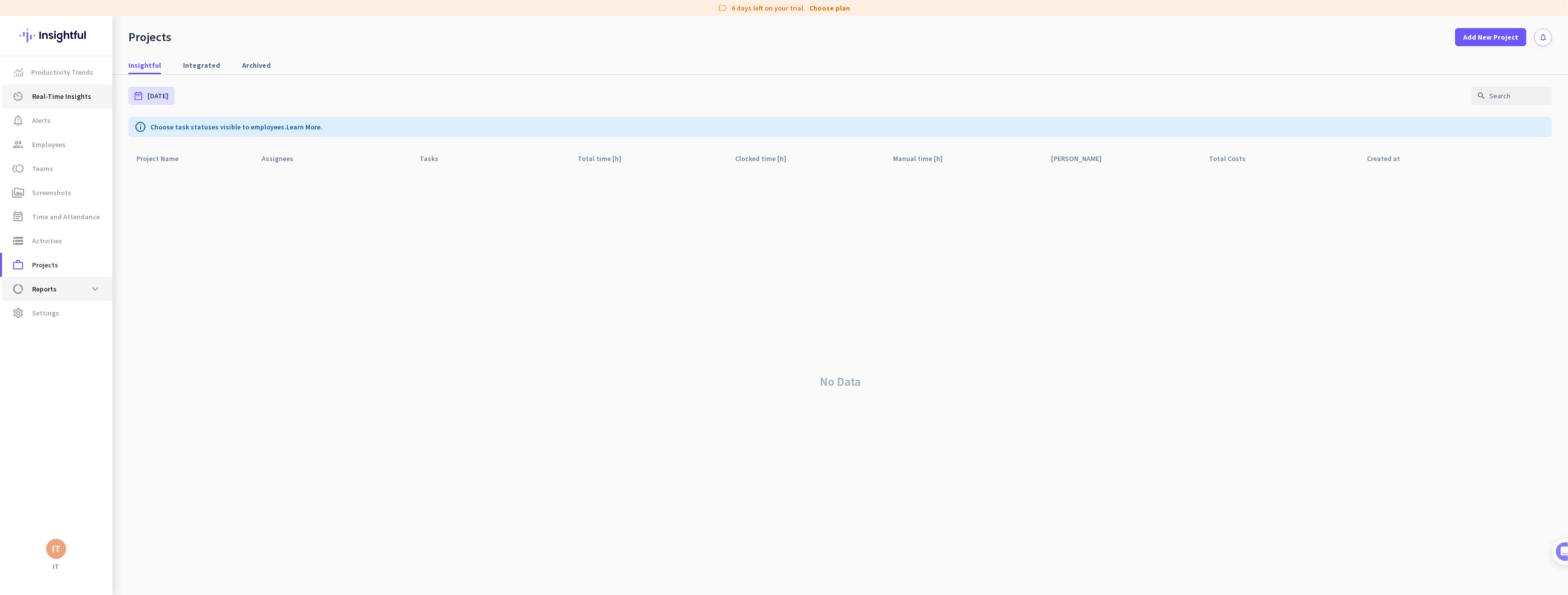
click at [47, 286] on span "Reports" at bounding box center [44, 289] width 24 height 12
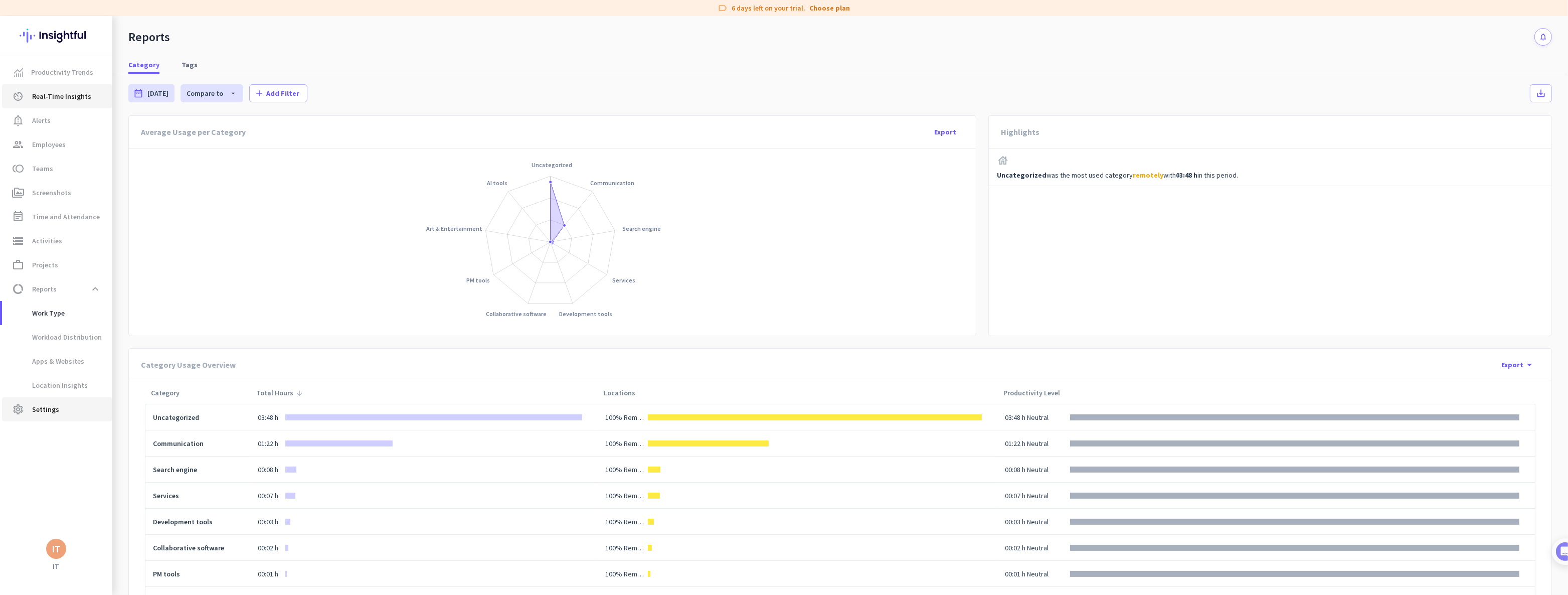
click at [41, 412] on span "Settings" at bounding box center [46, 409] width 27 height 12
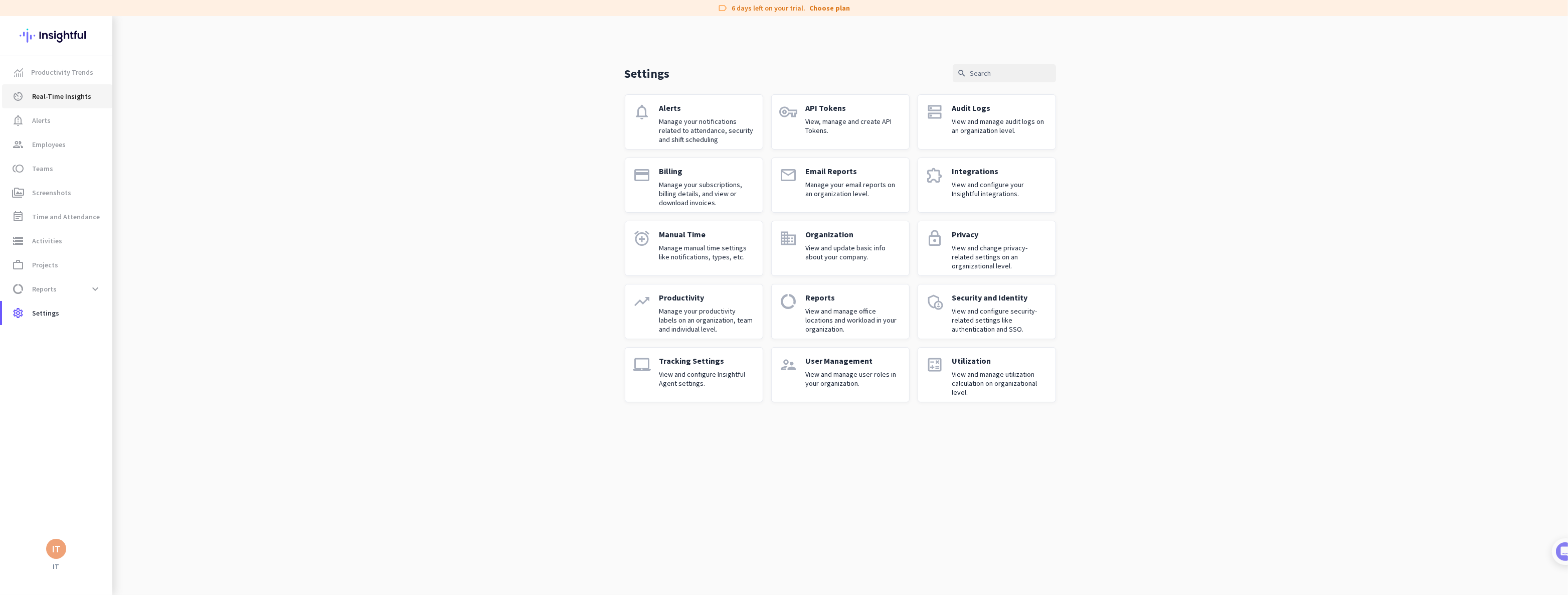
click at [827, 181] on p "Manage your email reports on an organization level." at bounding box center [853, 189] width 96 height 18
click at [56, 72] on span "Productivity Trends" at bounding box center [62, 72] width 62 height 12
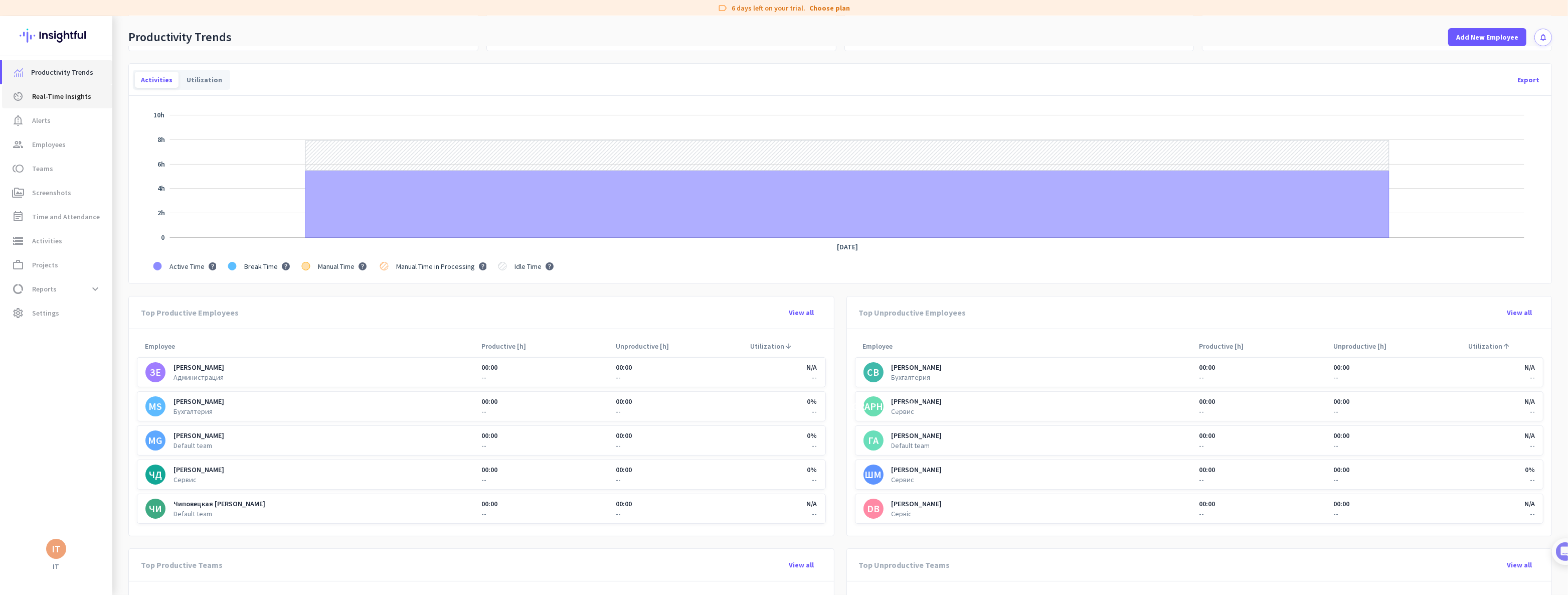
scroll to position [182, 0]
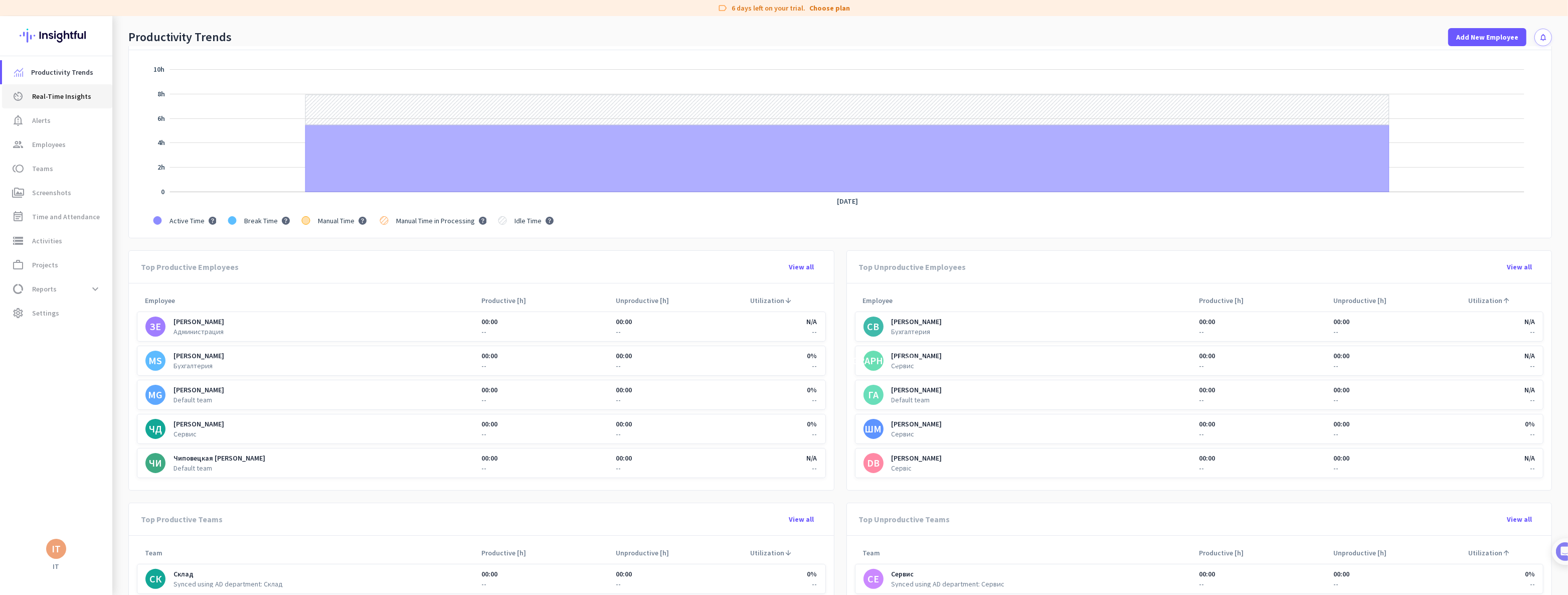
click at [194, 393] on span "[PERSON_NAME]" at bounding box center [198, 390] width 51 height 7
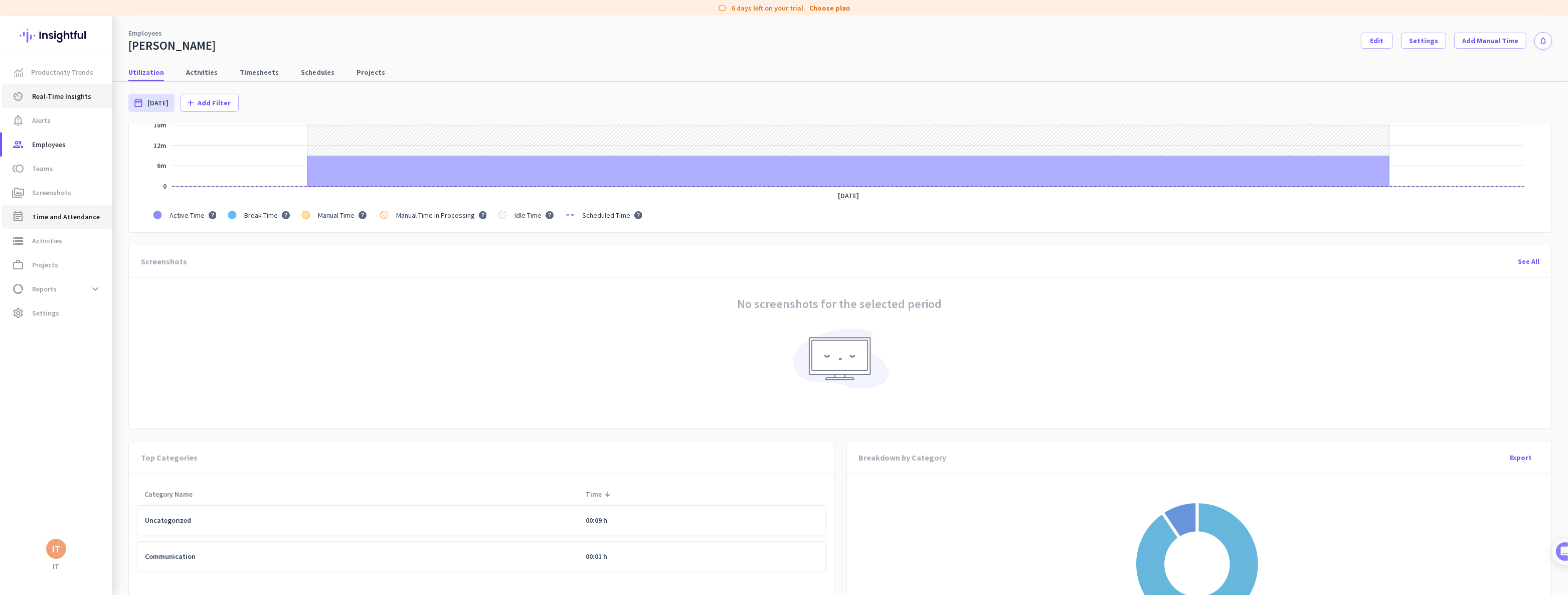
click at [75, 216] on span "Time and Attendance" at bounding box center [66, 217] width 68 height 12
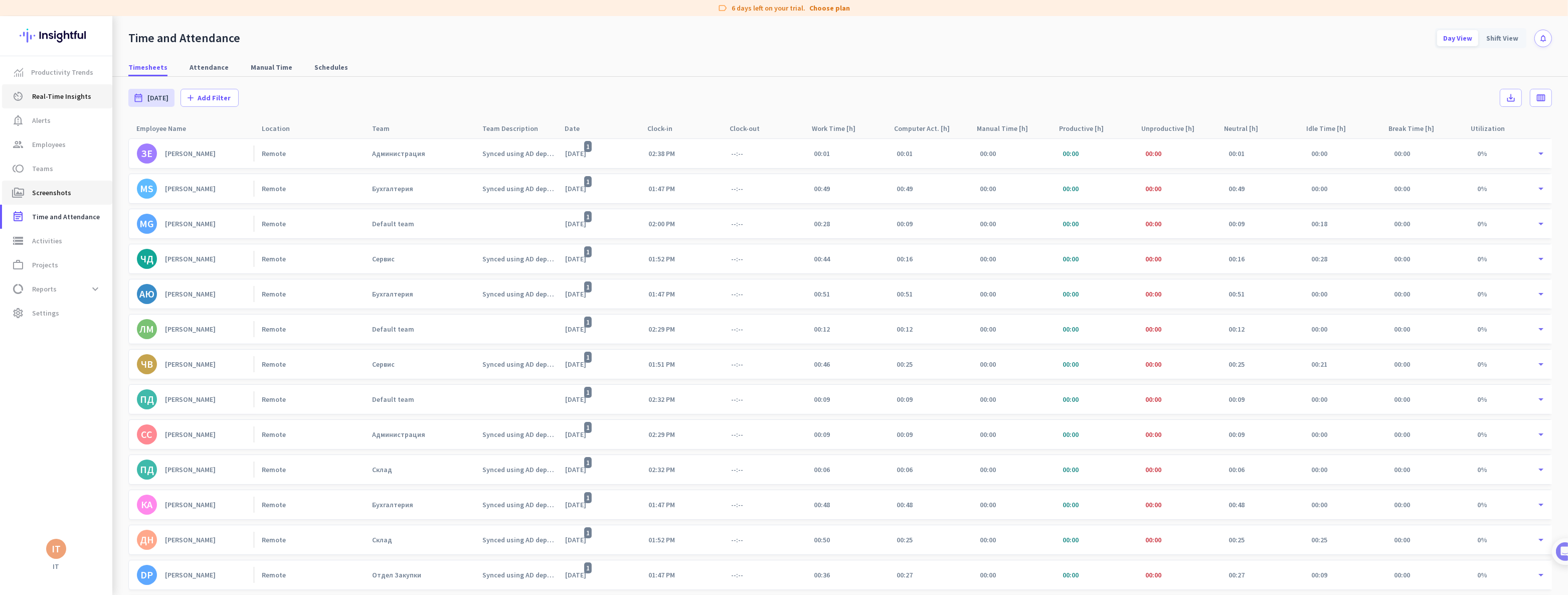
click at [57, 195] on span "Screenshots" at bounding box center [52, 192] width 39 height 12
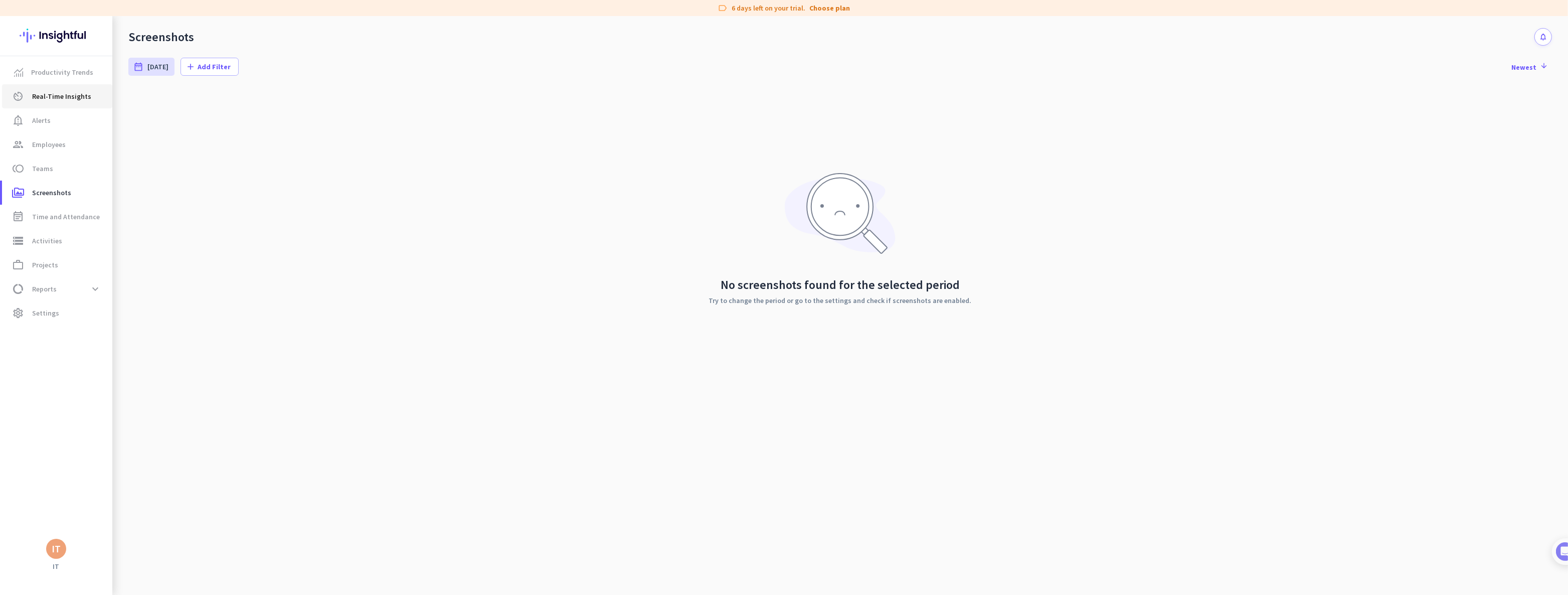
click at [65, 91] on span "Real-Time Insights" at bounding box center [61, 96] width 59 height 12
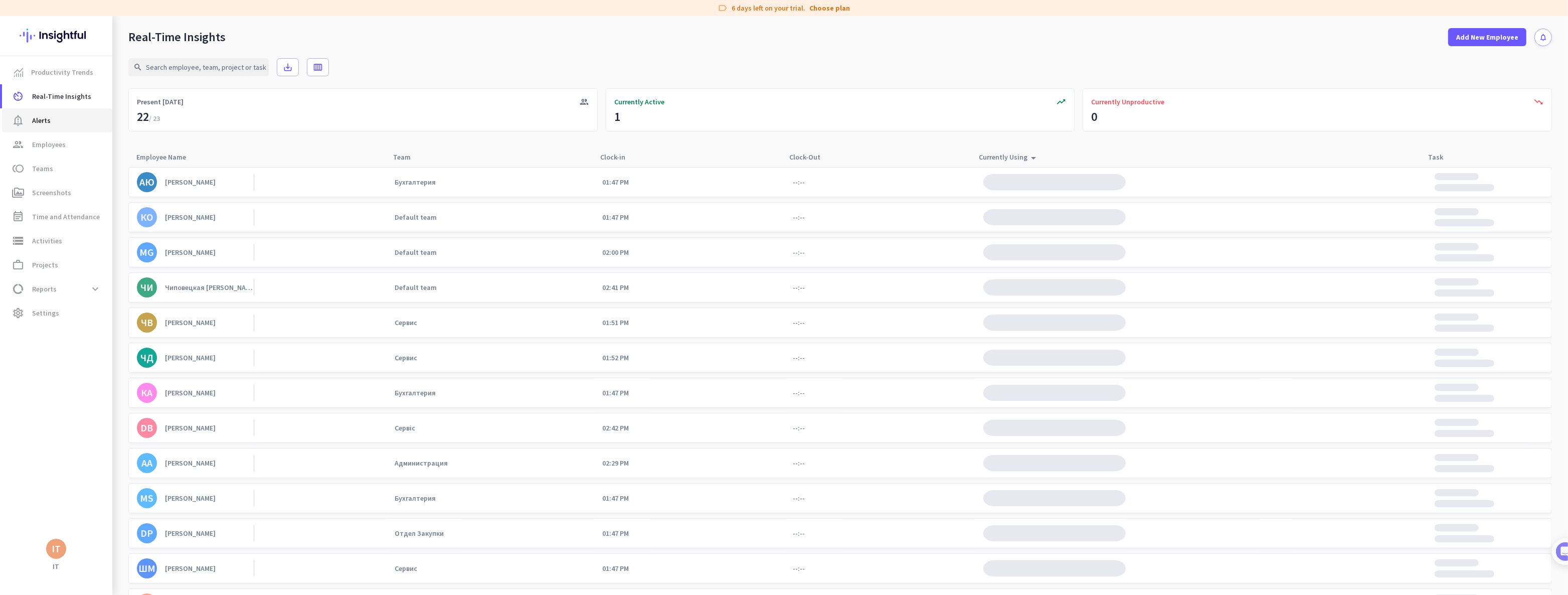
click at [50, 125] on span "notification_important Alerts" at bounding box center [57, 121] width 94 height 12
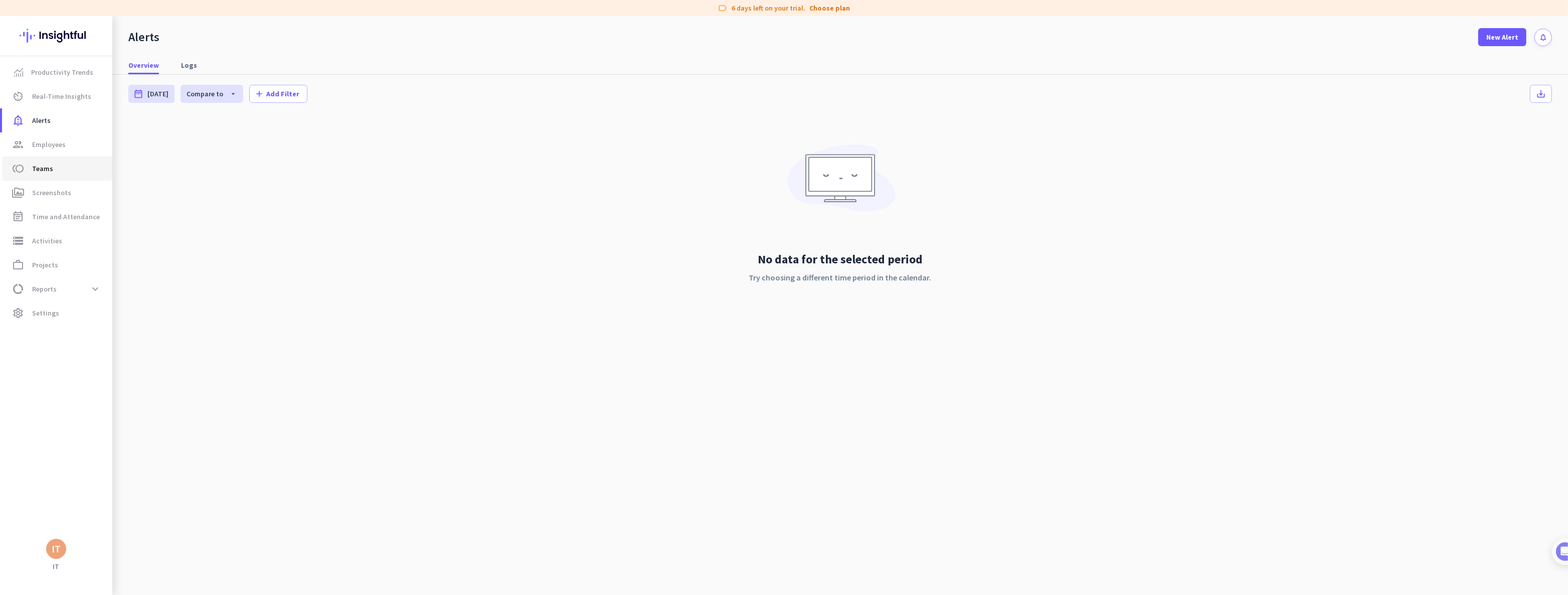
click at [45, 175] on link "toll Teams" at bounding box center [57, 169] width 110 height 24
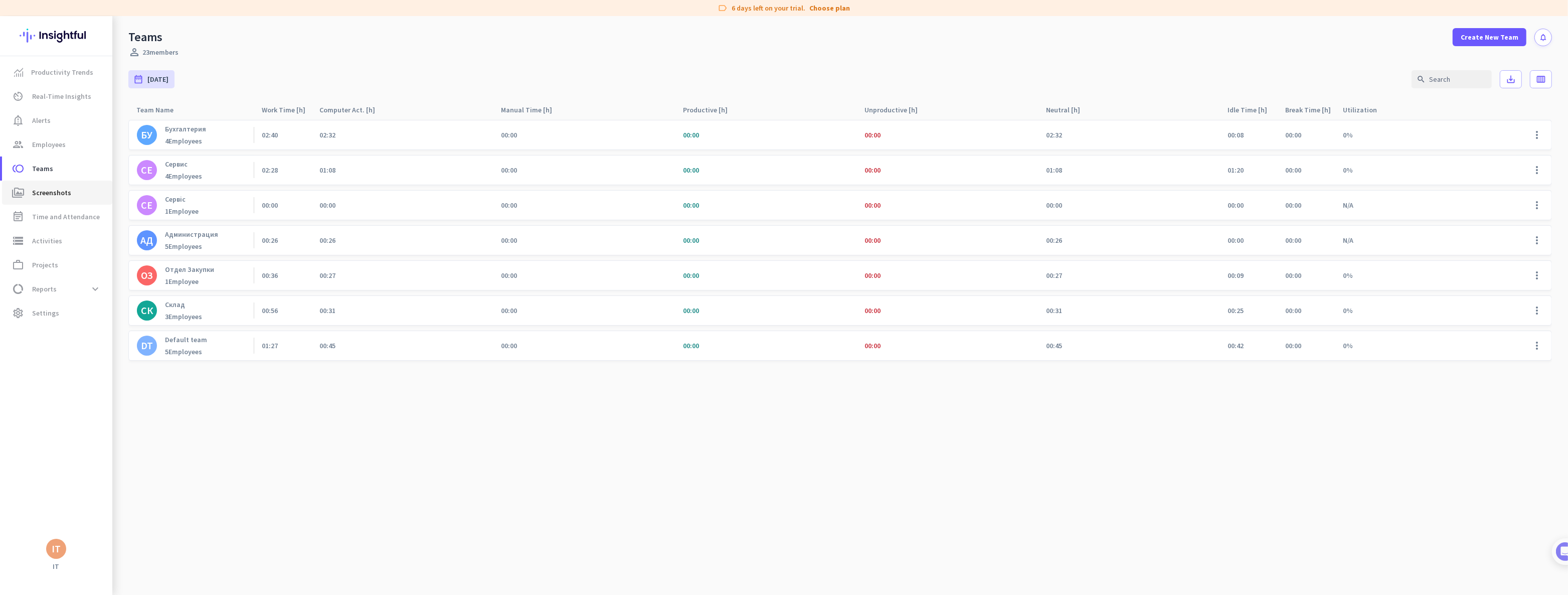
click at [50, 191] on span "Screenshots" at bounding box center [52, 192] width 39 height 12
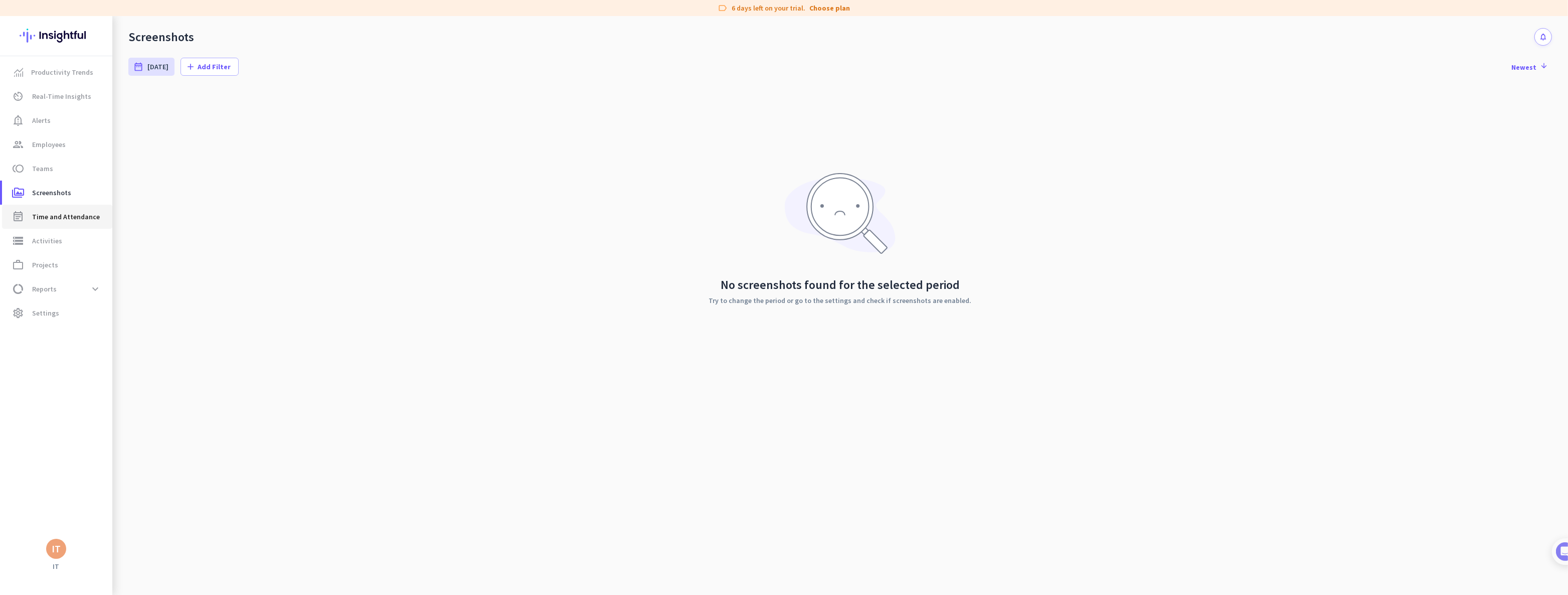
click at [55, 213] on span "Time and Attendance" at bounding box center [66, 217] width 68 height 12
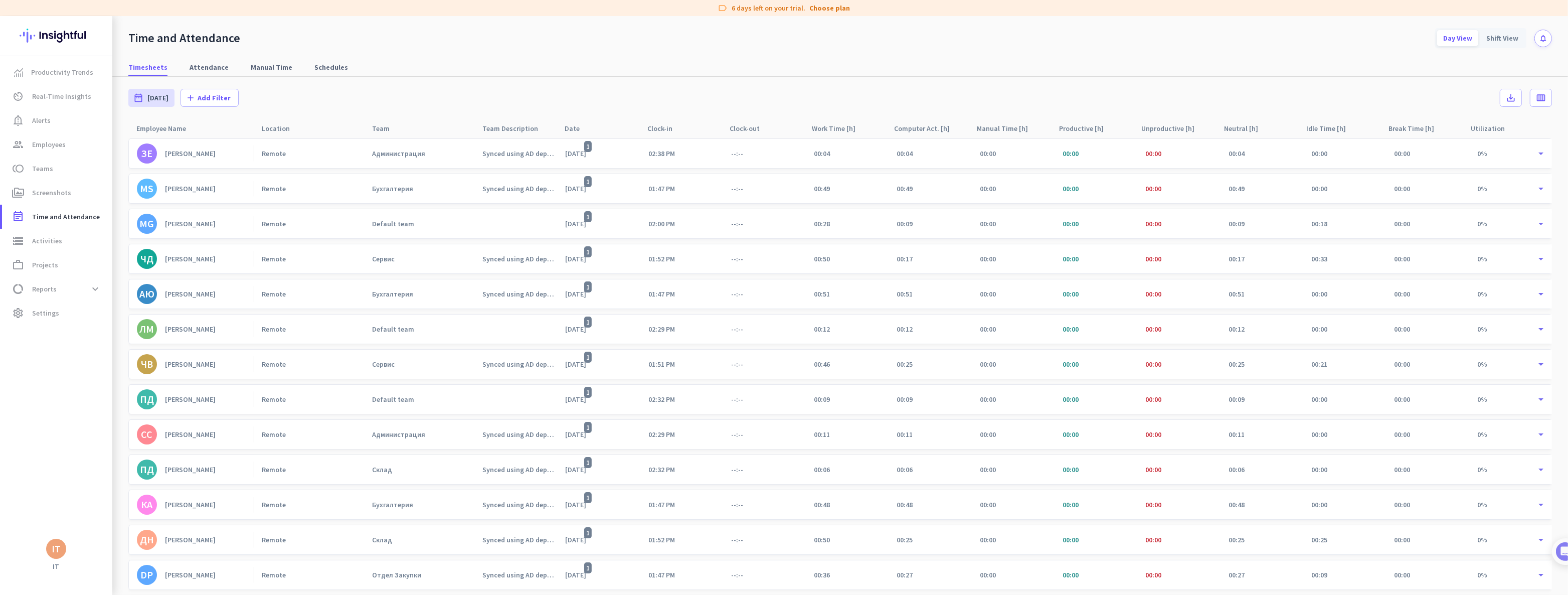
click at [195, 222] on div "[PERSON_NAME]" at bounding box center [190, 224] width 51 height 9
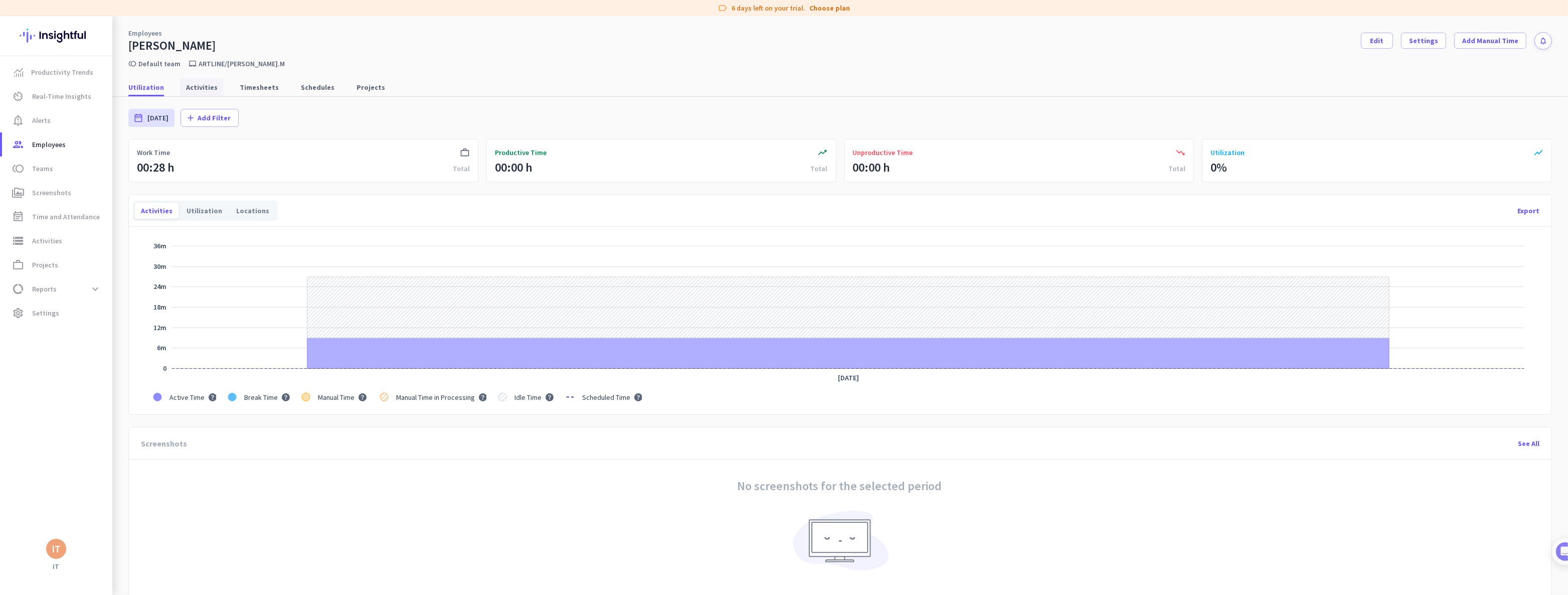
click at [187, 85] on span "Activities" at bounding box center [202, 87] width 32 height 10
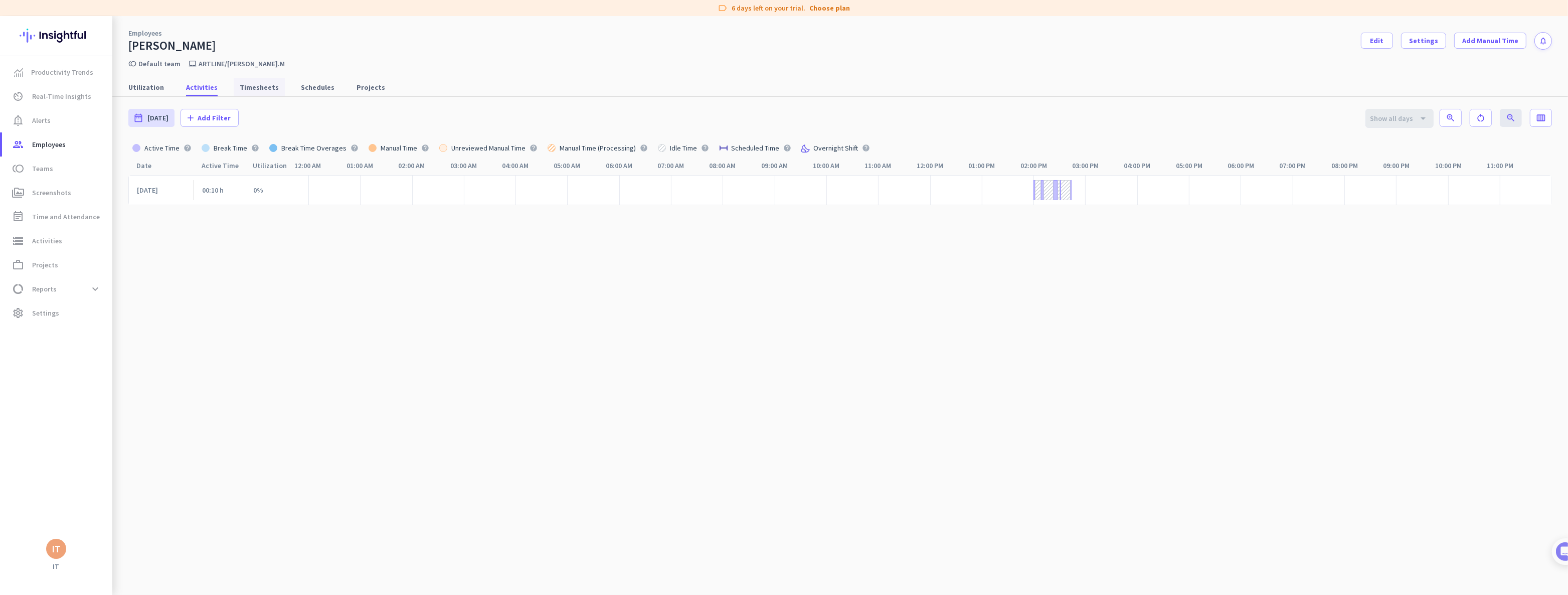
click at [267, 85] on span "Timesheets" at bounding box center [259, 87] width 39 height 10
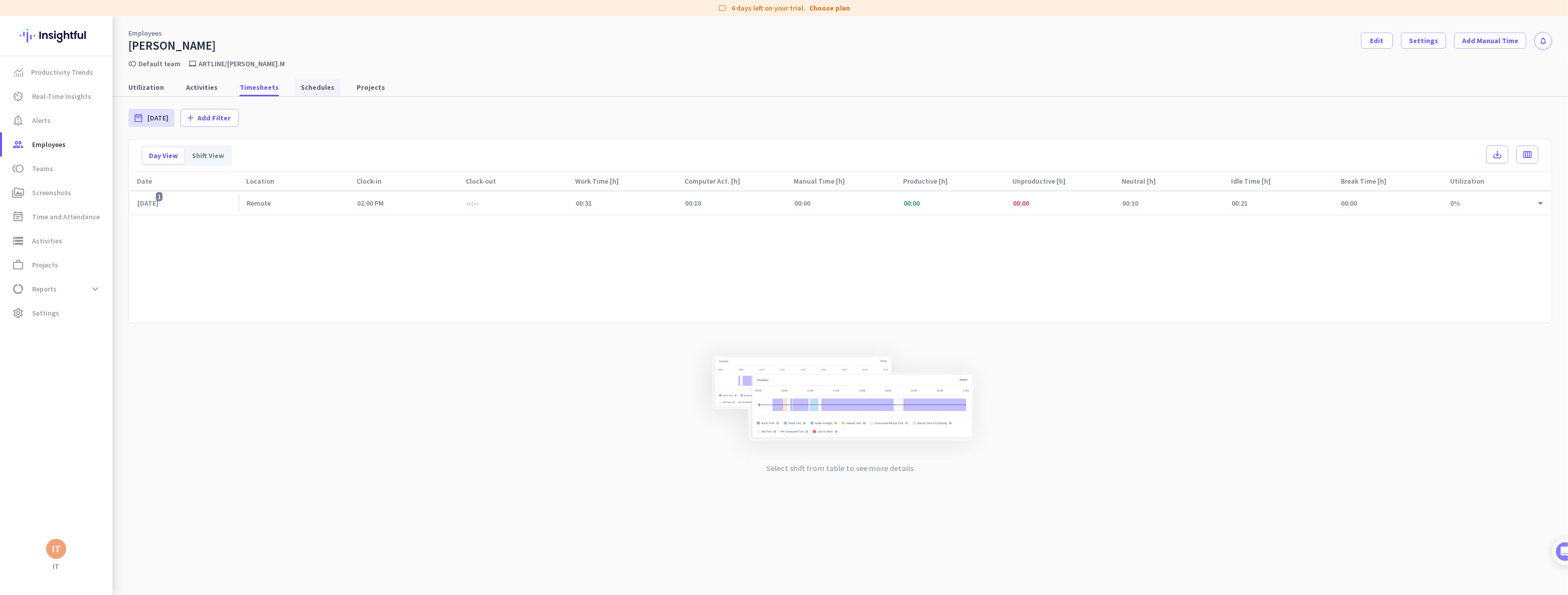
click at [311, 87] on span "Schedules" at bounding box center [317, 87] width 33 height 10
type input "Fri, Aug 1 - Sun, Aug 31"
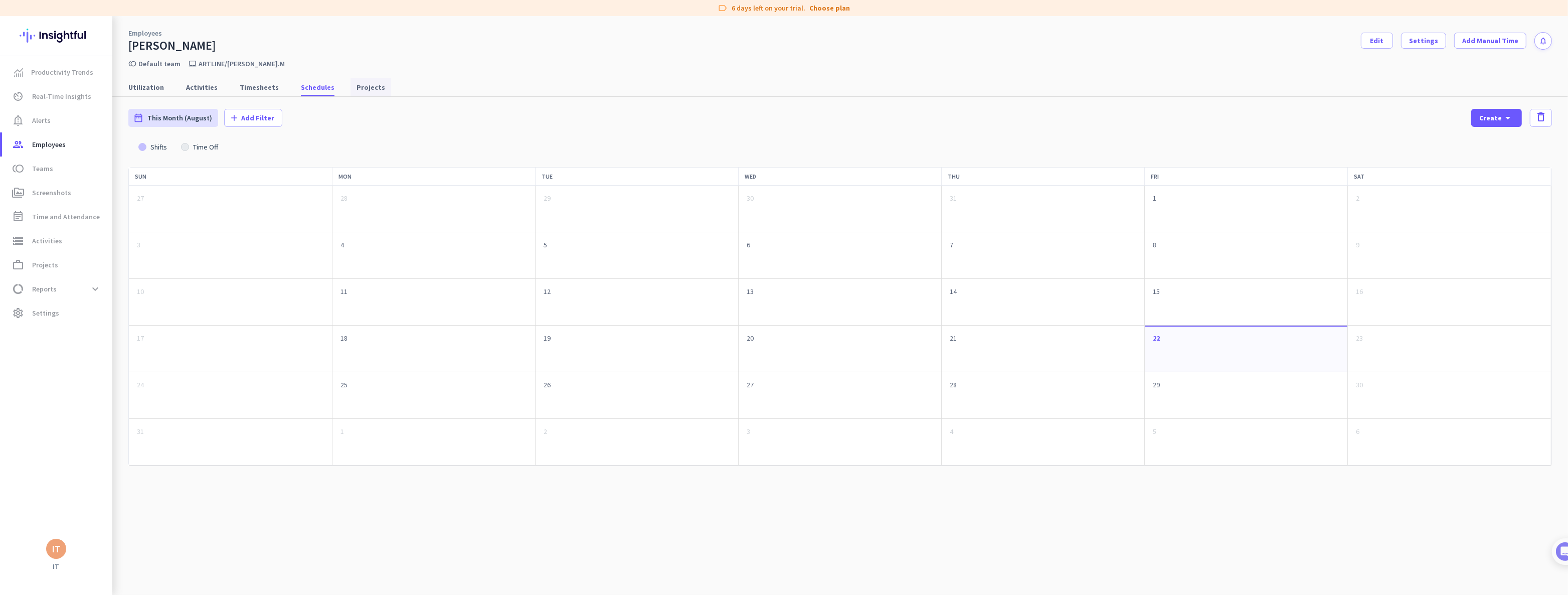
click at [357, 87] on span "Projects" at bounding box center [371, 87] width 29 height 10
type input "[DATE] - [DATE]"
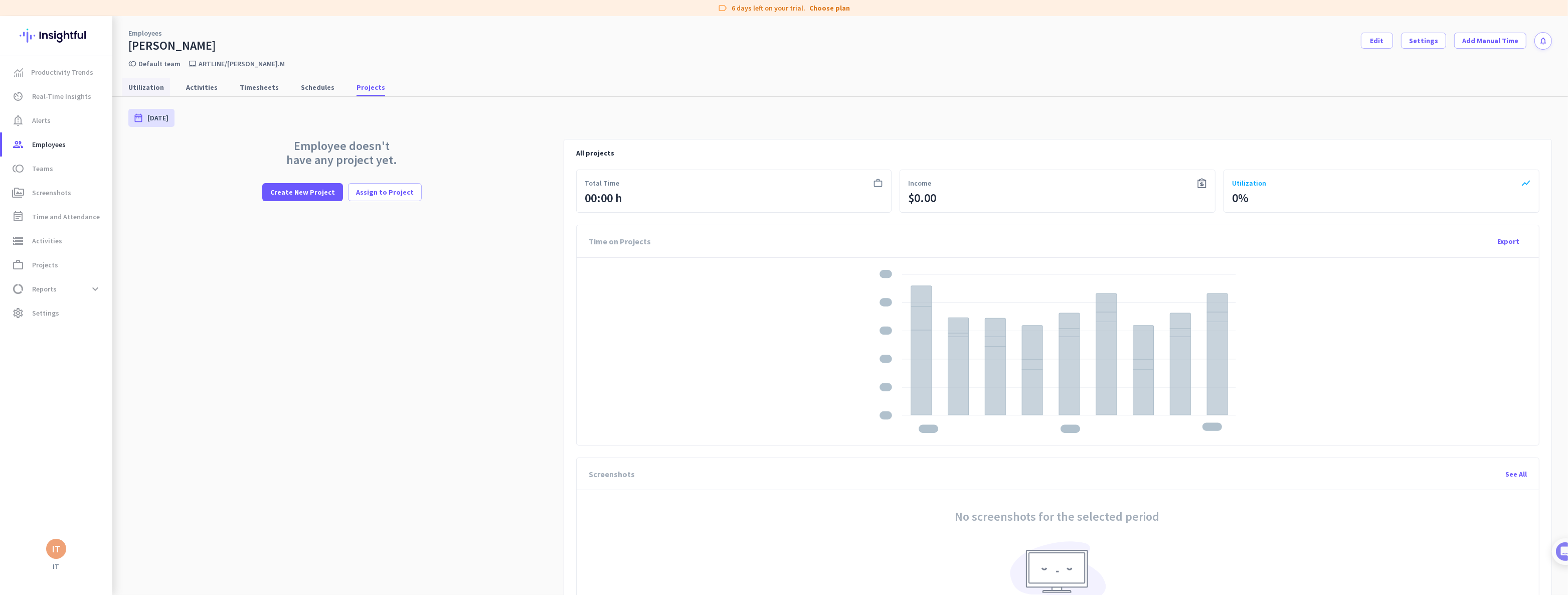
click at [152, 88] on span "Utilization" at bounding box center [146, 87] width 35 height 10
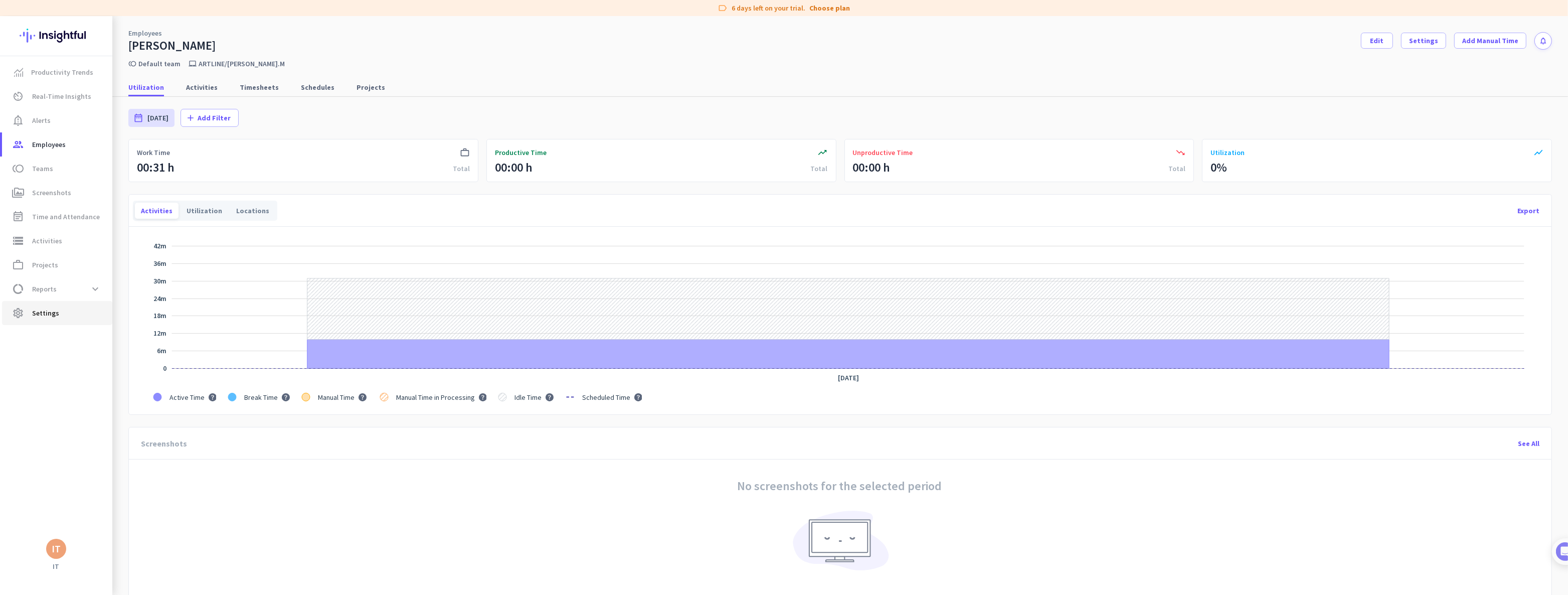
click at [34, 313] on span "Settings" at bounding box center [46, 313] width 27 height 12
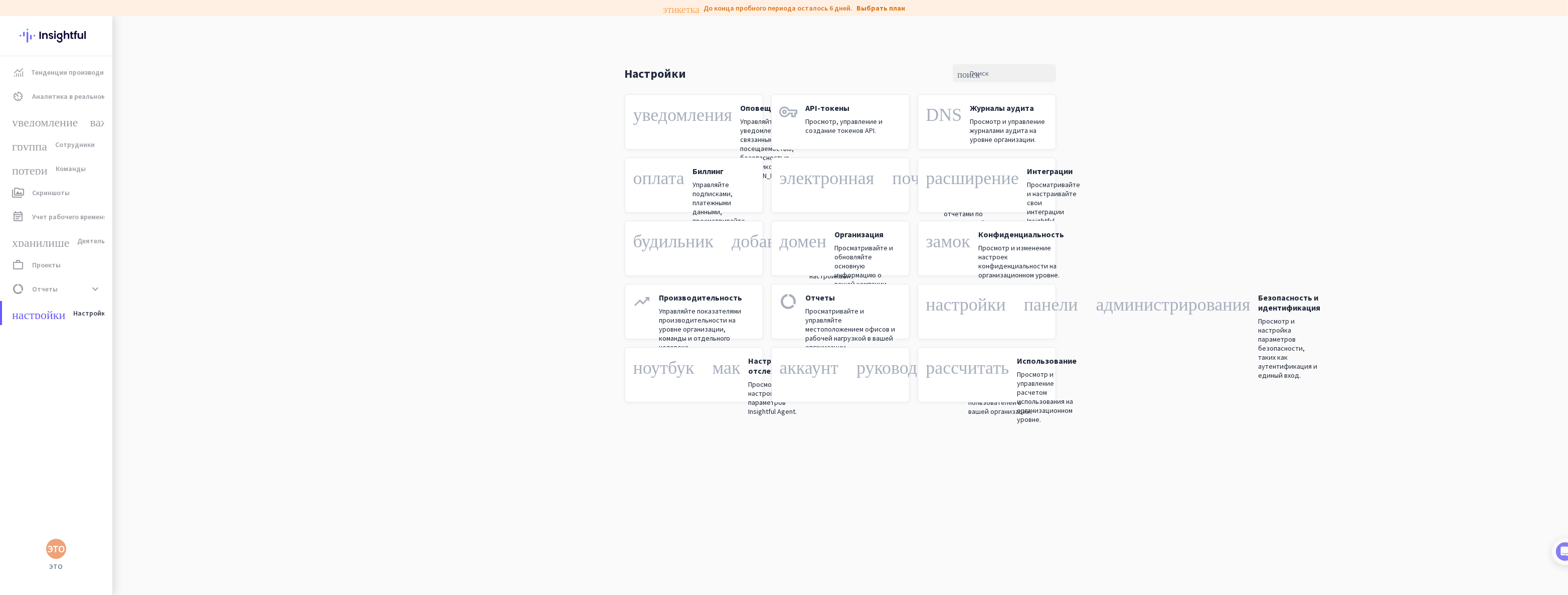
click at [663, 174] on font "оплата" at bounding box center [659, 175] width 51 height 18
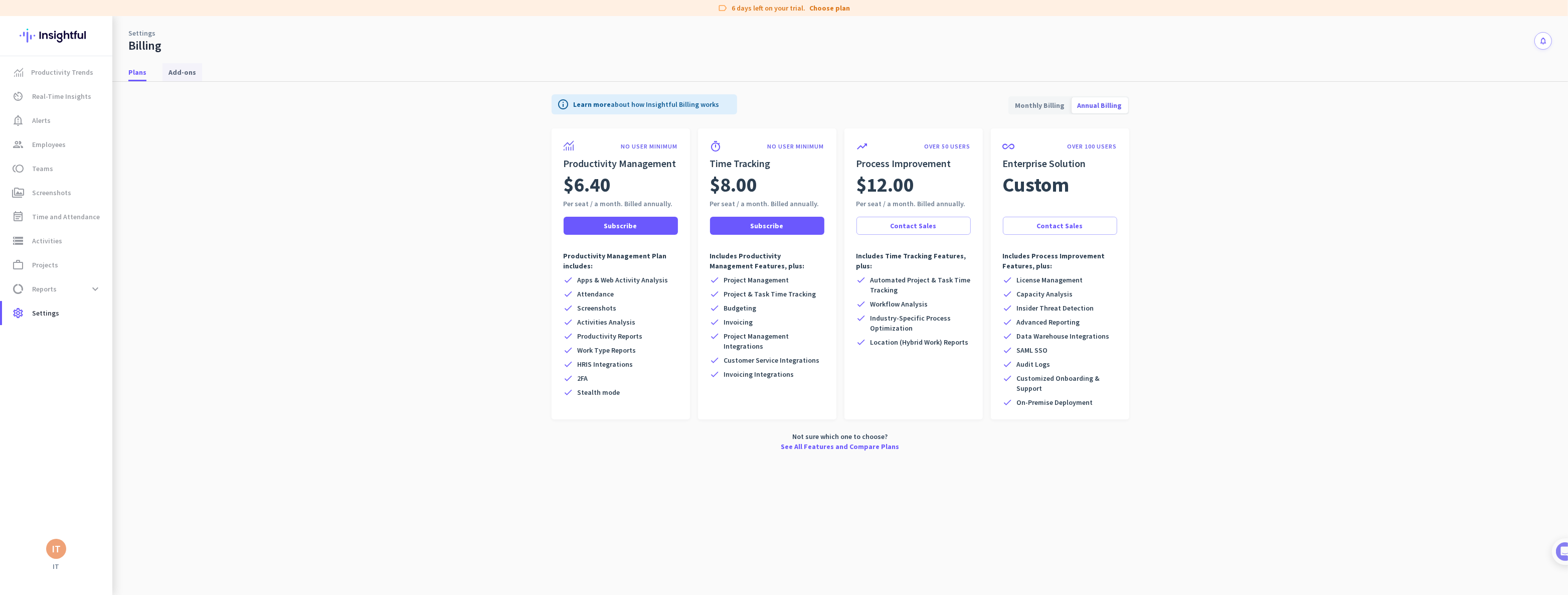
click at [183, 71] on span "Add-ons" at bounding box center [182, 72] width 27 height 10
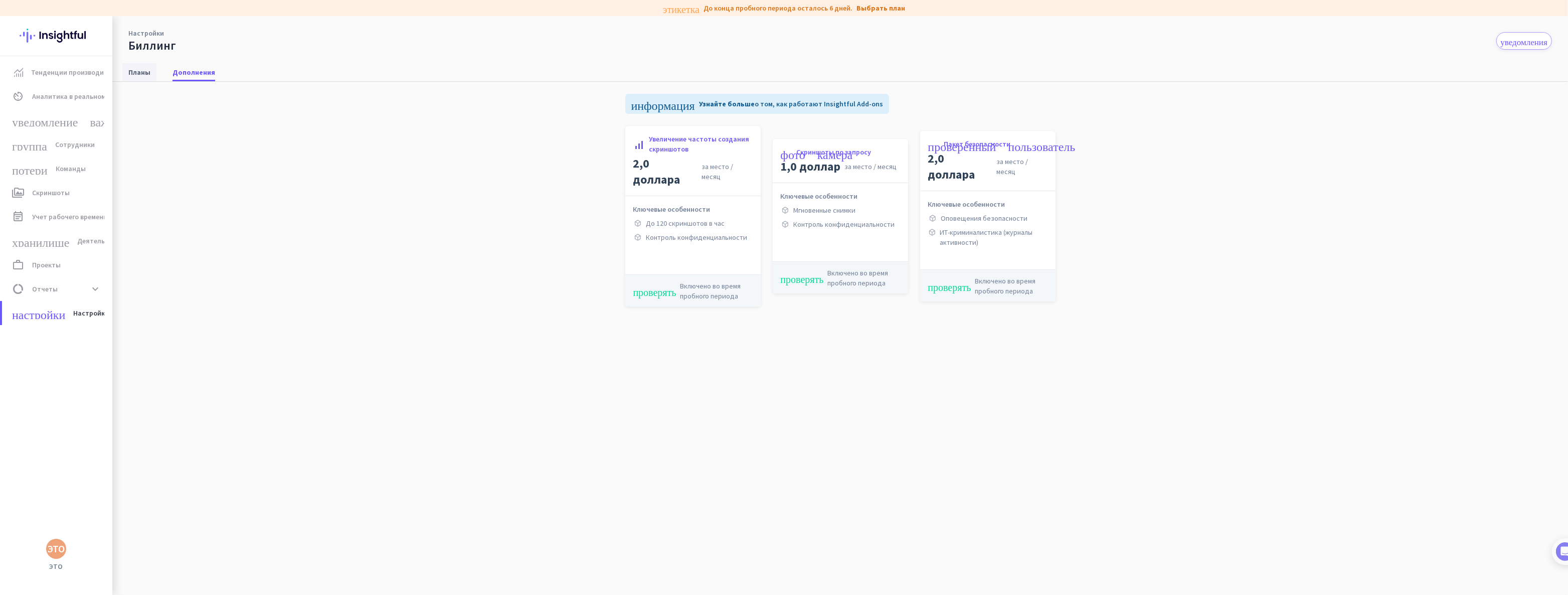
click at [141, 71] on font "Планы" at bounding box center [139, 72] width 22 height 9
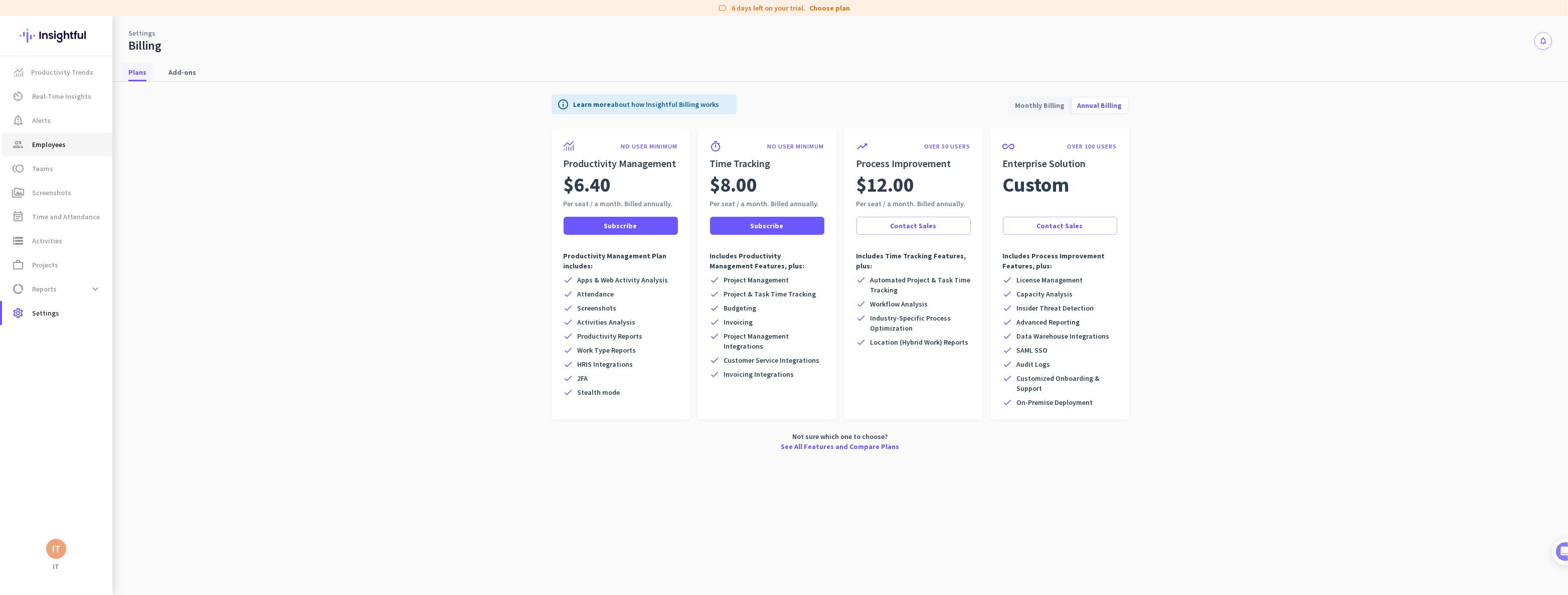
click at [46, 145] on span "Employees" at bounding box center [49, 144] width 33 height 12
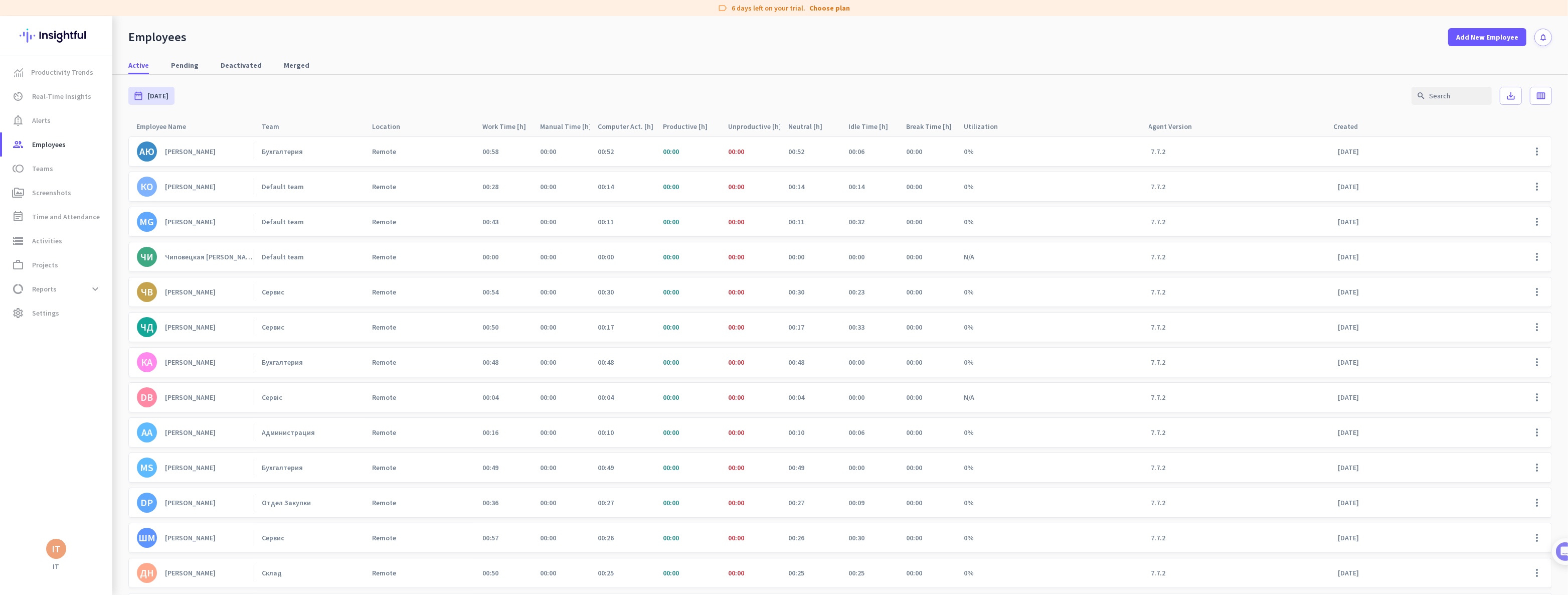
click at [184, 220] on div "[PERSON_NAME]" at bounding box center [190, 222] width 51 height 9
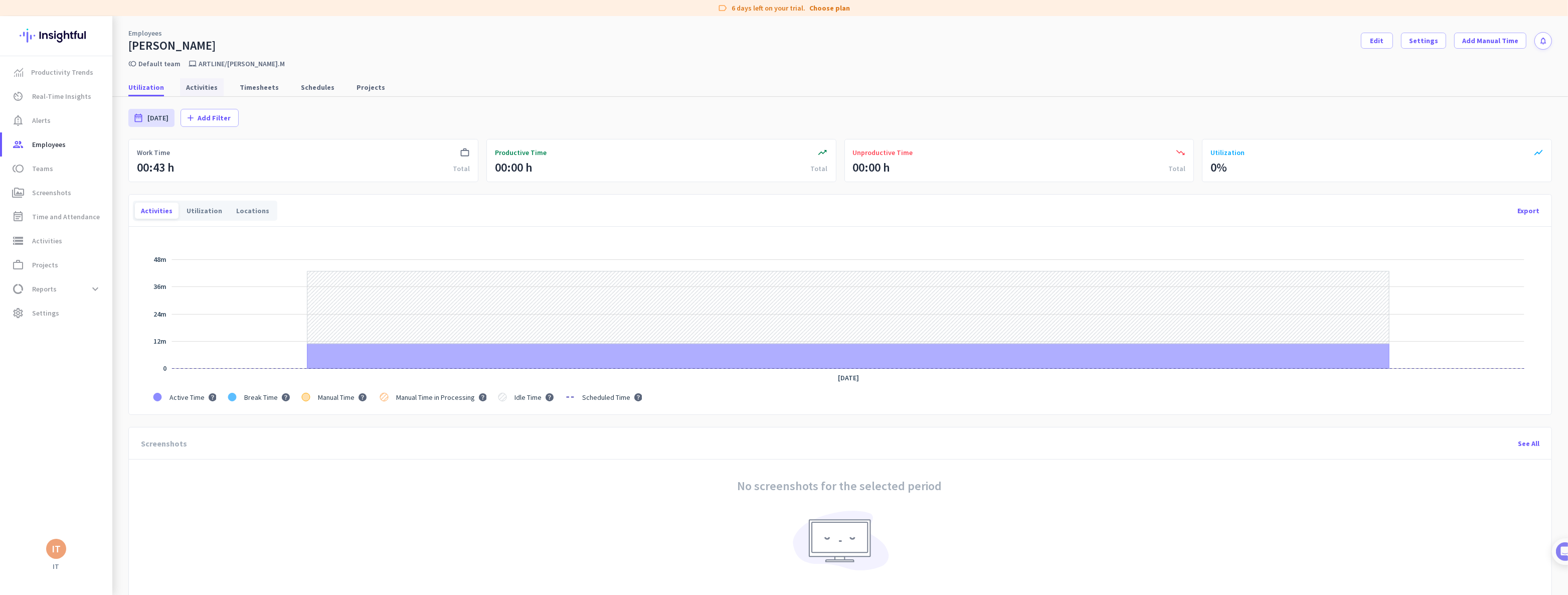
click at [189, 85] on span "Activities" at bounding box center [202, 87] width 32 height 10
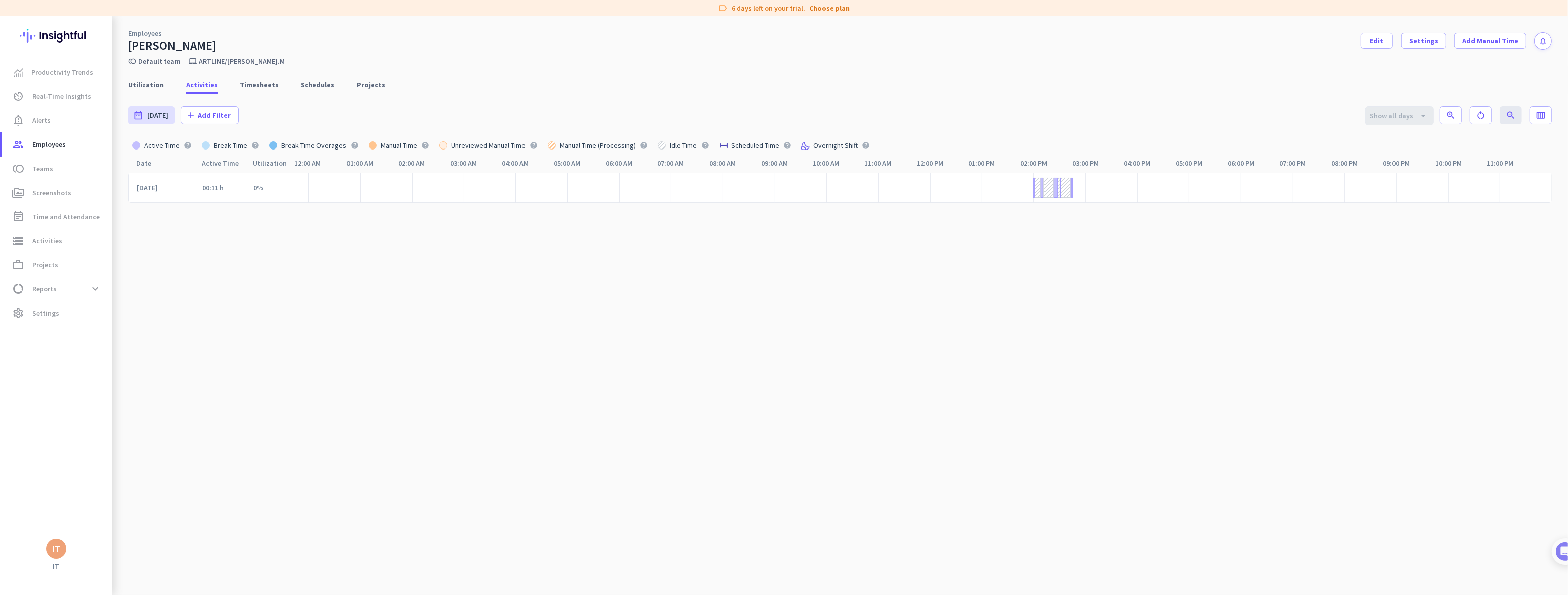
scroll to position [5, 0]
click at [1536, 114] on icon "calendar_view_week" at bounding box center [1541, 113] width 10 height 10
click at [1461, 138] on span at bounding box center [1459, 138] width 20 height 20
click at [1460, 152] on div at bounding box center [1459, 157] width 20 height 20
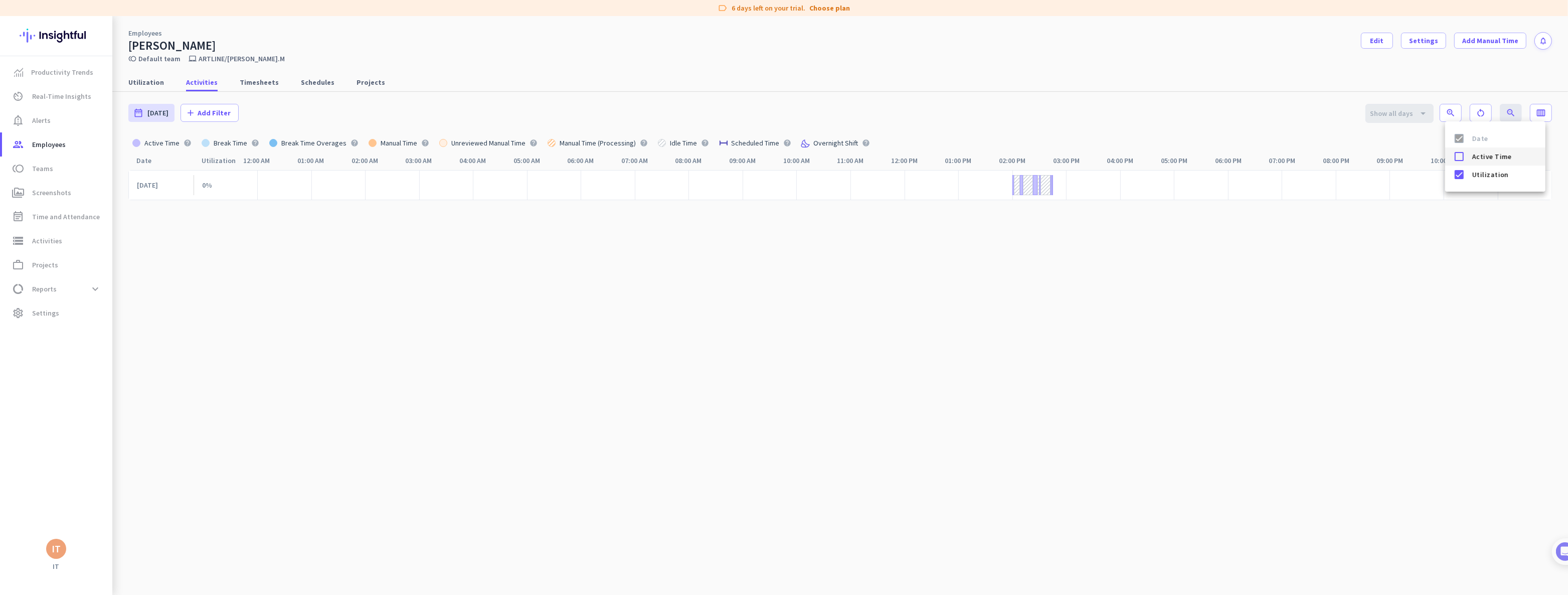
click at [1459, 155] on div at bounding box center [1459, 157] width 20 height 20
click at [1460, 173] on div at bounding box center [1459, 174] width 20 height 20
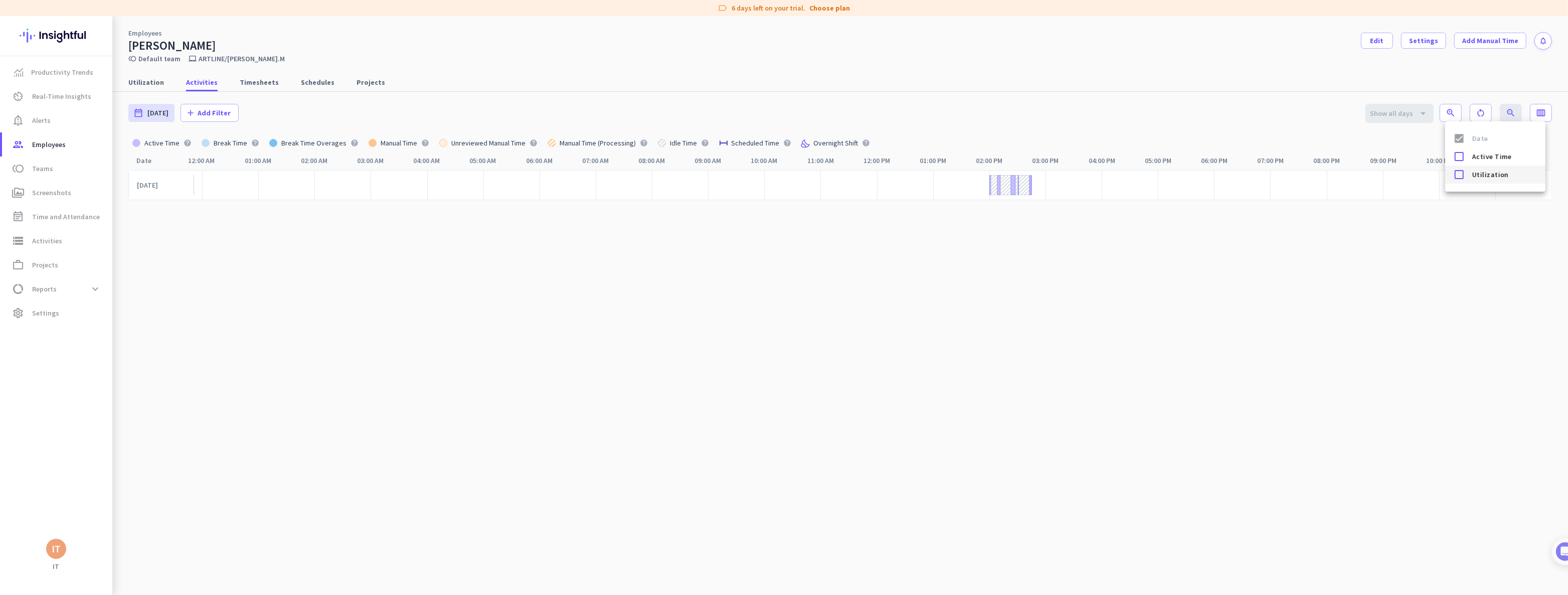
click at [1459, 173] on div at bounding box center [1459, 174] width 20 height 20
click at [1457, 155] on div at bounding box center [1459, 157] width 20 height 20
click at [1222, 294] on div at bounding box center [784, 297] width 1568 height 595
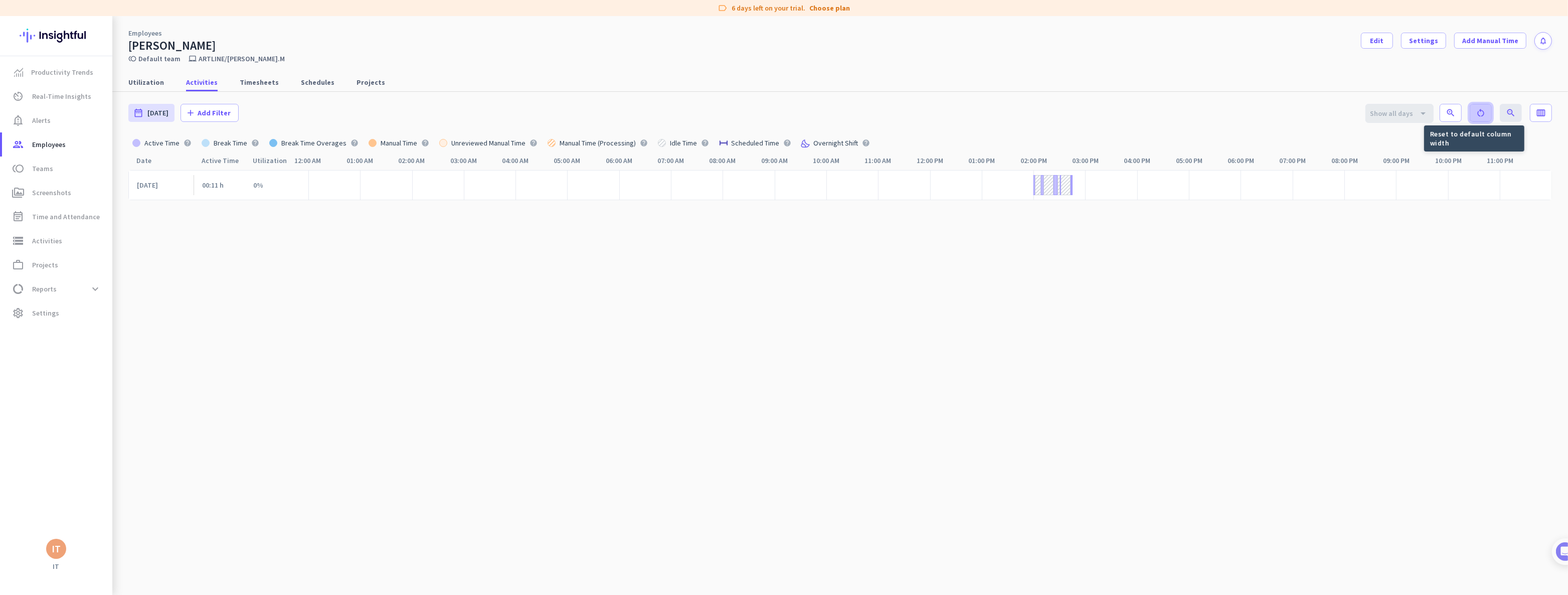
click at [1475, 111] on icon "restart_alt" at bounding box center [1480, 113] width 10 height 10
click at [1475, 121] on icon "restart_alt" at bounding box center [1480, 118] width 10 height 10
click at [1475, 117] on icon "restart_alt" at bounding box center [1480, 118] width 10 height 10
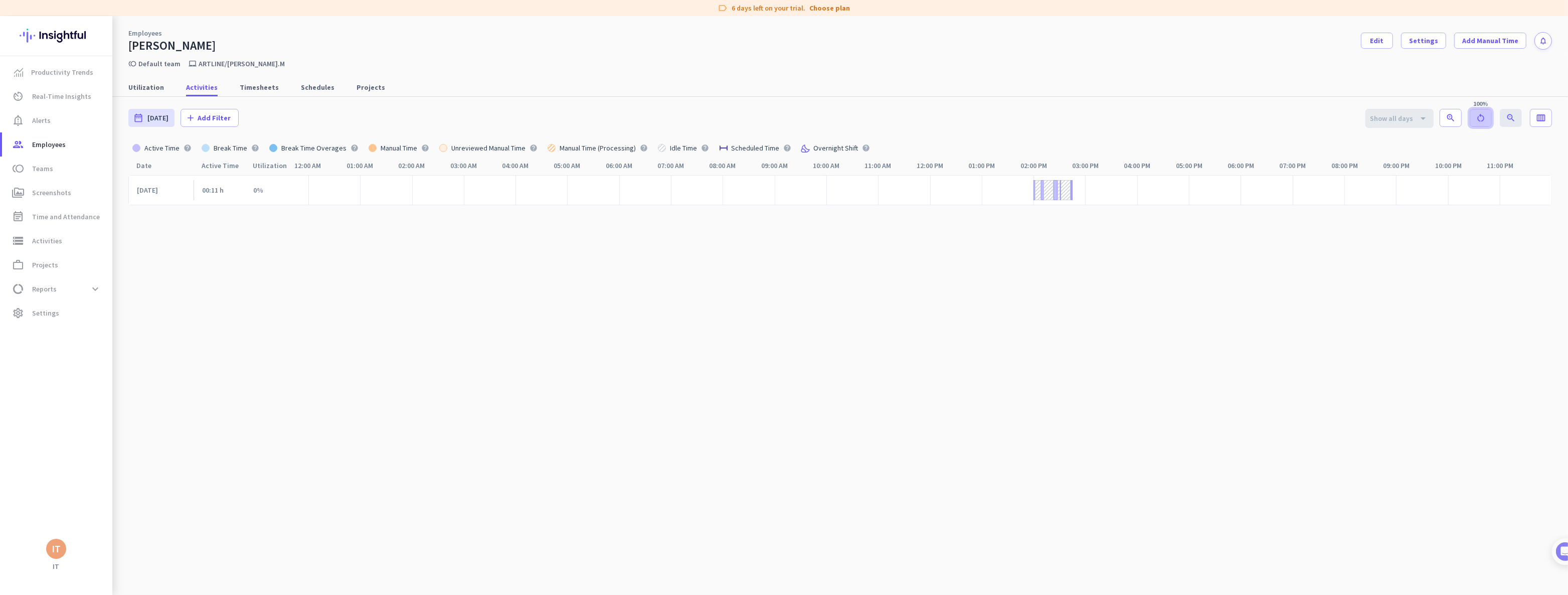
click at [1475, 117] on icon "restart_alt" at bounding box center [1480, 118] width 10 height 10
click at [1446, 114] on icon "zoom_in" at bounding box center [1451, 118] width 10 height 10
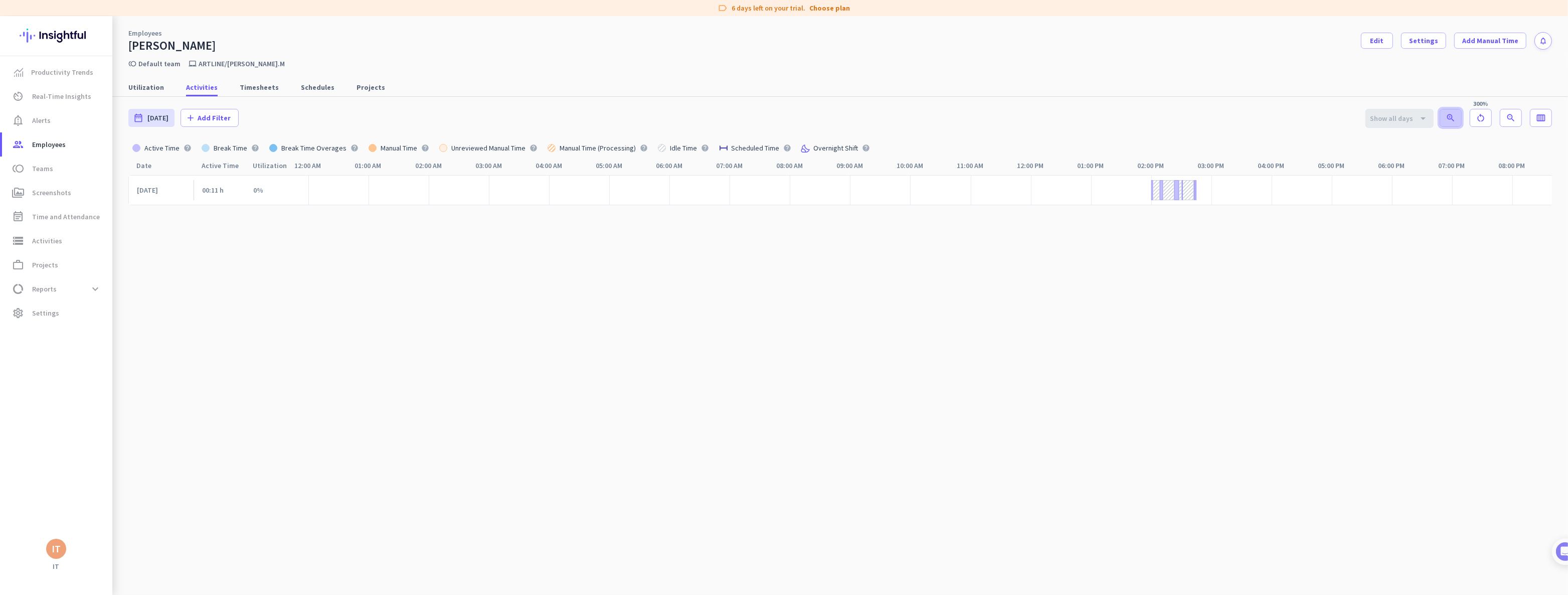
scroll to position [0, 208]
click at [1446, 114] on icon "zoom_in" at bounding box center [1451, 118] width 10 height 10
click at [1444, 114] on app-zoom-buttons "zoom_in restart_alt zoom_out 400%" at bounding box center [1480, 118] width 82 height 18
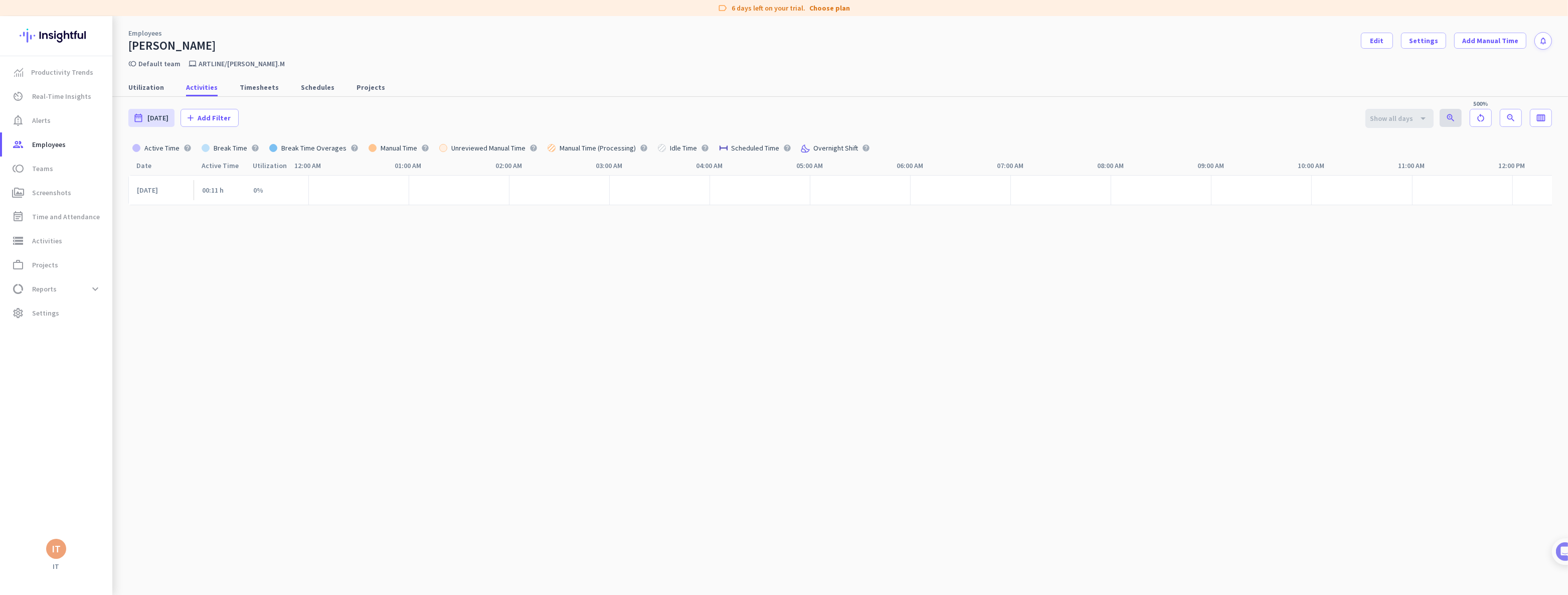
scroll to position [0, 1171]
click at [1444, 114] on app-zoom-buttons "zoom_in restart_alt zoom_out 500%" at bounding box center [1480, 118] width 82 height 18
click at [1444, 118] on app-zoom-buttons "zoom_in restart_alt zoom_out 500%" at bounding box center [1480, 118] width 82 height 18
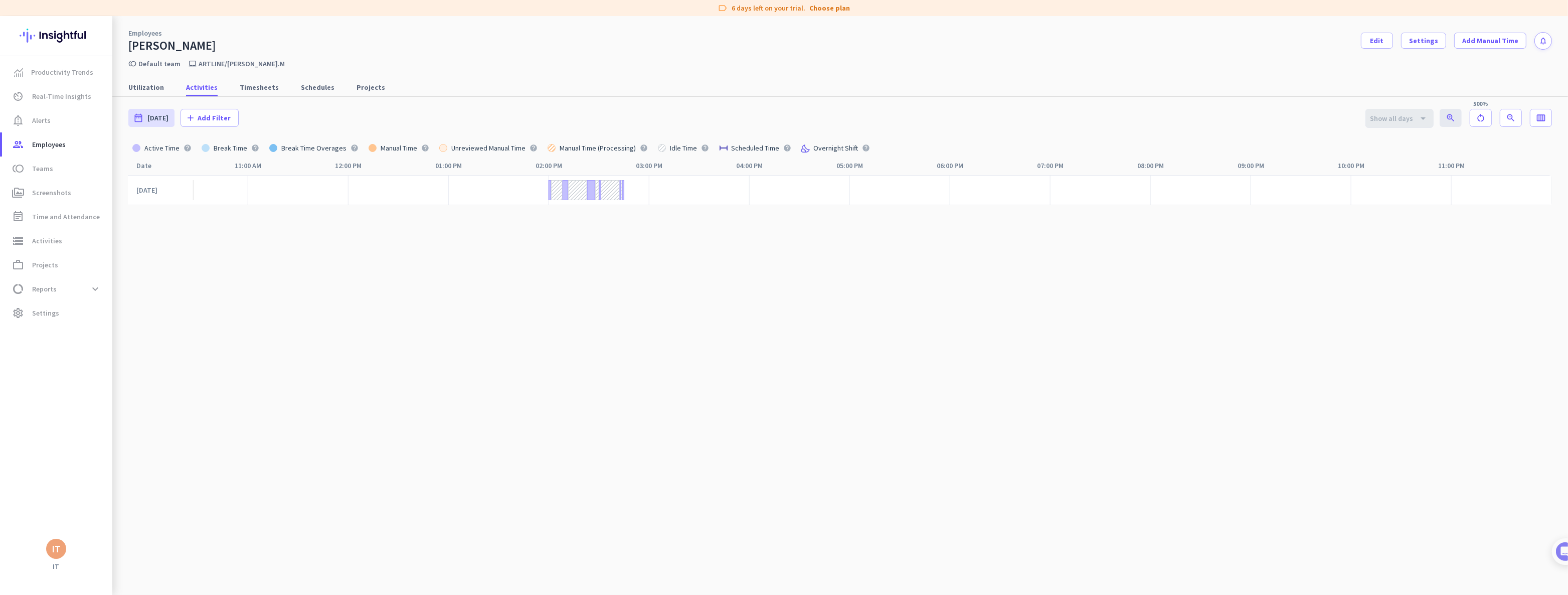
click at [1444, 118] on app-zoom-buttons "zoom_in restart_alt zoom_out 500%" at bounding box center [1480, 118] width 82 height 18
click at [1443, 117] on app-zoom-buttons "zoom_in restart_alt zoom_out 500%" at bounding box center [1480, 118] width 82 height 18
click at [1476, 115] on icon "restart_alt" at bounding box center [1480, 118] width 10 height 10
click at [242, 82] on span "Timesheets" at bounding box center [259, 87] width 39 height 10
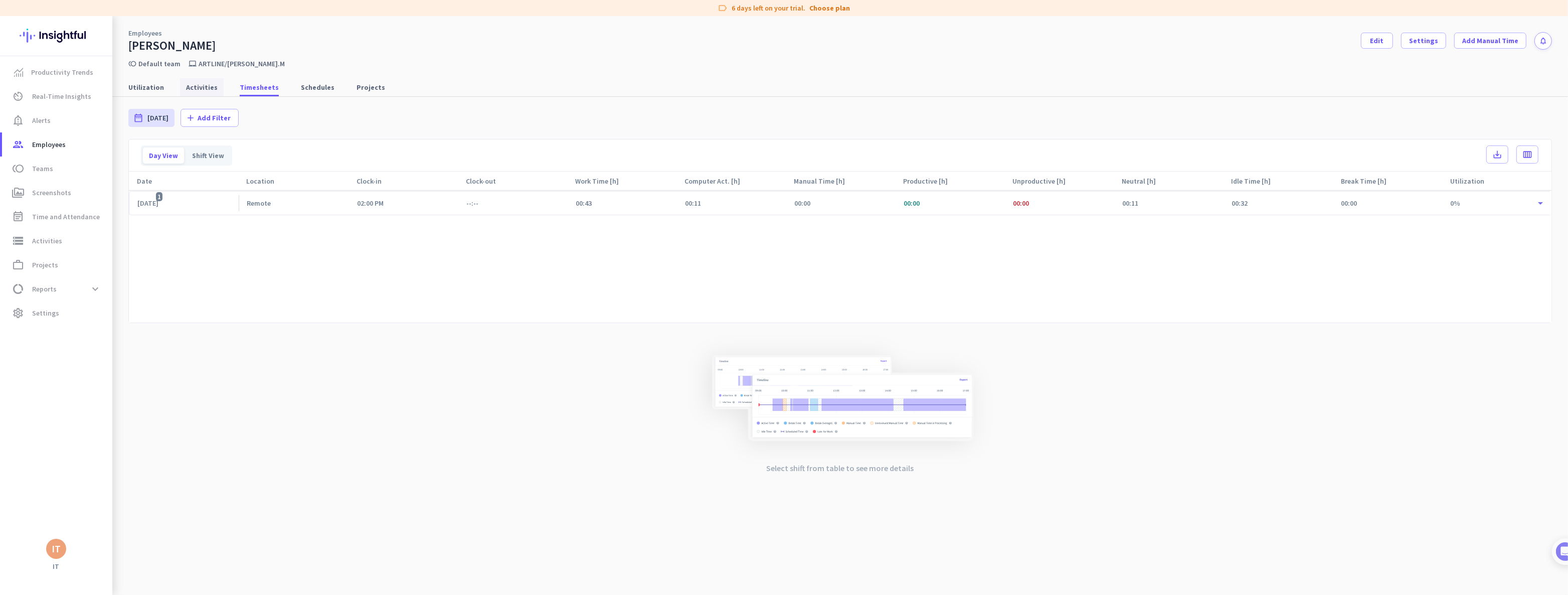
click at [203, 90] on span "Activities" at bounding box center [202, 87] width 32 height 10
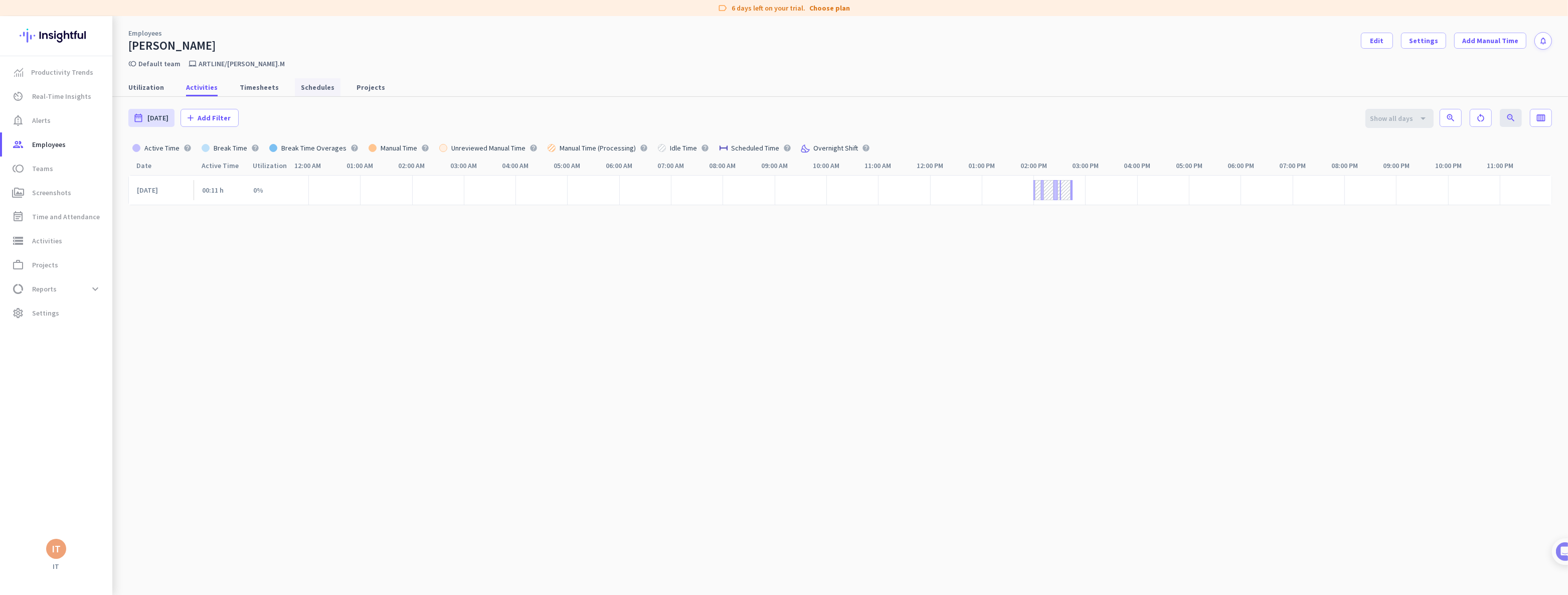
click at [306, 86] on span "Schedules" at bounding box center [317, 87] width 33 height 10
type input "Fri, Aug 1 - Sun, Aug 31"
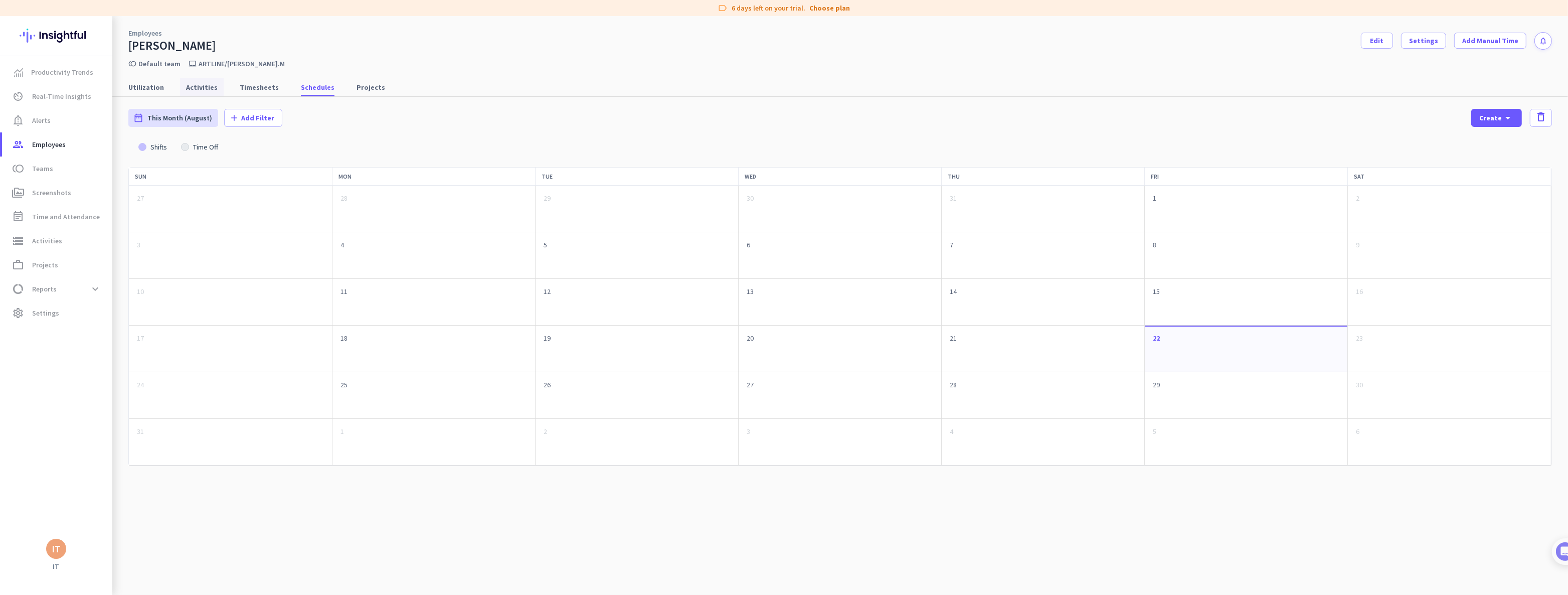
click at [205, 90] on span "Activities" at bounding box center [202, 87] width 32 height 10
type input "[DATE] - [DATE]"
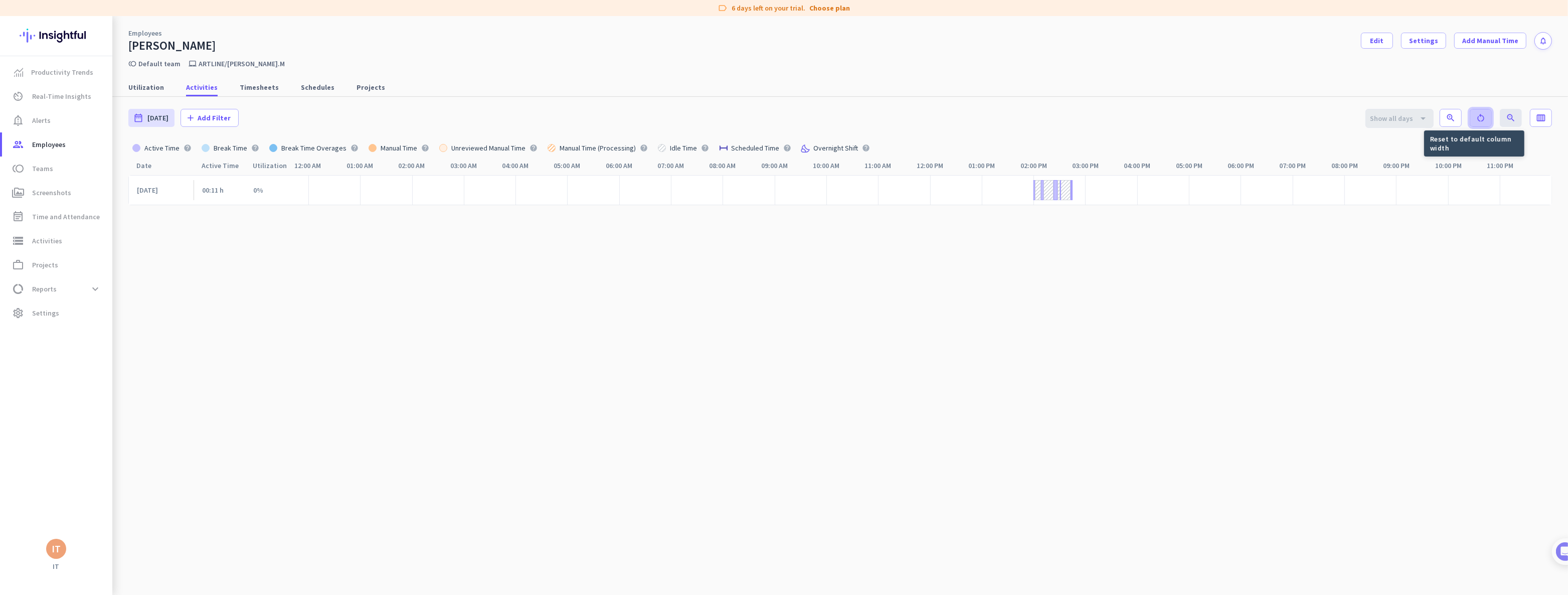
click at [1475, 114] on icon "restart_alt" at bounding box center [1480, 118] width 10 height 10
click at [1479, 118] on span at bounding box center [1480, 118] width 21 height 24
drag, startPoint x: 1475, startPoint y: 116, endPoint x: 1440, endPoint y: 133, distance: 38.9
click at [1475, 116] on icon "restart_alt" at bounding box center [1480, 118] width 10 height 10
click at [133, 84] on span "Utilization" at bounding box center [146, 87] width 35 height 10
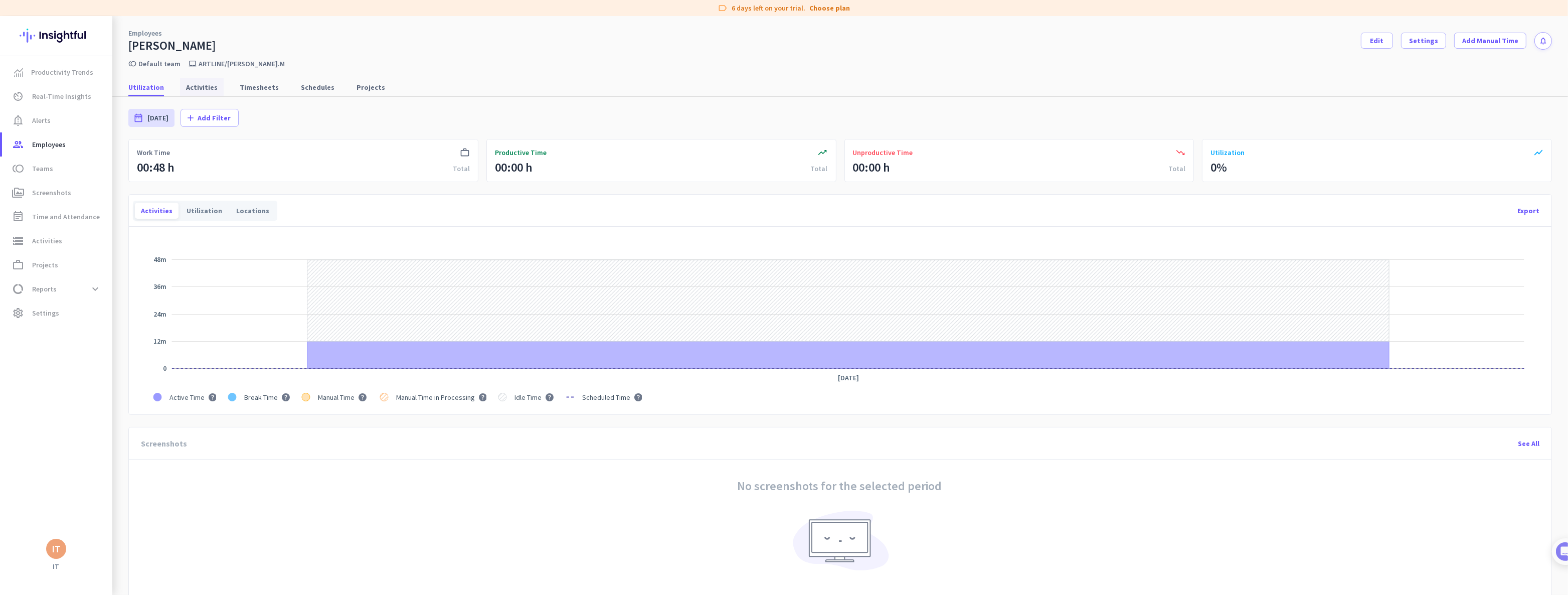
click at [192, 87] on span "Activities" at bounding box center [202, 87] width 32 height 10
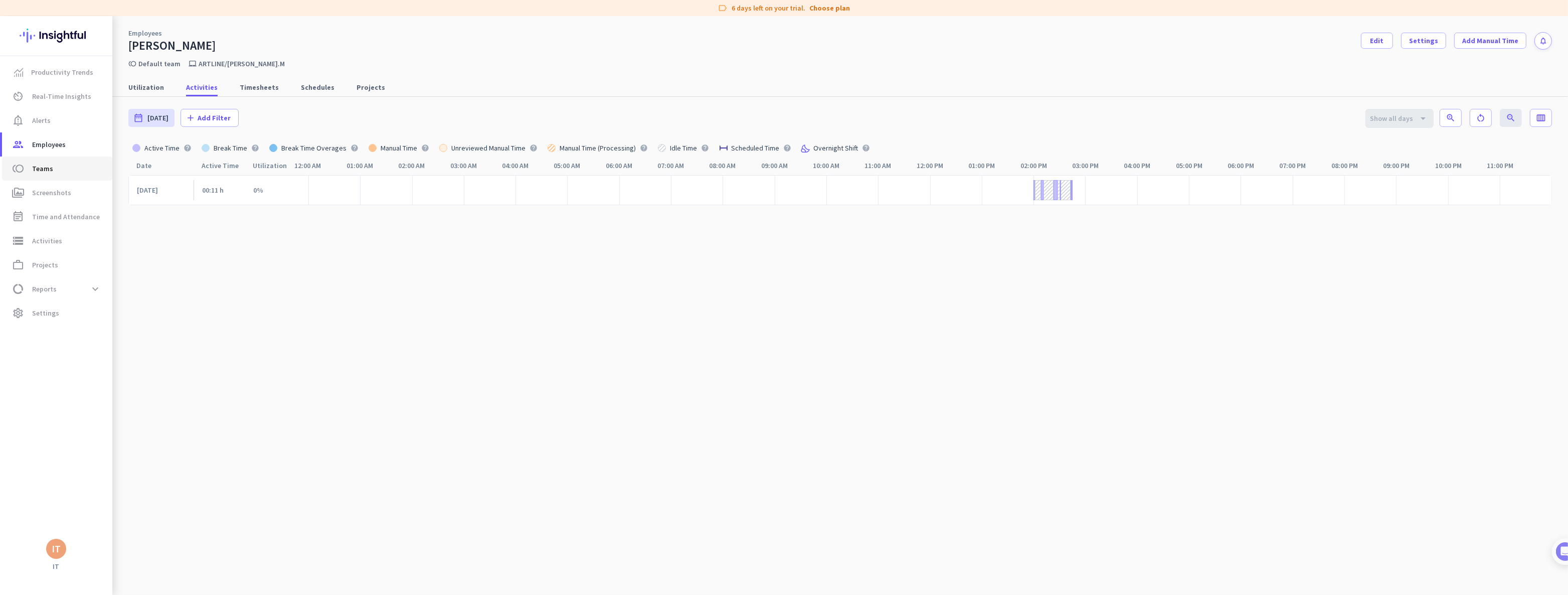
click at [38, 171] on span "Teams" at bounding box center [43, 169] width 21 height 12
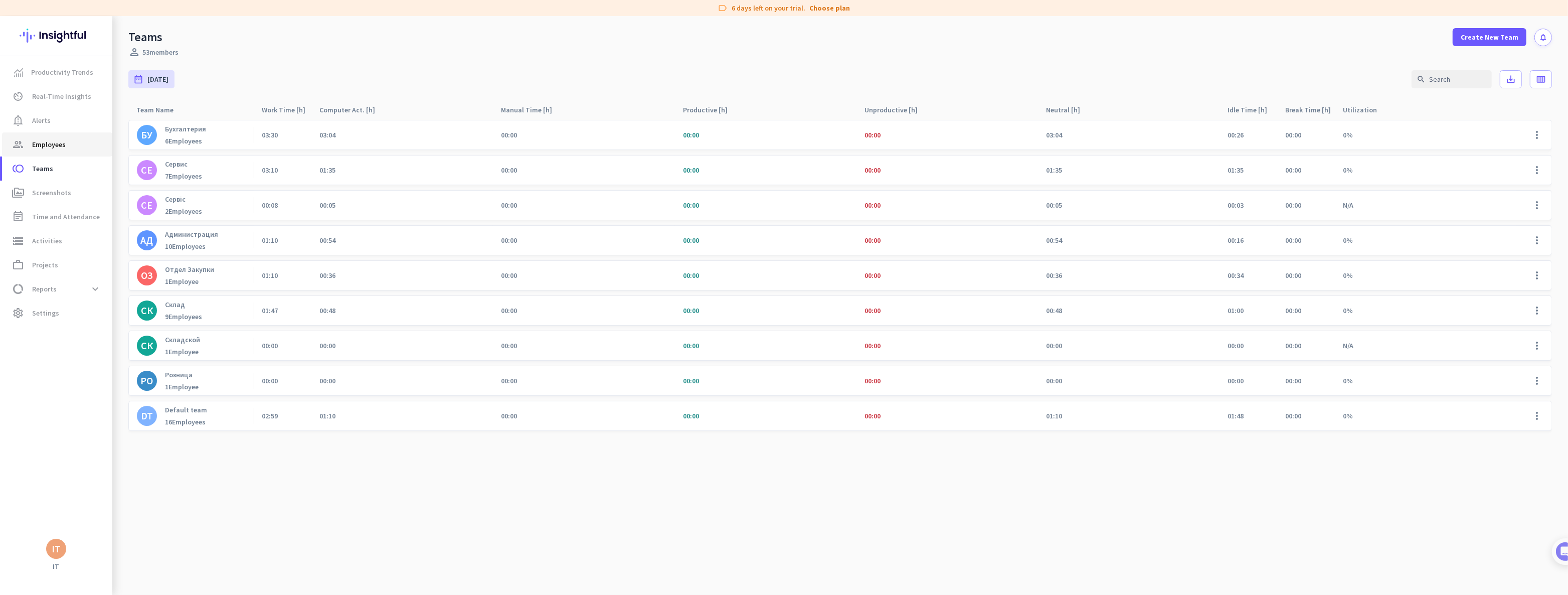
click at [49, 146] on span "Employees" at bounding box center [49, 144] width 33 height 12
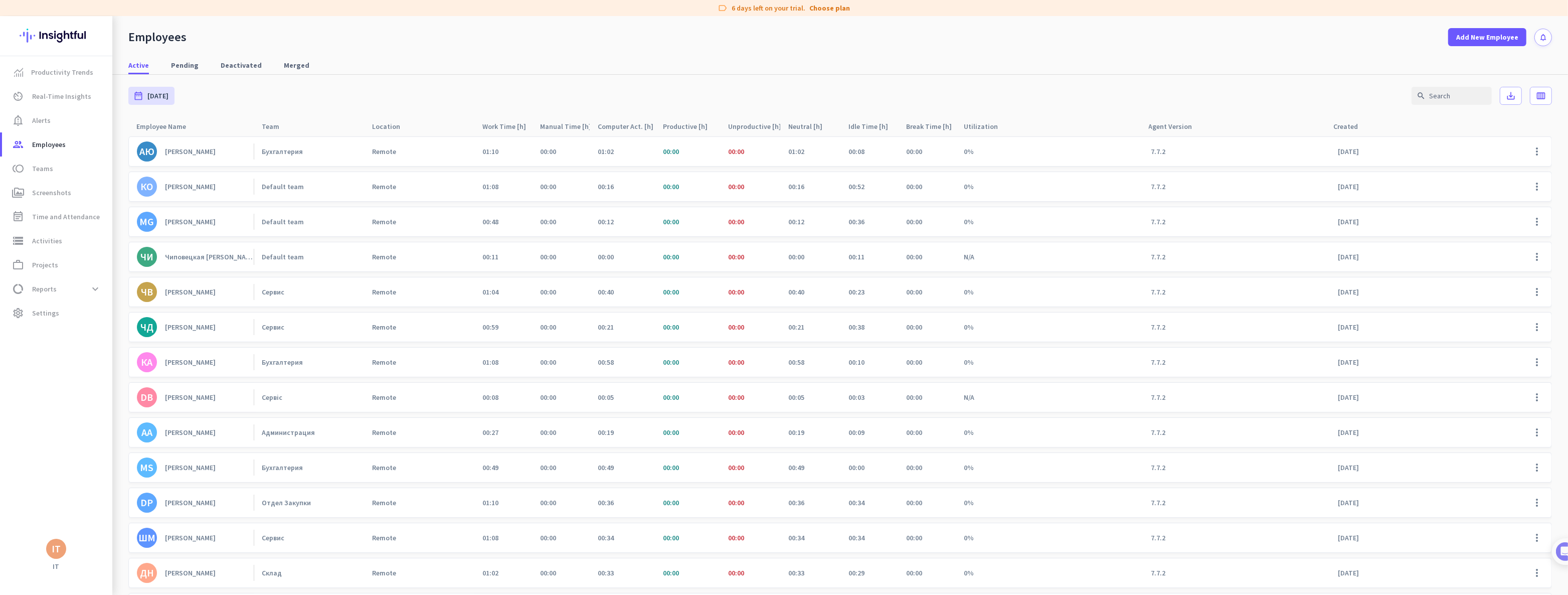
click at [184, 220] on div "[PERSON_NAME]" at bounding box center [190, 222] width 51 height 9
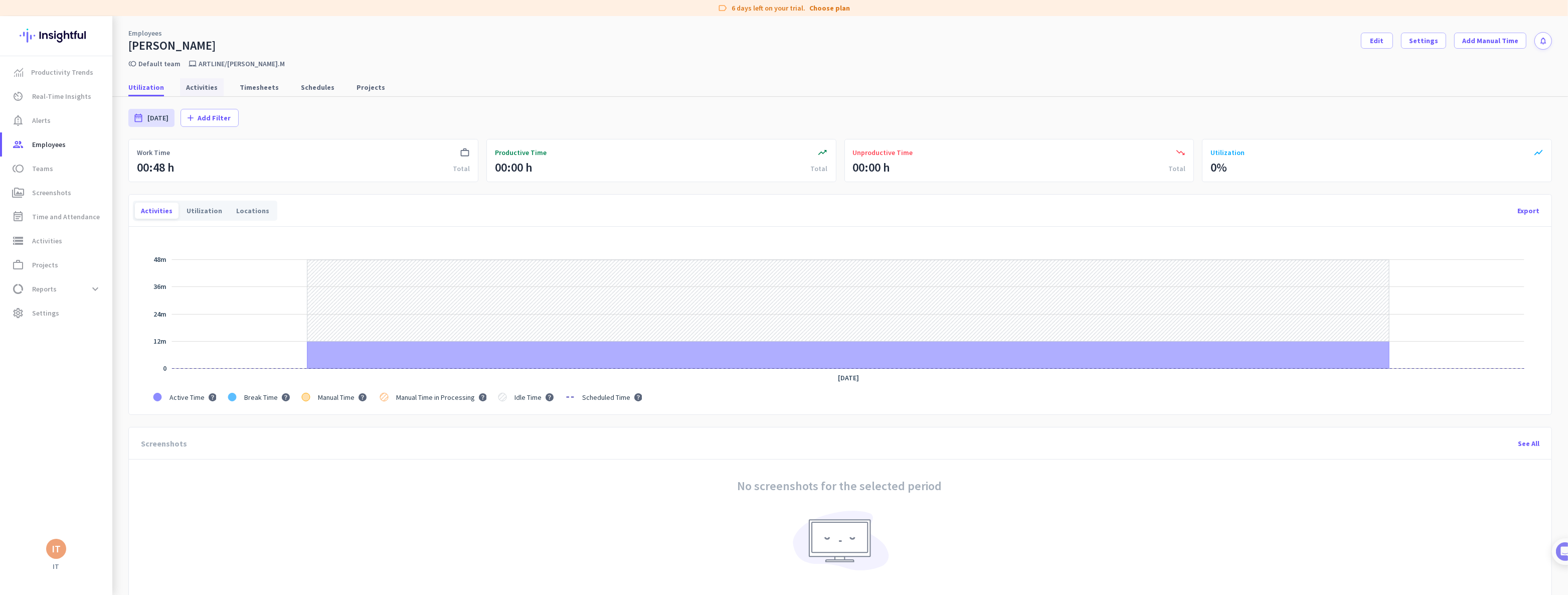
click at [203, 87] on span "Activities" at bounding box center [202, 87] width 32 height 10
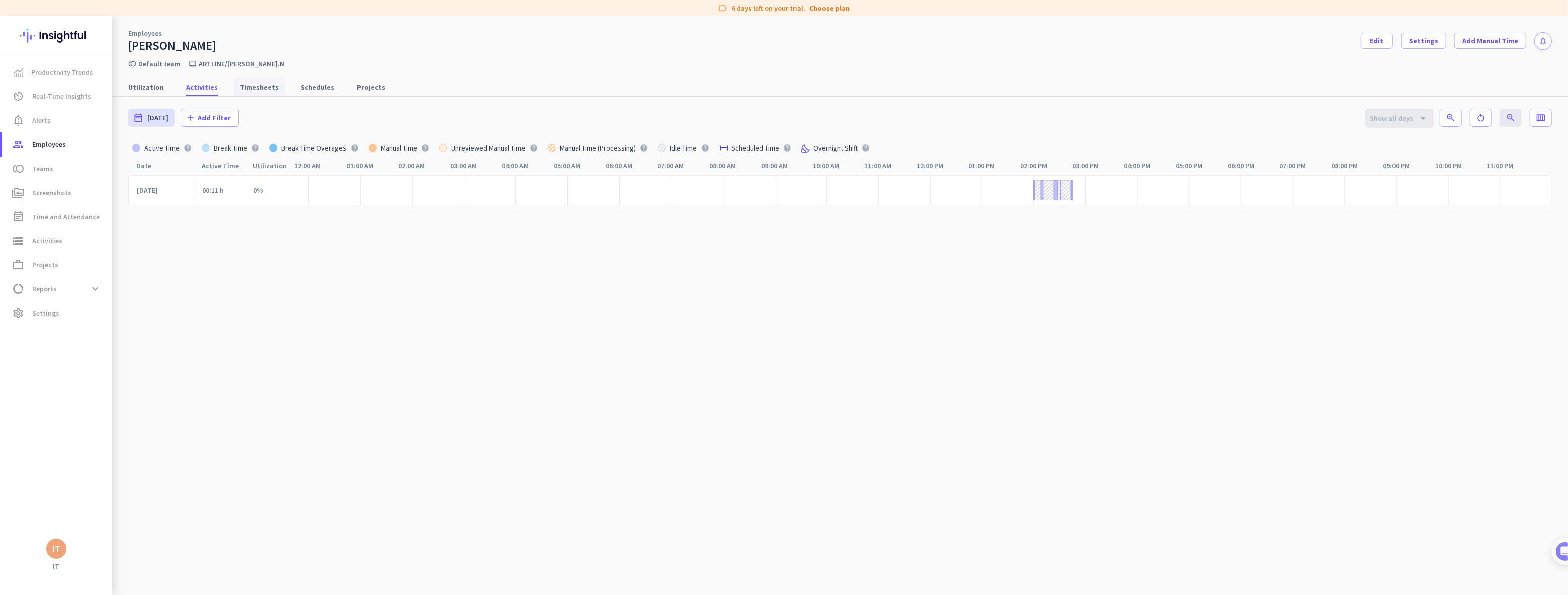
click at [250, 87] on span "Timesheets" at bounding box center [259, 87] width 39 height 10
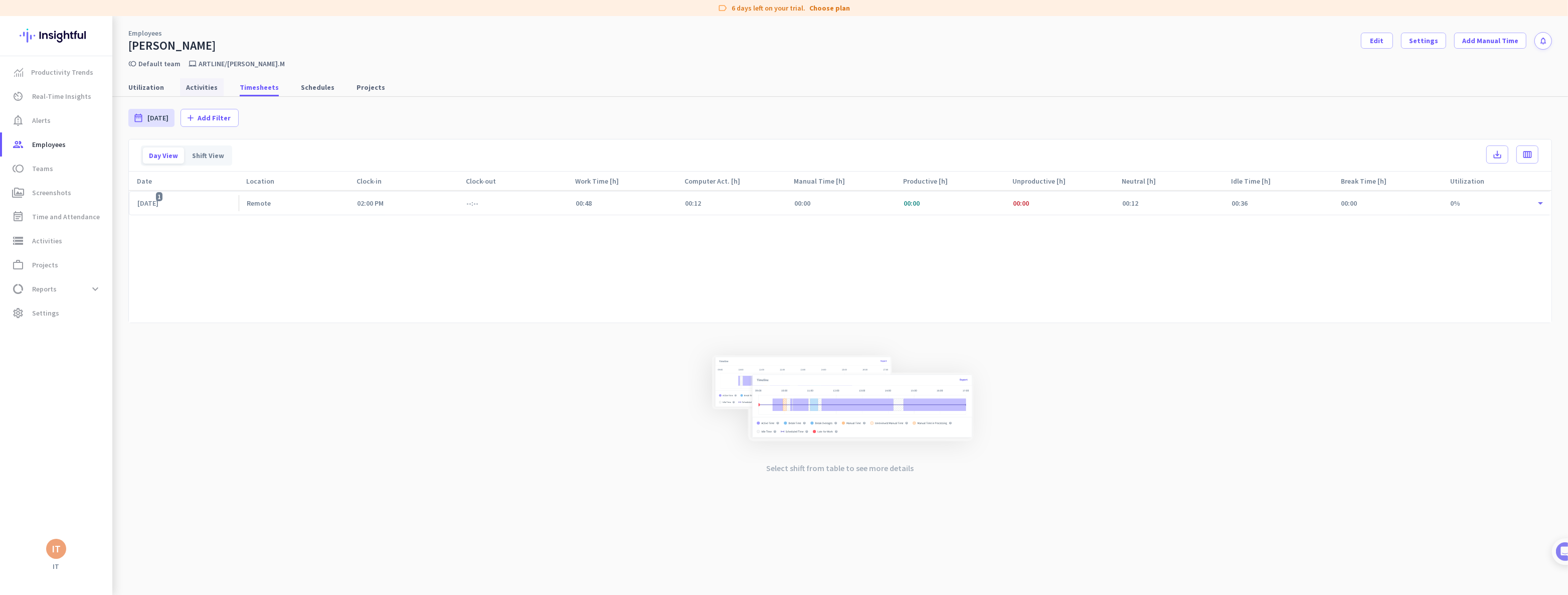
click at [198, 88] on span "Activities" at bounding box center [202, 87] width 32 height 10
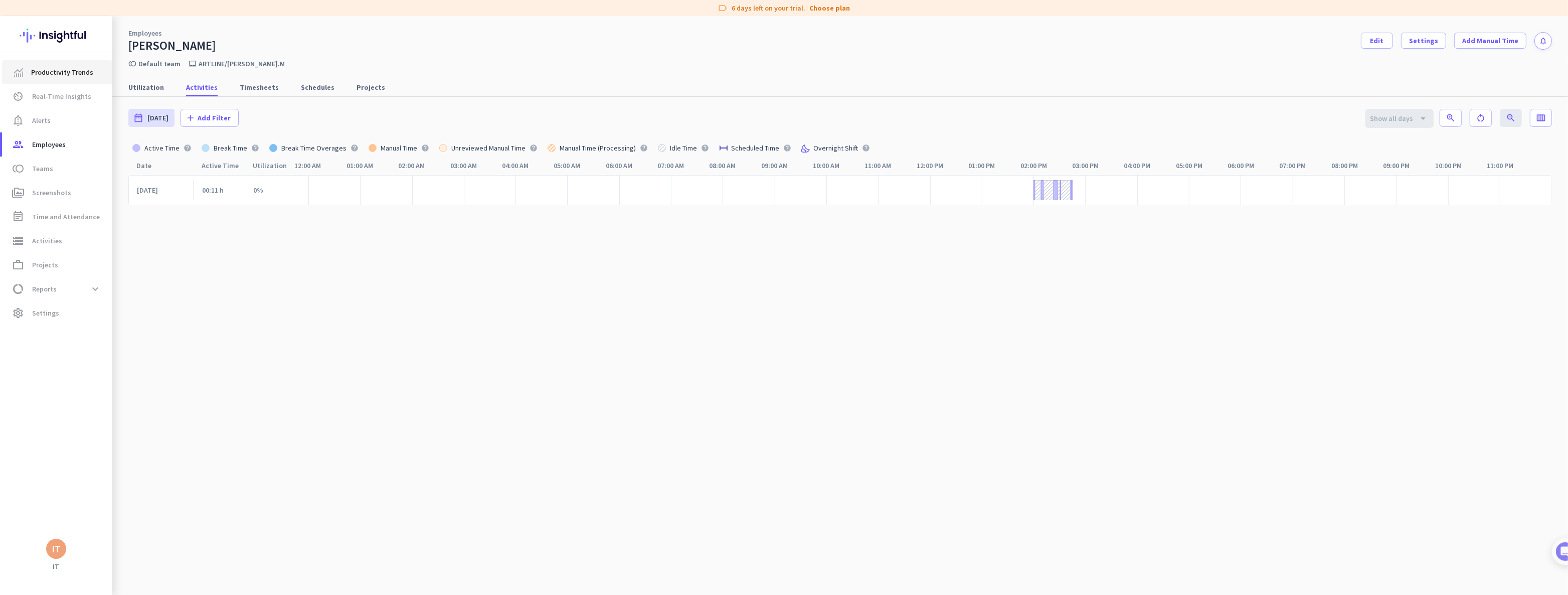
click at [52, 76] on span "Productivity Trends" at bounding box center [62, 72] width 62 height 12
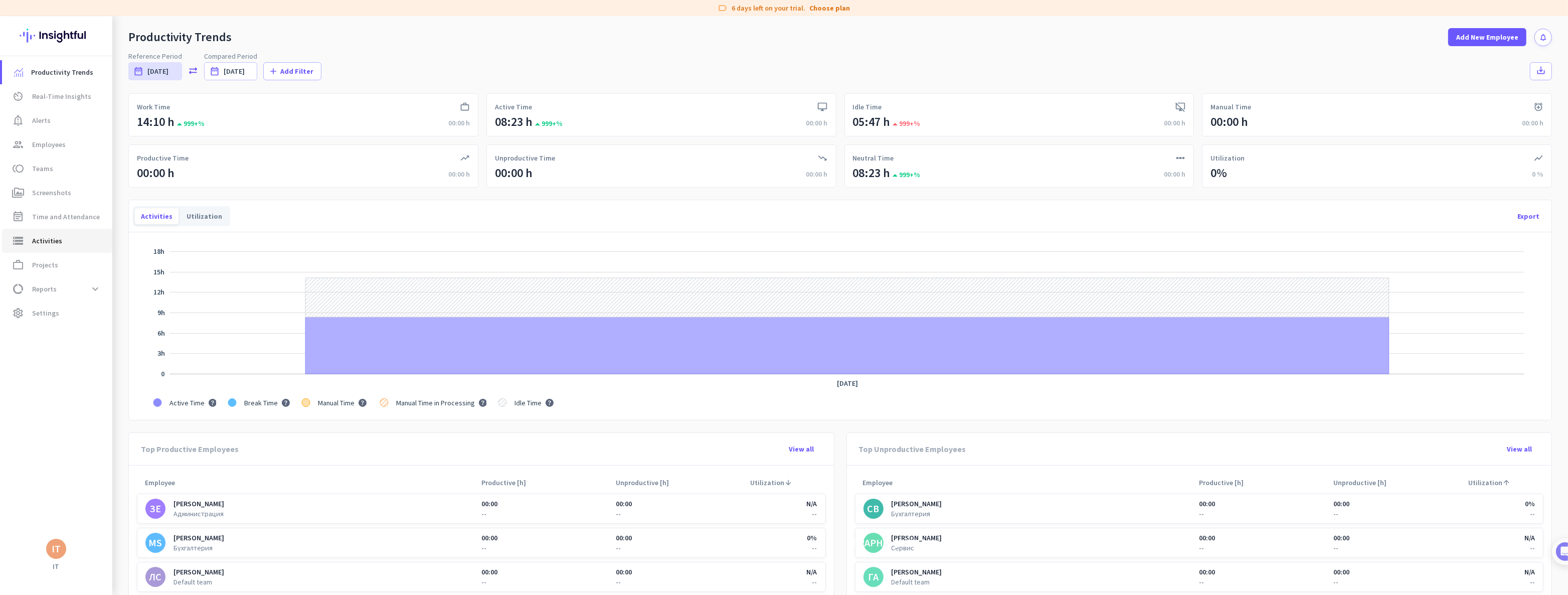
click at [43, 245] on span "Activities" at bounding box center [47, 241] width 30 height 12
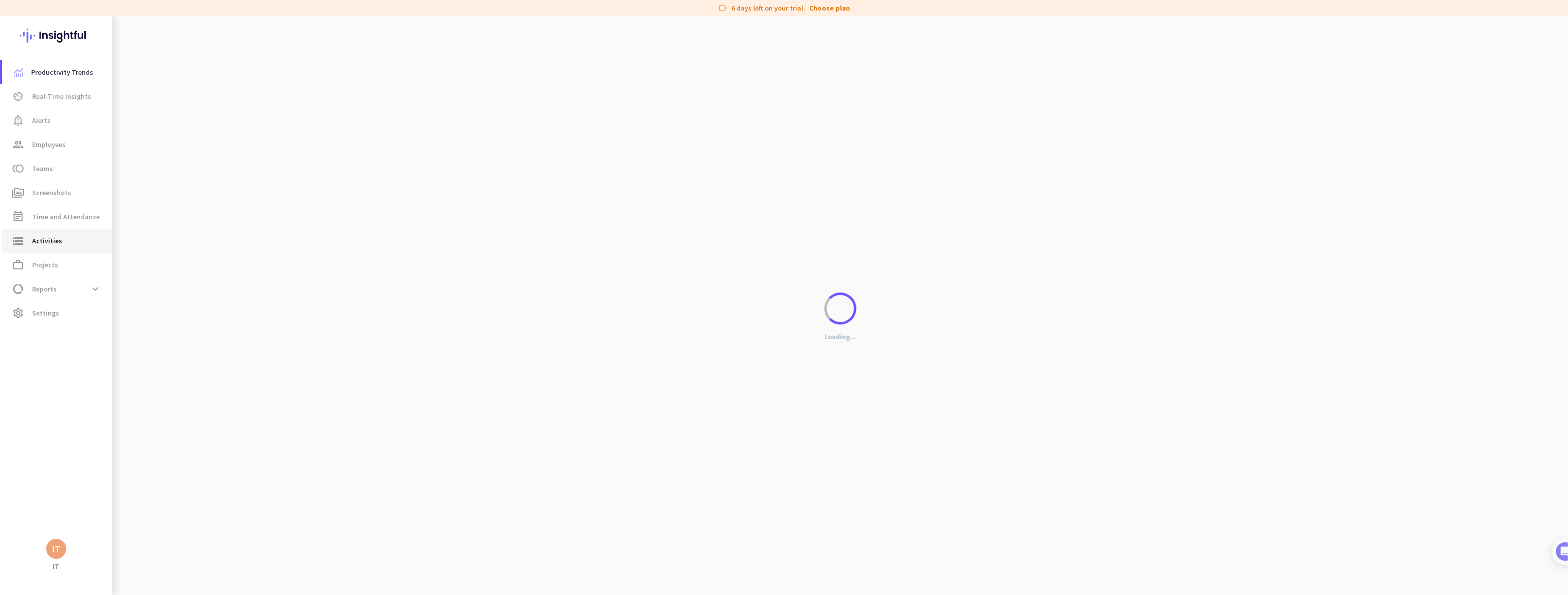
type input "[DATE]"
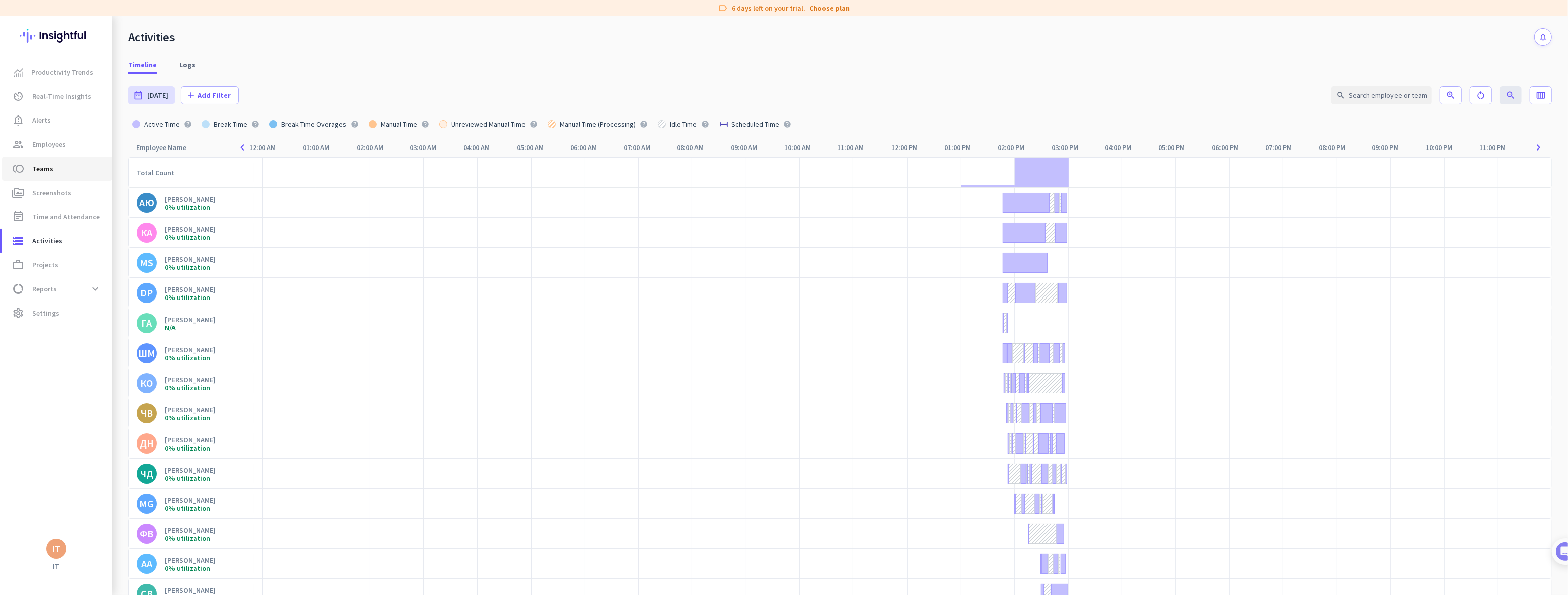
click at [38, 169] on span "Teams" at bounding box center [43, 169] width 21 height 12
type input "[DATE] - [DATE]"
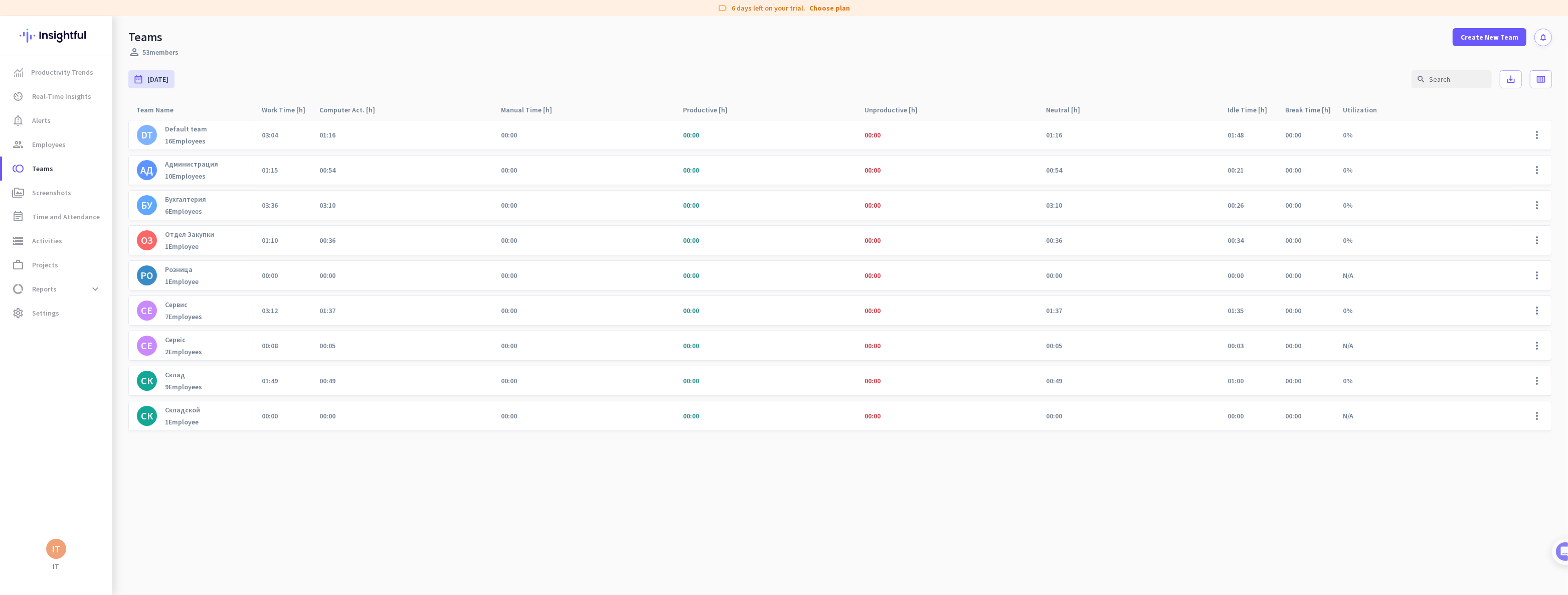
click at [183, 126] on p "Default team" at bounding box center [186, 129] width 42 height 9
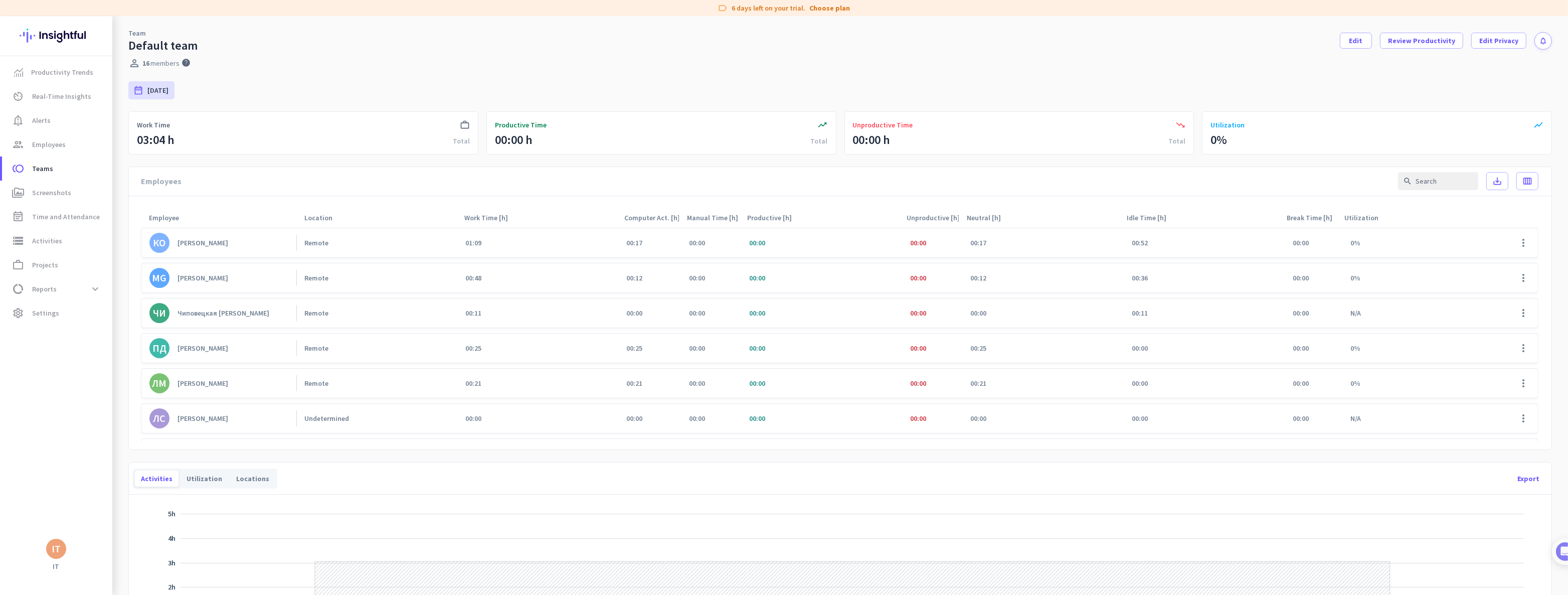
click at [208, 278] on div "[PERSON_NAME]" at bounding box center [203, 278] width 51 height 9
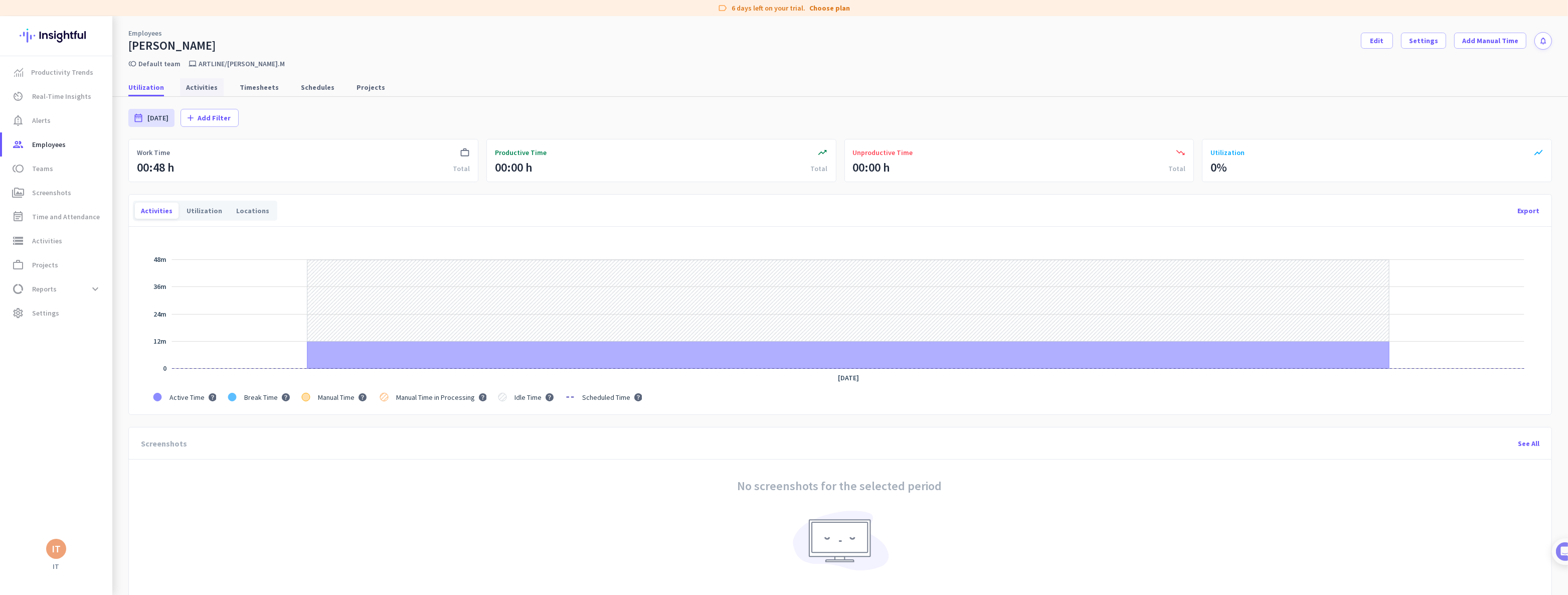
click at [197, 89] on span "Activities" at bounding box center [202, 87] width 32 height 10
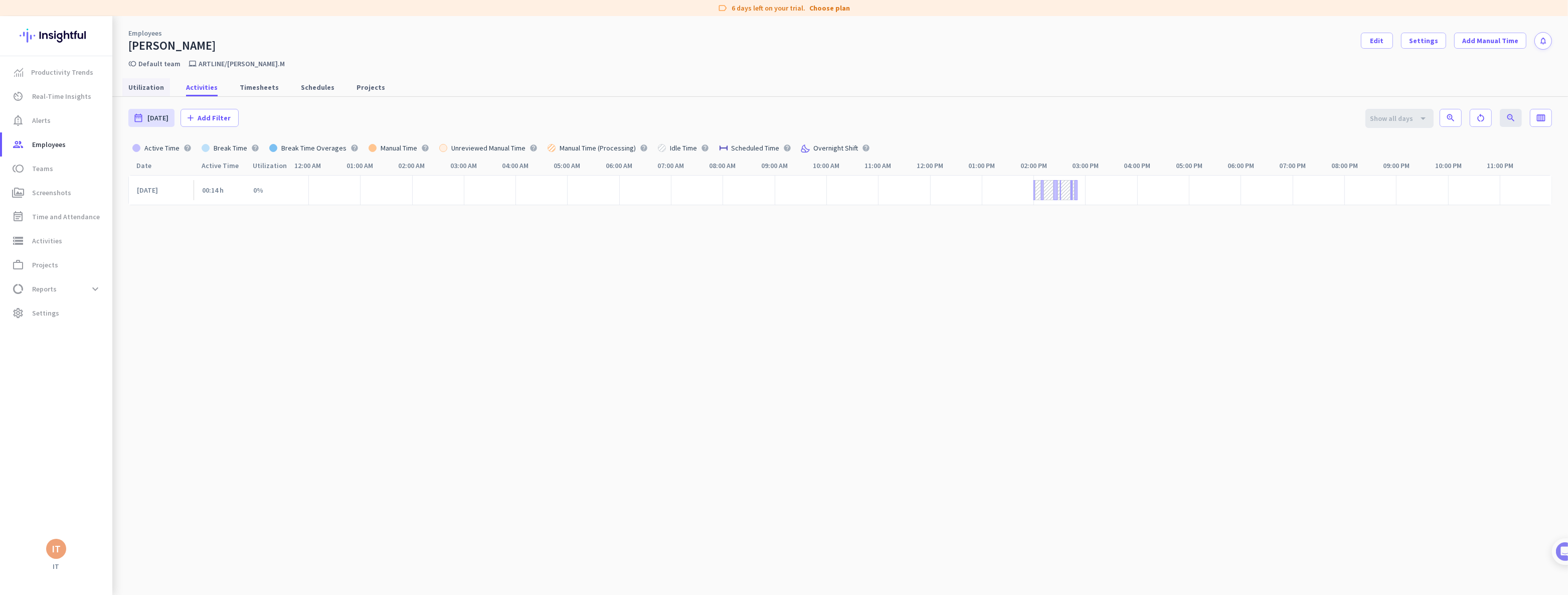
click at [155, 87] on span "Utilization" at bounding box center [146, 87] width 35 height 10
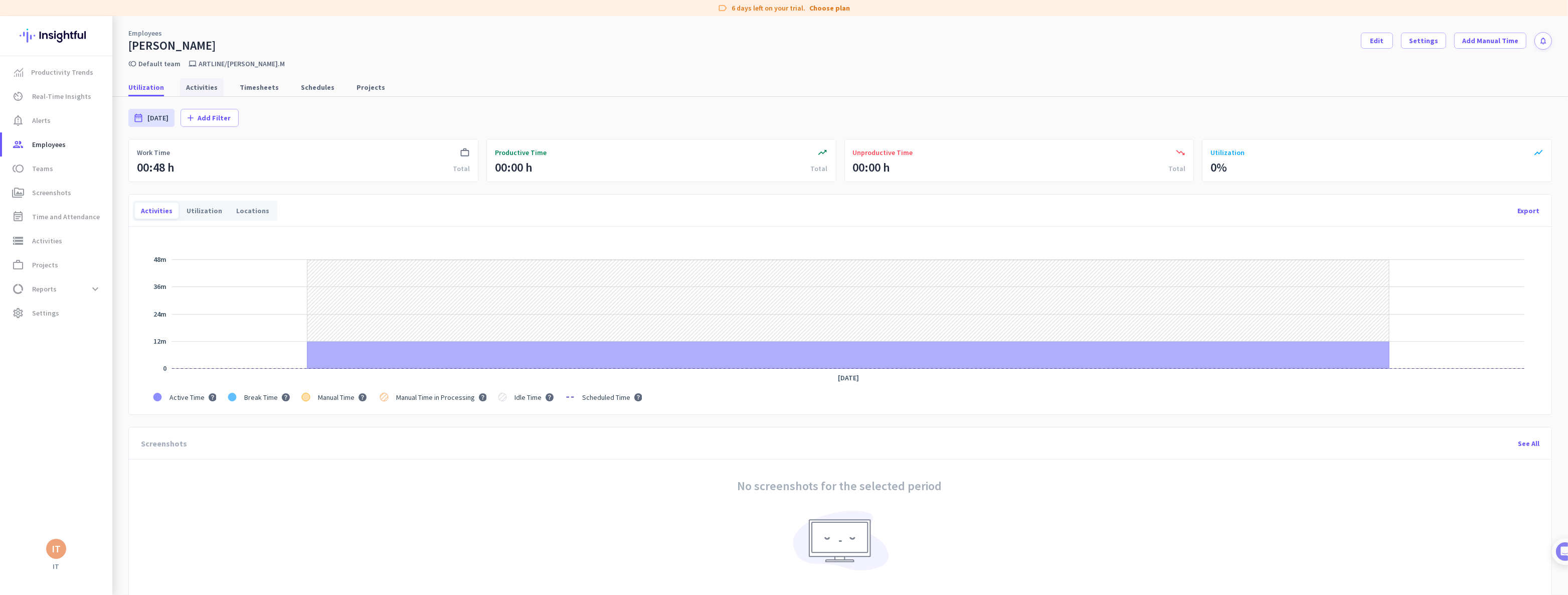
click at [201, 87] on span "Activities" at bounding box center [202, 87] width 32 height 10
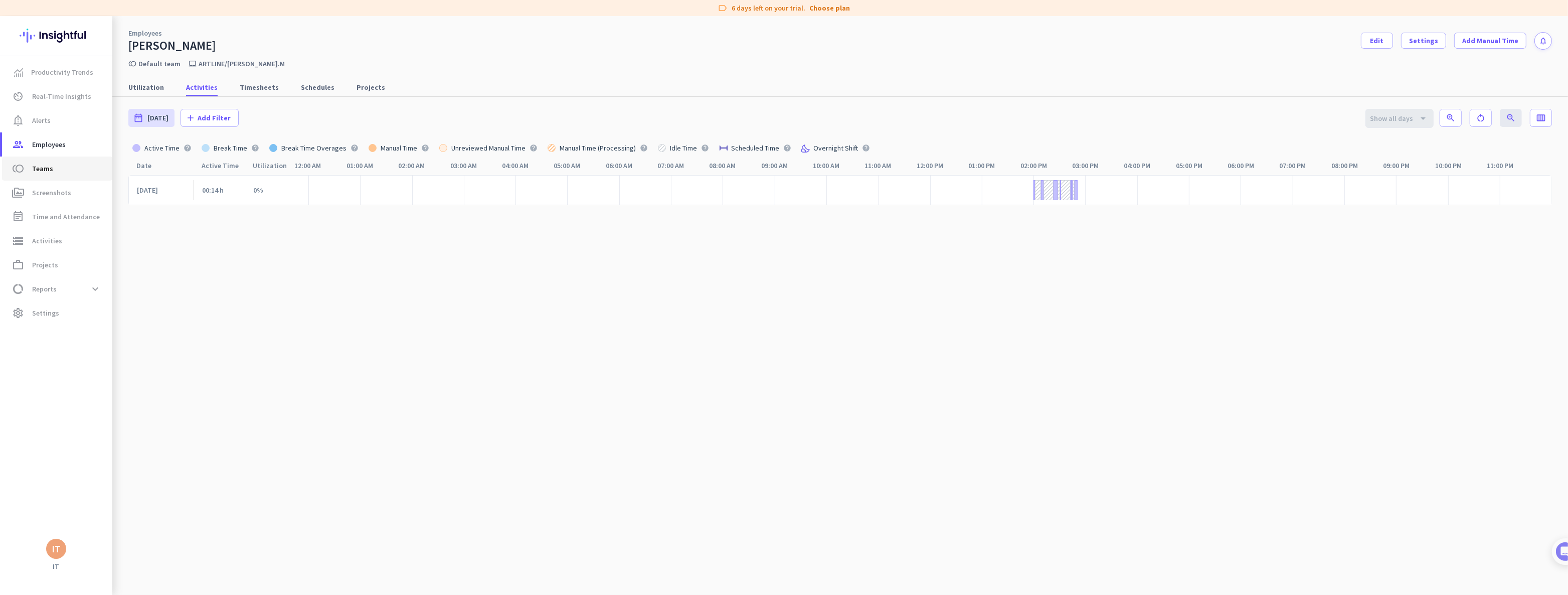
click at [45, 167] on span "Teams" at bounding box center [43, 169] width 21 height 12
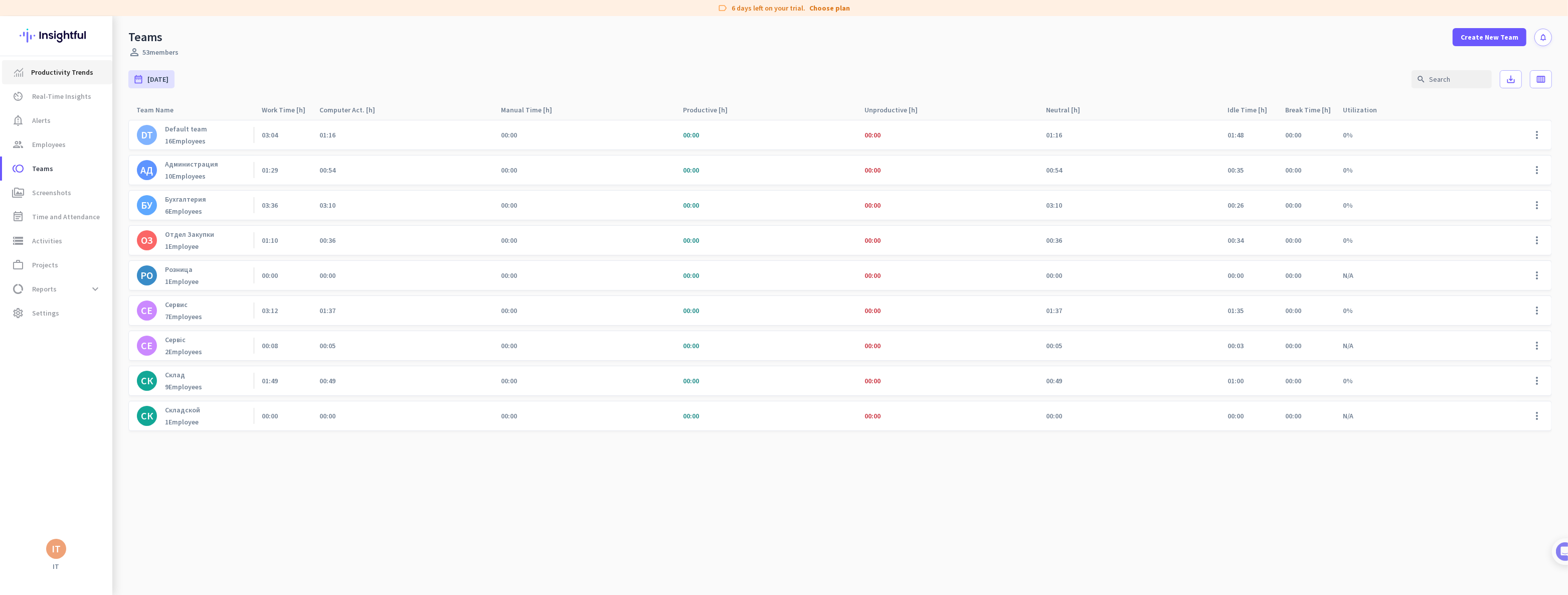
click at [49, 75] on span "Productivity Trends" at bounding box center [62, 72] width 62 height 12
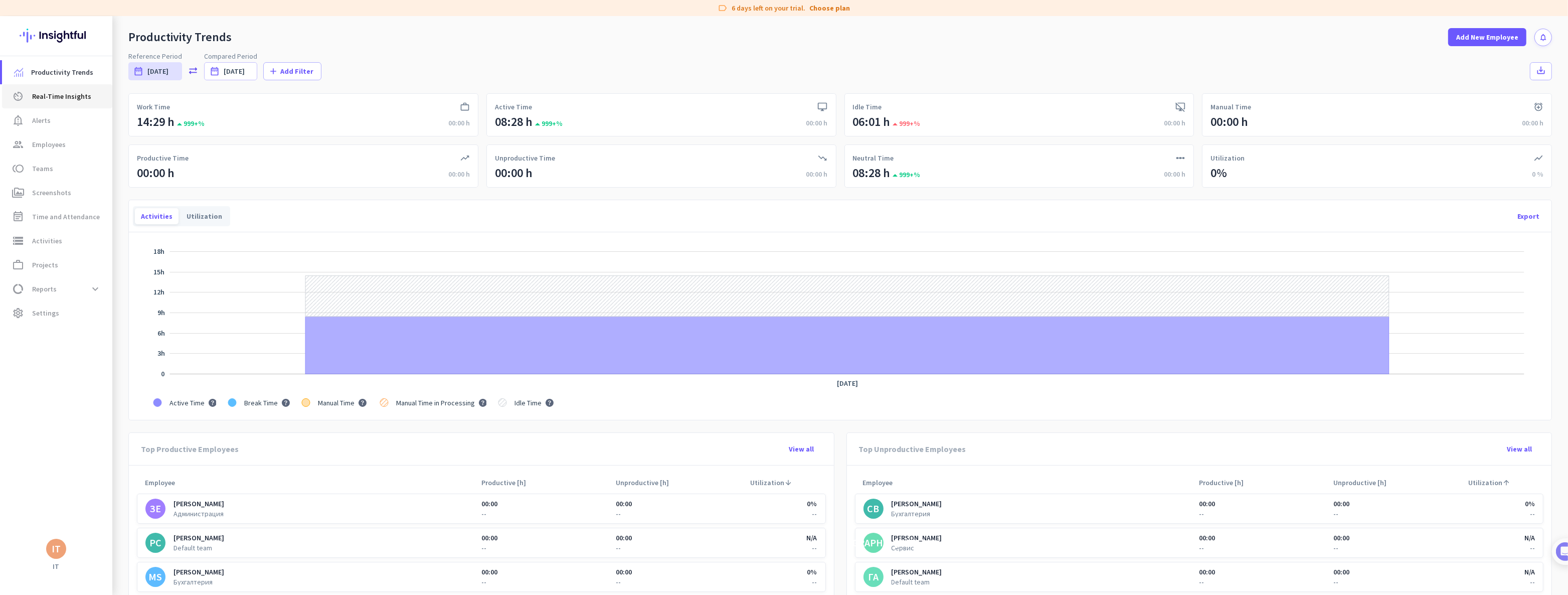
click at [60, 96] on span "Real-Time Insights" at bounding box center [61, 96] width 59 height 12
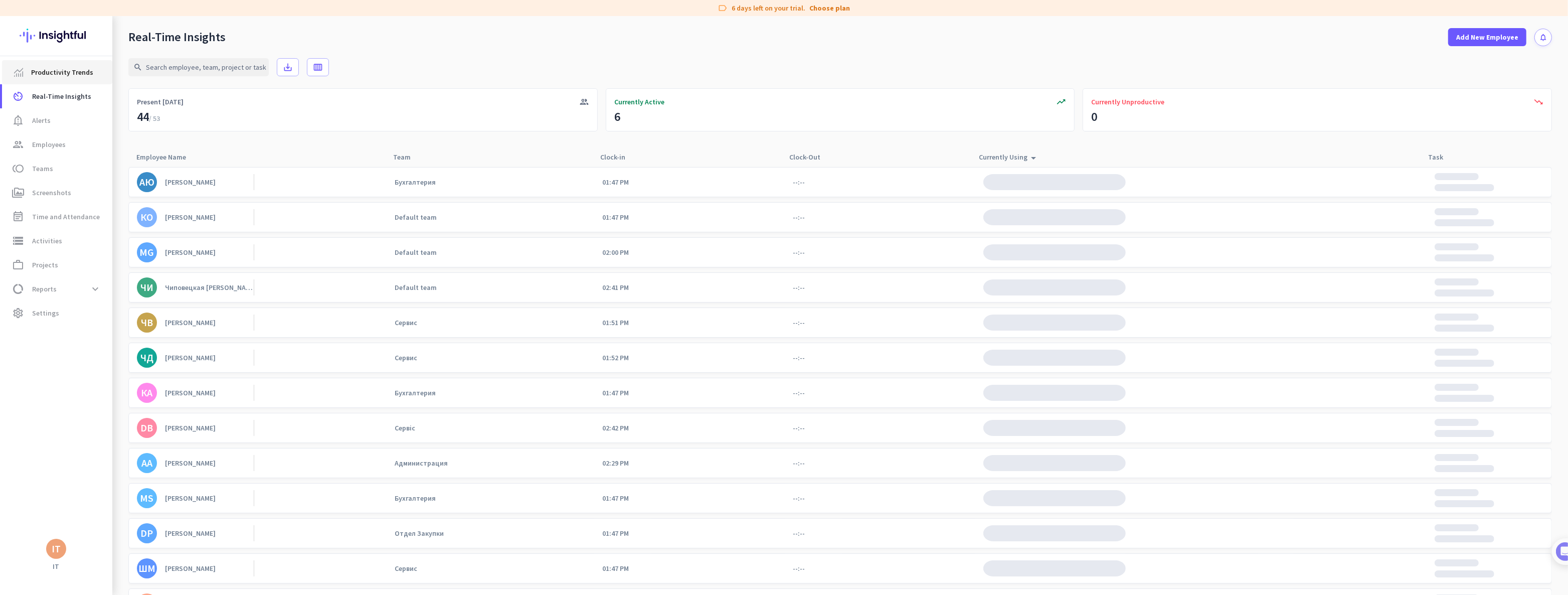
click at [63, 72] on span "Productivity Trends" at bounding box center [62, 72] width 62 height 12
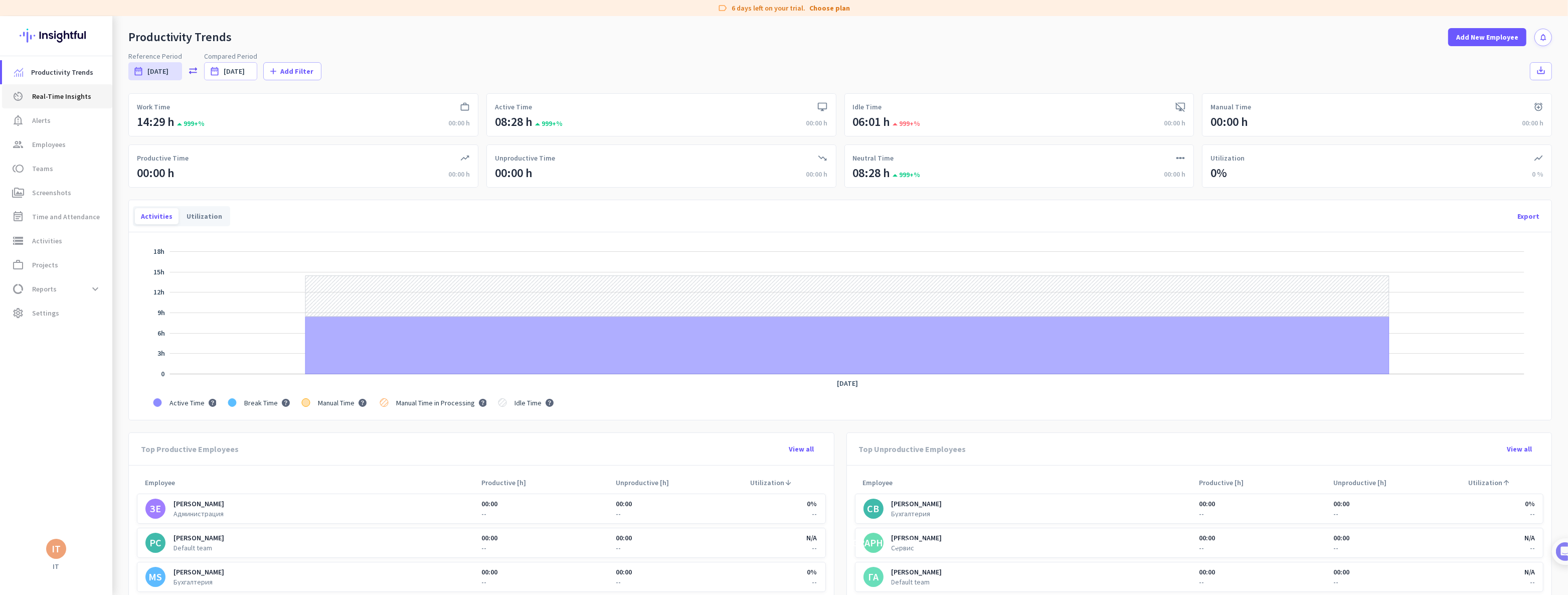
click at [53, 94] on span "Real-Time Insights" at bounding box center [61, 96] width 59 height 12
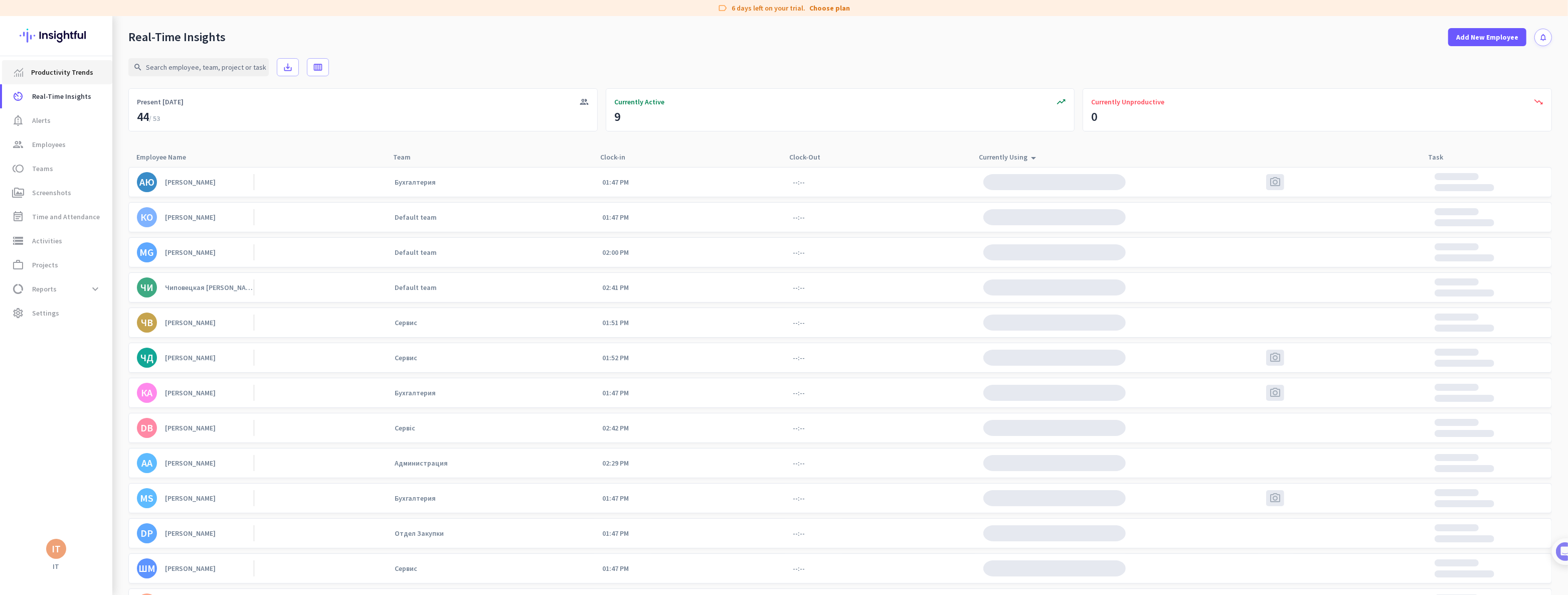
click at [52, 70] on span "Productivity Trends" at bounding box center [62, 72] width 62 height 12
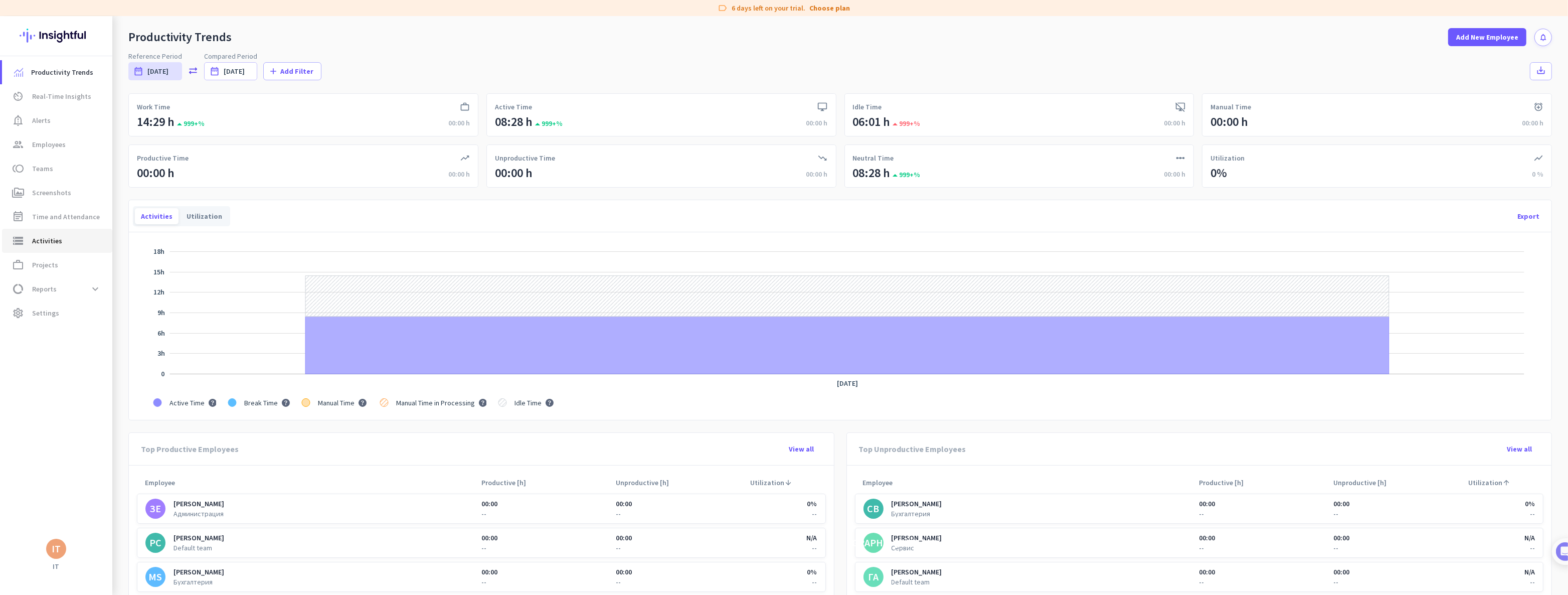
click at [55, 241] on span "Activities" at bounding box center [47, 241] width 30 height 12
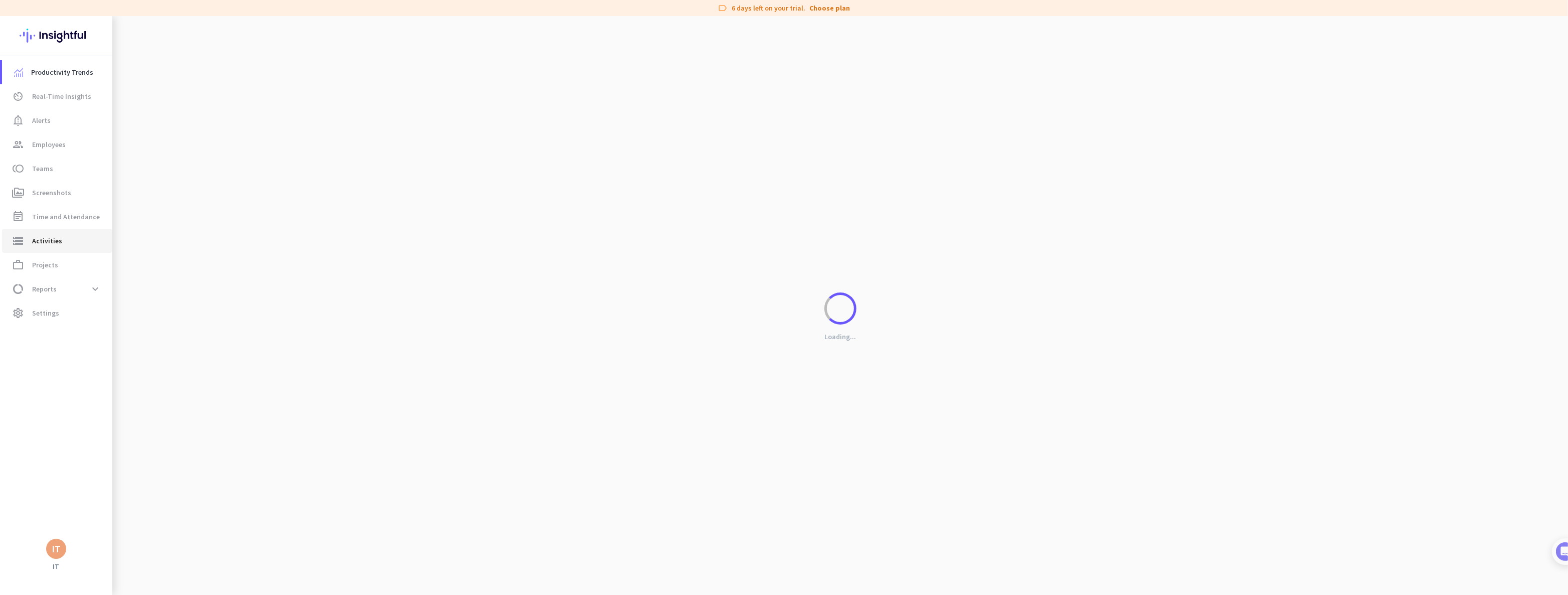
type input "[DATE]"
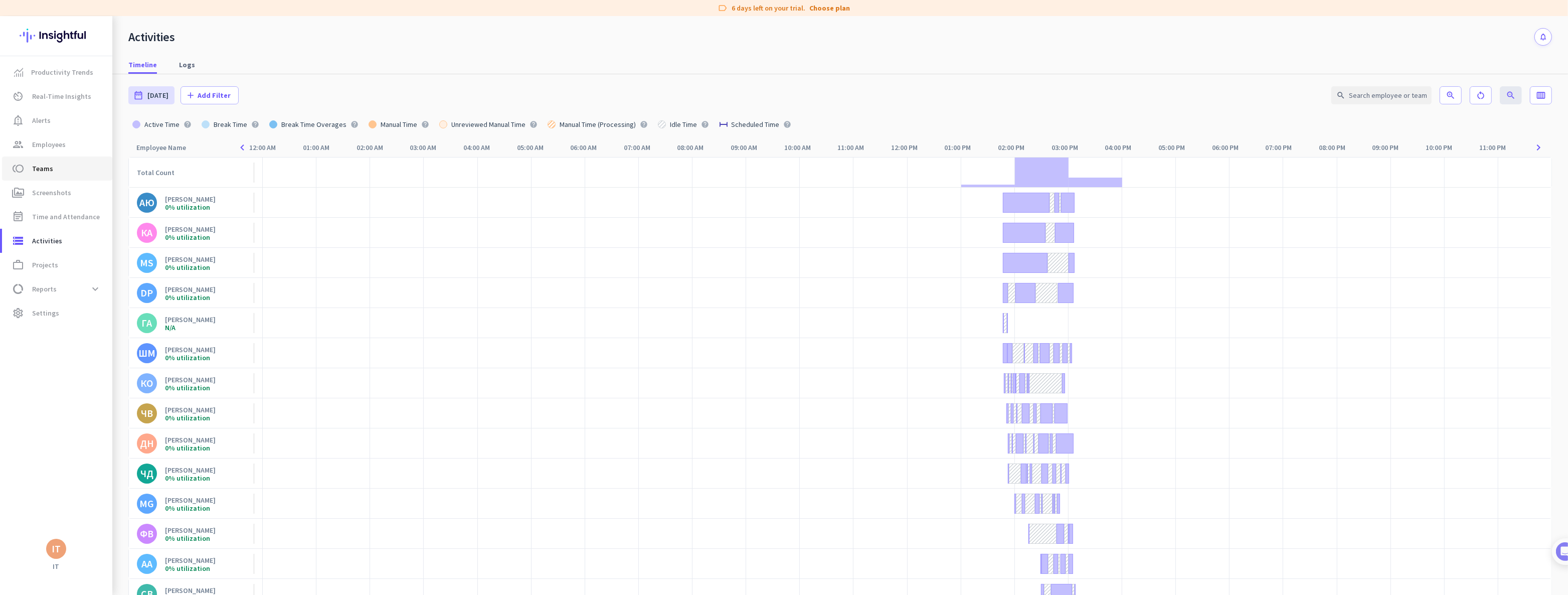
click at [55, 174] on span "toll Teams" at bounding box center [57, 169] width 94 height 12
type input "[DATE] - [DATE]"
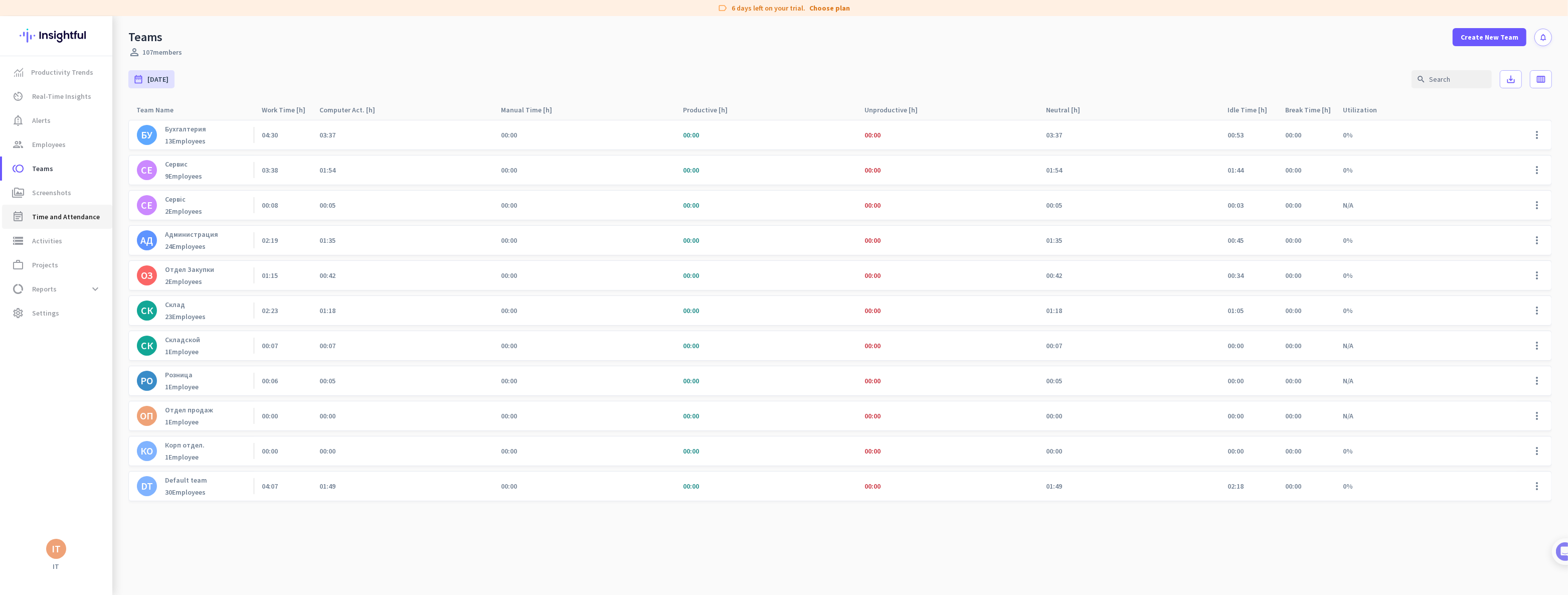
click at [55, 215] on span "Time and Attendance" at bounding box center [66, 217] width 68 height 12
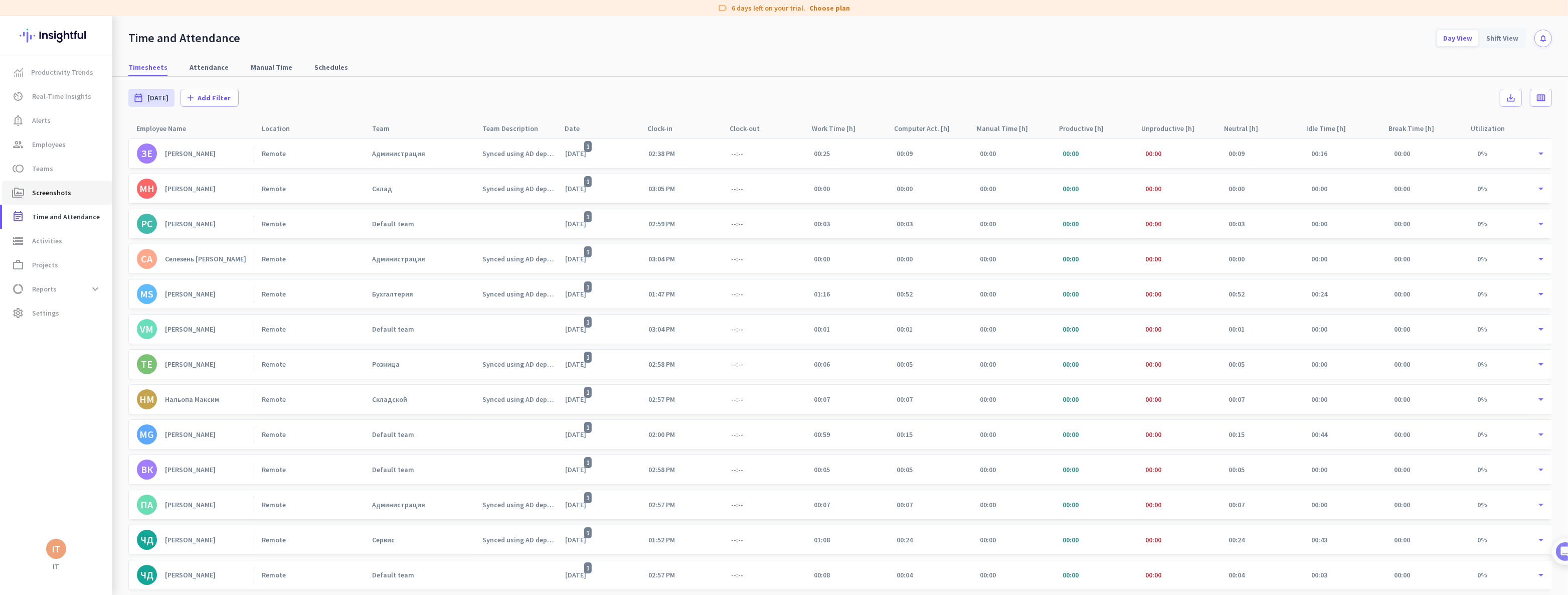
click at [49, 194] on span "Screenshots" at bounding box center [52, 192] width 39 height 12
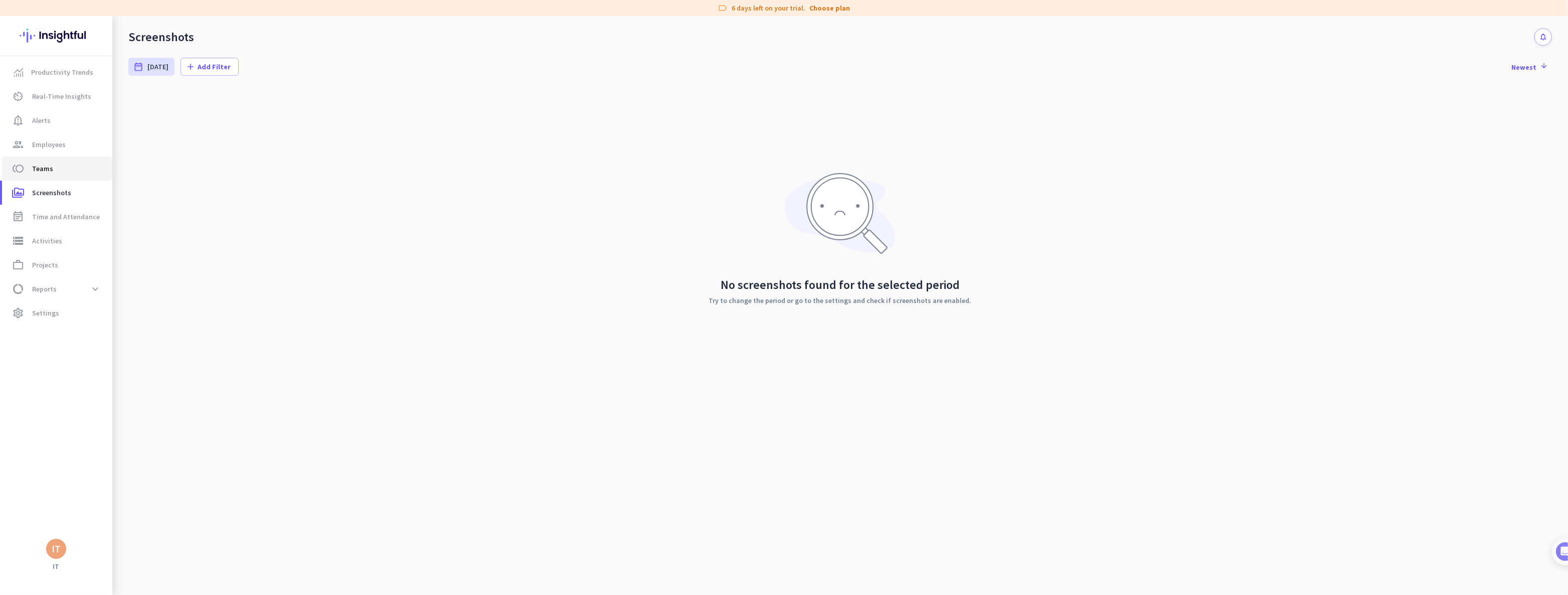
click at [33, 169] on span "Teams" at bounding box center [43, 169] width 21 height 12
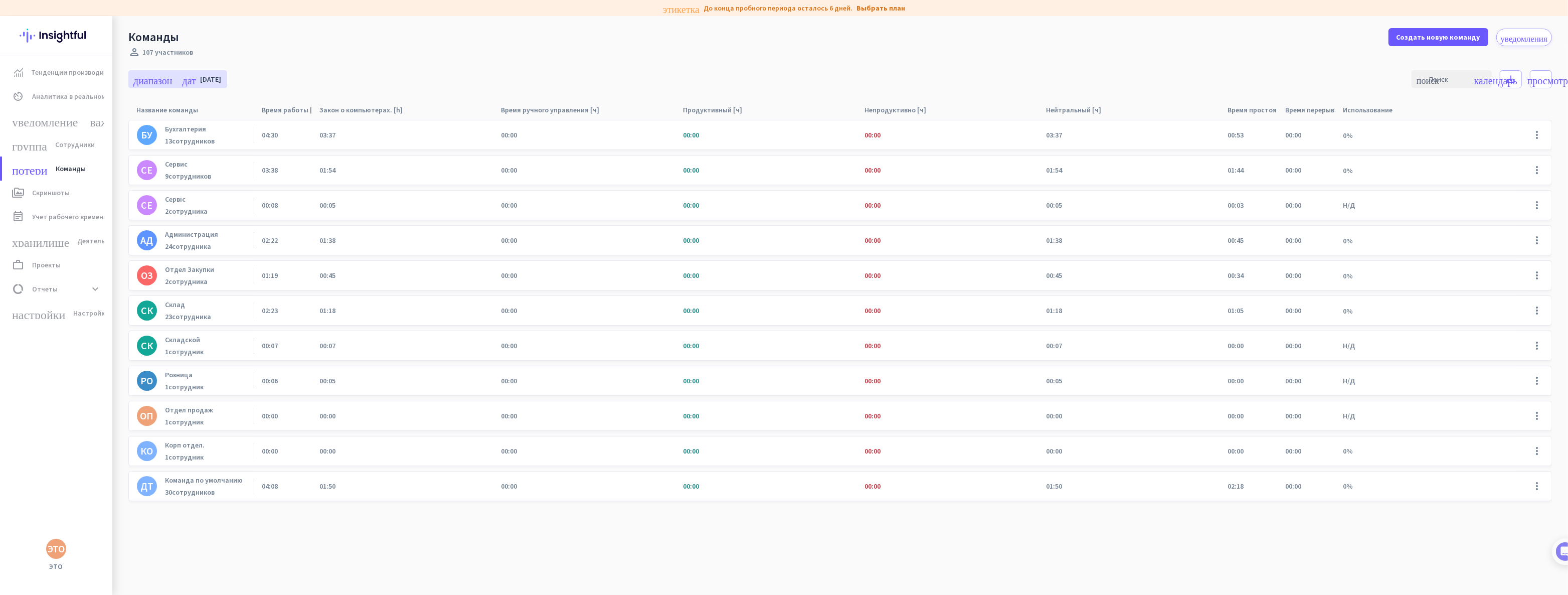
click at [180, 130] on font "Бухгалтерия" at bounding box center [186, 129] width 41 height 9
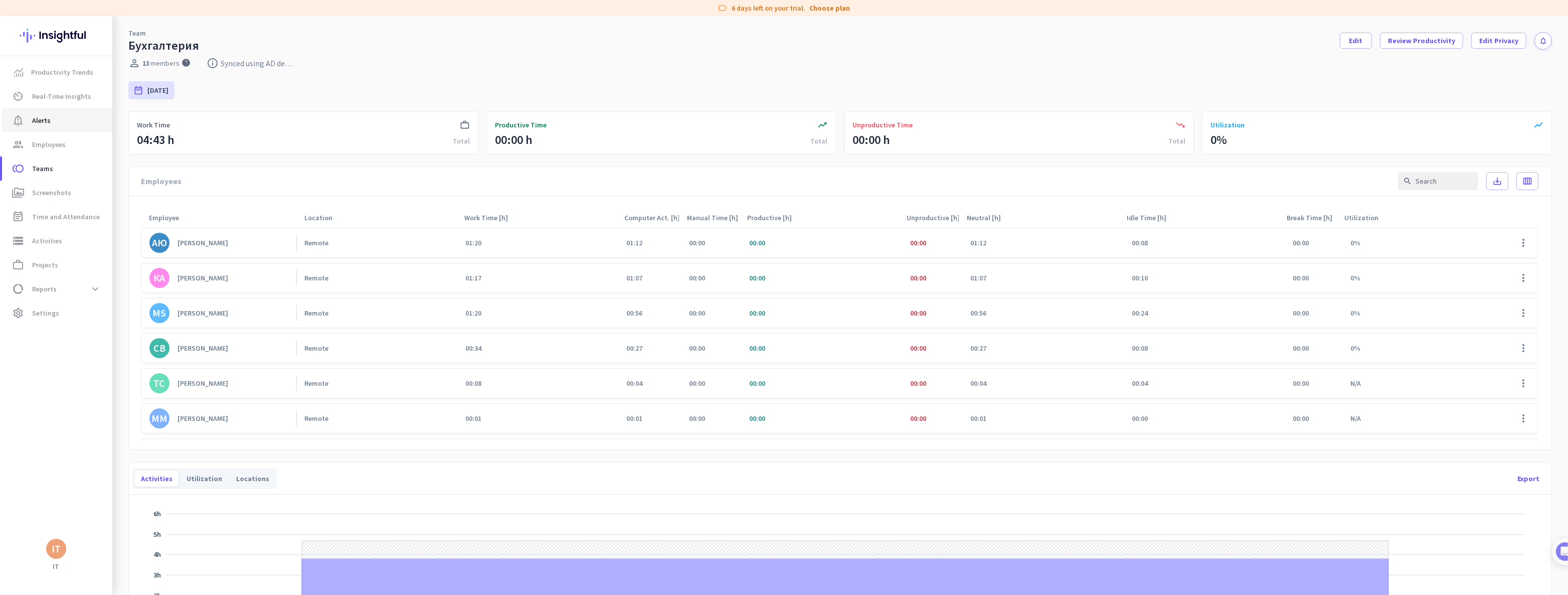
click at [43, 120] on span "Alerts" at bounding box center [41, 121] width 18 height 12
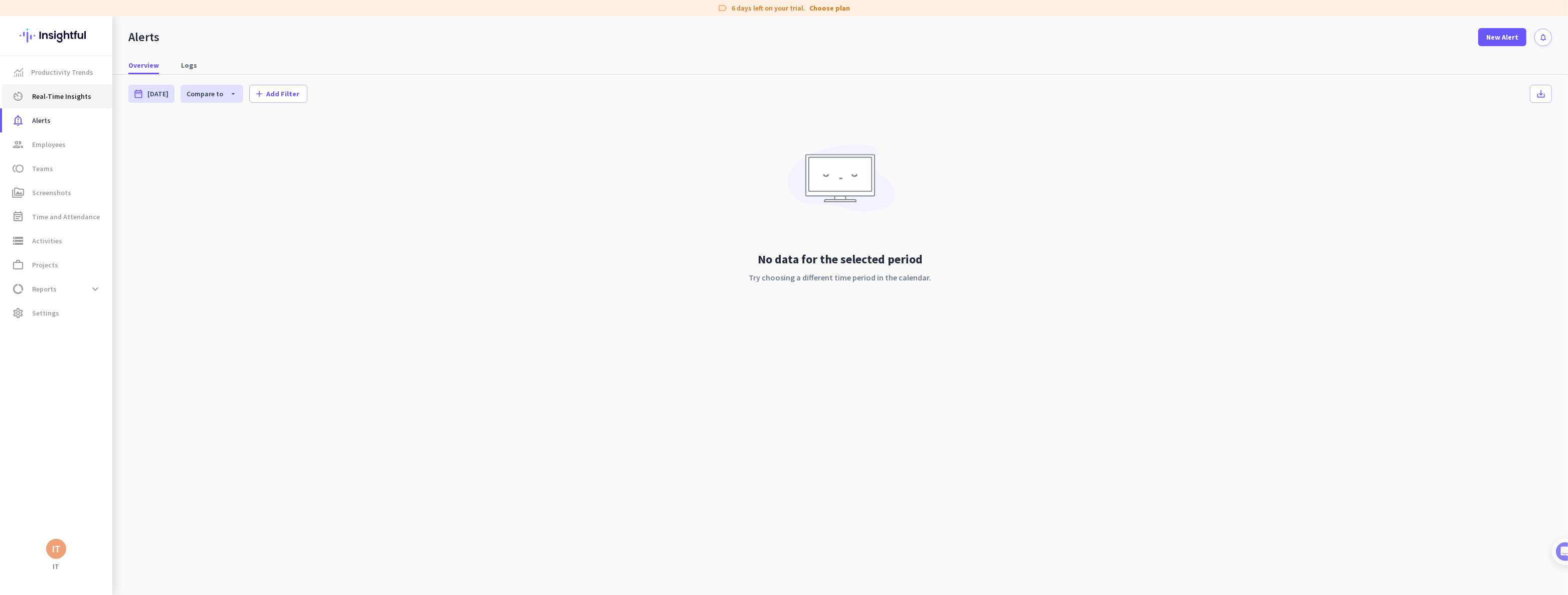
click at [50, 97] on span "Real-Time Insights" at bounding box center [61, 96] width 59 height 12
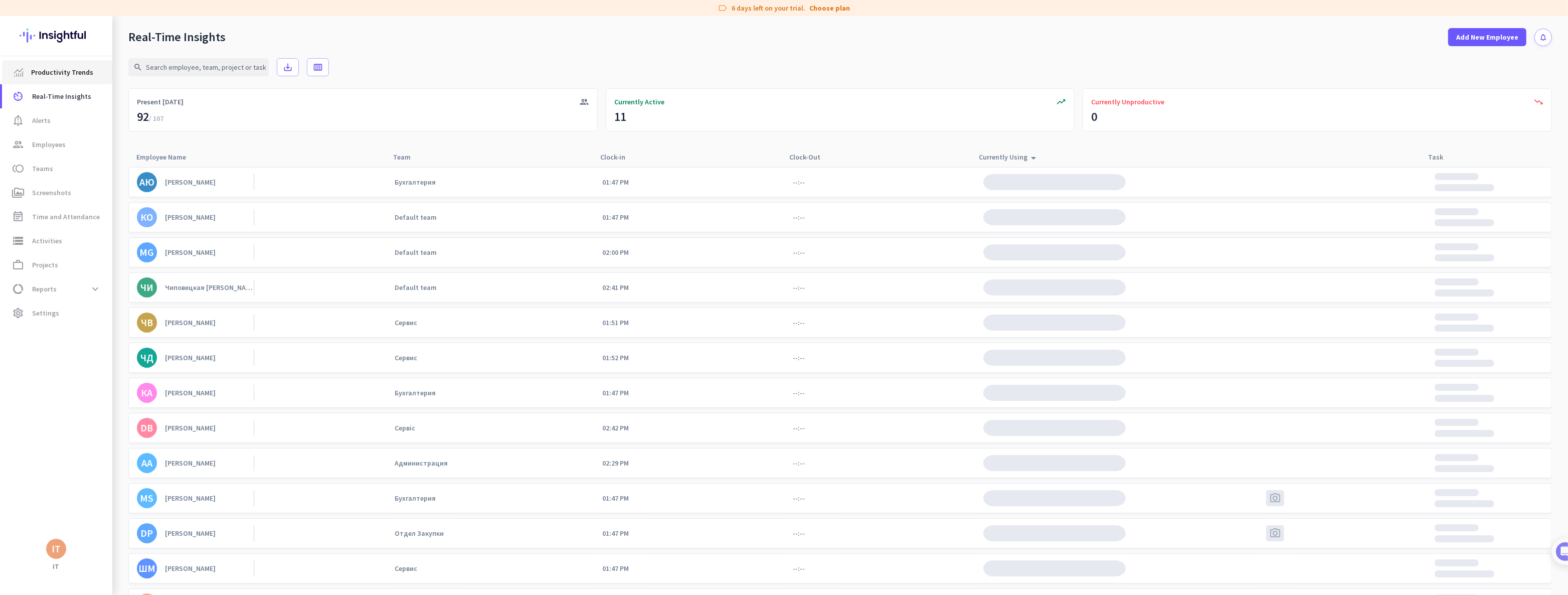
click at [52, 75] on span "Productivity Trends" at bounding box center [62, 72] width 62 height 12
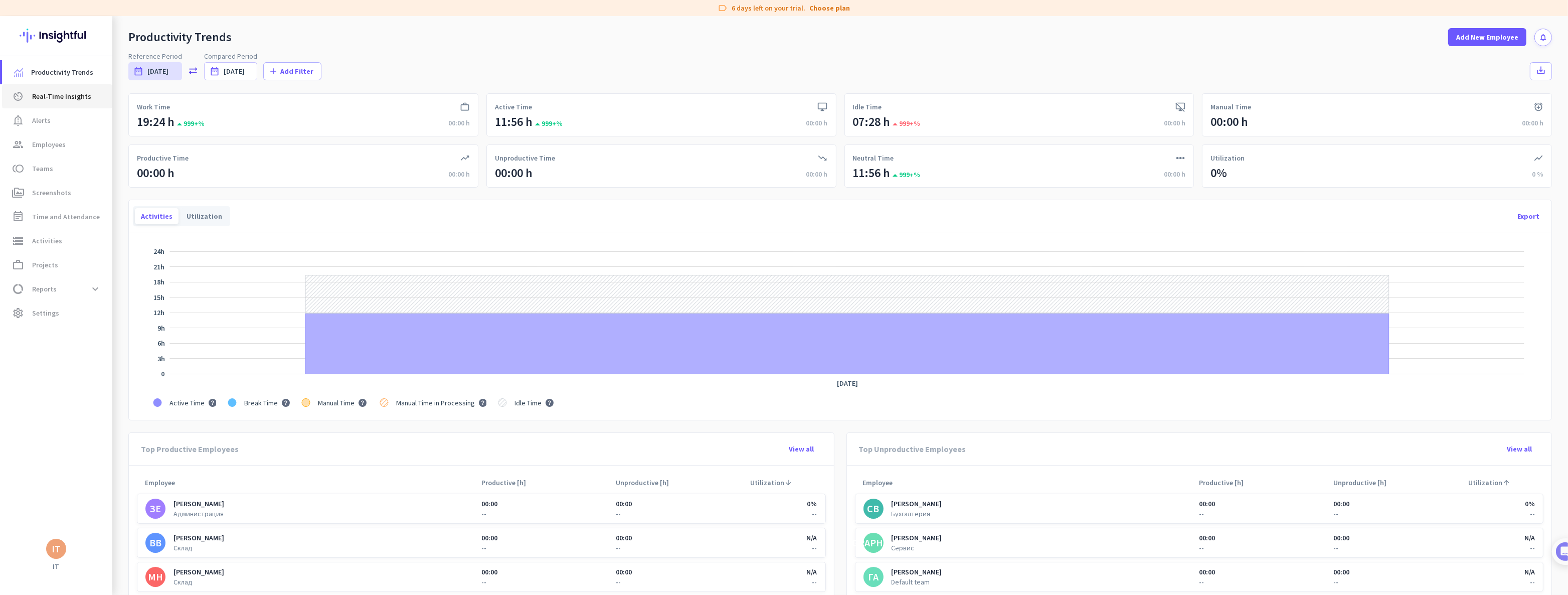
click at [50, 93] on span "Real-Time Insights" at bounding box center [61, 96] width 59 height 12
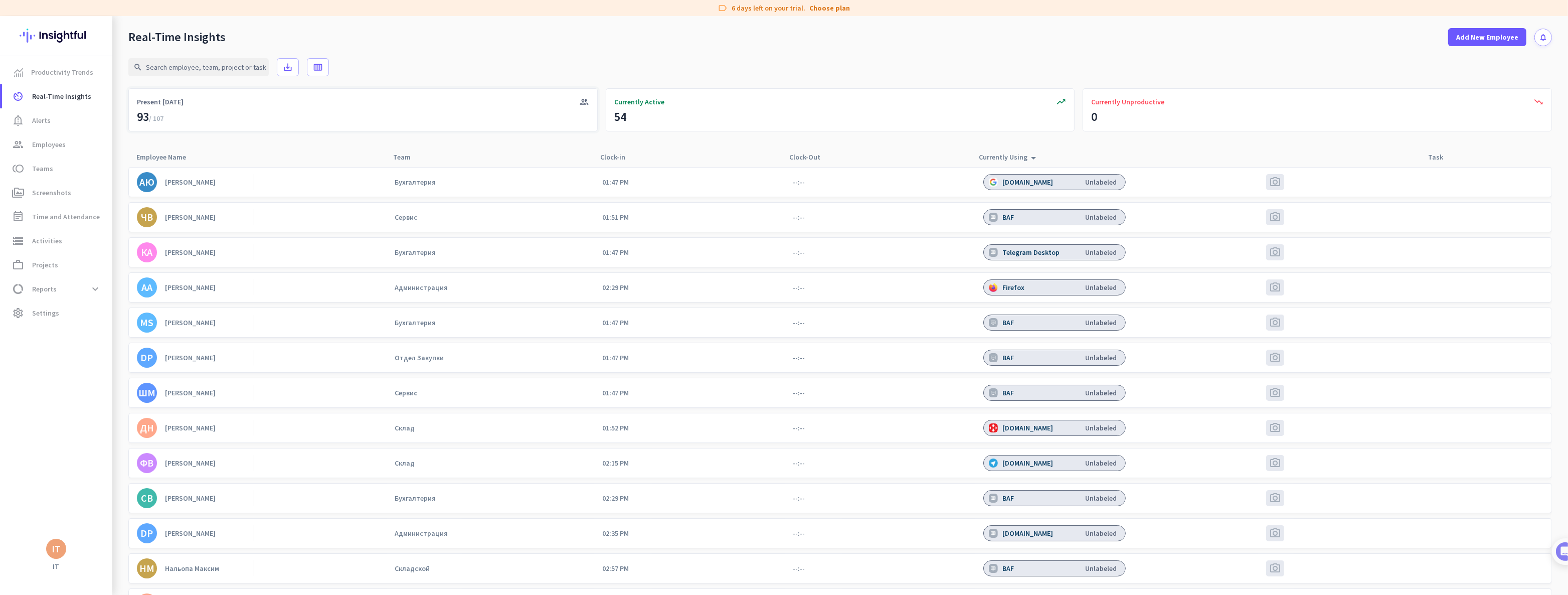
click at [229, 113] on div "group Present [DATE] 93 / 107" at bounding box center [363, 110] width 469 height 43
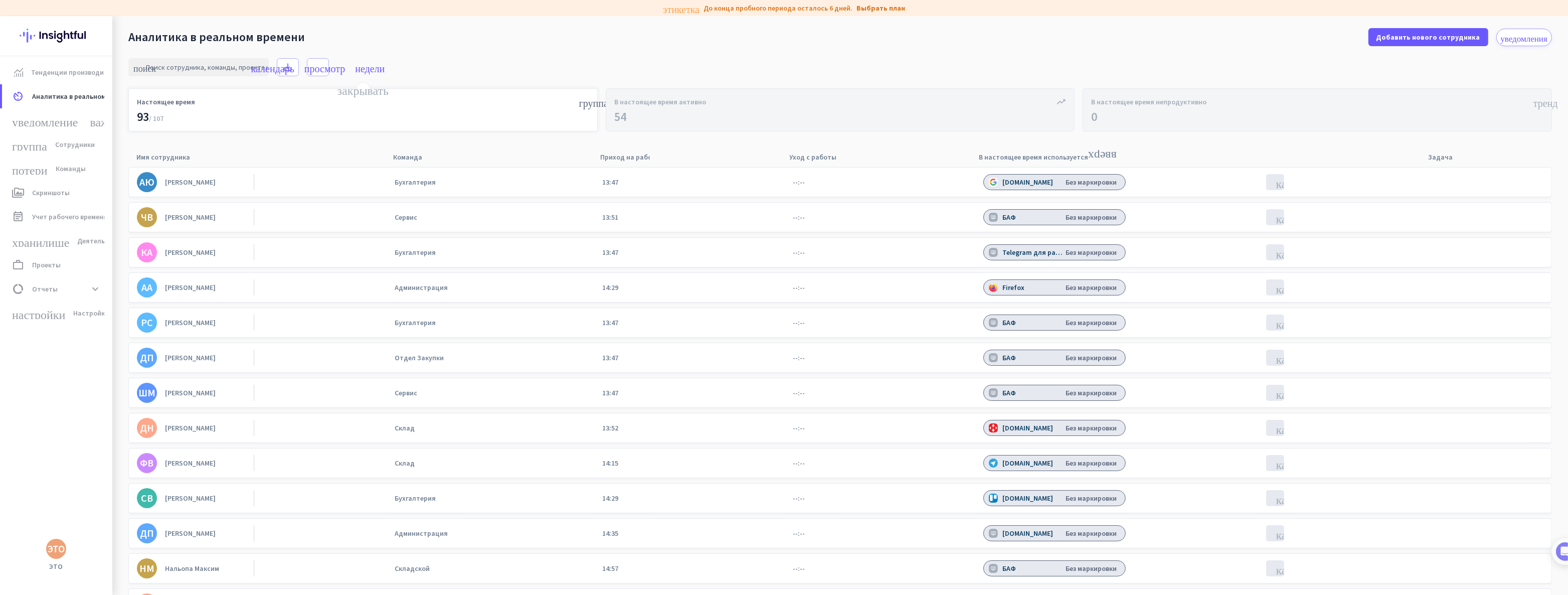
click at [144, 117] on font "93" at bounding box center [143, 117] width 12 height 16
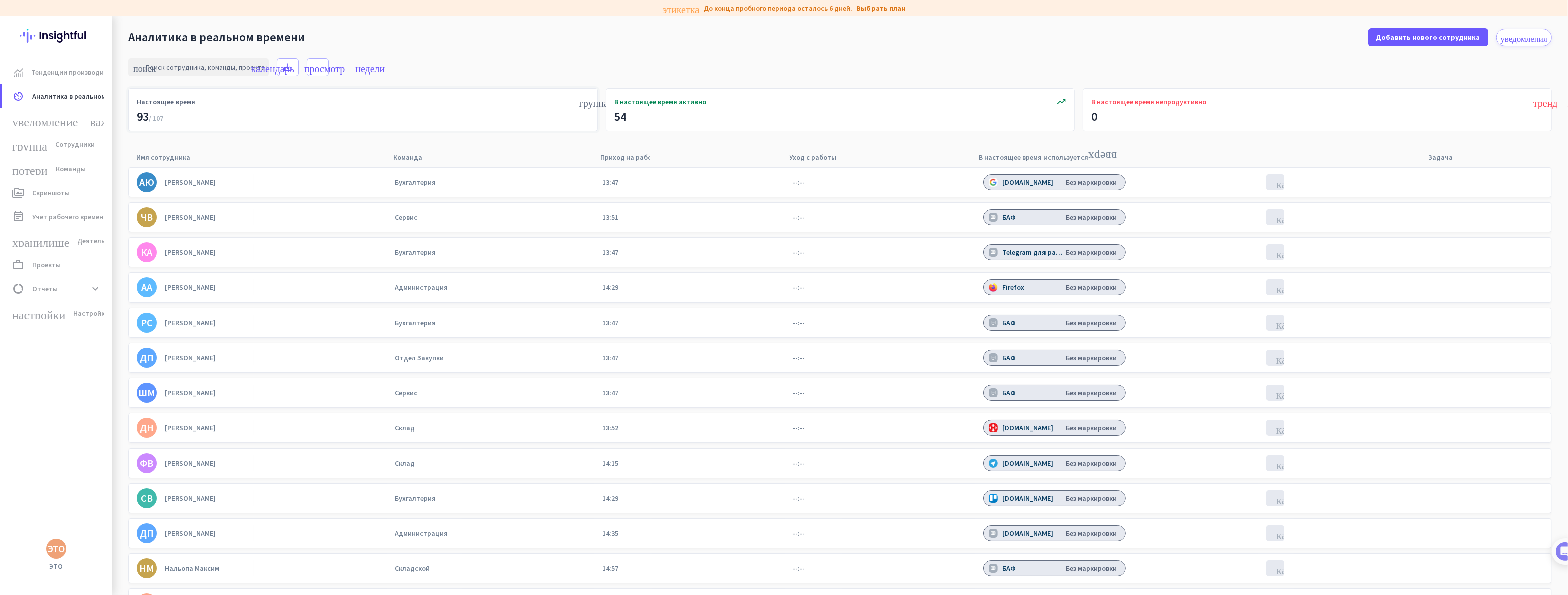
click at [147, 118] on font "93" at bounding box center [143, 117] width 12 height 16
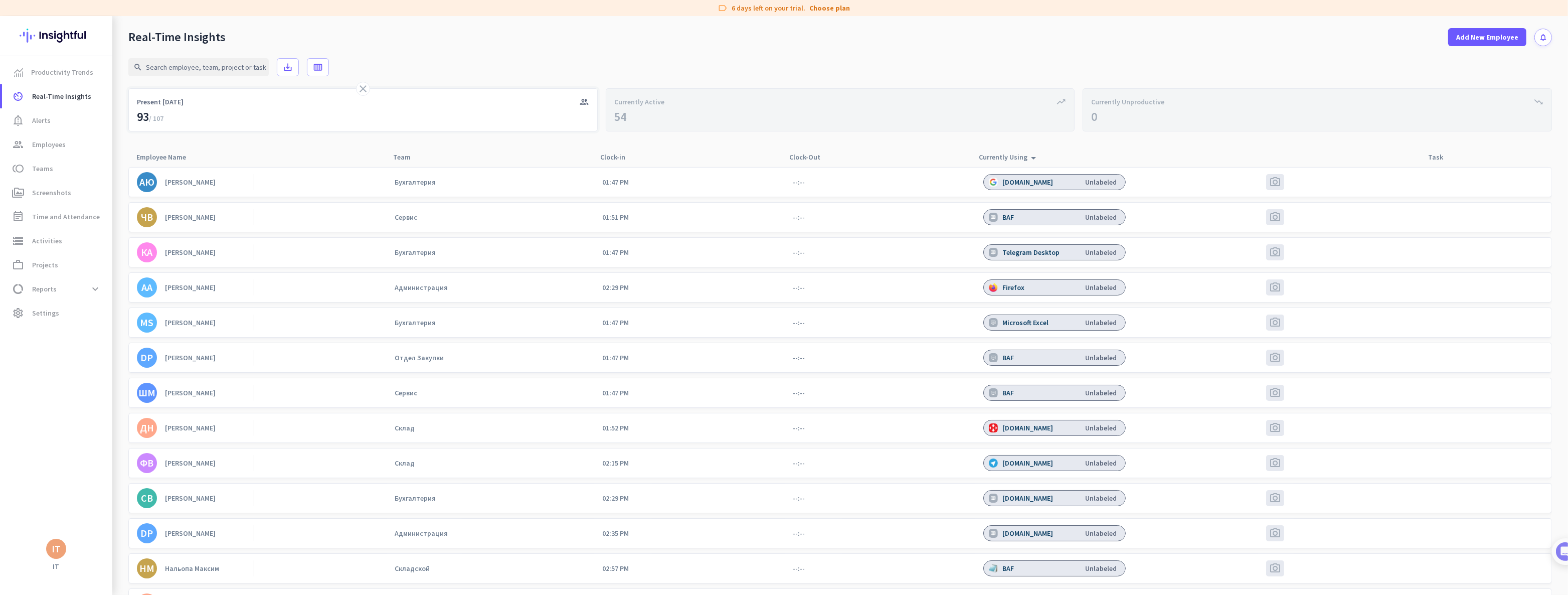
click at [362, 88] on div "search save_alt calendar_view_week" at bounding box center [840, 67] width 1424 height 42
click at [363, 90] on icon "close" at bounding box center [363, 89] width 12 height 12
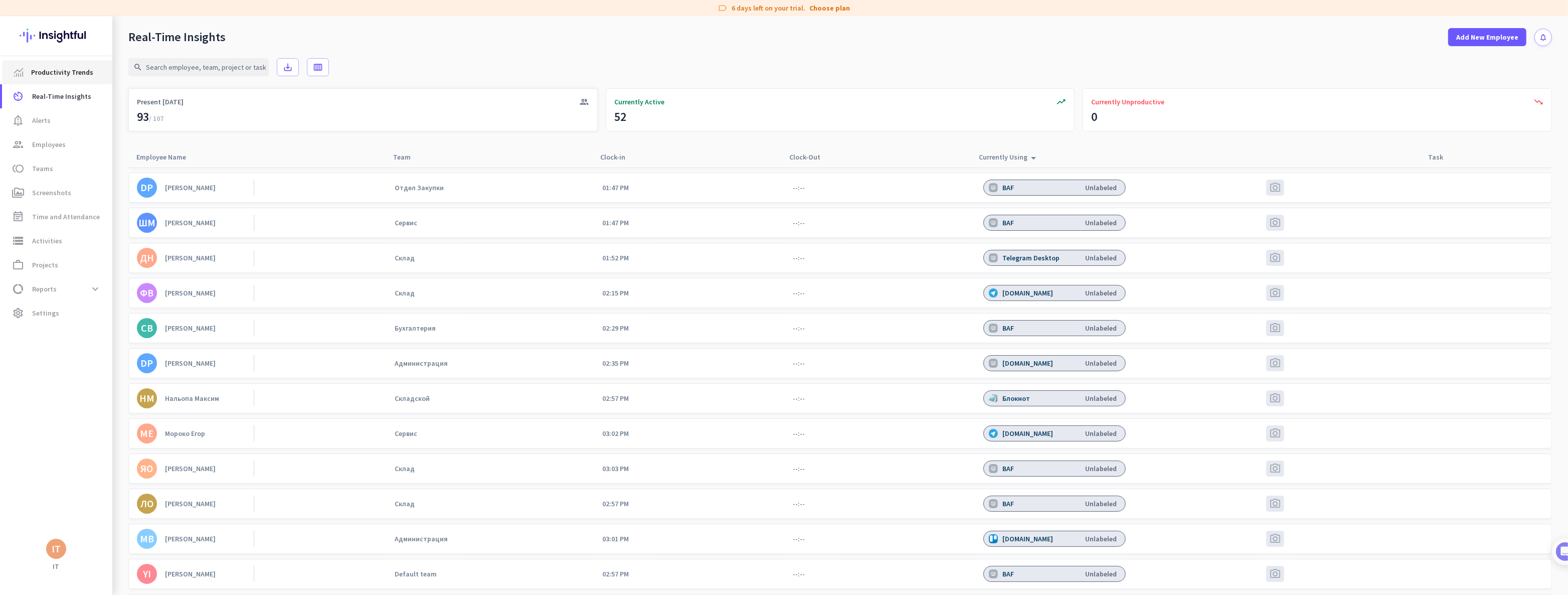
click at [82, 74] on span "Productivity Trends" at bounding box center [62, 72] width 62 height 12
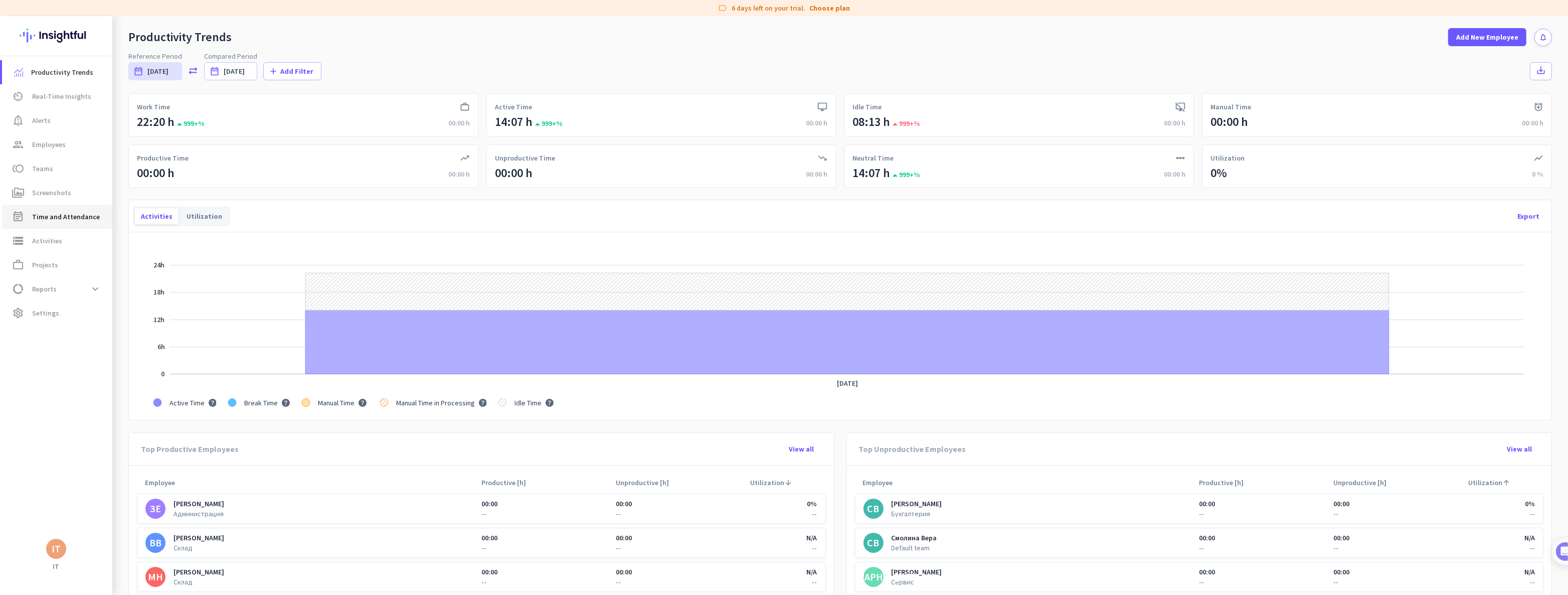
click at [61, 220] on span "Time and Attendance" at bounding box center [66, 217] width 68 height 12
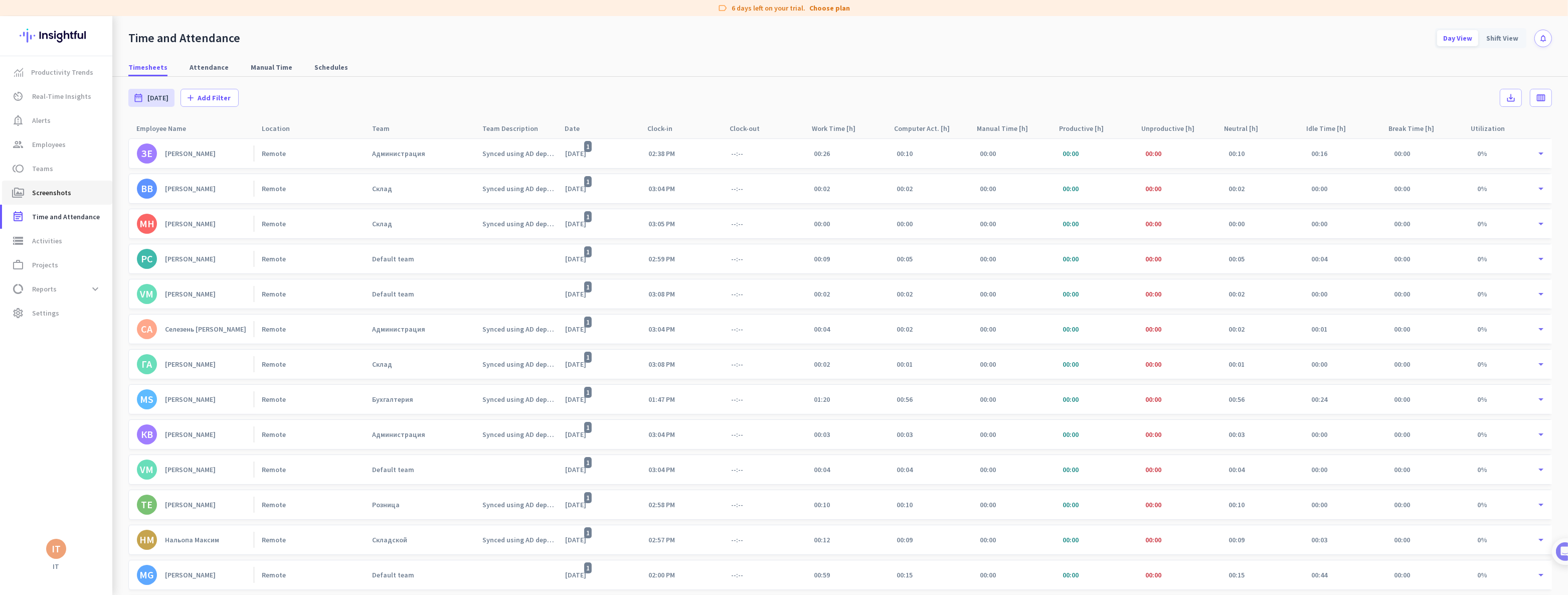
click at [50, 194] on span "Screenshots" at bounding box center [52, 192] width 39 height 12
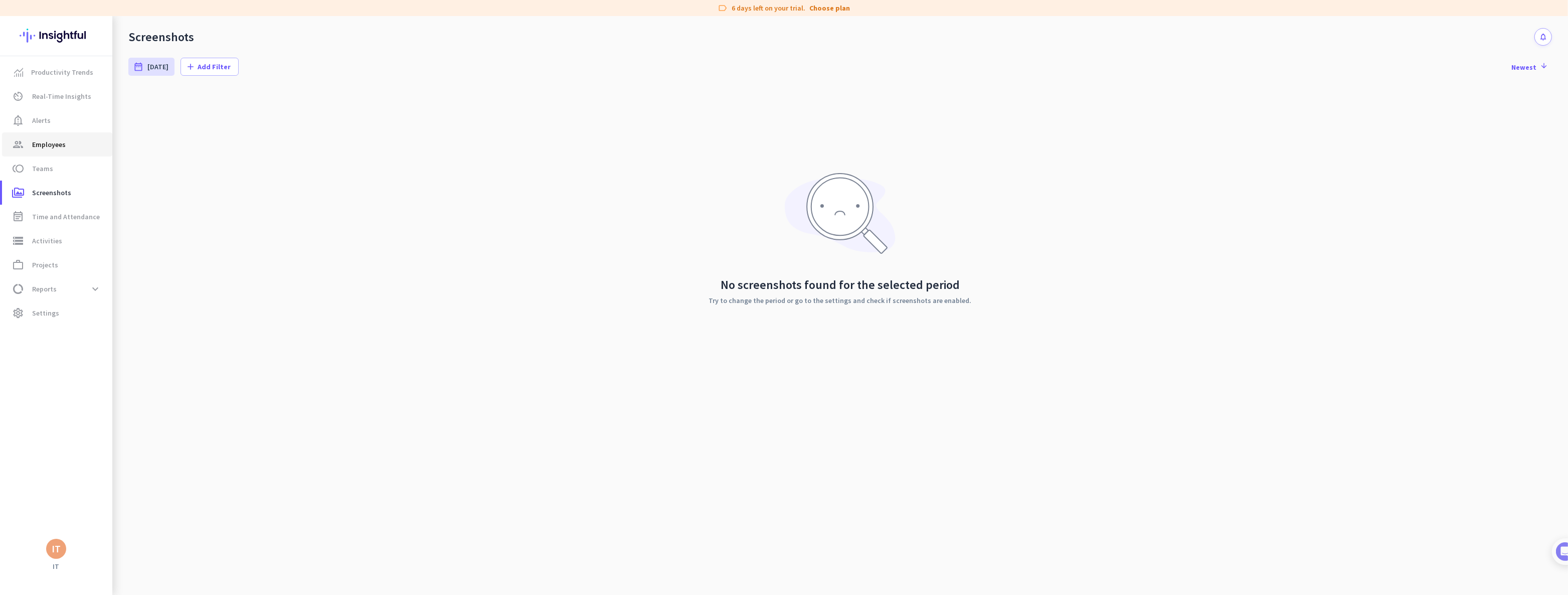
click at [47, 146] on span "Employees" at bounding box center [49, 144] width 33 height 12
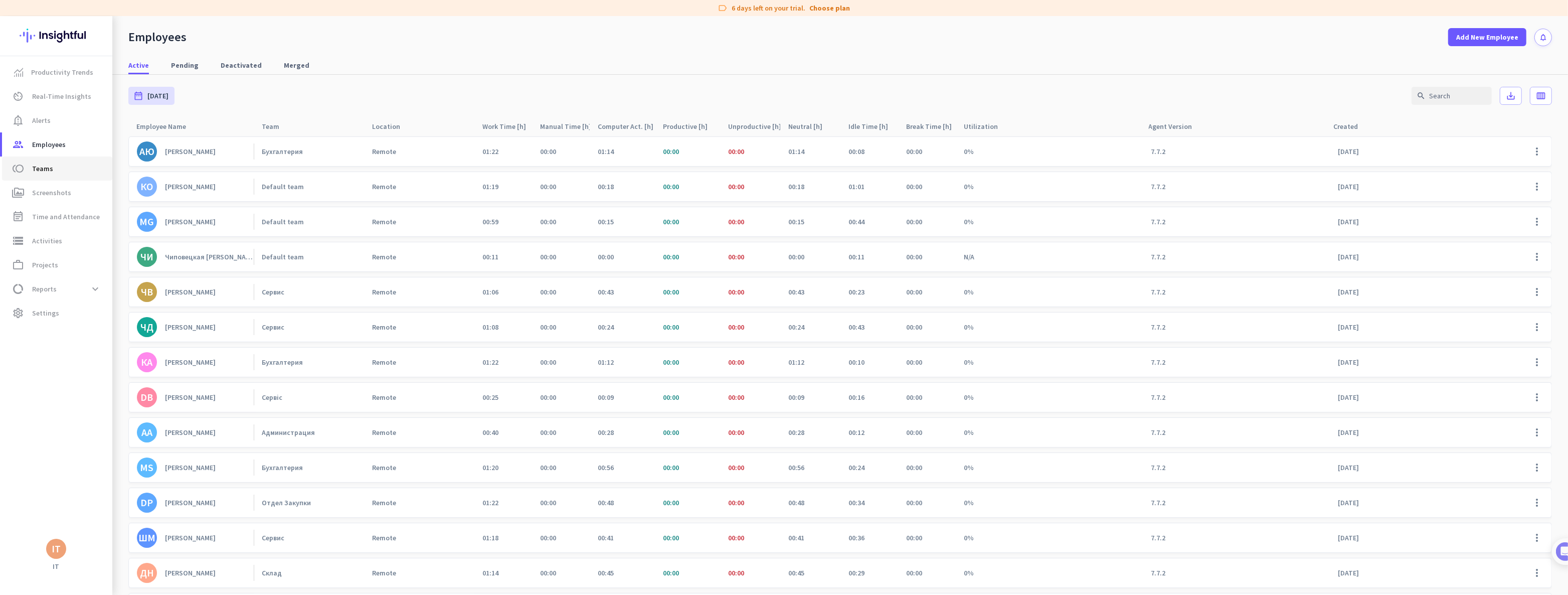
click at [79, 171] on span "toll Teams" at bounding box center [57, 169] width 94 height 12
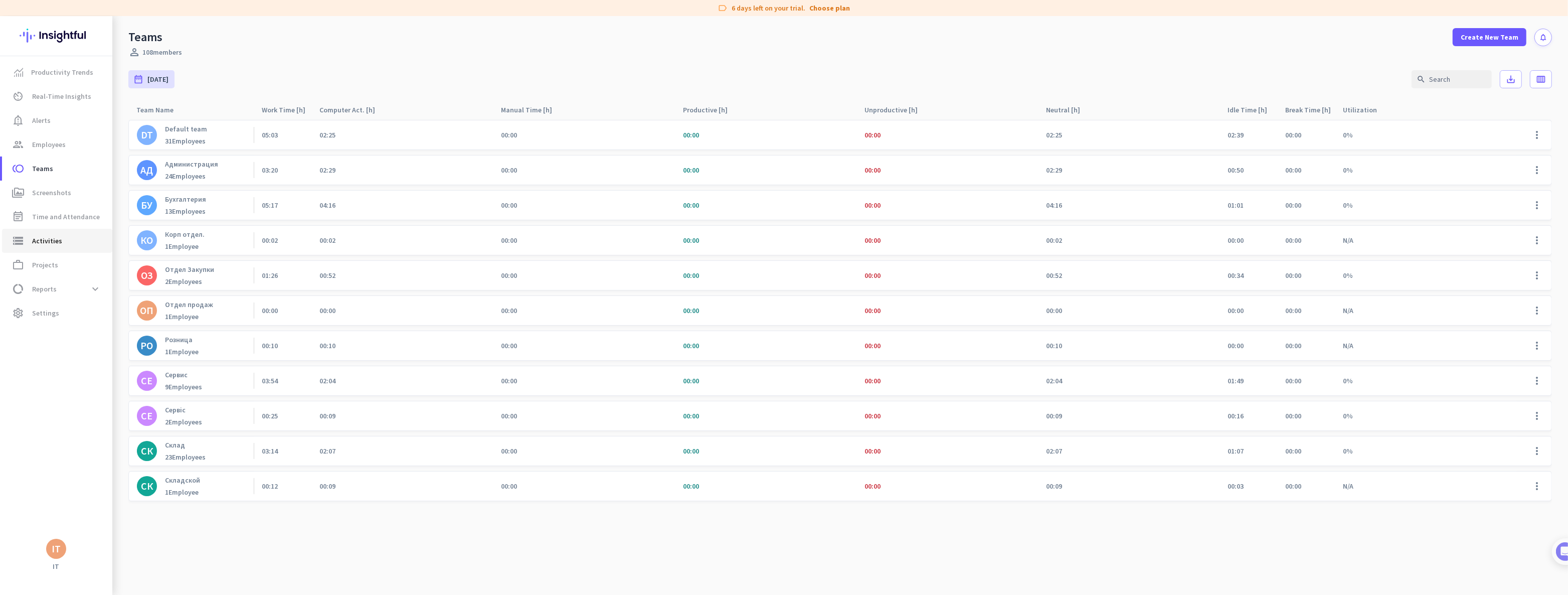
click at [52, 235] on span "Activities" at bounding box center [47, 241] width 30 height 12
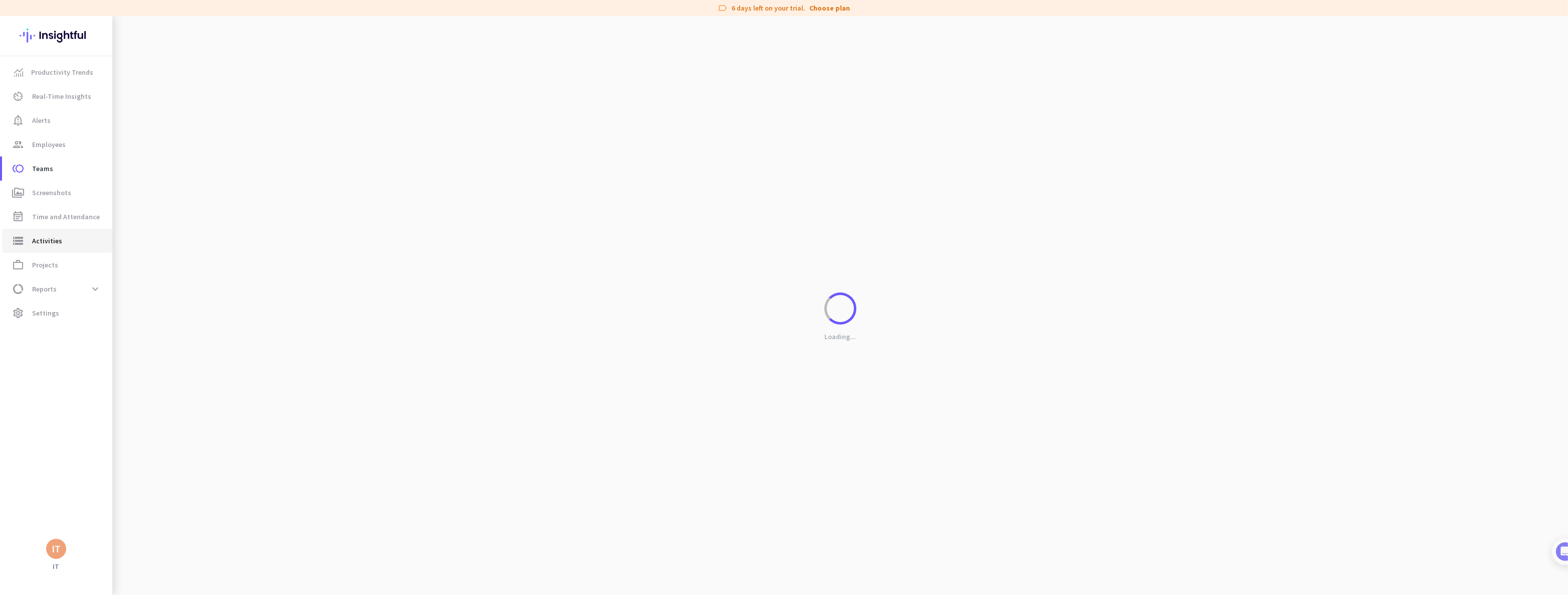
type input "[DATE]"
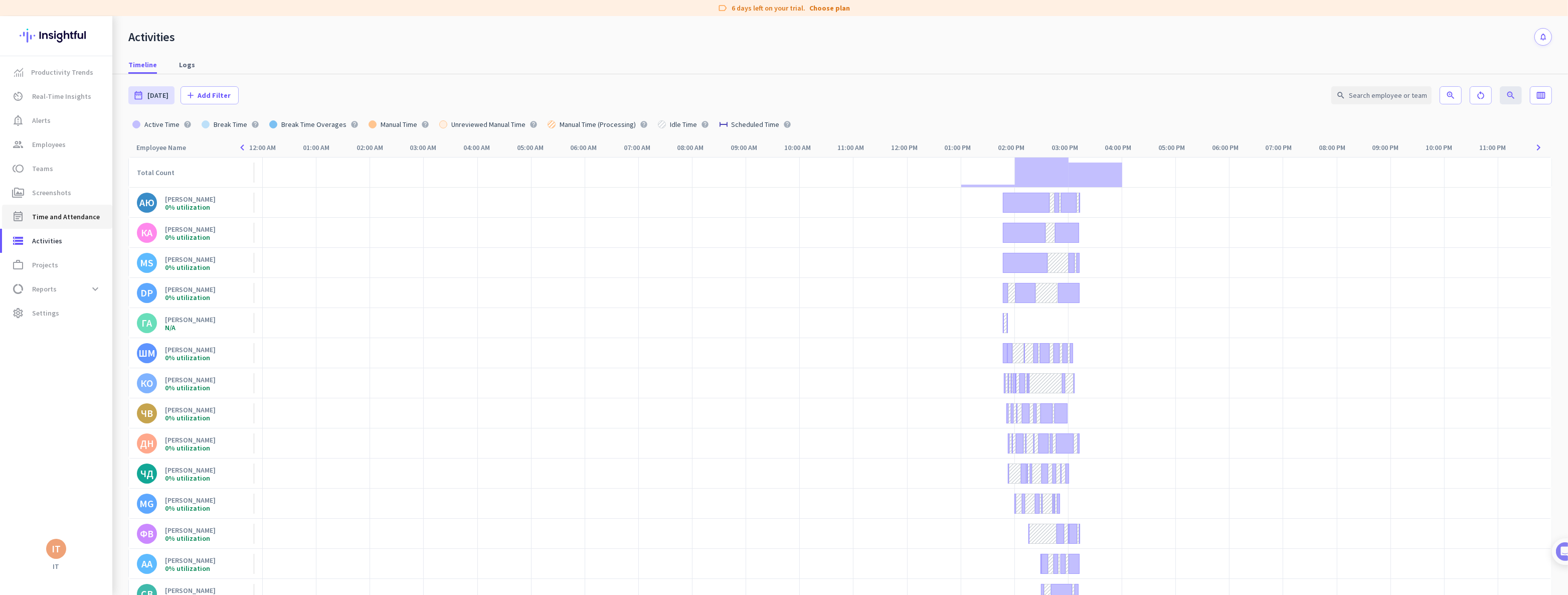
click at [70, 220] on span "Time and Attendance" at bounding box center [66, 217] width 68 height 12
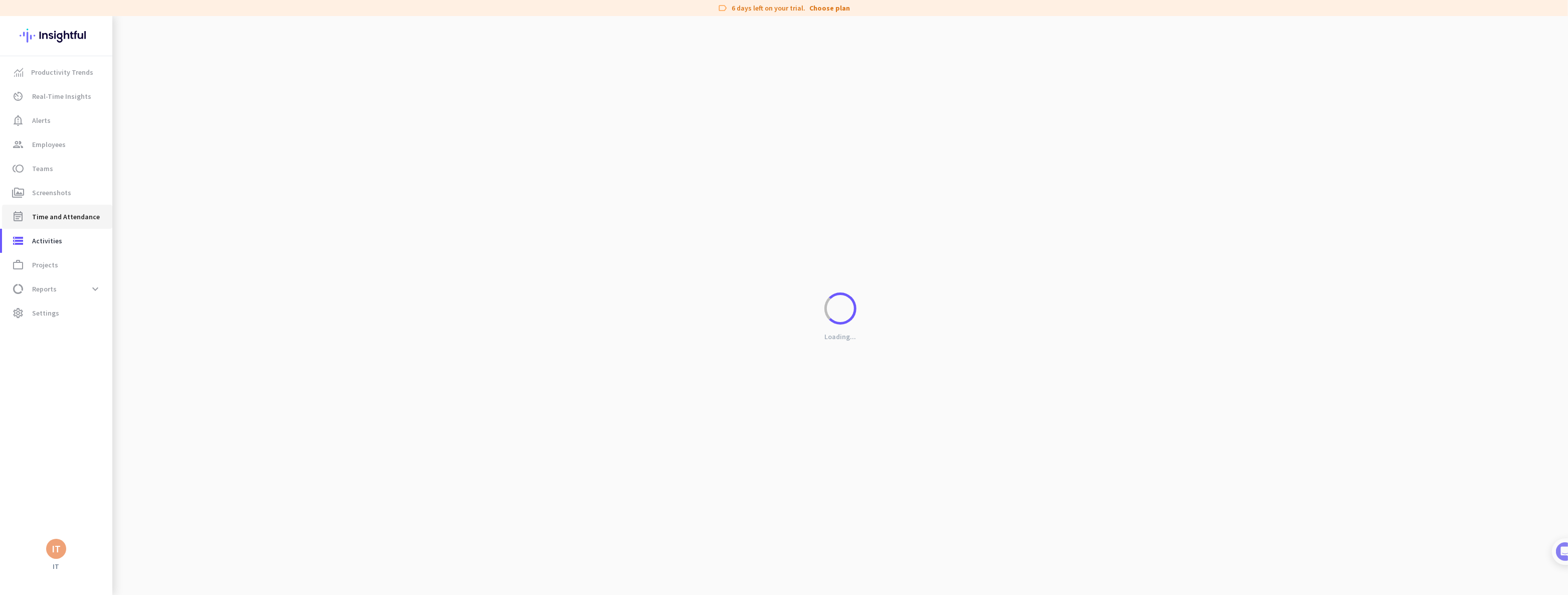
type input "[DATE] - [DATE]"
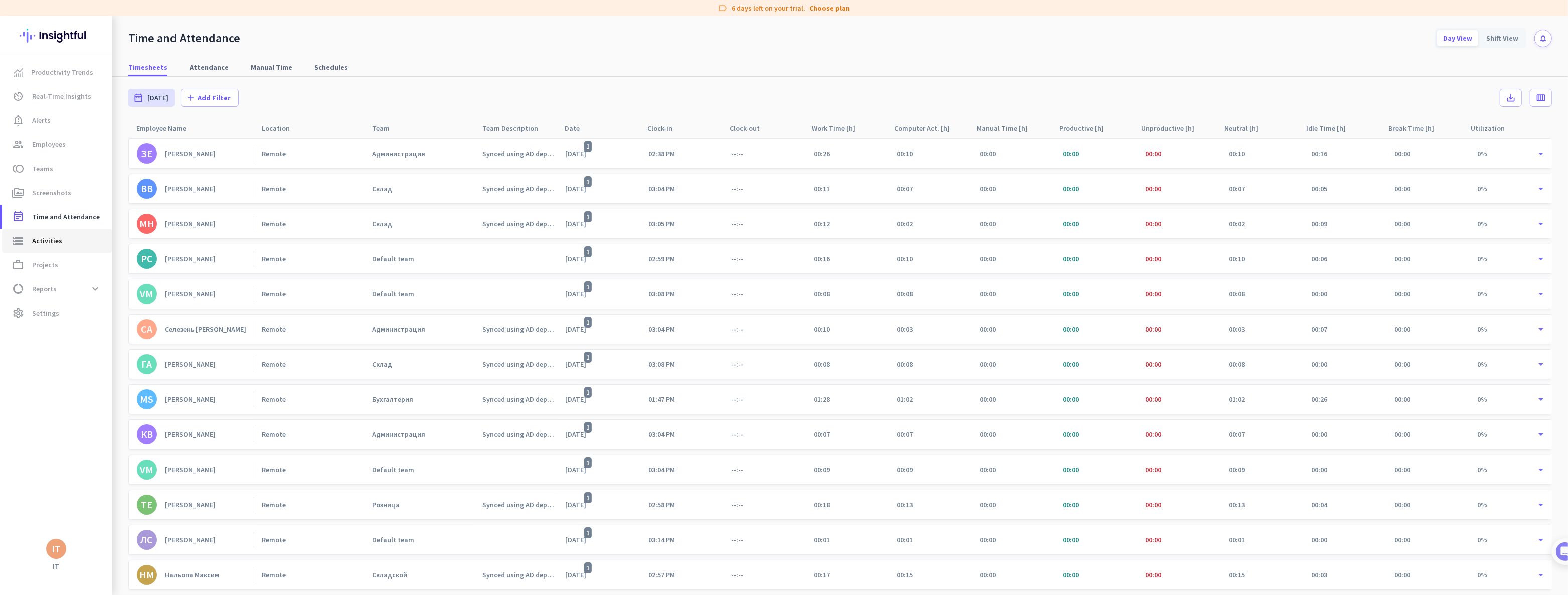
click at [55, 241] on span "Activities" at bounding box center [47, 241] width 30 height 12
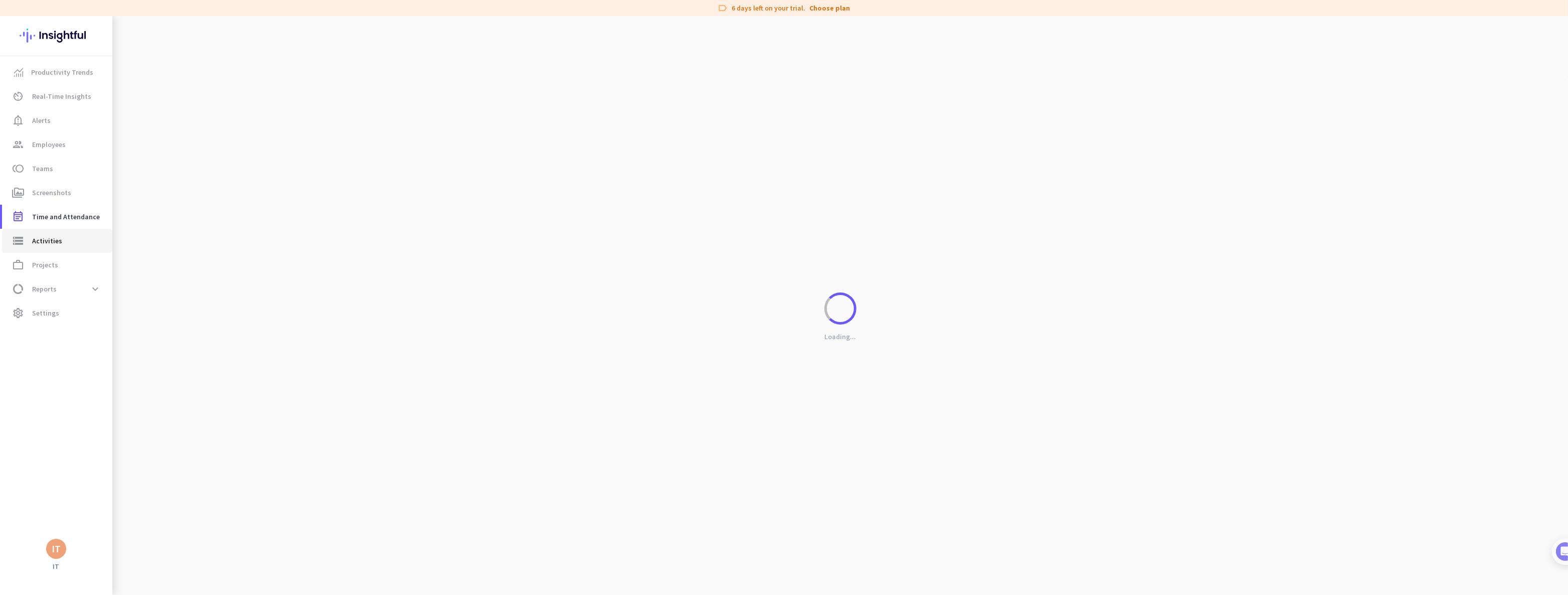
type input "[DATE]"
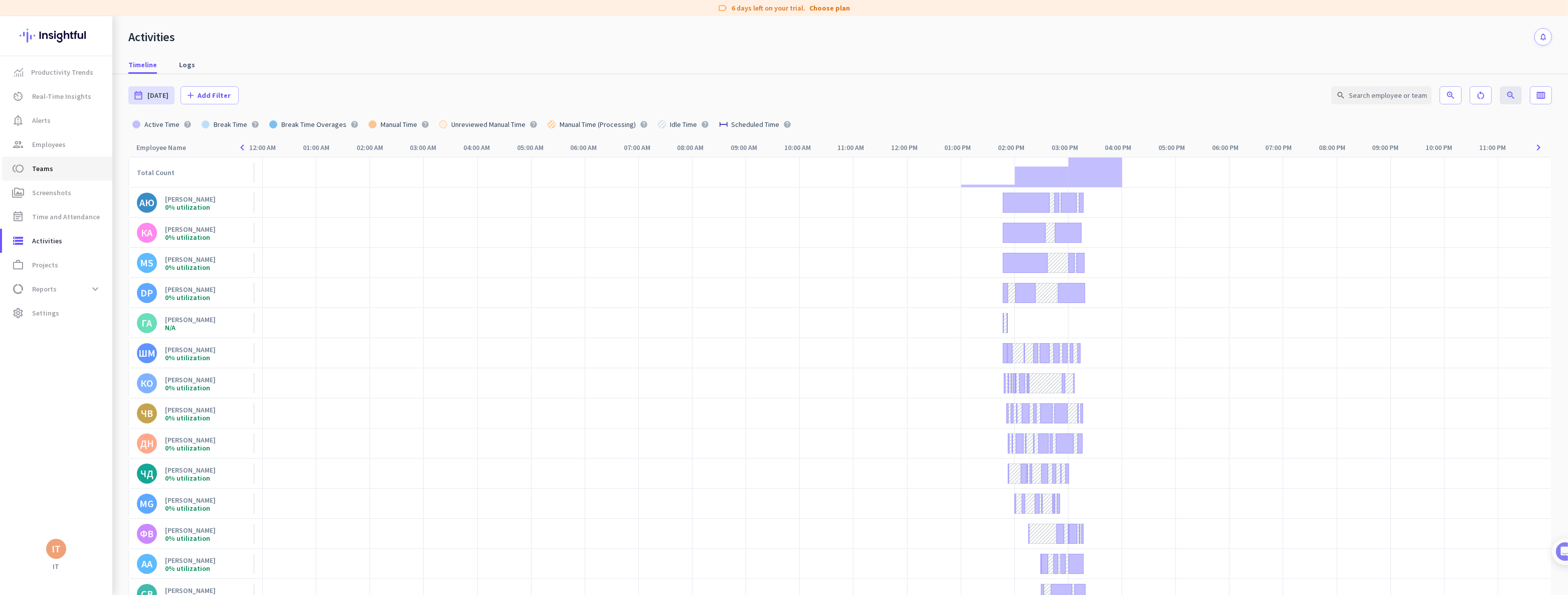
click at [58, 168] on span "toll Teams" at bounding box center [57, 169] width 94 height 12
type input "[DATE] - [DATE]"
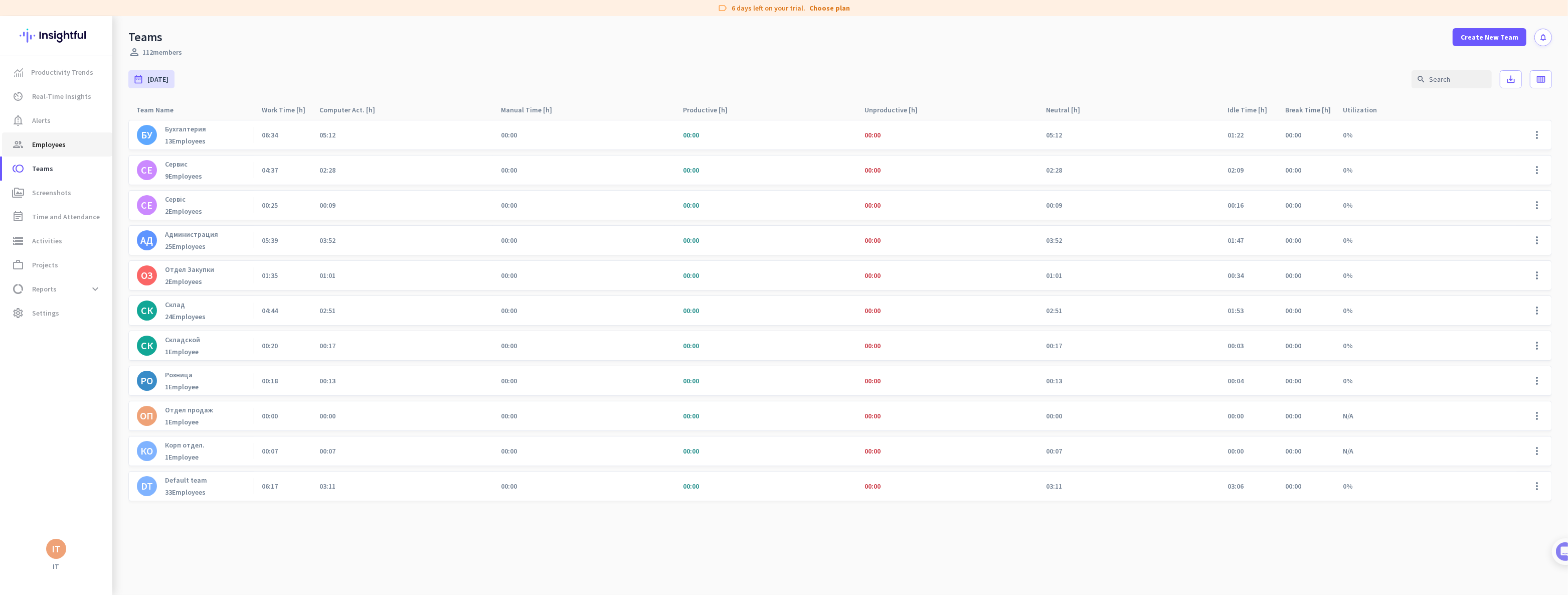
click at [41, 149] on span "Employees" at bounding box center [49, 144] width 33 height 12
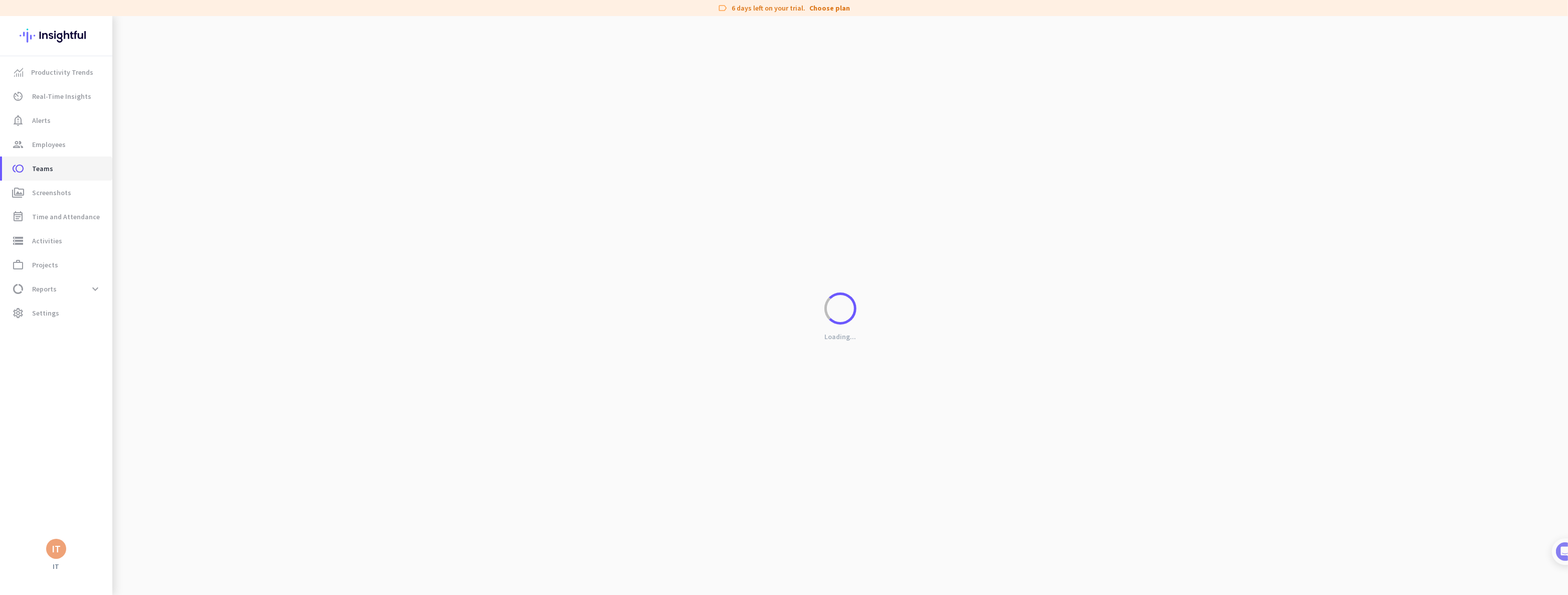
click at [43, 164] on span "Teams" at bounding box center [43, 169] width 21 height 12
